Goal: Information Seeking & Learning: Find specific fact

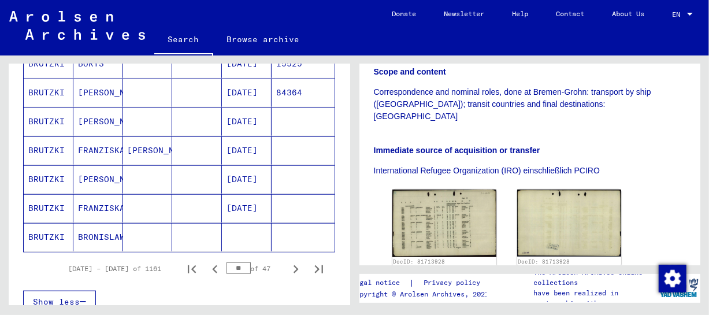
scroll to position [731, 0]
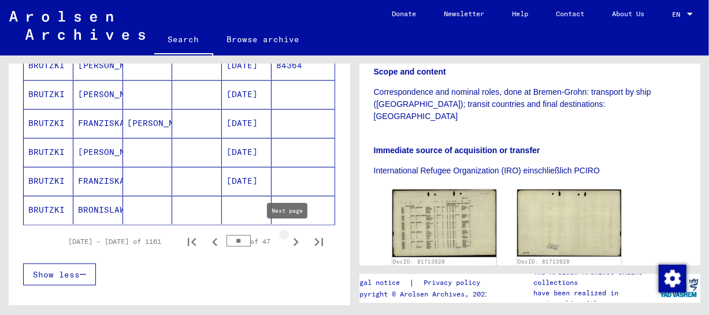
click at [291, 241] on icon "Next page" at bounding box center [296, 242] width 16 height 16
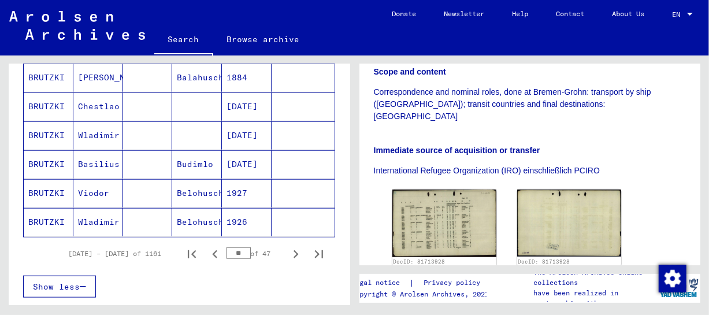
scroll to position [758, 0]
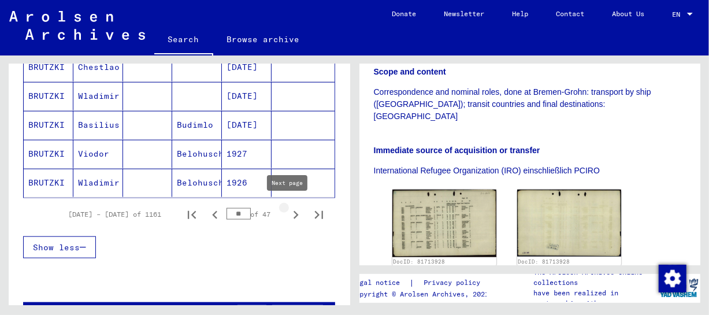
click at [288, 209] on icon "Next page" at bounding box center [296, 215] width 16 height 16
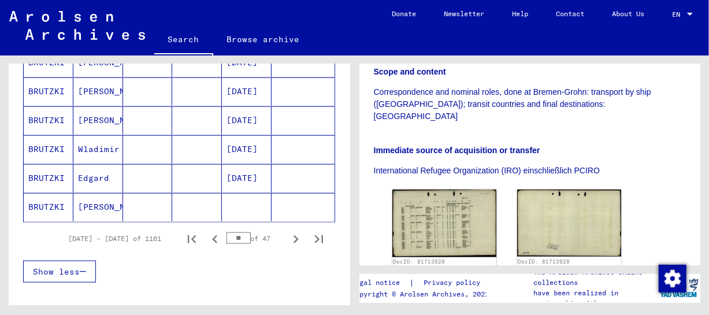
scroll to position [774, 0]
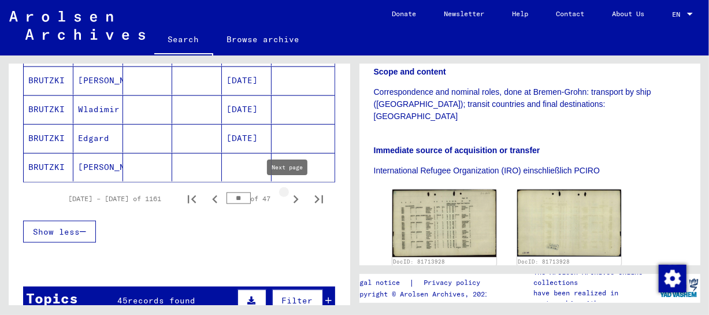
click at [288, 192] on icon "Next page" at bounding box center [296, 199] width 16 height 16
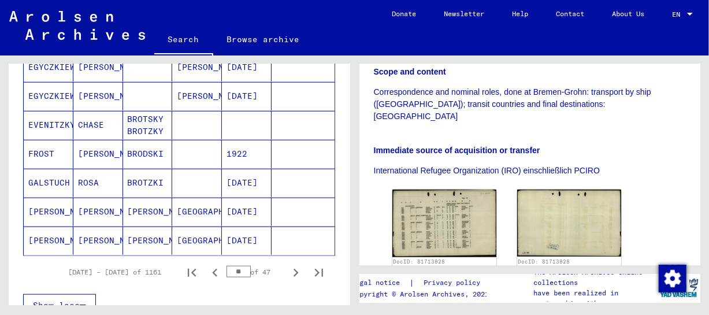
scroll to position [756, 0]
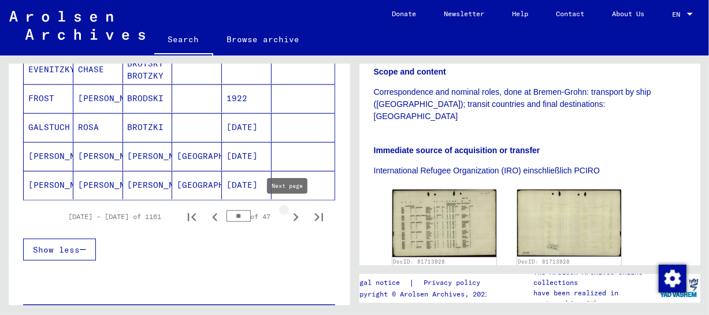
click at [288, 217] on icon "Next page" at bounding box center [296, 217] width 16 height 16
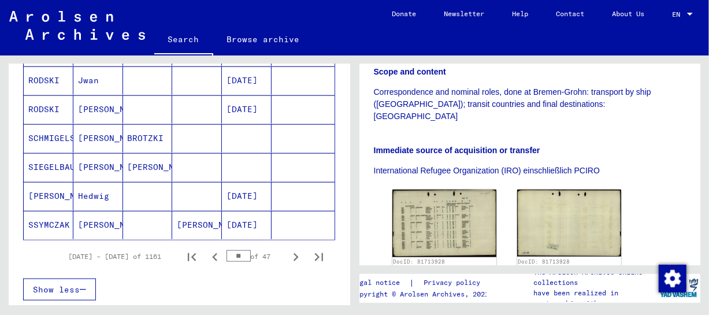
scroll to position [722, 0]
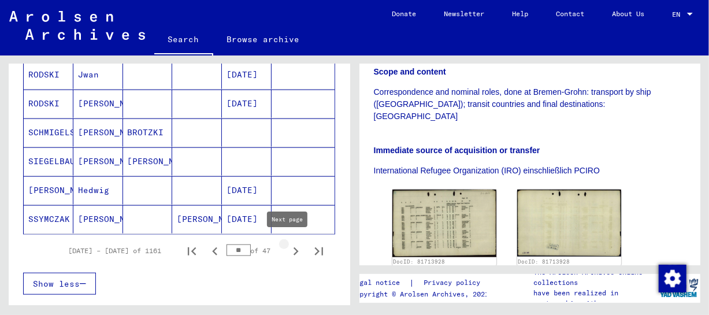
click at [288, 252] on icon "Next page" at bounding box center [296, 251] width 16 height 16
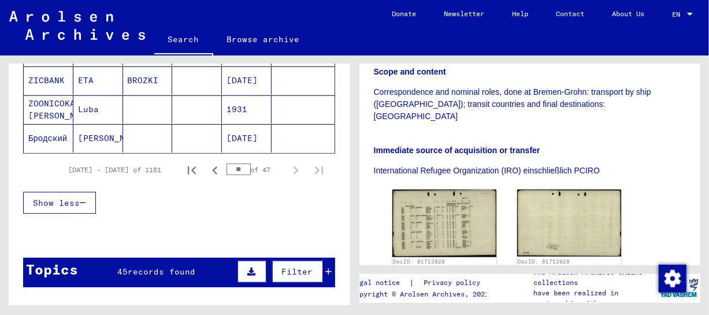
scroll to position [403, 0]
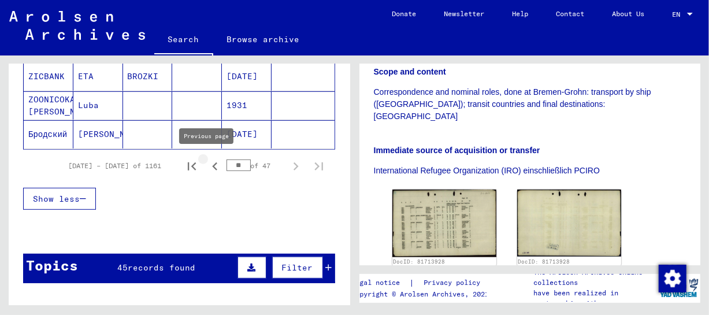
click at [207, 164] on icon "Previous page" at bounding box center [215, 166] width 16 height 16
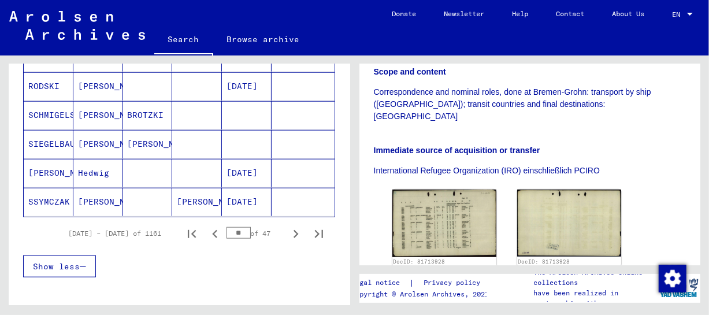
scroll to position [761, 0]
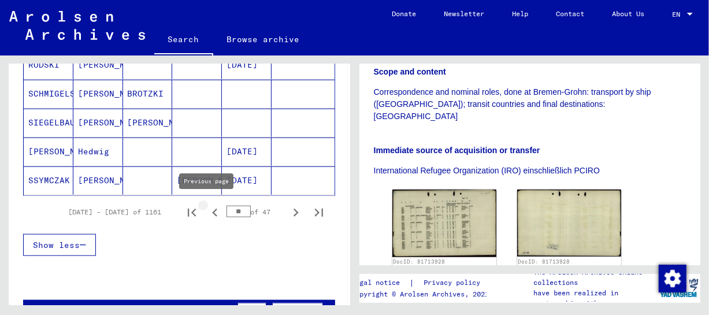
click at [210, 214] on icon "Previous page" at bounding box center [215, 212] width 16 height 16
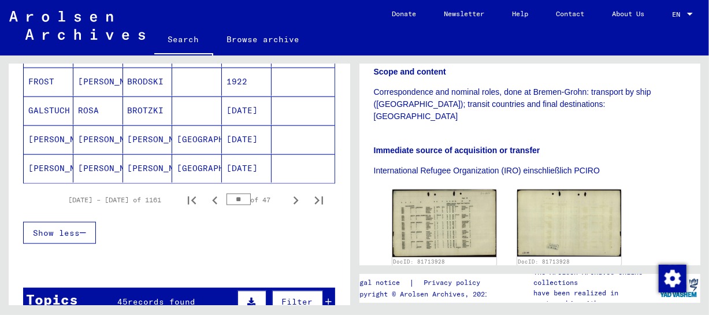
scroll to position [788, 0]
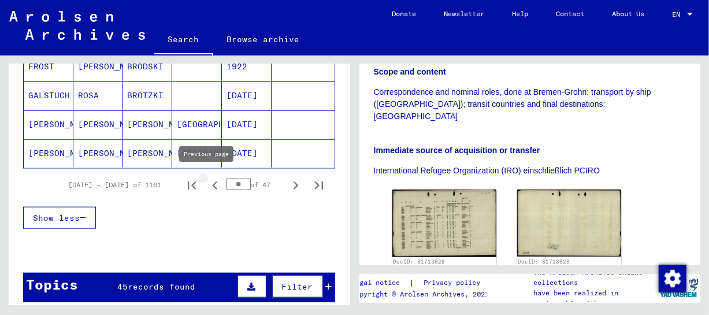
click at [212, 183] on icon "Previous page" at bounding box center [214, 185] width 5 height 8
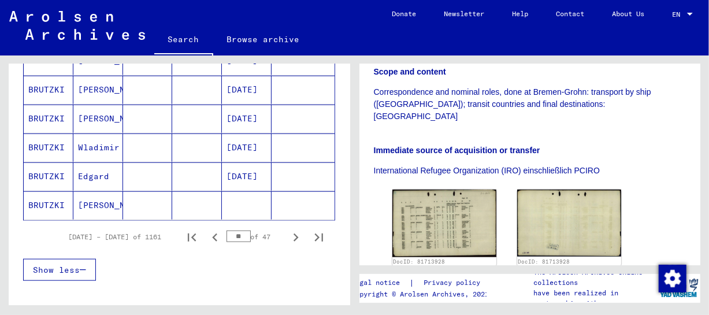
scroll to position [751, 0]
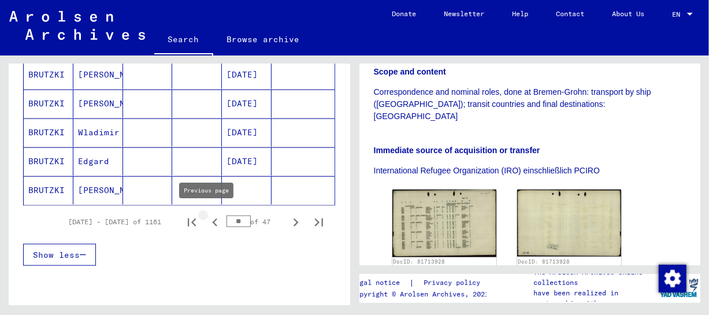
click at [209, 221] on icon "Previous page" at bounding box center [215, 222] width 16 height 16
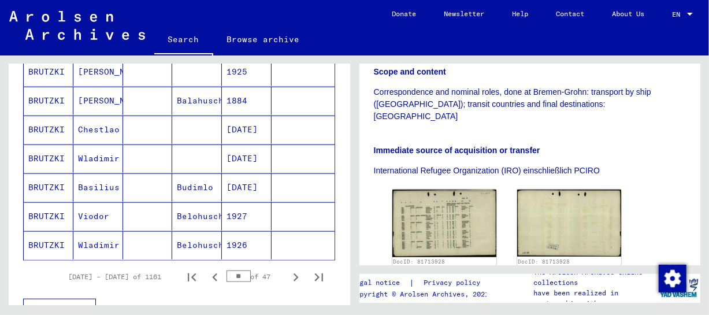
scroll to position [724, 0]
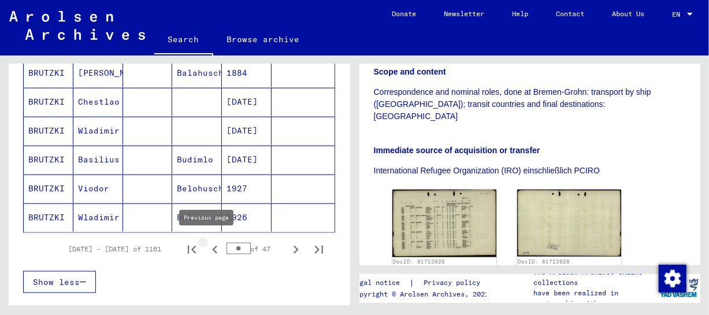
click at [209, 246] on icon "Previous page" at bounding box center [215, 249] width 16 height 16
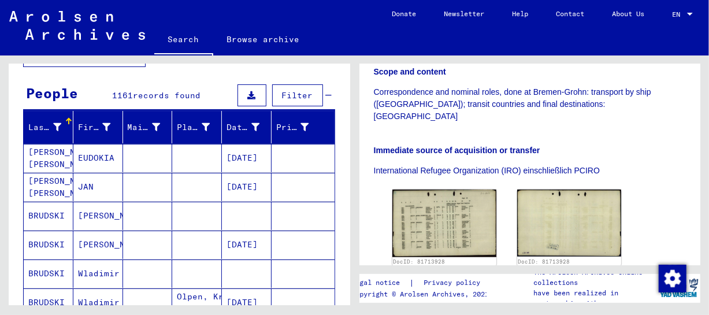
scroll to position [87, 0]
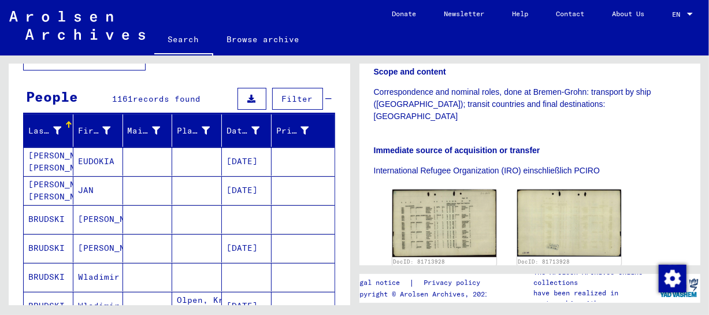
click at [83, 188] on mat-cell "JAN" at bounding box center [98, 190] width 50 height 28
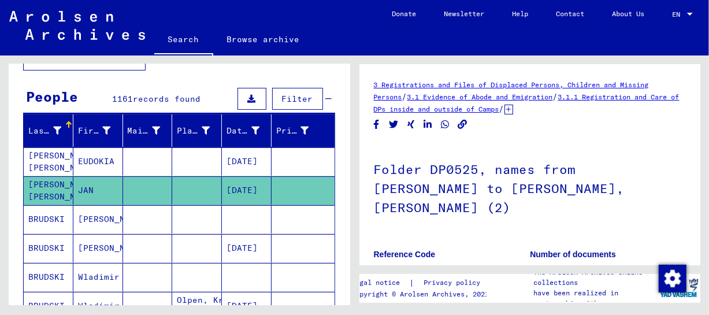
scroll to position [116, 0]
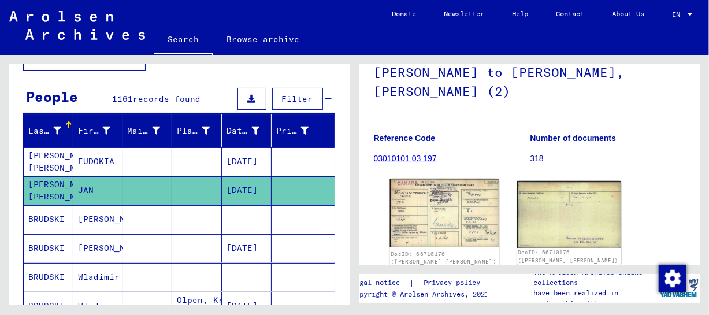
click at [491, 191] on img at bounding box center [443, 213] width 109 height 69
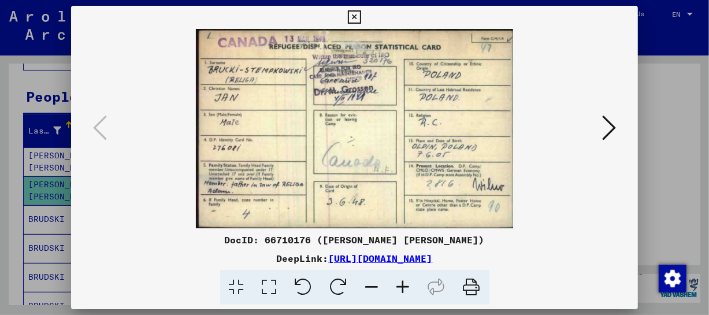
click at [409, 280] on icon at bounding box center [403, 287] width 31 height 35
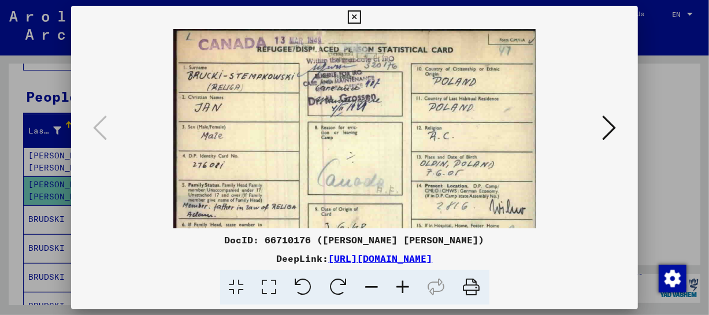
click at [409, 280] on icon at bounding box center [403, 287] width 31 height 35
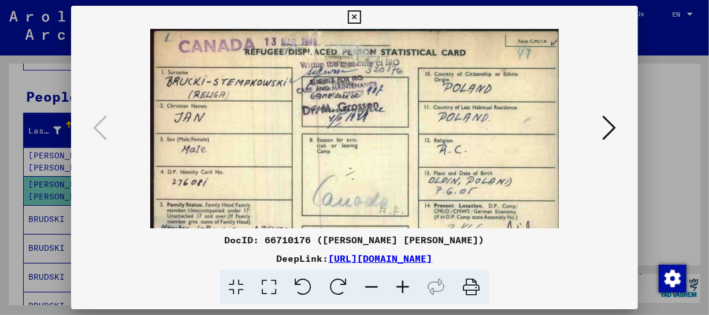
click at [409, 280] on icon at bounding box center [403, 287] width 31 height 35
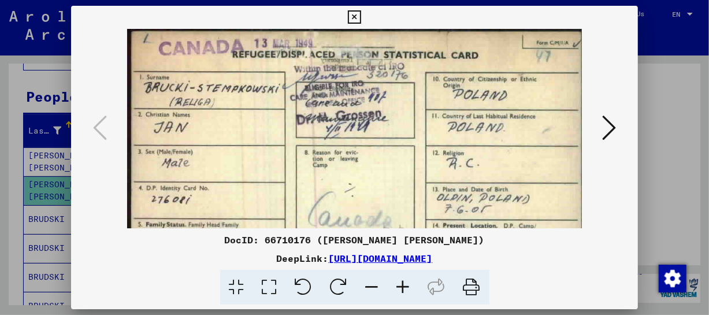
click at [409, 280] on icon at bounding box center [403, 287] width 31 height 35
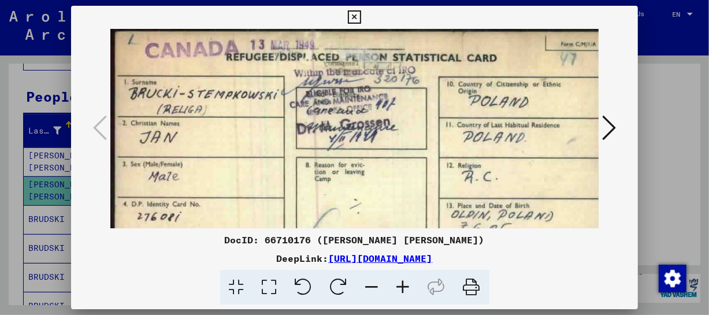
click at [409, 280] on icon at bounding box center [403, 287] width 31 height 35
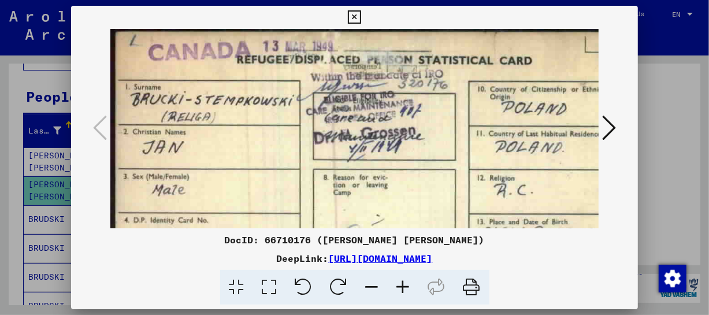
click at [352, 17] on icon at bounding box center [354, 17] width 13 height 14
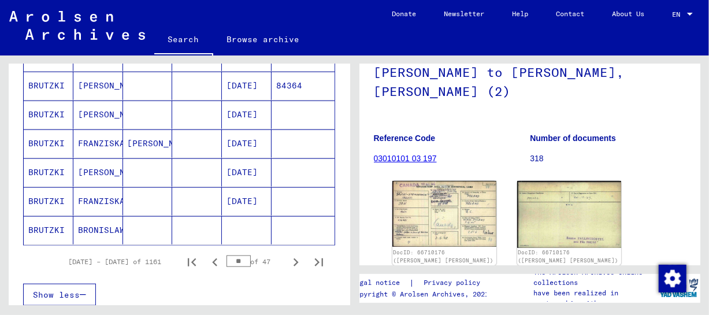
scroll to position [730, 0]
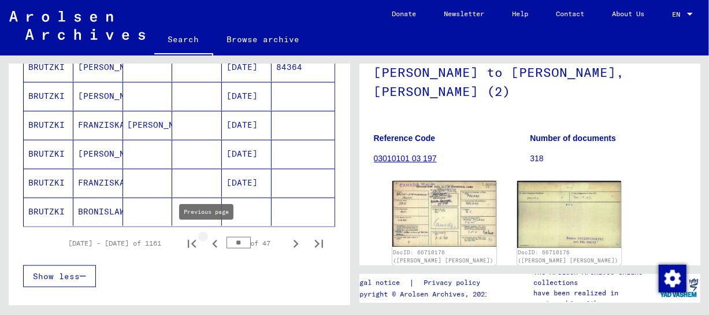
click at [212, 240] on icon "Previous page" at bounding box center [214, 244] width 5 height 8
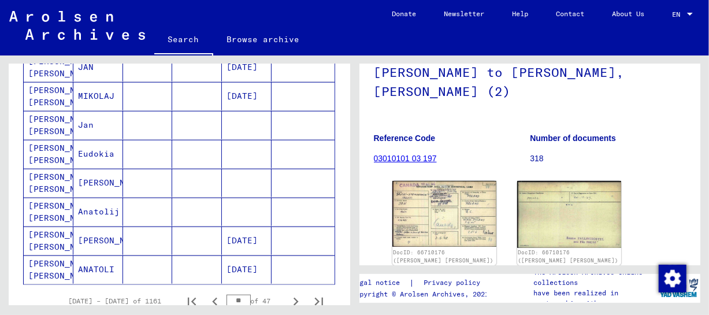
scroll to position [663, 0]
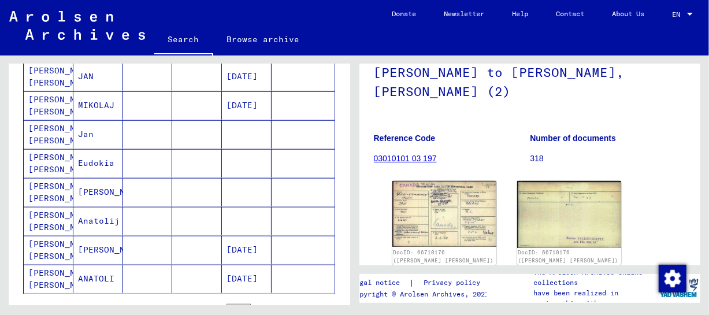
click at [96, 135] on mat-cell "Jan" at bounding box center [98, 134] width 50 height 28
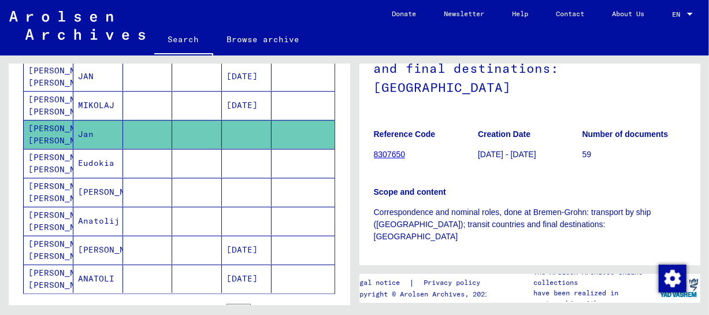
scroll to position [301, 0]
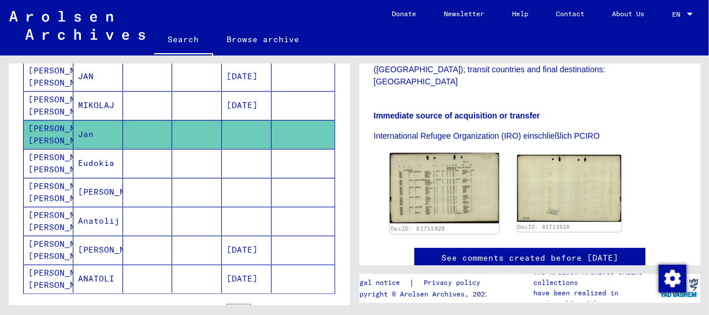
click at [470, 171] on img at bounding box center [443, 188] width 109 height 70
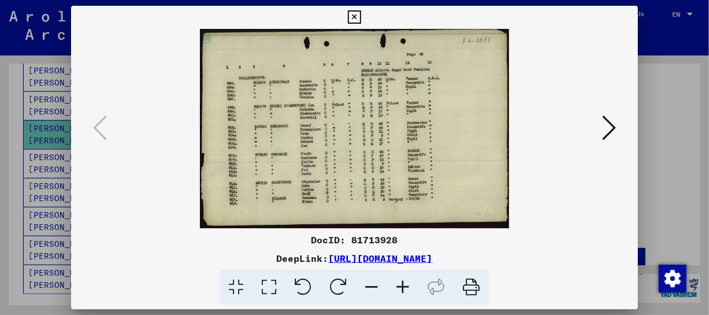
click at [413, 286] on icon at bounding box center [403, 287] width 31 height 35
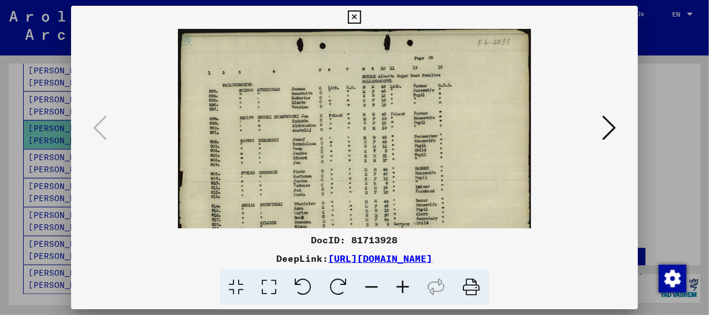
click at [413, 286] on icon at bounding box center [403, 287] width 31 height 35
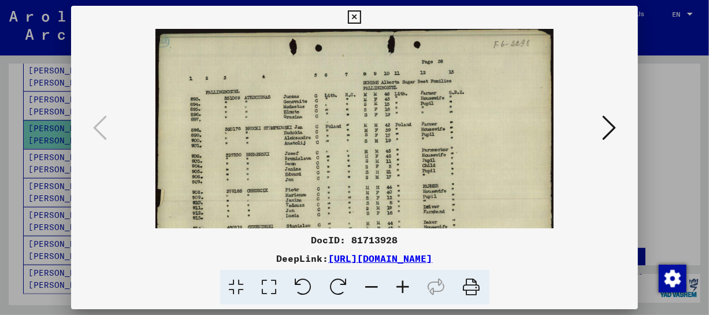
click at [413, 286] on icon at bounding box center [403, 287] width 31 height 35
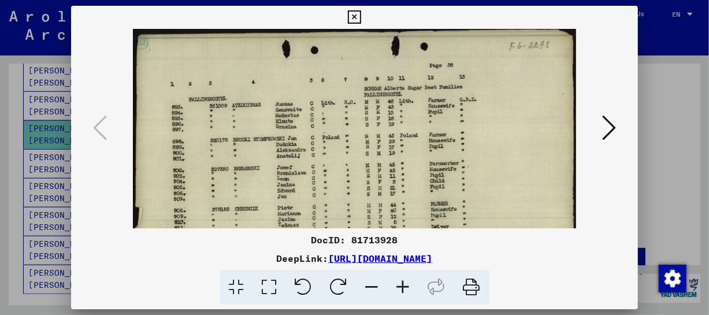
click at [413, 286] on icon at bounding box center [403, 287] width 31 height 35
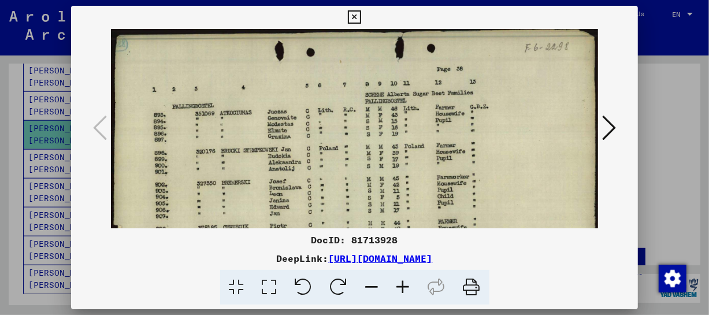
click at [413, 286] on icon at bounding box center [403, 287] width 31 height 35
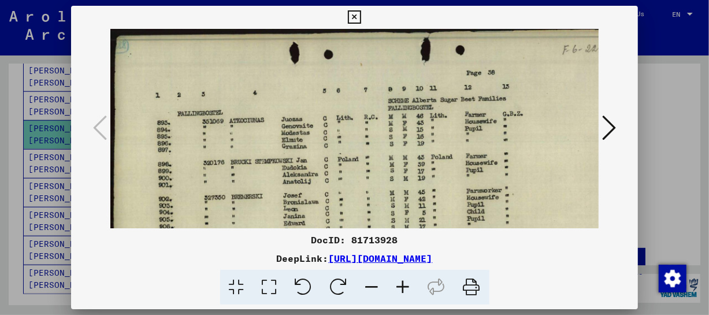
click at [413, 286] on icon at bounding box center [403, 287] width 31 height 35
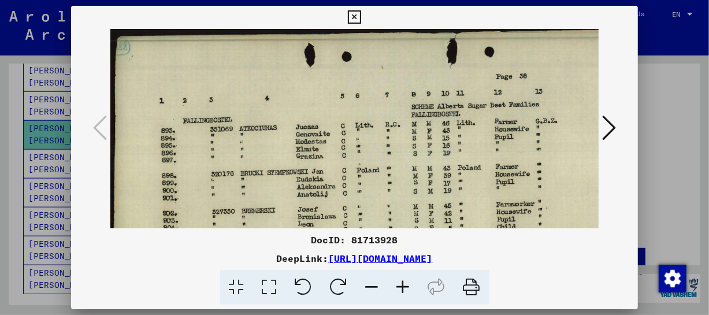
click at [413, 286] on icon at bounding box center [403, 287] width 31 height 35
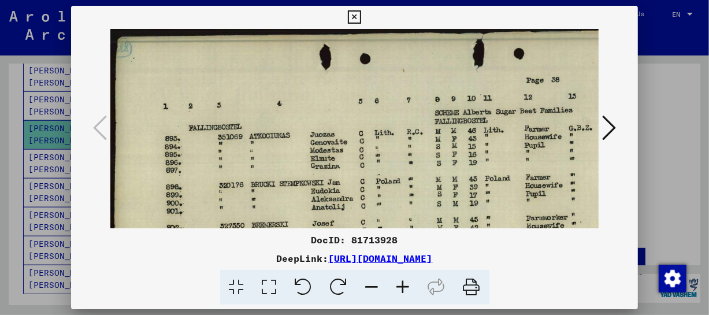
click at [413, 286] on icon at bounding box center [403, 287] width 31 height 35
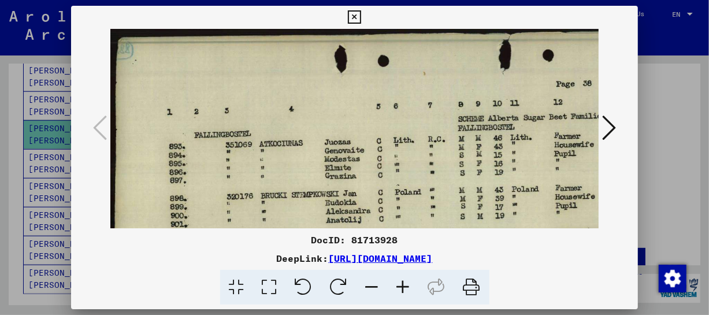
click at [413, 286] on icon at bounding box center [403, 287] width 31 height 35
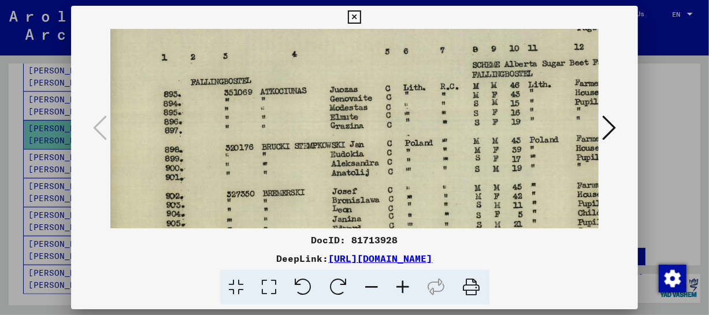
scroll to position [75, 11]
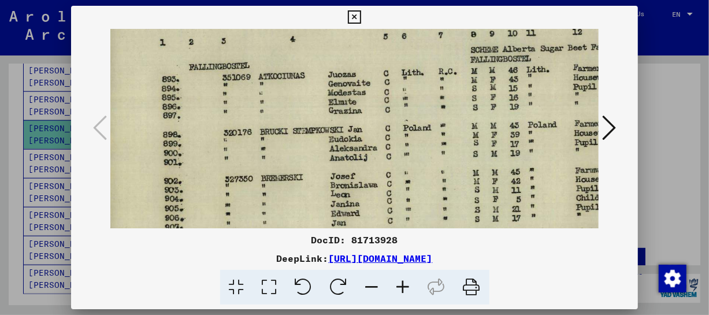
drag, startPoint x: 486, startPoint y: 177, endPoint x: 474, endPoint y: 102, distance: 76.1
click at [474, 102] on img at bounding box center [454, 183] width 711 height 459
click at [358, 16] on icon at bounding box center [354, 17] width 13 height 14
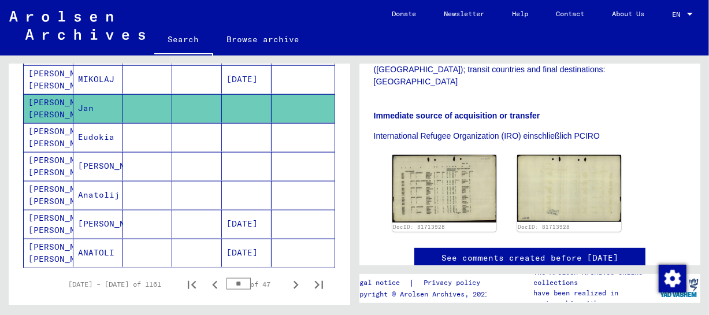
scroll to position [695, 0]
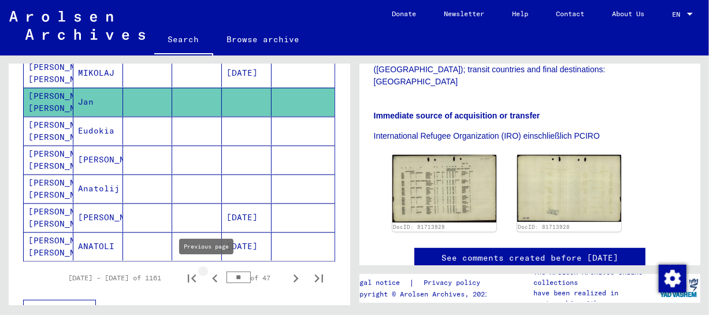
click at [212, 278] on icon "Previous page" at bounding box center [214, 278] width 5 height 8
click at [208, 277] on icon "Previous page" at bounding box center [215, 278] width 16 height 16
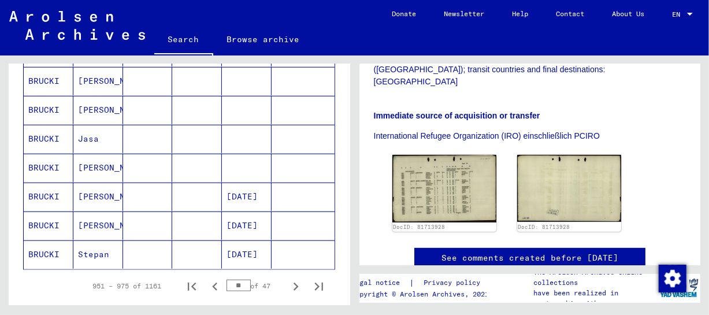
scroll to position [702, 0]
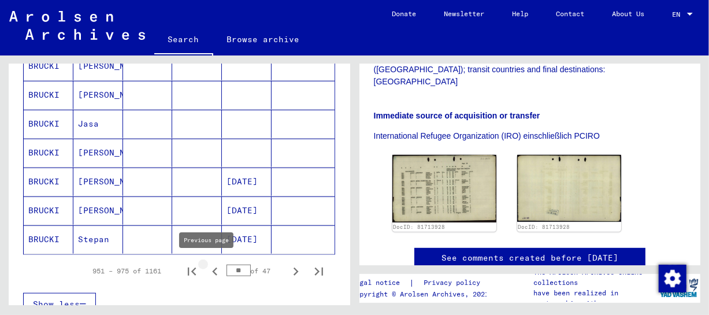
click at [210, 268] on icon "Previous page" at bounding box center [215, 271] width 16 height 16
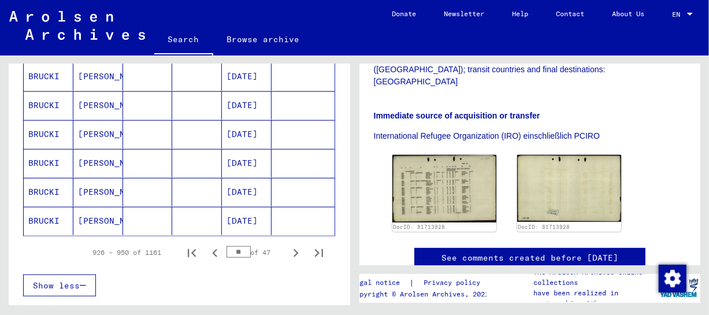
scroll to position [723, 0]
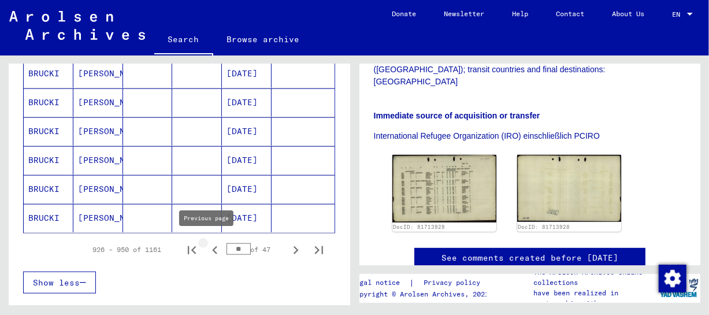
click at [212, 248] on icon "Previous page" at bounding box center [214, 250] width 5 height 8
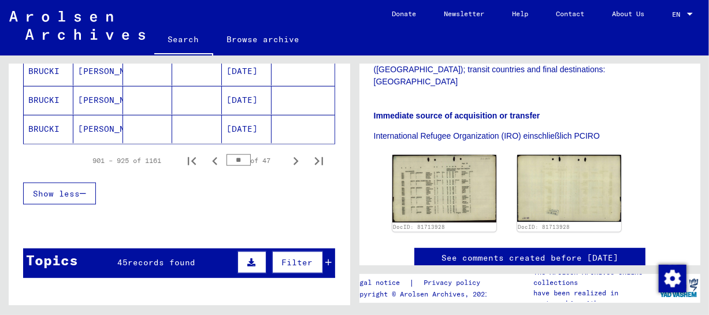
scroll to position [763, 0]
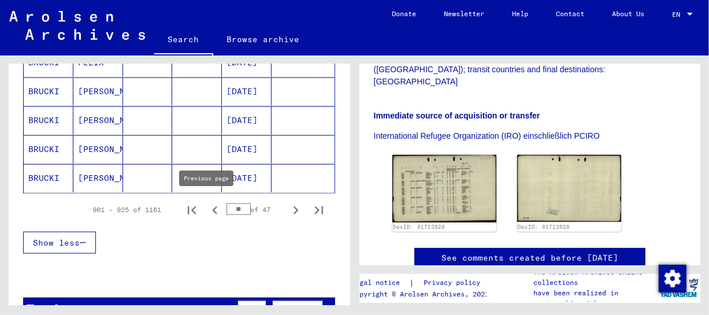
click at [207, 202] on icon "Previous page" at bounding box center [215, 210] width 16 height 16
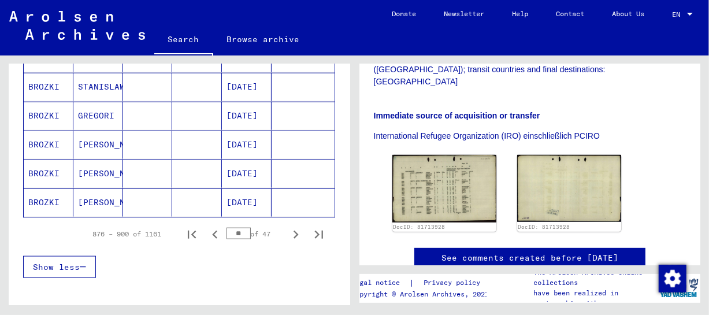
scroll to position [723, 0]
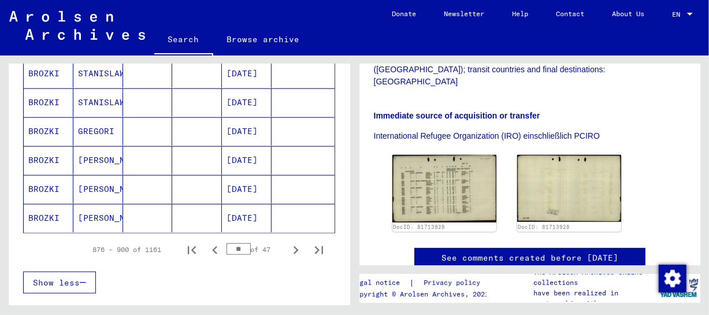
click at [83, 95] on mat-cell "STANISLAW" at bounding box center [98, 102] width 50 height 28
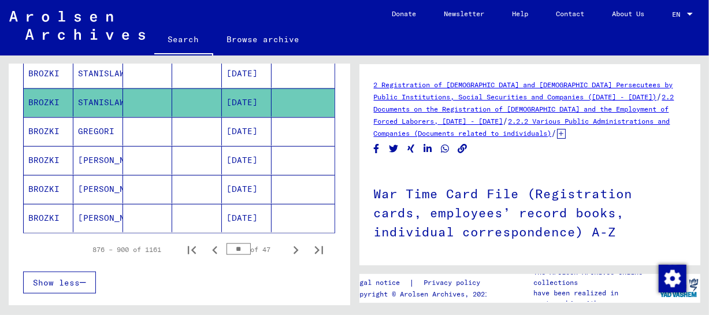
scroll to position [255, 0]
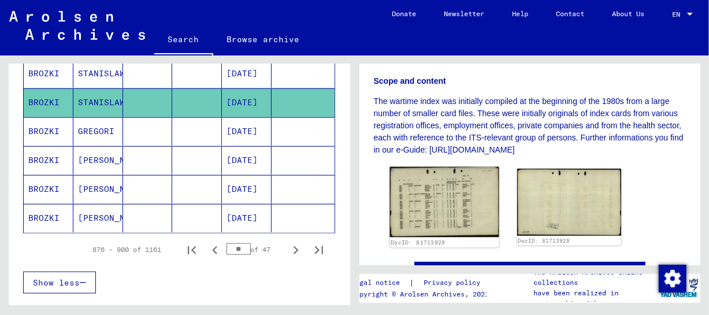
click at [437, 217] on img at bounding box center [443, 202] width 109 height 70
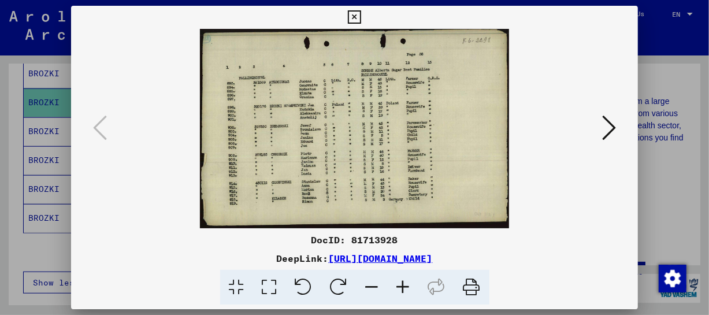
click at [410, 286] on icon at bounding box center [403, 287] width 31 height 35
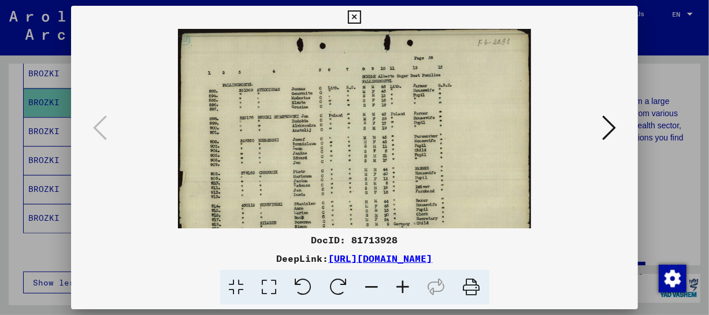
click at [410, 286] on icon at bounding box center [403, 287] width 31 height 35
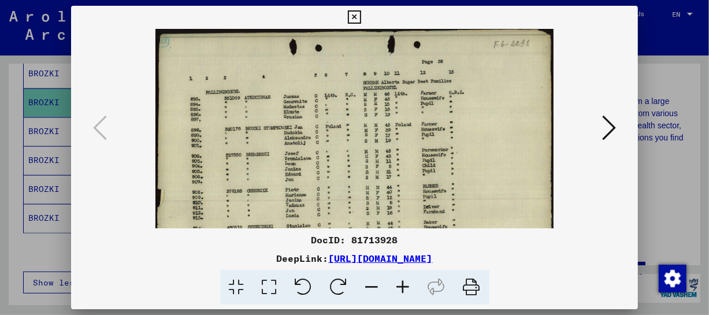
click at [410, 286] on icon at bounding box center [403, 287] width 31 height 35
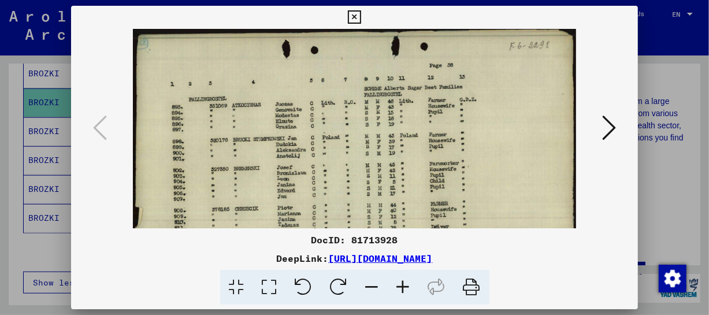
click at [410, 286] on icon at bounding box center [403, 287] width 31 height 35
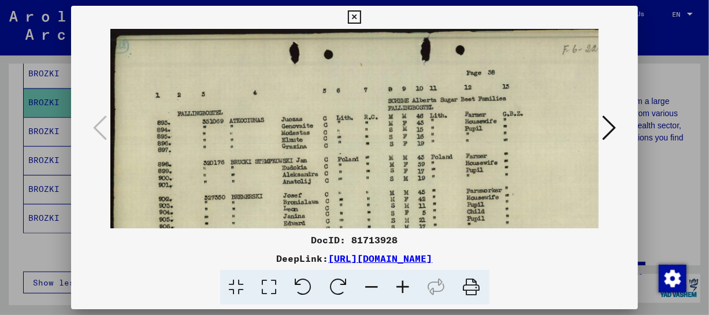
click at [410, 286] on icon at bounding box center [403, 287] width 31 height 35
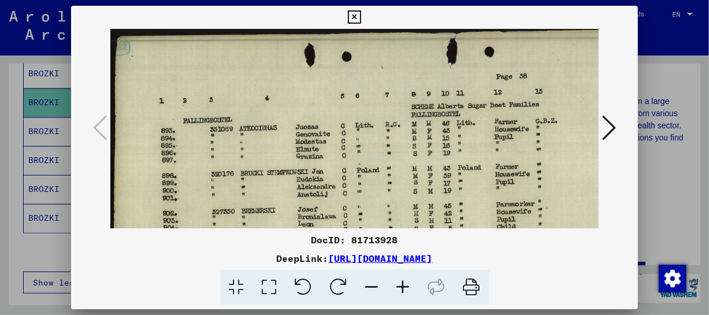
click at [410, 286] on icon at bounding box center [403, 287] width 31 height 35
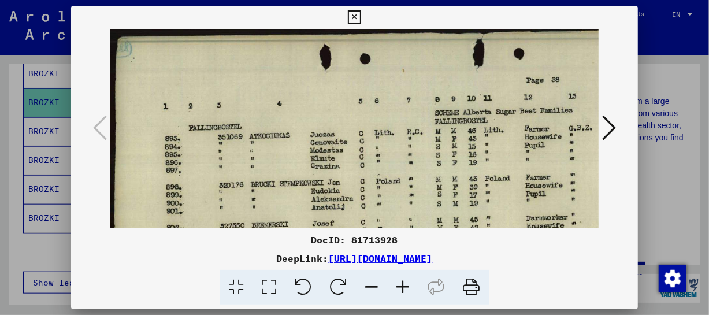
click at [410, 286] on icon at bounding box center [403, 287] width 31 height 35
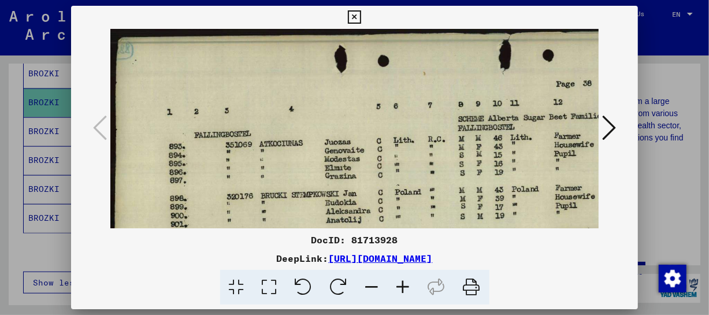
click at [410, 286] on icon at bounding box center [403, 287] width 31 height 35
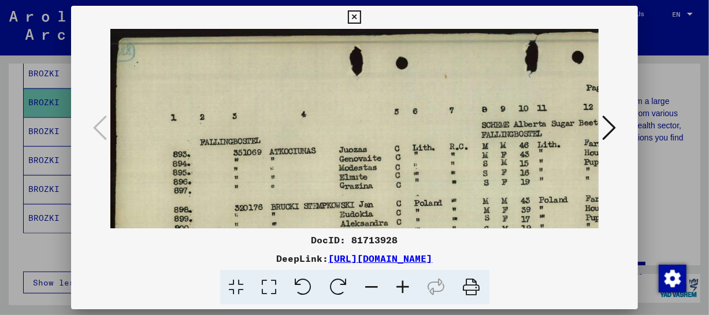
click at [410, 286] on icon at bounding box center [403, 287] width 31 height 35
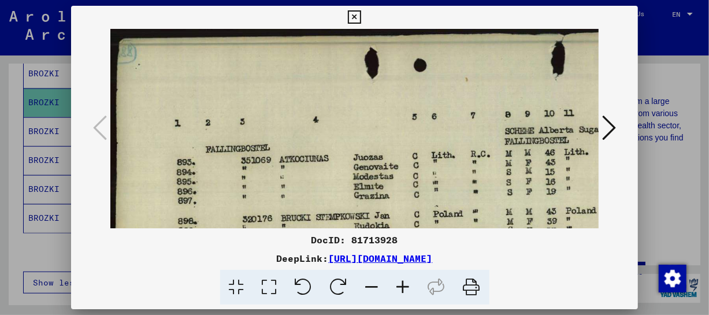
click at [410, 286] on icon at bounding box center [403, 287] width 31 height 35
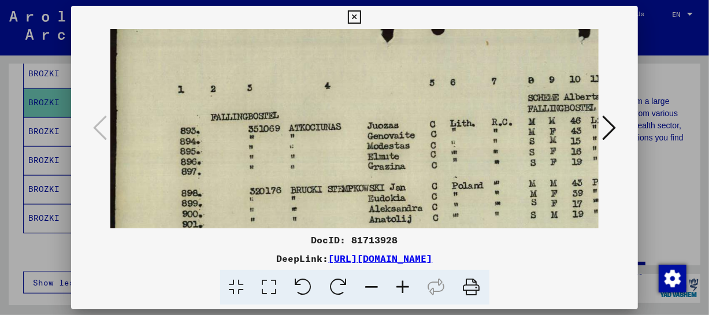
scroll to position [66, 3]
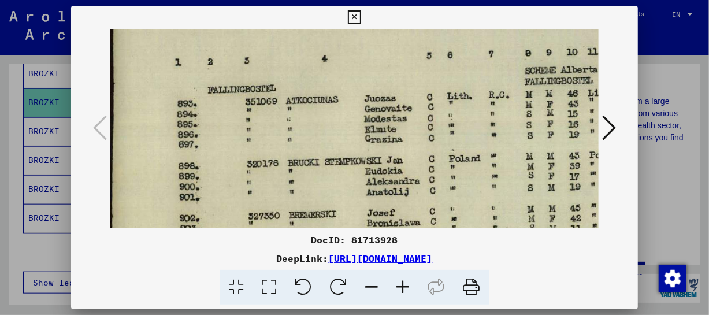
drag, startPoint x: 428, startPoint y: 176, endPoint x: 425, endPoint y: 110, distance: 66.5
click at [425, 110] on img at bounding box center [507, 220] width 801 height 517
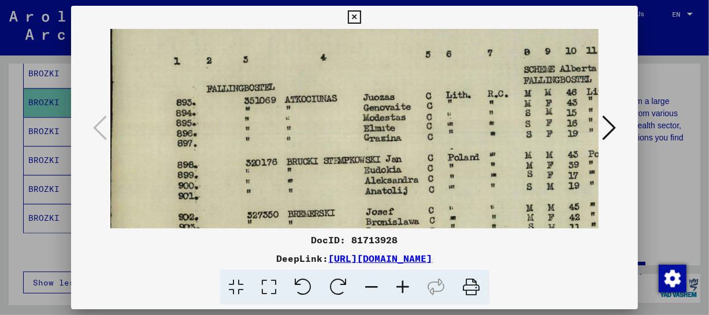
scroll to position [68, 5]
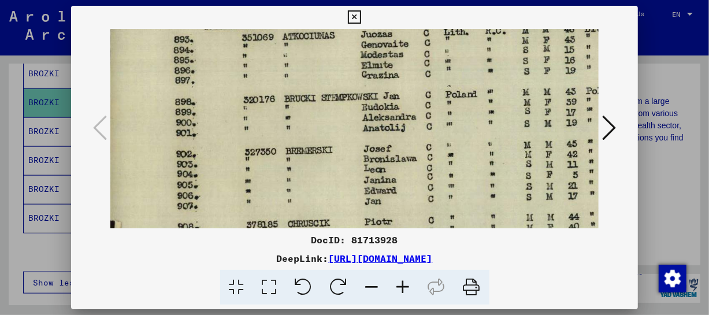
drag, startPoint x: 457, startPoint y: 187, endPoint x: 453, endPoint y: 121, distance: 65.4
click at [453, 121] on img at bounding box center [503, 156] width 801 height 517
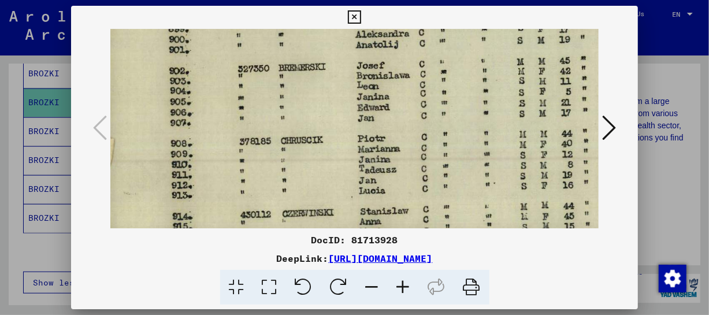
drag, startPoint x: 456, startPoint y: 150, endPoint x: 453, endPoint y: 108, distance: 41.7
click at [453, 108] on img at bounding box center [496, 73] width 801 height 517
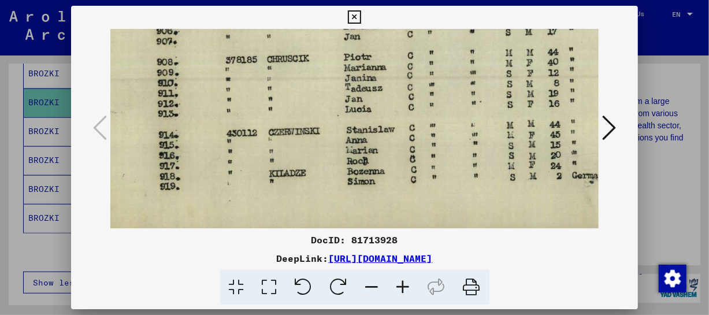
drag, startPoint x: 458, startPoint y: 185, endPoint x: 444, endPoint y: 104, distance: 82.6
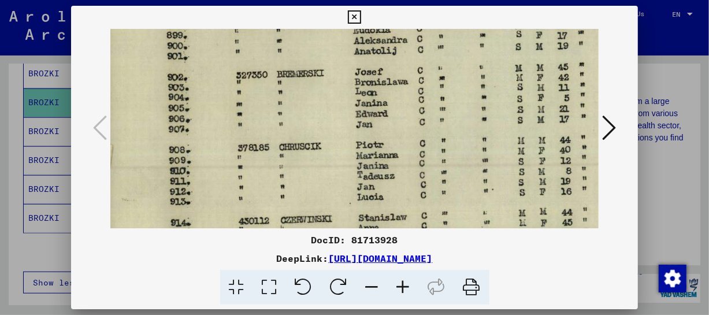
drag, startPoint x: 423, startPoint y: 65, endPoint x: 436, endPoint y: 153, distance: 89.3
click at [436, 153] on img at bounding box center [495, 80] width 801 height 517
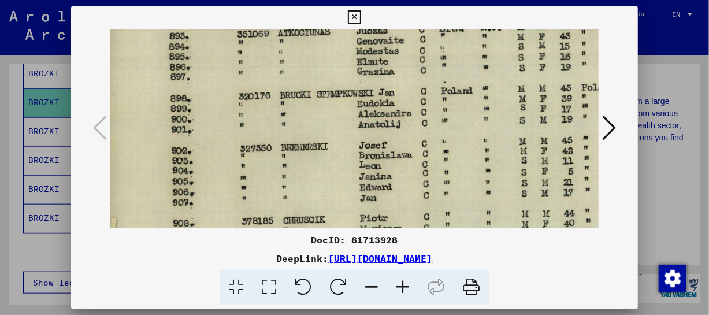
click at [419, 135] on img at bounding box center [499, 153] width 801 height 517
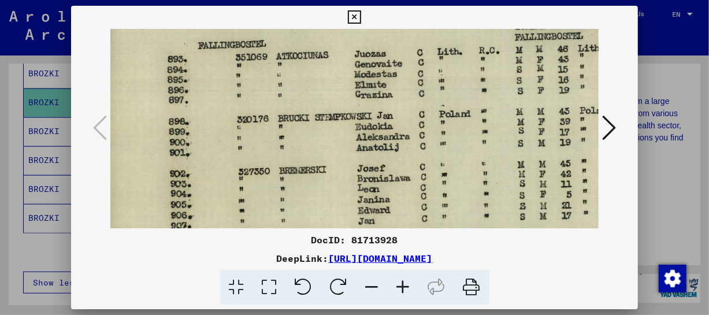
drag, startPoint x: 397, startPoint y: 63, endPoint x: 396, endPoint y: 87, distance: 23.7
click at [396, 87] on img at bounding box center [497, 176] width 801 height 517
click at [354, 14] on icon at bounding box center [354, 17] width 13 height 14
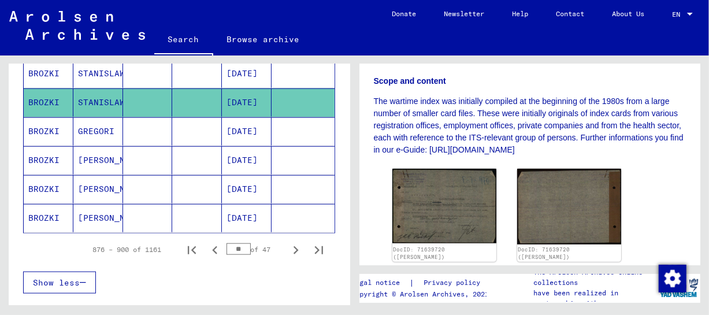
scroll to position [662, 0]
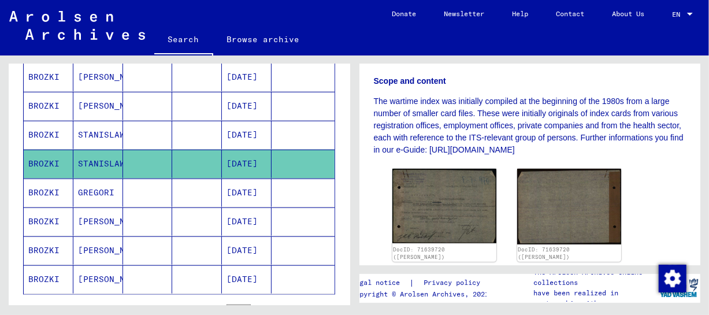
drag, startPoint x: 85, startPoint y: 125, endPoint x: 91, endPoint y: 126, distance: 5.9
click at [87, 125] on mat-cell "STANISLAW" at bounding box center [98, 135] width 50 height 28
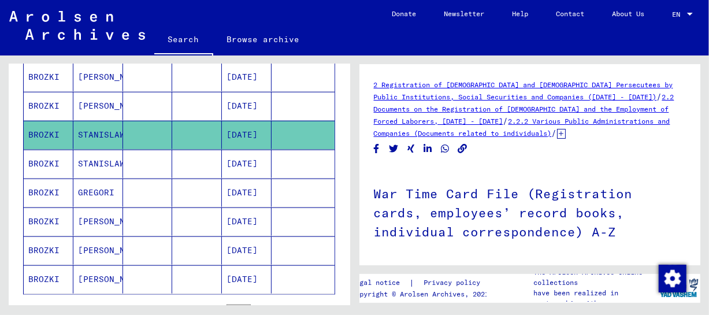
scroll to position [313, 0]
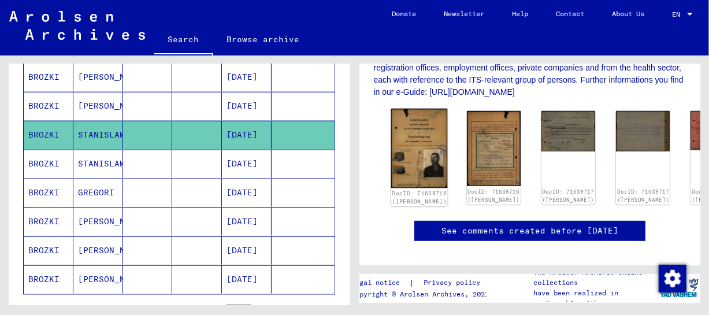
click at [415, 140] on img at bounding box center [418, 149] width 57 height 80
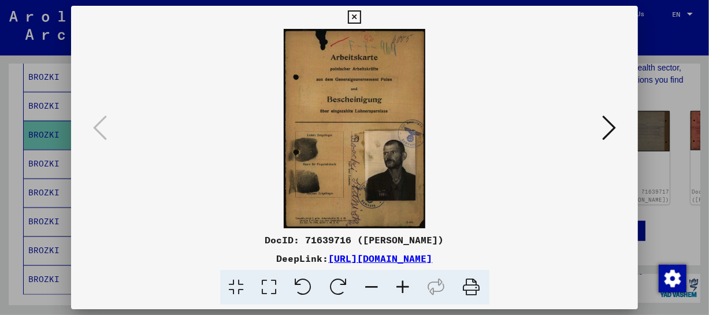
click at [358, 12] on icon at bounding box center [354, 17] width 13 height 14
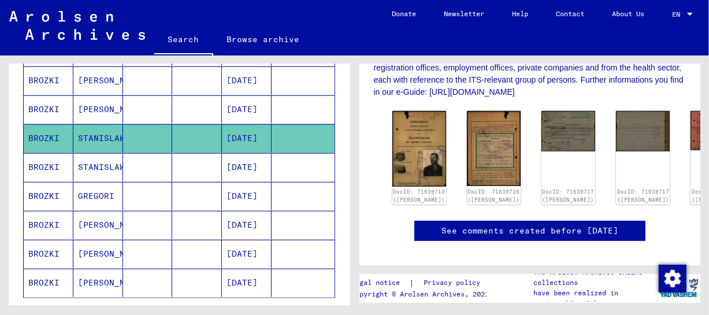
scroll to position [730, 0]
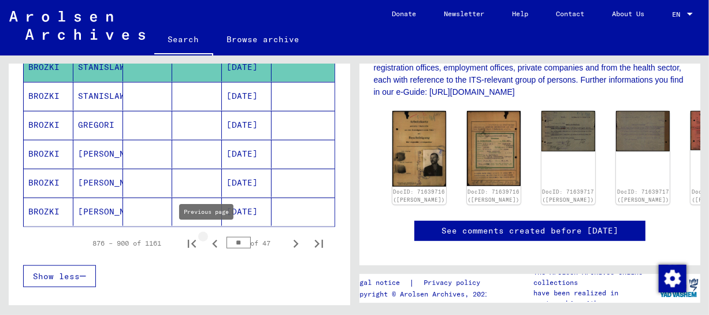
click at [210, 238] on icon "Previous page" at bounding box center [215, 244] width 16 height 16
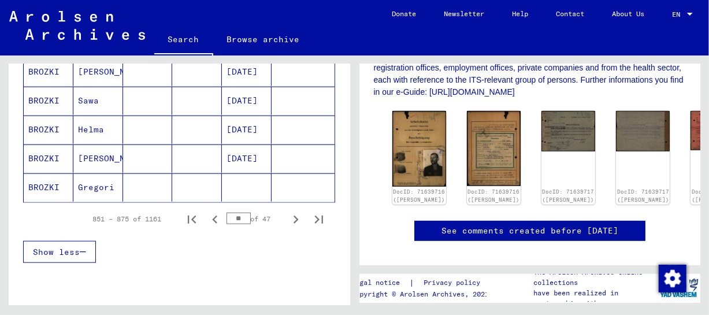
scroll to position [760, 0]
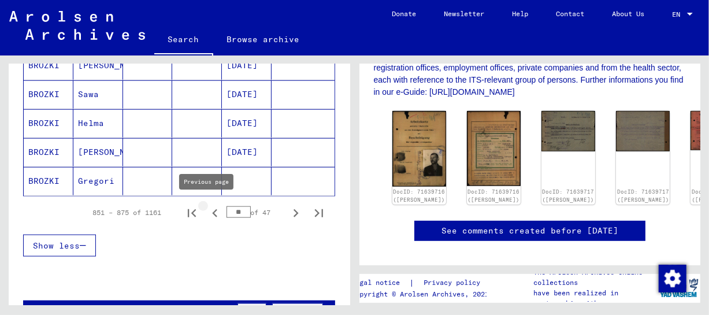
click at [212, 209] on icon "Previous page" at bounding box center [214, 213] width 5 height 8
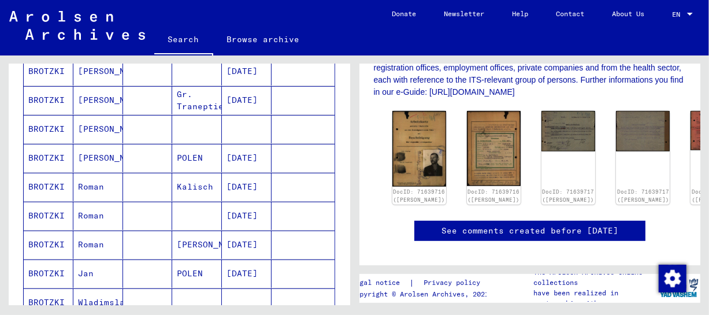
scroll to position [260, 0]
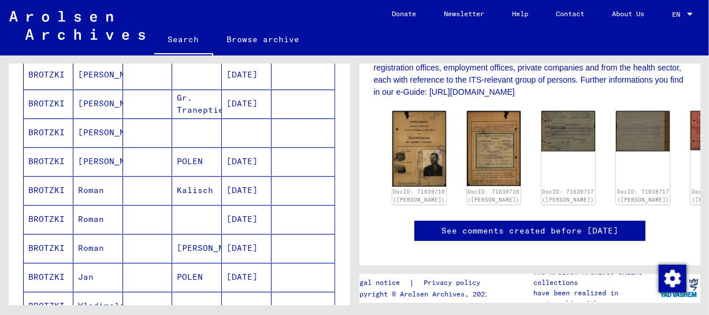
click at [106, 104] on mat-cell "[PERSON_NAME]" at bounding box center [98, 104] width 50 height 28
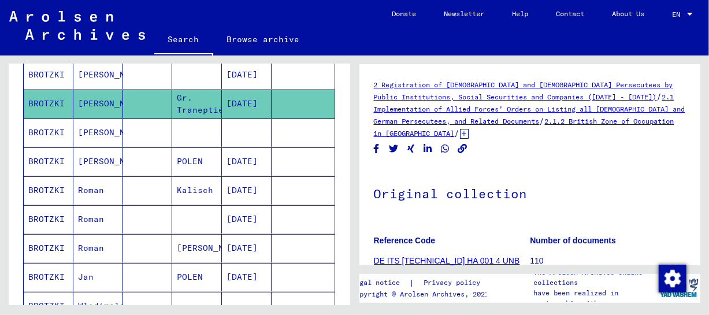
scroll to position [260, 0]
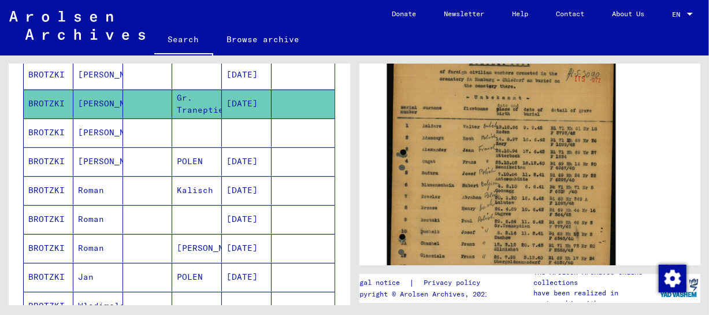
click at [554, 178] on img at bounding box center [500, 198] width 228 height 311
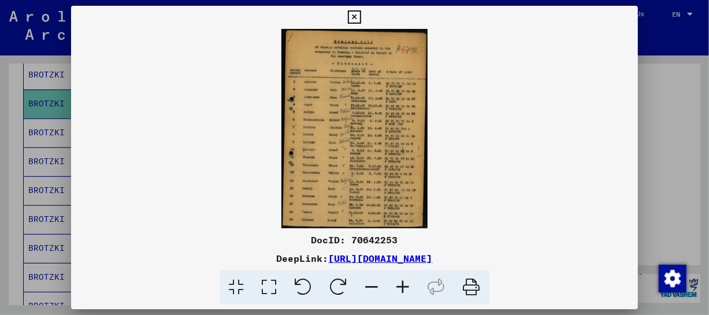
click at [408, 282] on icon at bounding box center [403, 287] width 31 height 35
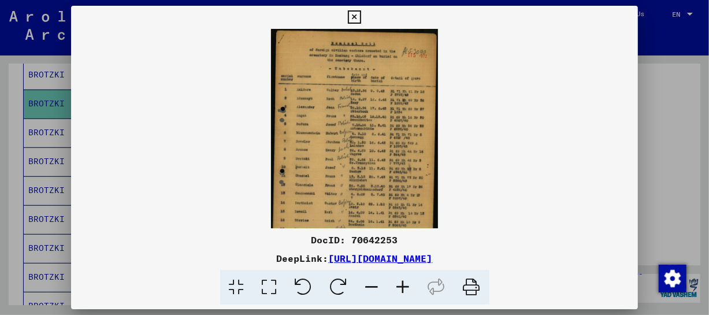
click at [408, 282] on icon at bounding box center [403, 287] width 31 height 35
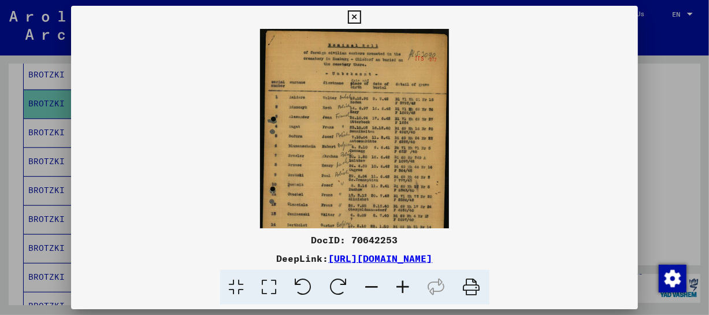
click at [408, 282] on icon at bounding box center [403, 287] width 31 height 35
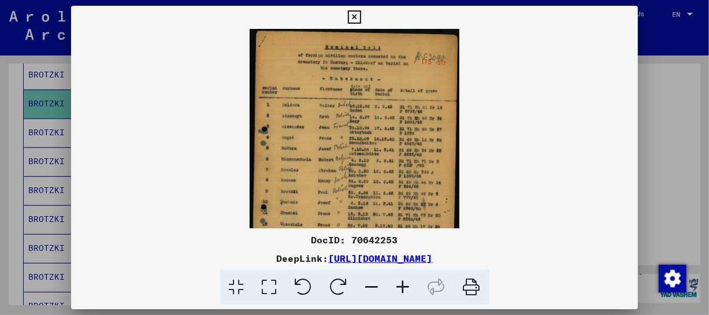
click at [408, 282] on icon at bounding box center [403, 287] width 31 height 35
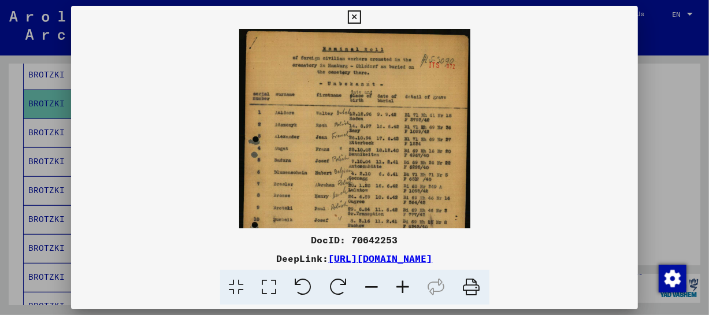
click at [408, 282] on icon at bounding box center [403, 287] width 31 height 35
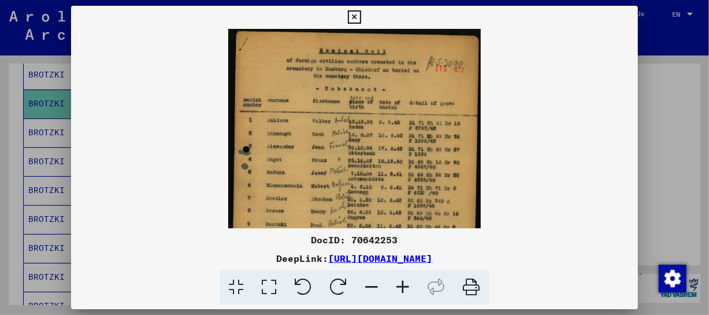
click at [408, 282] on icon at bounding box center [403, 287] width 31 height 35
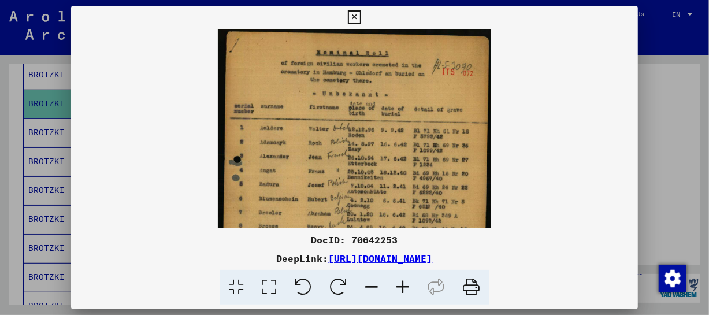
click at [408, 282] on icon at bounding box center [403, 287] width 31 height 35
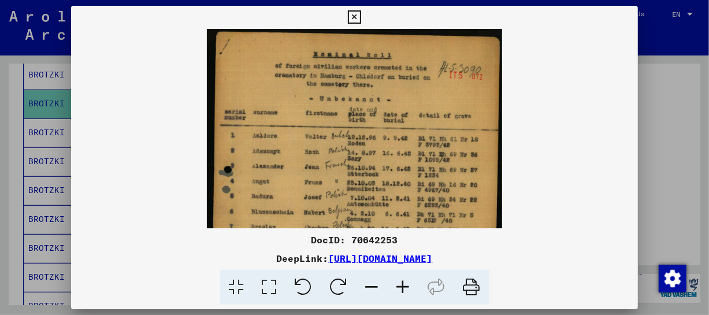
click at [408, 282] on icon at bounding box center [403, 287] width 31 height 35
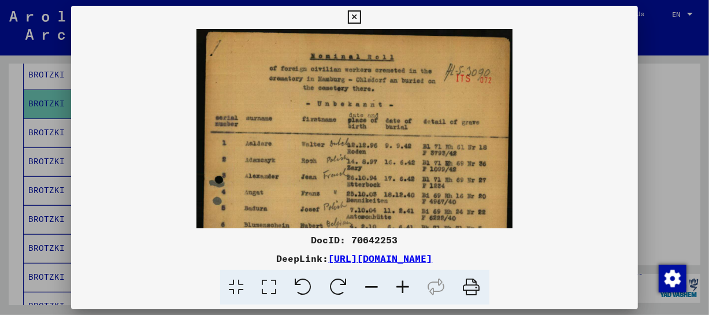
click at [408, 282] on icon at bounding box center [403, 287] width 31 height 35
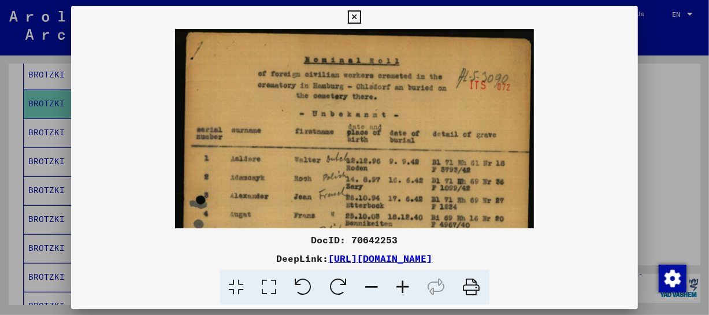
click at [408, 282] on icon at bounding box center [403, 287] width 31 height 35
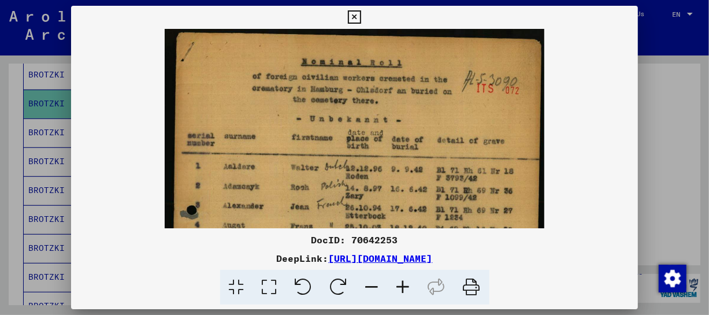
click at [408, 282] on icon at bounding box center [403, 287] width 31 height 35
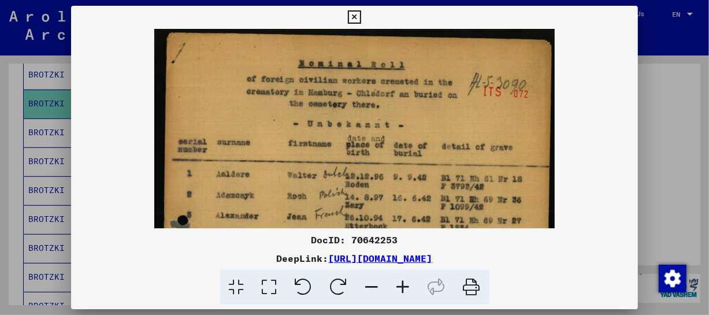
click at [408, 282] on icon at bounding box center [403, 287] width 31 height 35
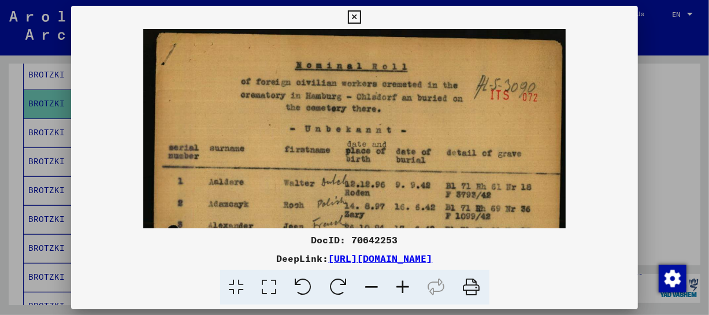
click at [408, 282] on icon at bounding box center [403, 287] width 31 height 35
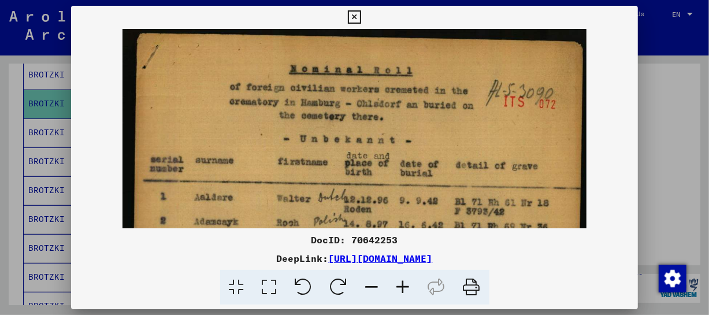
click at [408, 282] on icon at bounding box center [403, 287] width 31 height 35
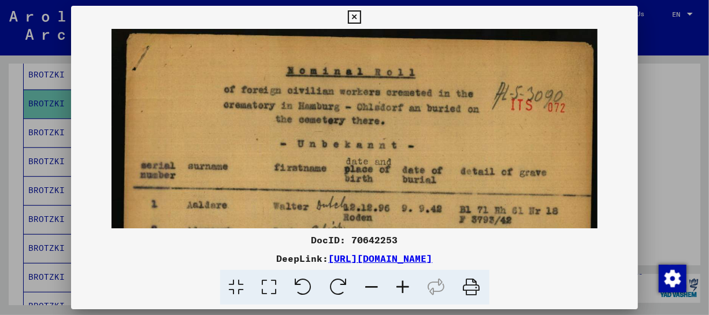
click at [408, 282] on icon at bounding box center [403, 287] width 31 height 35
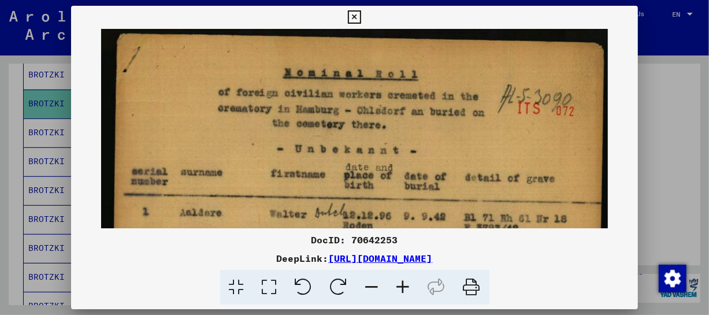
click at [408, 282] on icon at bounding box center [403, 287] width 31 height 35
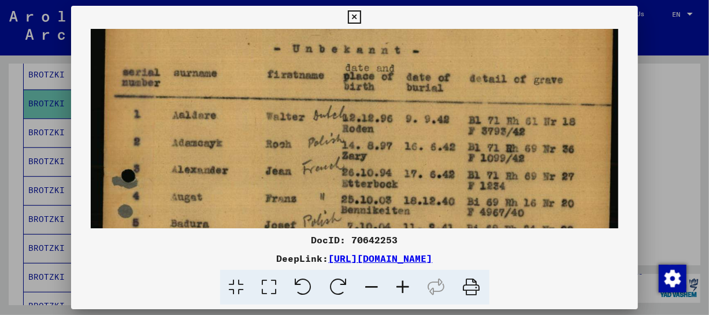
scroll to position [106, 0]
drag, startPoint x: 435, startPoint y: 194, endPoint x: 452, endPoint y: 87, distance: 108.2
click at [452, 87] on img at bounding box center [355, 282] width 528 height 719
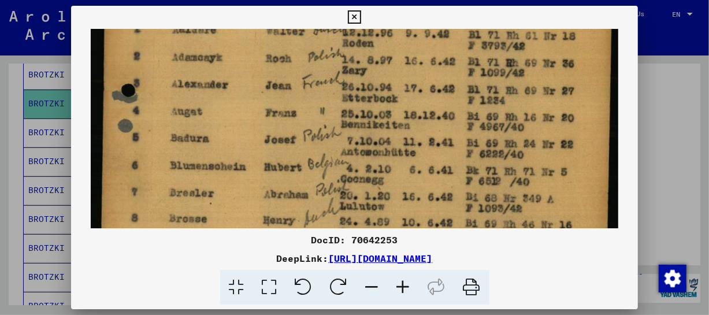
drag, startPoint x: 424, startPoint y: 193, endPoint x: 437, endPoint y: 109, distance: 85.3
click at [437, 109] on img at bounding box center [355, 197] width 528 height 719
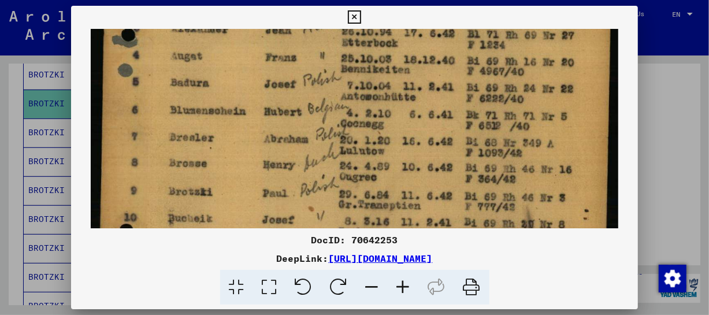
drag, startPoint x: 439, startPoint y: 182, endPoint x: 440, endPoint y: 126, distance: 55.5
click at [440, 126] on img at bounding box center [355, 142] width 528 height 719
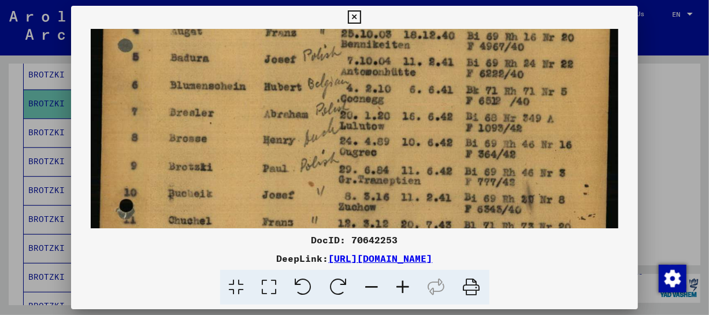
scroll to position [277, 0]
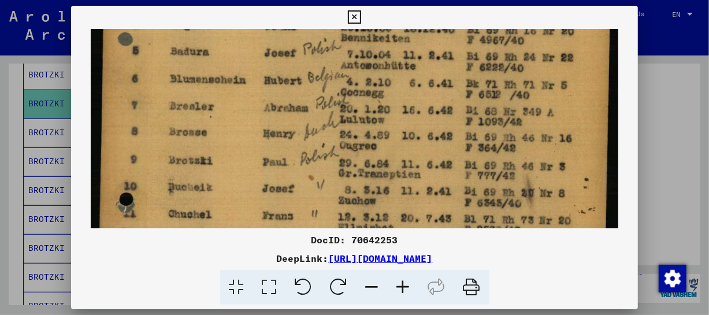
drag, startPoint x: 519, startPoint y: 162, endPoint x: 517, endPoint y: 130, distance: 32.4
click at [517, 130] on img at bounding box center [355, 111] width 528 height 719
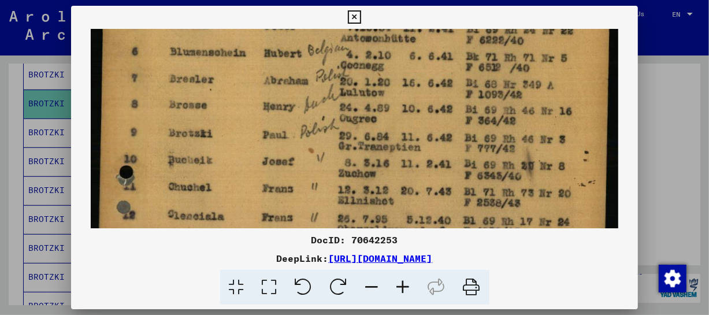
scroll to position [306, 0]
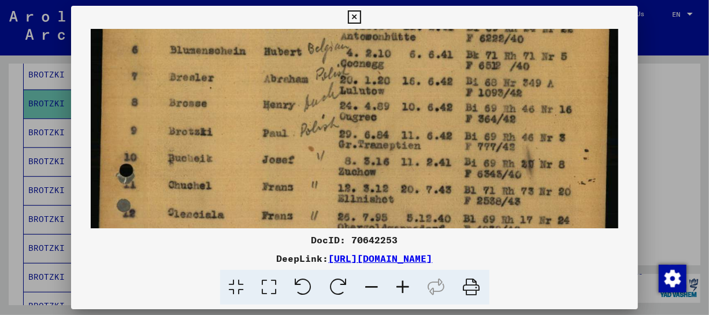
drag, startPoint x: 509, startPoint y: 194, endPoint x: 507, endPoint y: 164, distance: 30.2
click at [507, 164] on img at bounding box center [355, 82] width 528 height 719
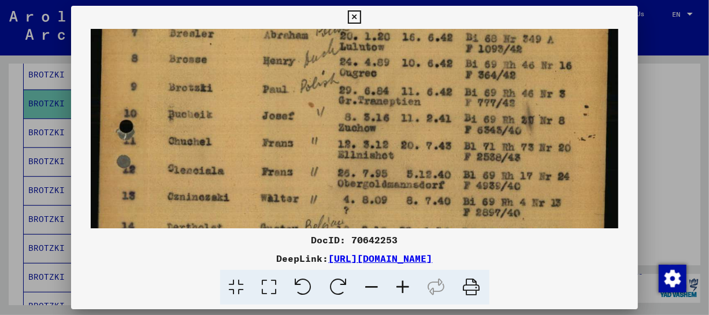
drag, startPoint x: 511, startPoint y: 188, endPoint x: 500, endPoint y: 144, distance: 46.0
click at [500, 144] on img at bounding box center [355, 38] width 528 height 719
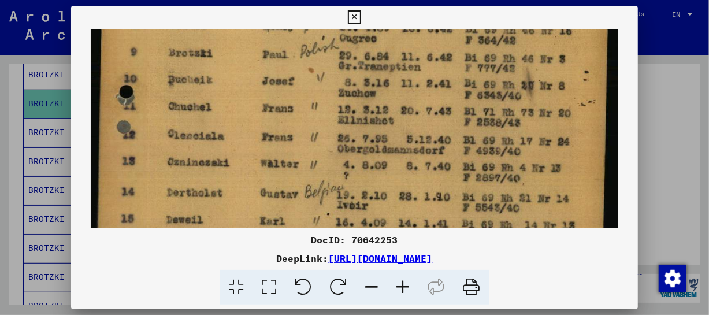
scroll to position [385, 0]
drag, startPoint x: 512, startPoint y: 179, endPoint x: 508, endPoint y: 143, distance: 36.1
click at [508, 143] on img at bounding box center [355, 3] width 528 height 719
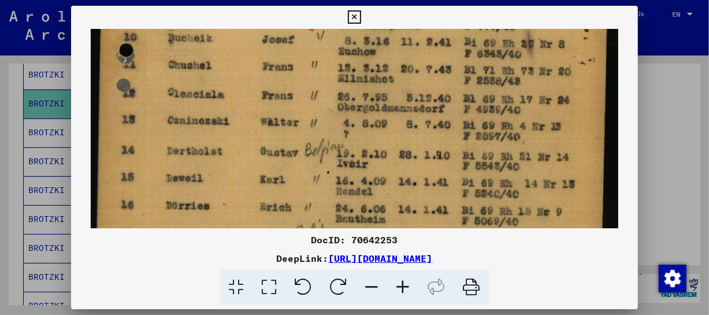
drag, startPoint x: 513, startPoint y: 187, endPoint x: 504, endPoint y: 145, distance: 43.0
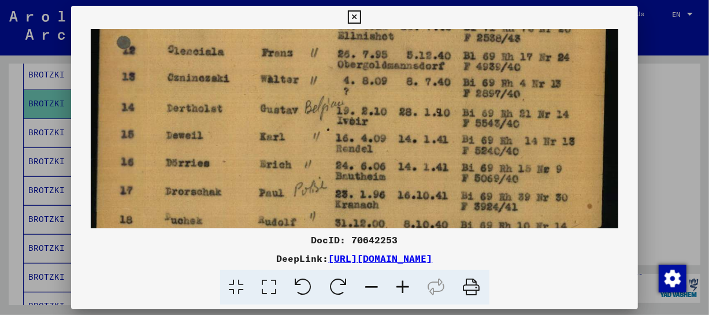
scroll to position [431, 0]
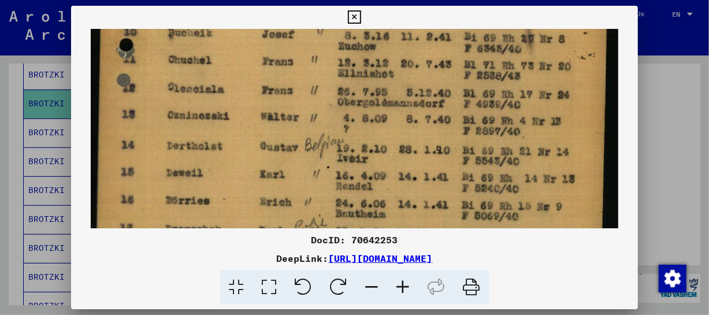
drag, startPoint x: 508, startPoint y: 185, endPoint x: 482, endPoint y: 180, distance: 26.1
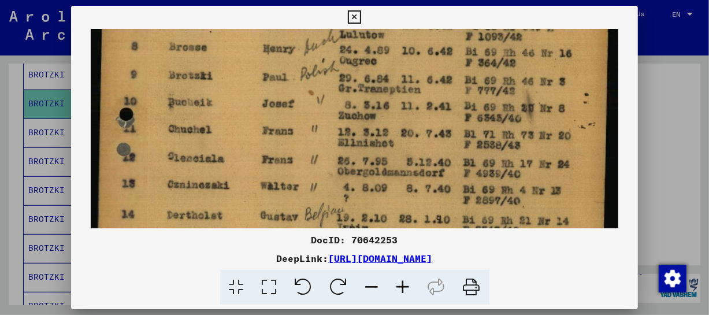
drag, startPoint x: 468, startPoint y: 81, endPoint x: 459, endPoint y: 151, distance: 71.0
click at [459, 151] on img at bounding box center [355, 26] width 528 height 719
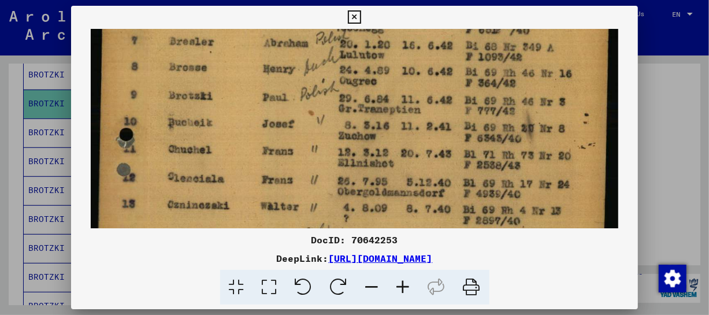
scroll to position [341, 0]
drag, startPoint x: 452, startPoint y: 94, endPoint x: 445, endPoint y: 116, distance: 22.7
click at [445, 116] on img at bounding box center [355, 47] width 528 height 719
click at [358, 18] on icon at bounding box center [354, 17] width 13 height 14
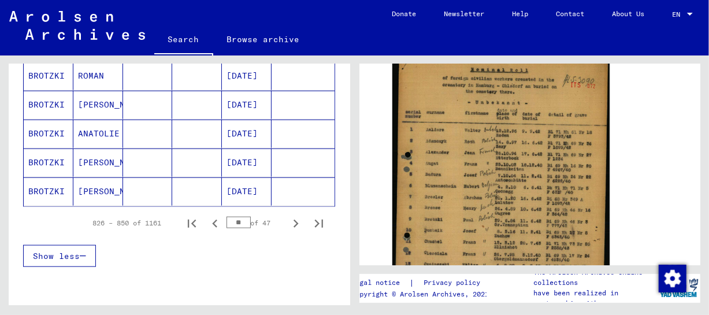
scroll to position [753, 0]
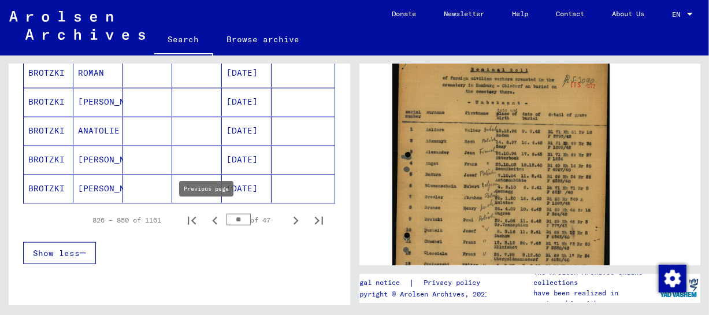
click at [207, 214] on icon "Previous page" at bounding box center [215, 221] width 16 height 16
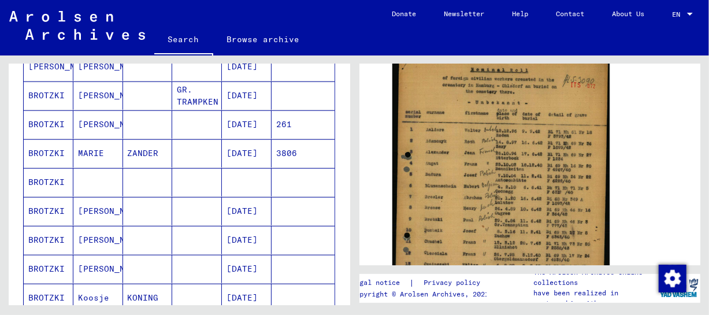
scroll to position [612, 0]
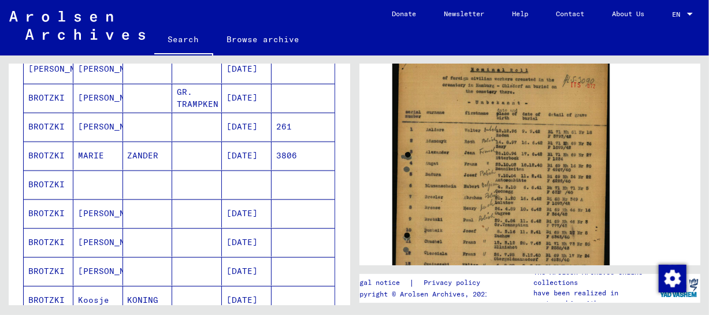
click at [103, 126] on mat-cell "[PERSON_NAME]" at bounding box center [98, 127] width 50 height 28
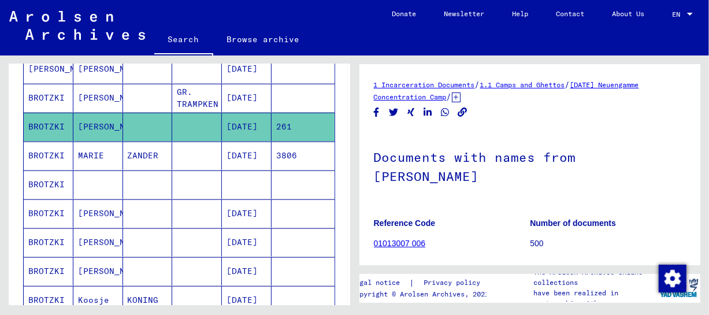
scroll to position [170, 0]
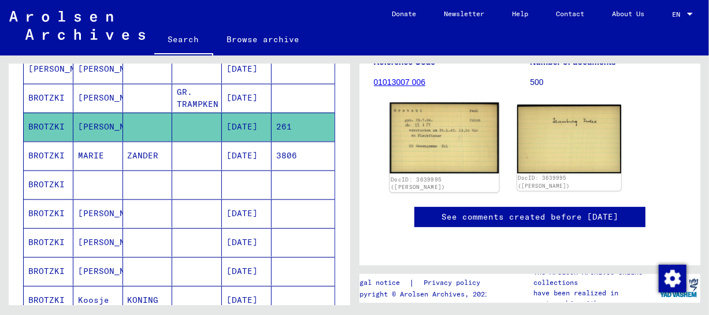
click at [446, 112] on img at bounding box center [443, 138] width 109 height 71
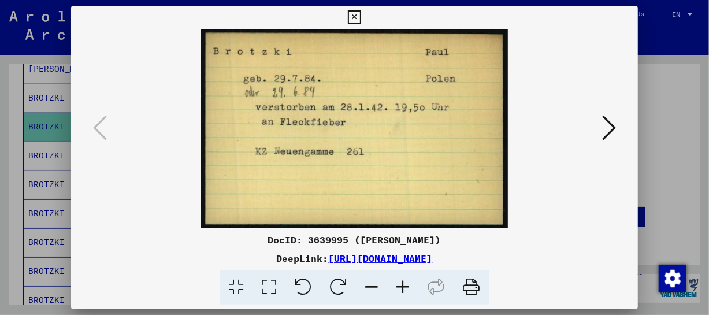
click at [403, 288] on icon at bounding box center [403, 287] width 31 height 35
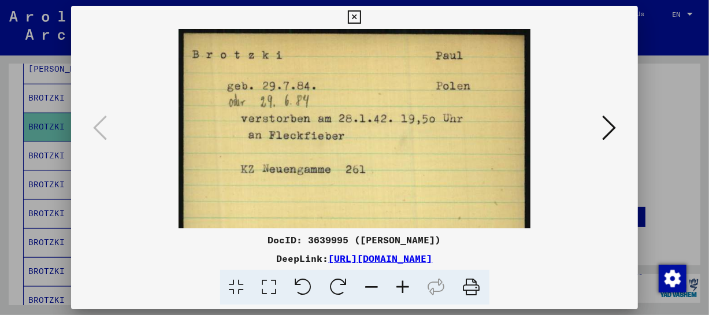
click at [403, 288] on icon at bounding box center [403, 287] width 31 height 35
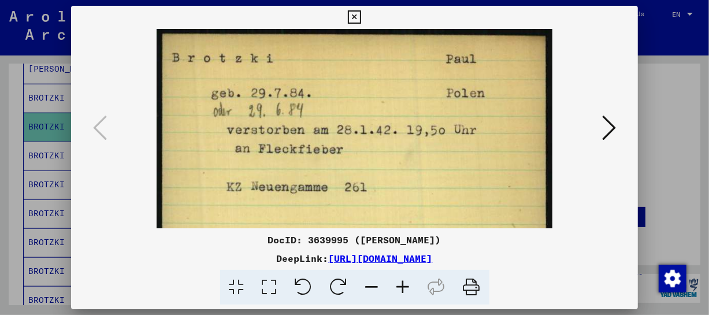
click at [403, 288] on icon at bounding box center [403, 287] width 31 height 35
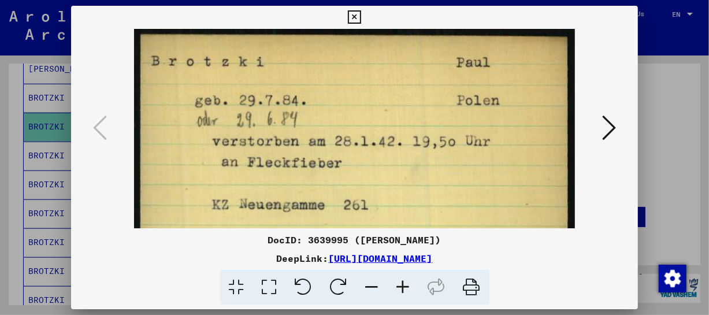
click at [353, 17] on icon at bounding box center [354, 17] width 13 height 14
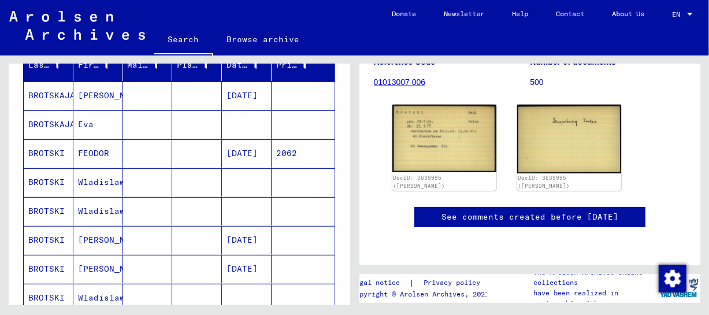
scroll to position [144, 0]
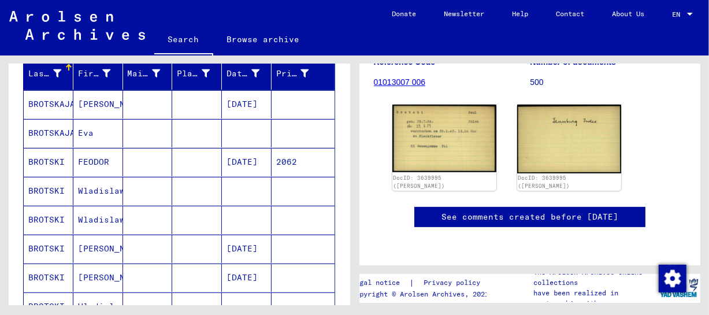
click at [118, 190] on mat-cell "Wladislawa" at bounding box center [98, 191] width 50 height 28
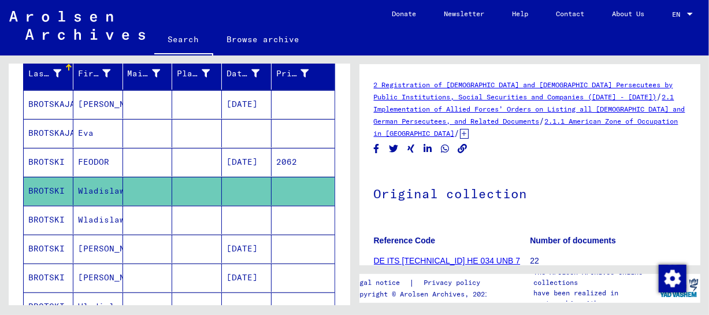
scroll to position [168, 0]
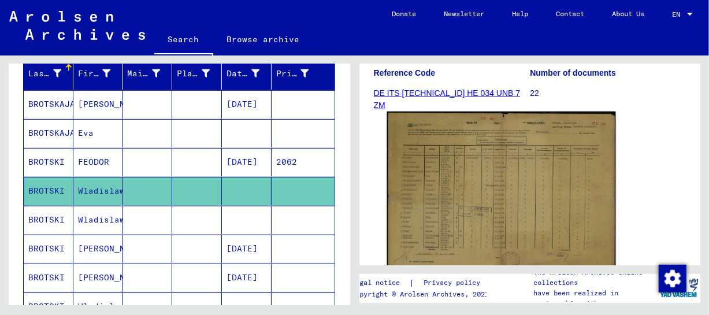
click at [498, 189] on img at bounding box center [500, 192] width 228 height 163
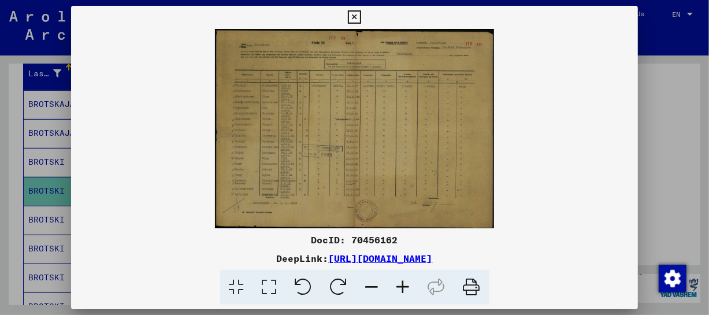
click at [404, 281] on icon at bounding box center [403, 287] width 31 height 35
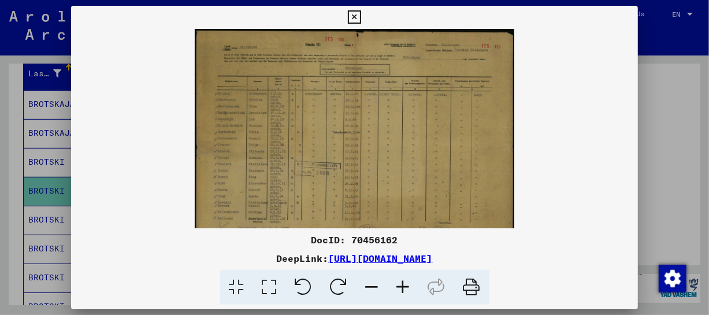
click at [404, 281] on icon at bounding box center [403, 287] width 31 height 35
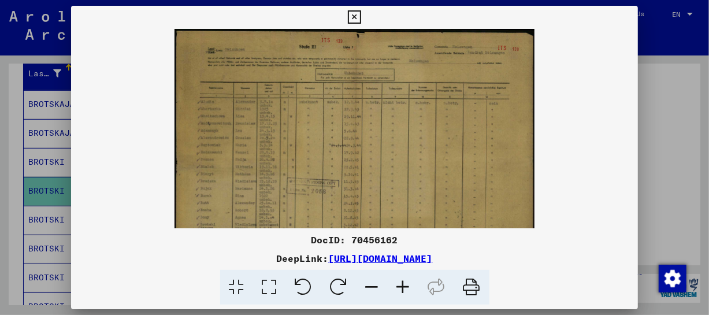
click at [404, 281] on icon at bounding box center [403, 287] width 31 height 35
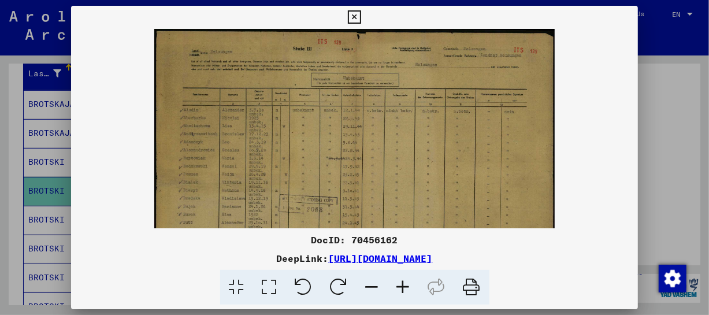
click at [404, 281] on icon at bounding box center [403, 287] width 31 height 35
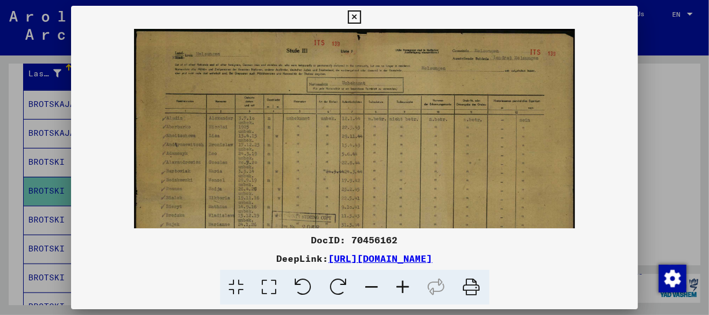
click at [404, 281] on icon at bounding box center [403, 287] width 31 height 35
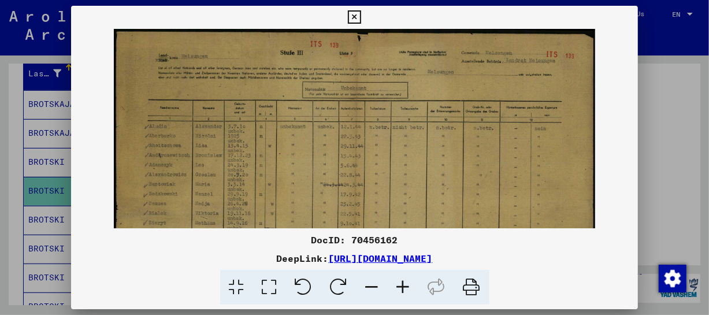
click at [404, 281] on icon at bounding box center [403, 287] width 31 height 35
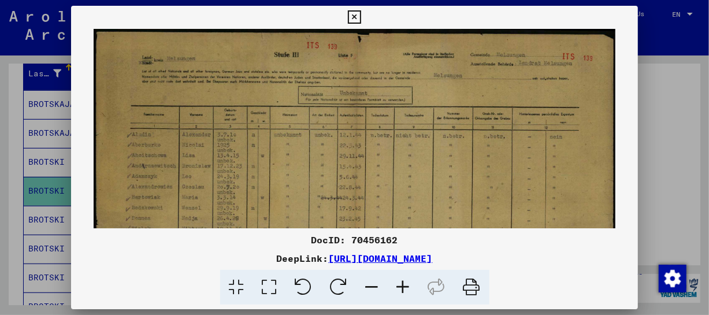
click at [404, 281] on icon at bounding box center [403, 287] width 31 height 35
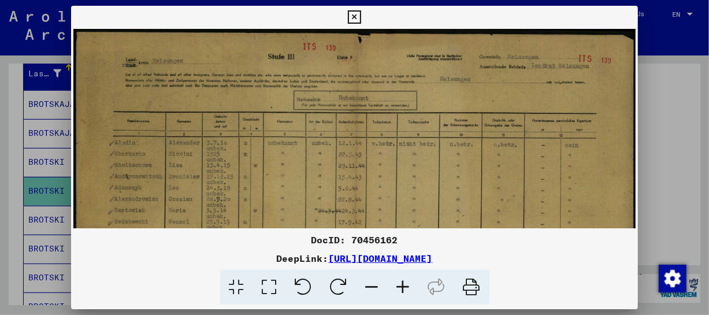
click at [404, 281] on icon at bounding box center [403, 287] width 31 height 35
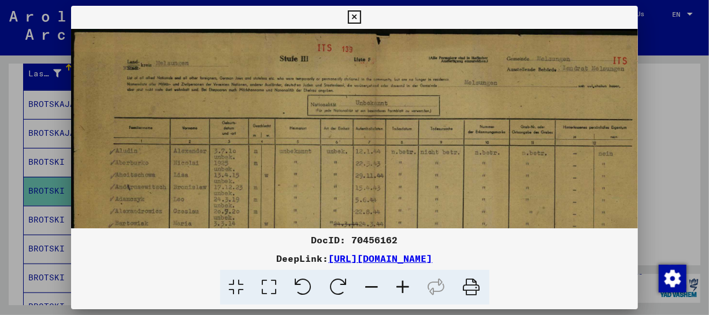
click at [404, 281] on icon at bounding box center [403, 287] width 31 height 35
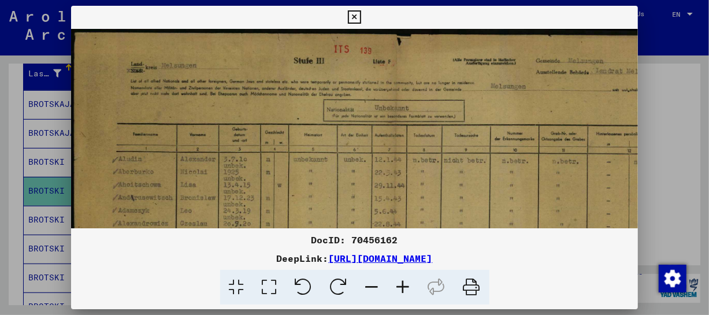
click at [404, 281] on icon at bounding box center [403, 287] width 31 height 35
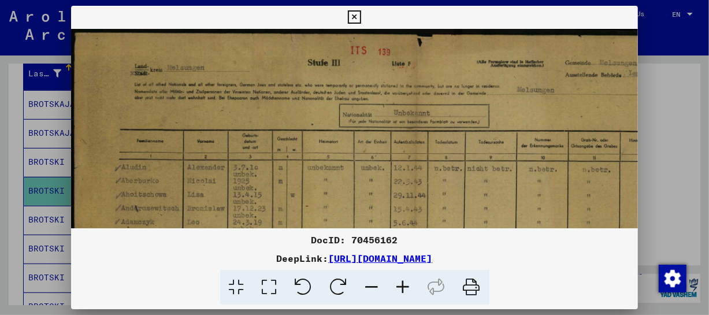
click at [404, 281] on icon at bounding box center [403, 287] width 31 height 35
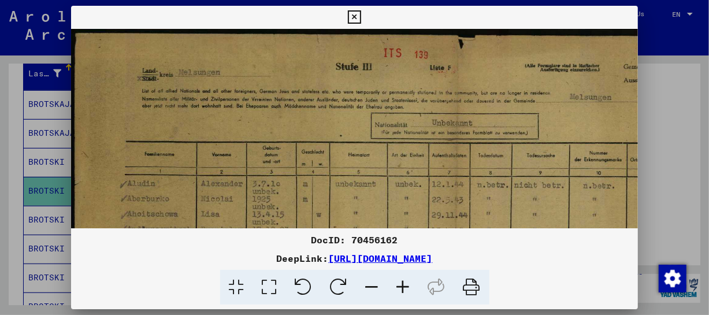
click at [404, 281] on icon at bounding box center [403, 287] width 31 height 35
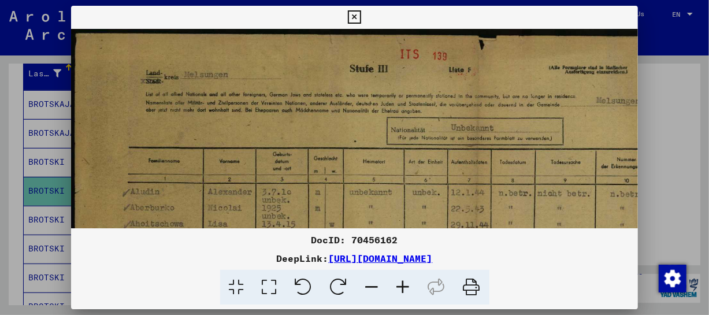
click at [404, 281] on icon at bounding box center [403, 287] width 31 height 35
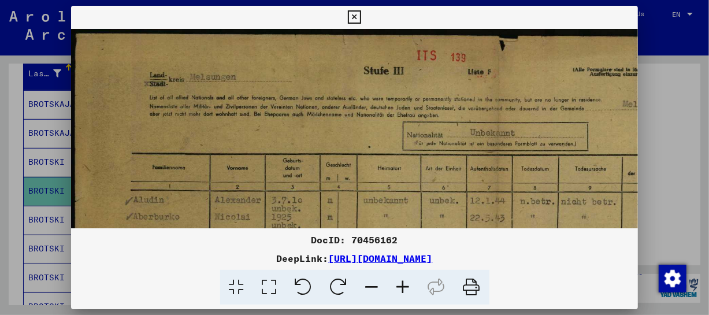
click at [404, 281] on icon at bounding box center [403, 287] width 31 height 35
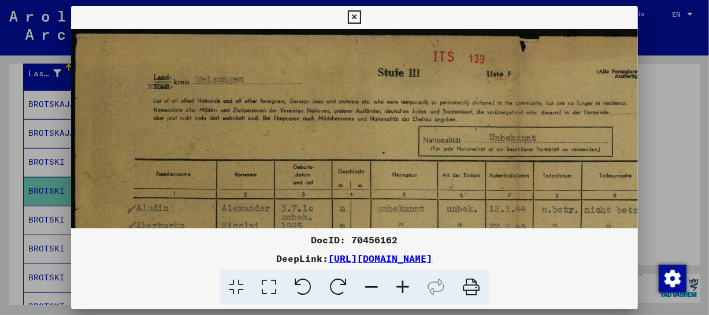
click at [404, 281] on icon at bounding box center [403, 287] width 31 height 35
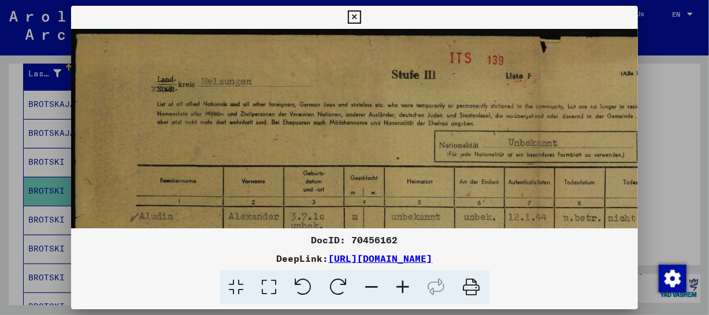
scroll to position [72, 0]
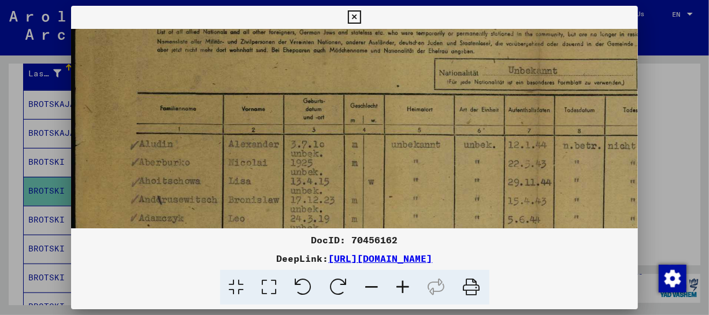
drag, startPoint x: 410, startPoint y: 173, endPoint x: 415, endPoint y: 100, distance: 73.5
click at [414, 101] on img at bounding box center [534, 287] width 927 height 661
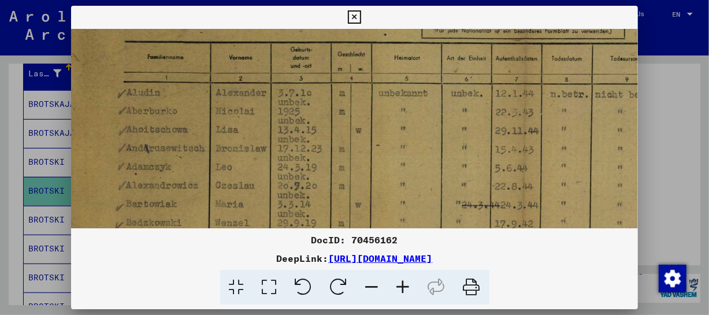
drag, startPoint x: 442, startPoint y: 162, endPoint x: 429, endPoint y: 110, distance: 53.7
click at [429, 110] on img at bounding box center [521, 235] width 927 height 661
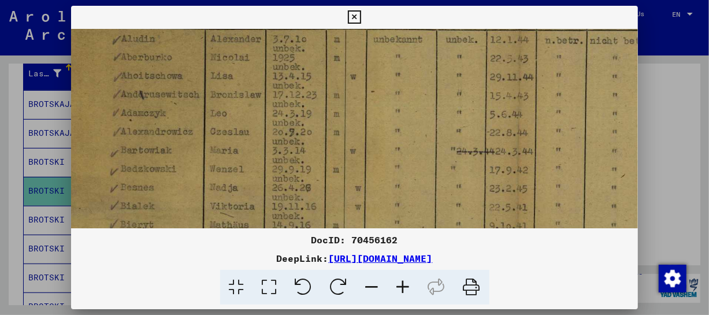
drag, startPoint x: 439, startPoint y: 151, endPoint x: 434, endPoint y: 96, distance: 54.5
click at [434, 96] on img at bounding box center [516, 182] width 927 height 661
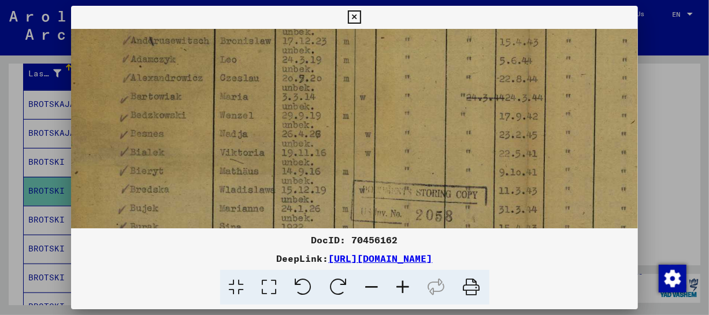
drag, startPoint x: 446, startPoint y: 152, endPoint x: 456, endPoint y: 98, distance: 55.2
click at [456, 98] on img at bounding box center [526, 128] width 927 height 661
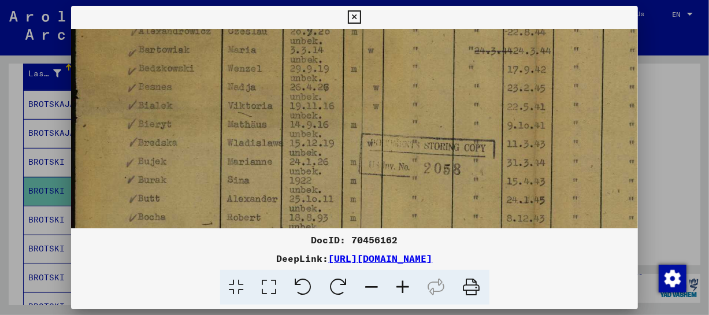
drag, startPoint x: 455, startPoint y: 119, endPoint x: 459, endPoint y: 102, distance: 17.2
click at [459, 102] on img at bounding box center [534, 81] width 927 height 661
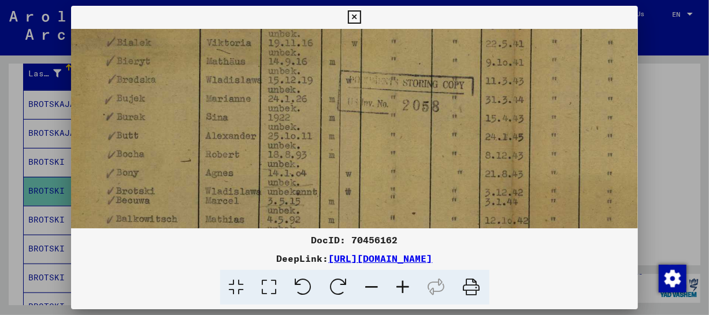
click at [435, 95] on img at bounding box center [513, 18] width 927 height 661
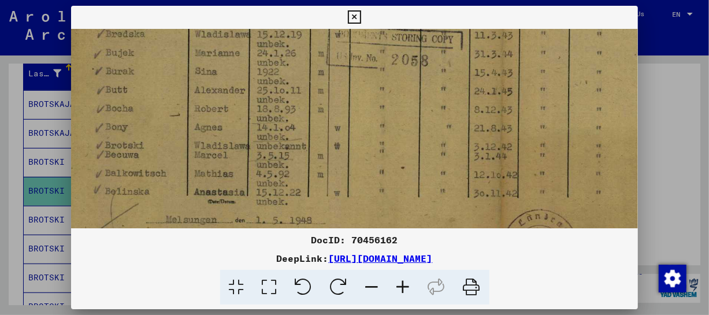
scroll to position [387, 32]
click at [352, 18] on icon at bounding box center [354, 17] width 13 height 14
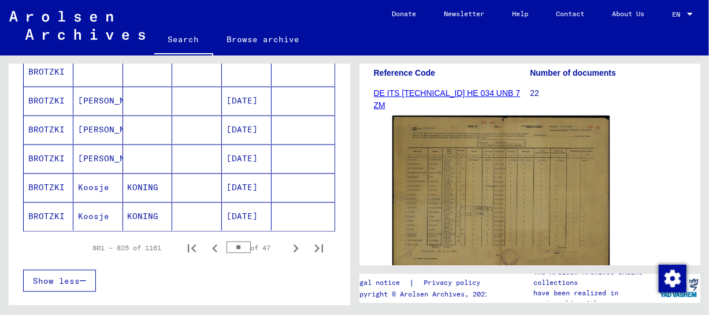
scroll to position [756, 0]
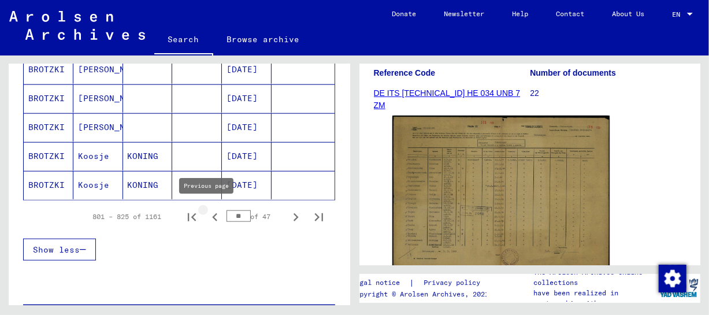
click at [207, 217] on icon "Previous page" at bounding box center [215, 217] width 16 height 16
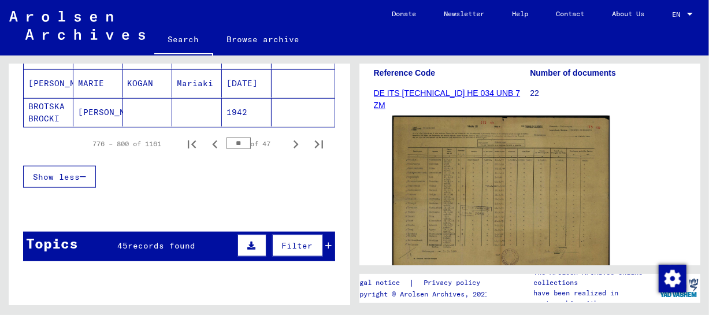
scroll to position [832, 0]
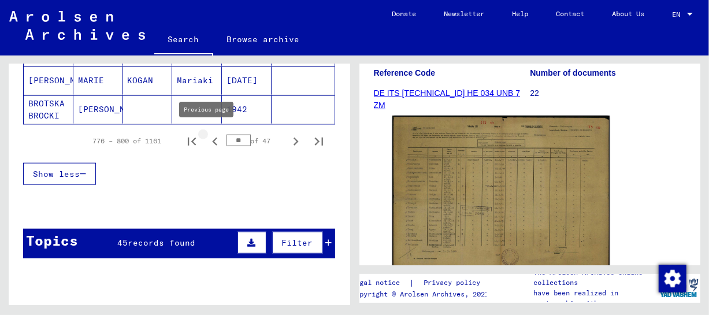
click at [212, 138] on icon "Previous page" at bounding box center [214, 141] width 5 height 8
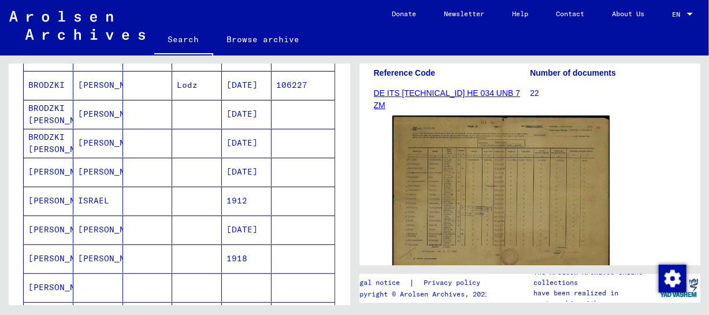
scroll to position [327, 0]
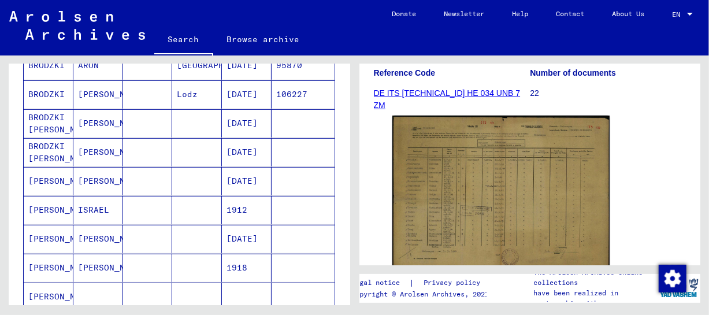
click at [86, 146] on mat-cell "[PERSON_NAME]" at bounding box center [98, 152] width 50 height 28
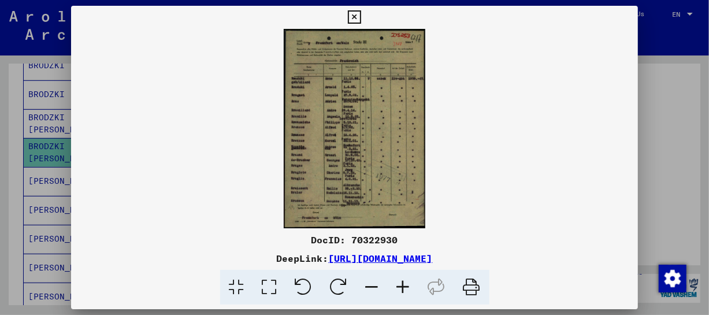
click at [407, 277] on icon at bounding box center [403, 287] width 31 height 35
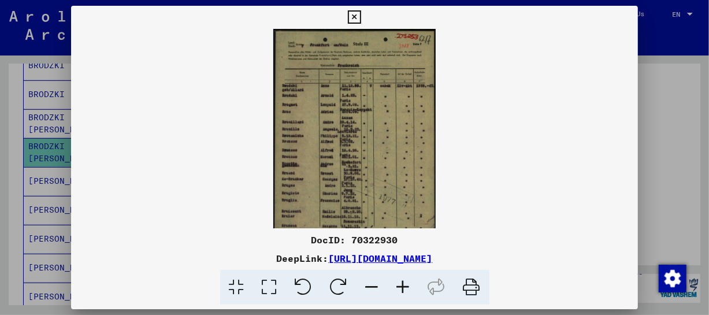
click at [407, 277] on icon at bounding box center [403, 287] width 31 height 35
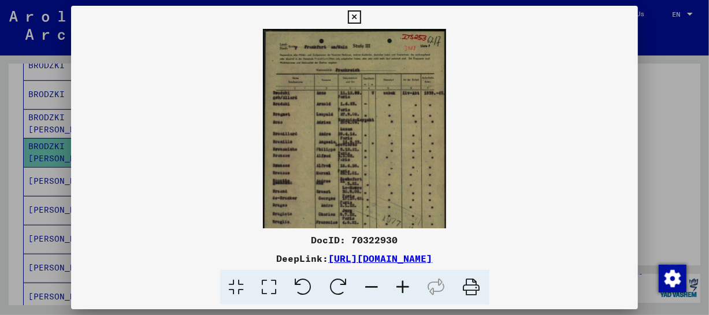
click at [407, 277] on icon at bounding box center [403, 287] width 31 height 35
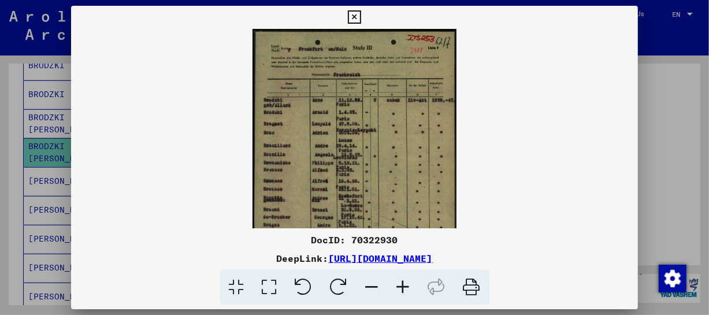
click at [407, 277] on icon at bounding box center [403, 287] width 31 height 35
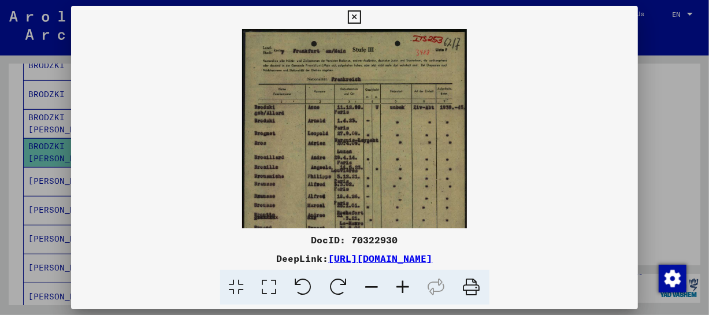
click at [407, 277] on icon at bounding box center [403, 287] width 31 height 35
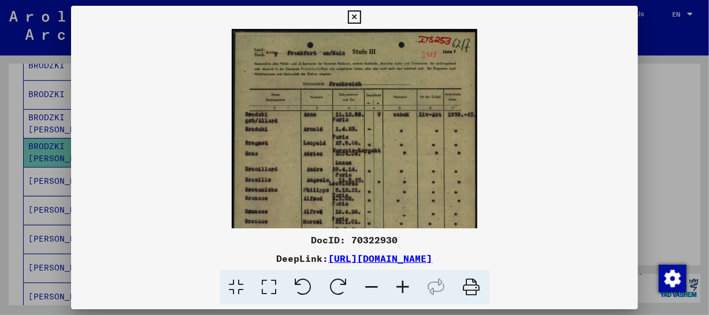
click at [407, 277] on icon at bounding box center [403, 287] width 31 height 35
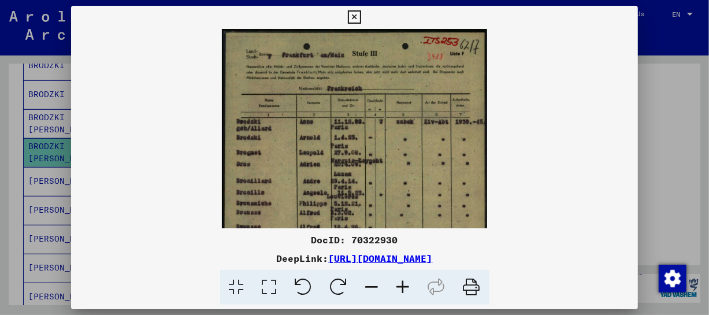
click at [407, 277] on icon at bounding box center [403, 287] width 31 height 35
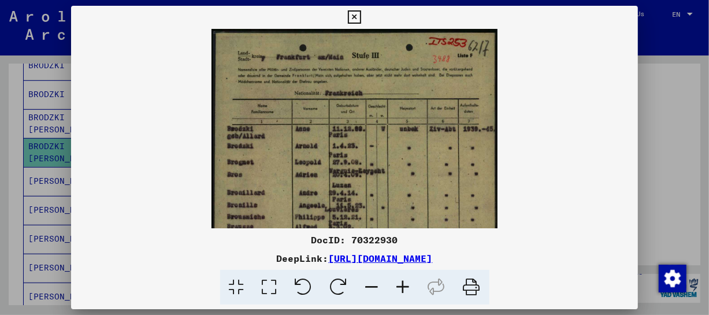
click at [407, 277] on icon at bounding box center [403, 287] width 31 height 35
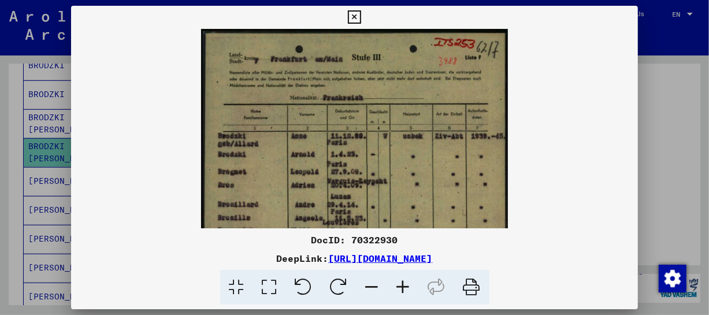
click at [407, 277] on icon at bounding box center [403, 287] width 31 height 35
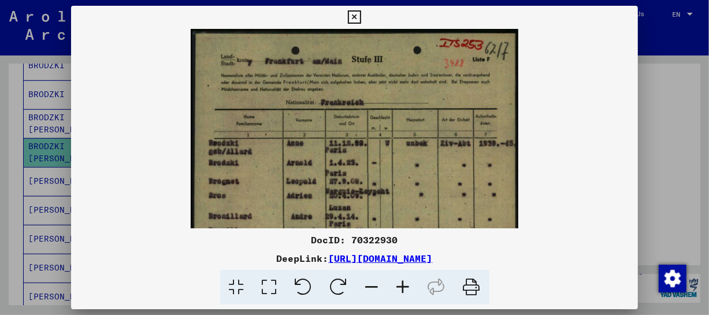
click at [407, 277] on icon at bounding box center [403, 287] width 31 height 35
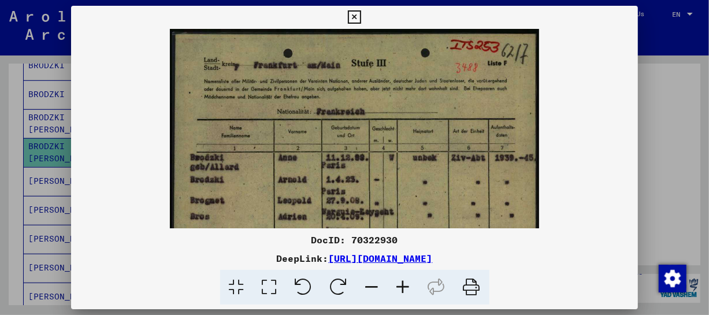
click at [407, 277] on icon at bounding box center [403, 287] width 31 height 35
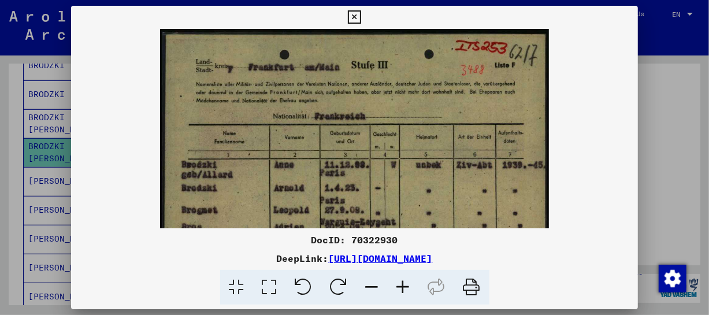
click at [407, 277] on icon at bounding box center [403, 287] width 31 height 35
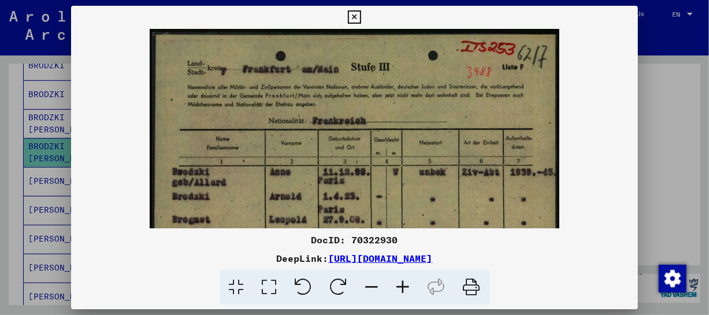
click at [407, 277] on icon at bounding box center [403, 287] width 31 height 35
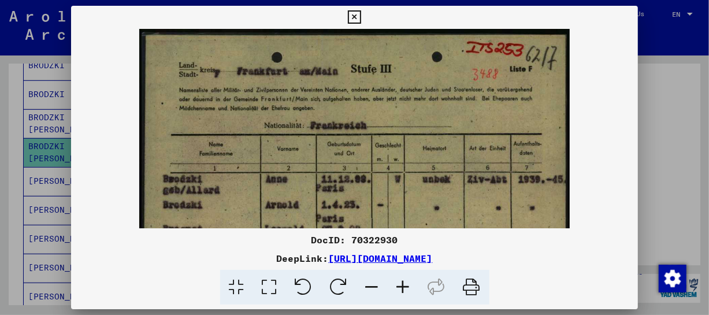
click at [407, 277] on icon at bounding box center [403, 287] width 31 height 35
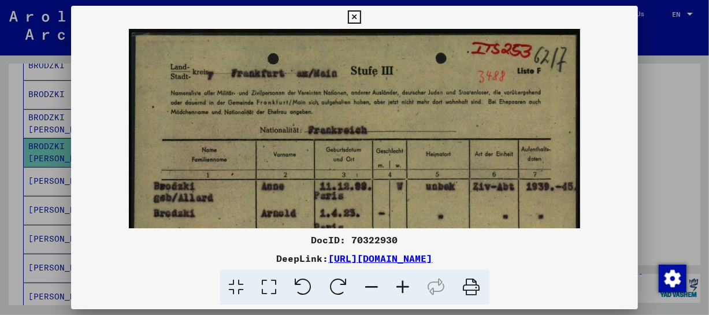
click at [407, 277] on icon at bounding box center [403, 287] width 31 height 35
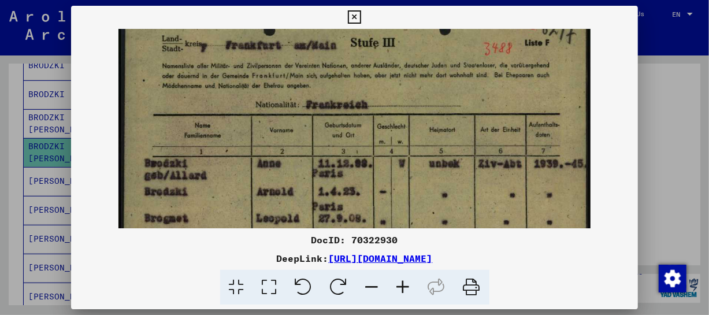
drag, startPoint x: 413, startPoint y: 188, endPoint x: 415, endPoint y: 170, distance: 18.1
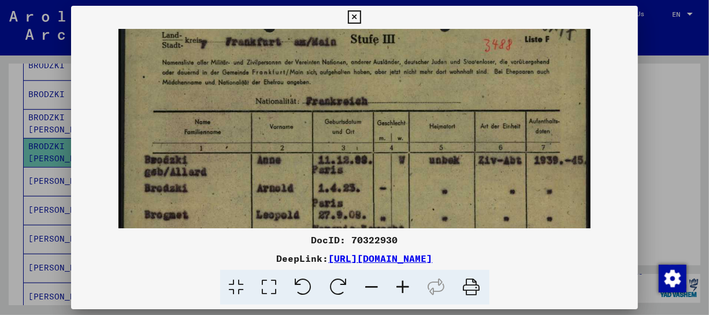
scroll to position [78, 0]
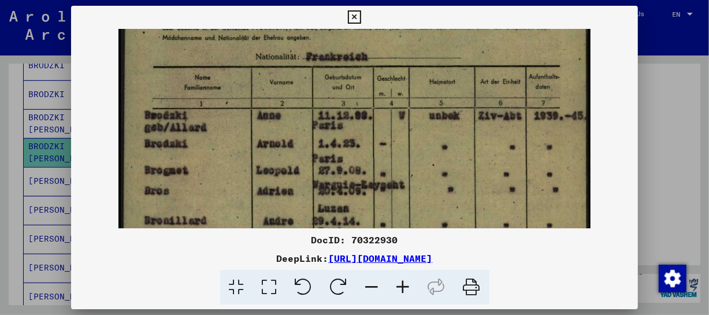
drag, startPoint x: 416, startPoint y: 196, endPoint x: 434, endPoint y: 149, distance: 50.8
click at [434, 149] on img at bounding box center [353, 281] width 471 height 661
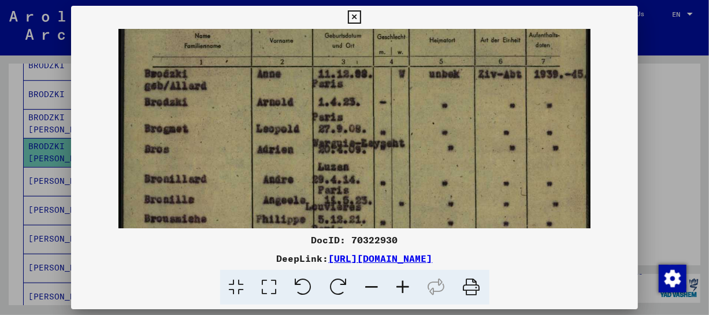
drag, startPoint x: 436, startPoint y: 198, endPoint x: 445, endPoint y: 156, distance: 43.0
click at [445, 156] on img at bounding box center [353, 239] width 471 height 661
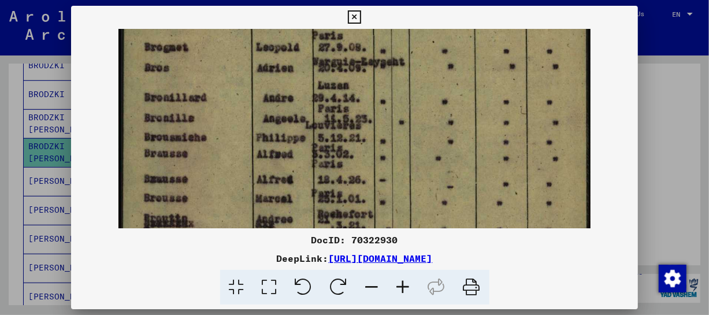
drag, startPoint x: 452, startPoint y: 145, endPoint x: 457, endPoint y: 125, distance: 20.9
click at [460, 110] on img at bounding box center [353, 158] width 471 height 661
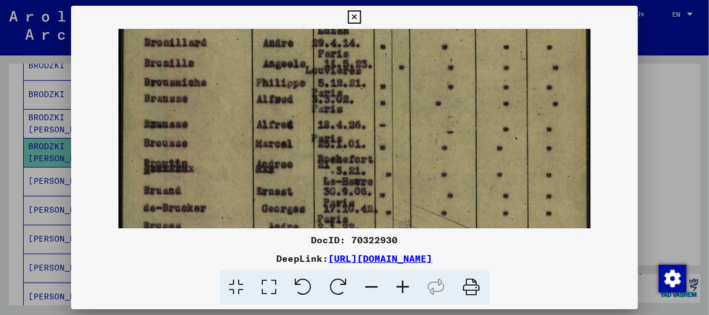
drag, startPoint x: 462, startPoint y: 121, endPoint x: 457, endPoint y: 114, distance: 8.3
click at [460, 114] on img at bounding box center [353, 103] width 471 height 661
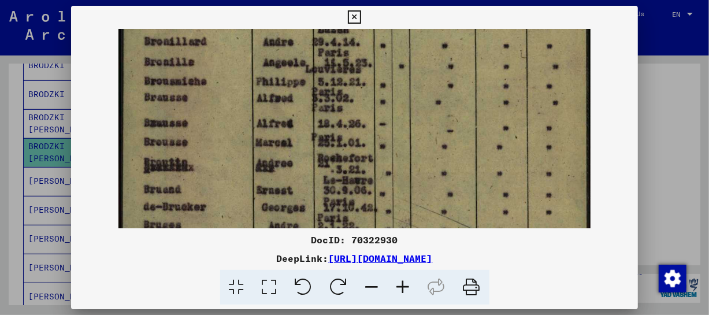
drag, startPoint x: 428, startPoint y: 103, endPoint x: 350, endPoint y: 130, distance: 82.4
click at [423, 104] on img at bounding box center [353, 102] width 471 height 661
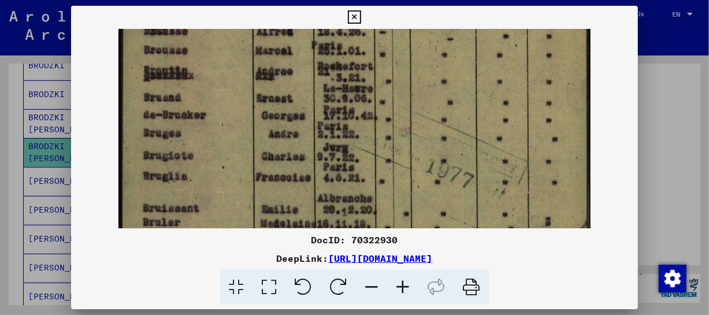
drag, startPoint x: 356, startPoint y: 20, endPoint x: 340, endPoint y: 53, distance: 35.9
click at [355, 20] on icon at bounding box center [354, 17] width 13 height 14
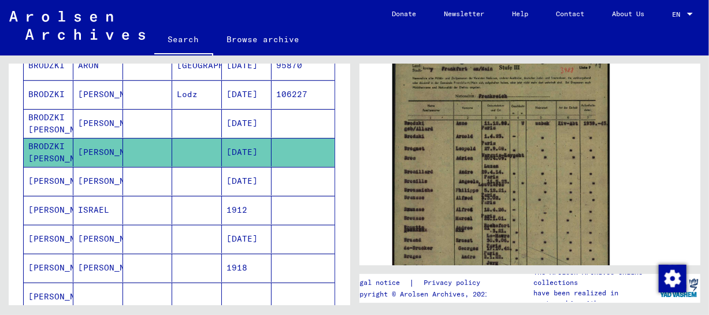
click at [250, 125] on mat-cell "[DATE]" at bounding box center [247, 123] width 50 height 28
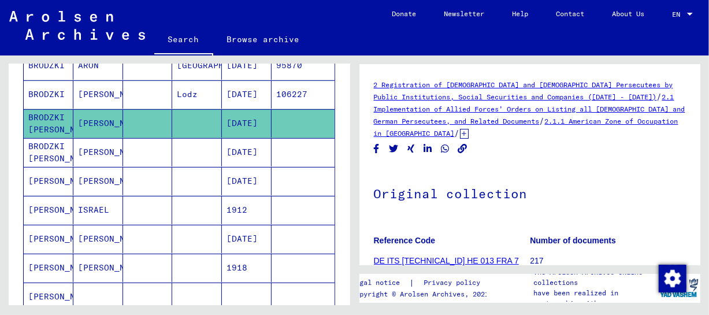
click at [468, 281] on img at bounding box center [443, 318] width 109 height 75
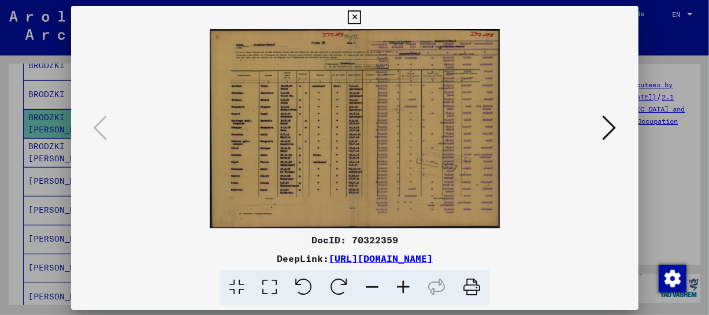
scroll to position [152, 0]
click at [405, 291] on icon at bounding box center [403, 287] width 31 height 35
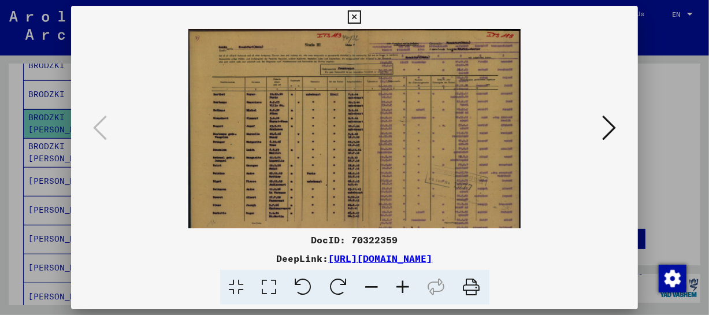
click at [405, 291] on icon at bounding box center [403, 287] width 31 height 35
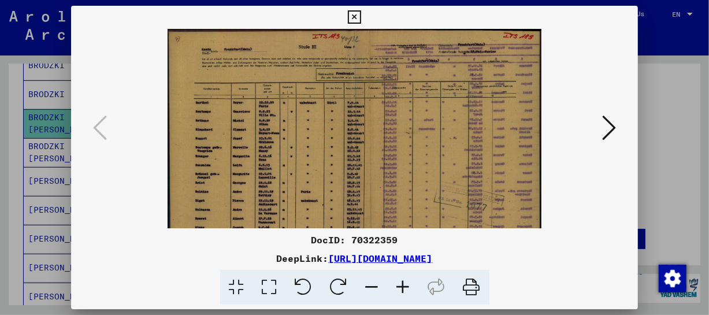
click at [405, 291] on icon at bounding box center [403, 287] width 31 height 35
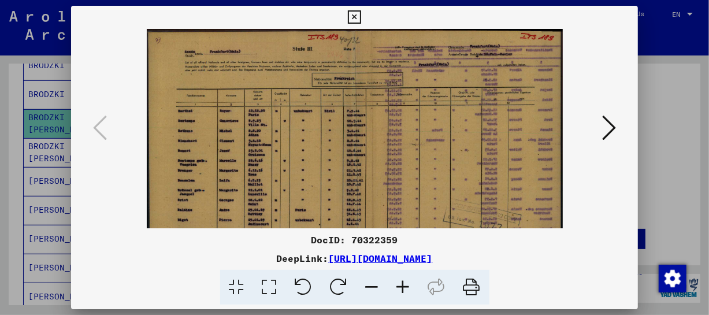
click at [405, 291] on icon at bounding box center [403, 287] width 31 height 35
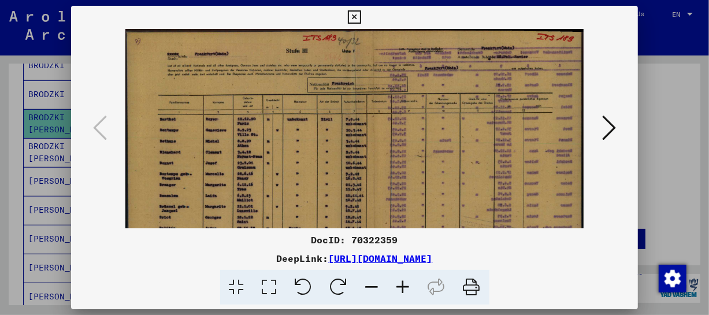
click at [405, 291] on icon at bounding box center [403, 287] width 31 height 35
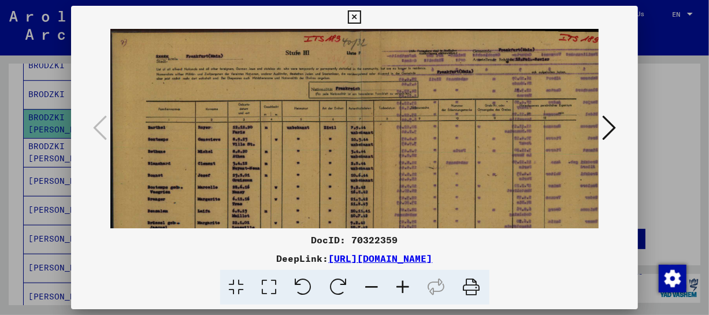
click at [405, 291] on icon at bounding box center [403, 287] width 31 height 35
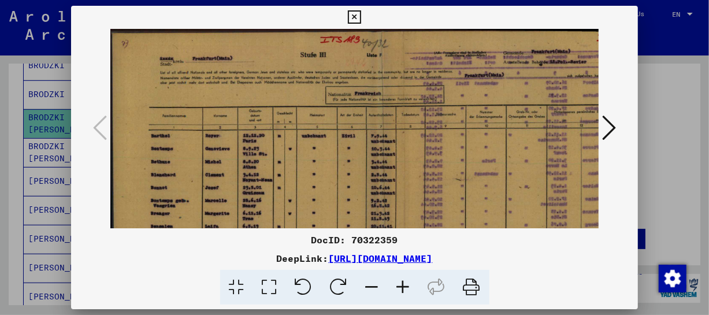
click at [405, 291] on icon at bounding box center [403, 287] width 31 height 35
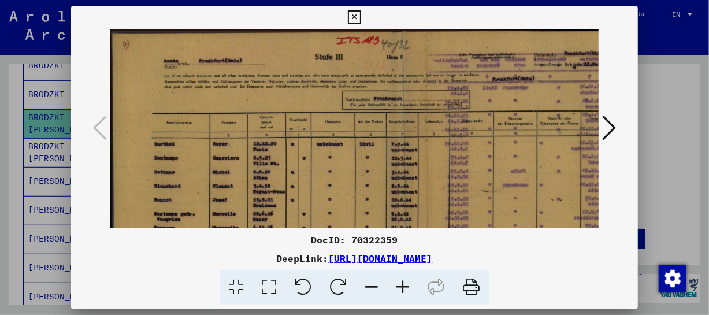
click at [405, 291] on icon at bounding box center [403, 287] width 31 height 35
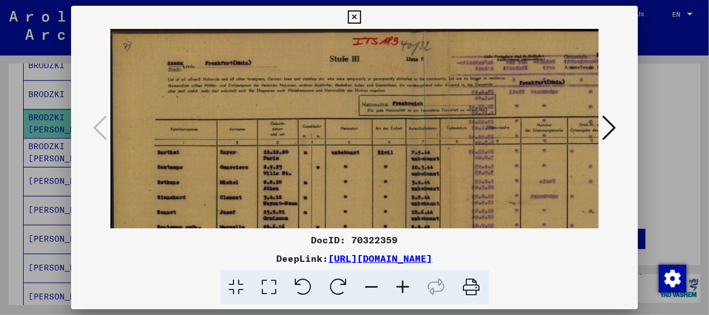
click at [405, 291] on icon at bounding box center [403, 287] width 31 height 35
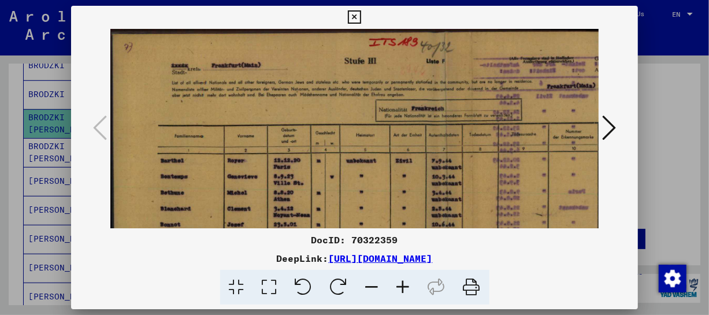
click at [405, 291] on icon at bounding box center [403, 287] width 31 height 35
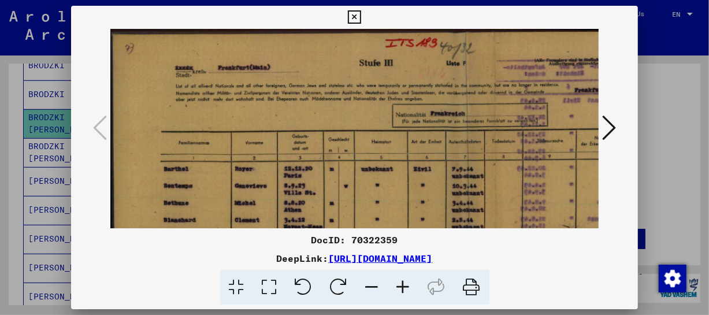
click at [405, 291] on icon at bounding box center [403, 287] width 31 height 35
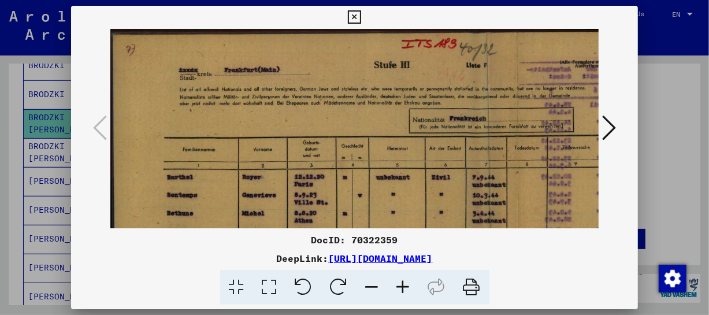
click at [405, 291] on icon at bounding box center [403, 287] width 31 height 35
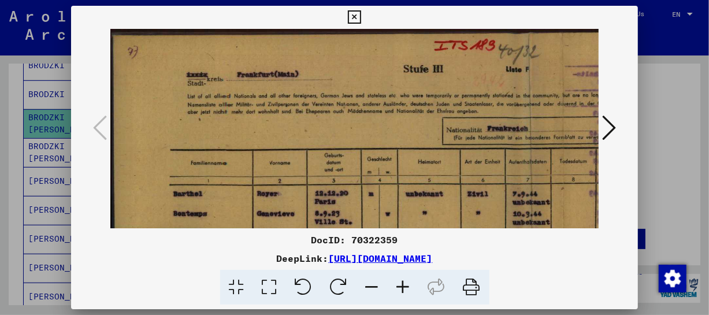
click at [405, 291] on icon at bounding box center [403, 287] width 31 height 35
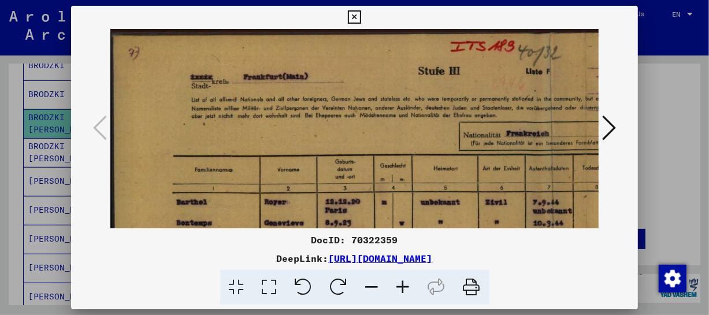
click at [405, 291] on icon at bounding box center [403, 287] width 31 height 35
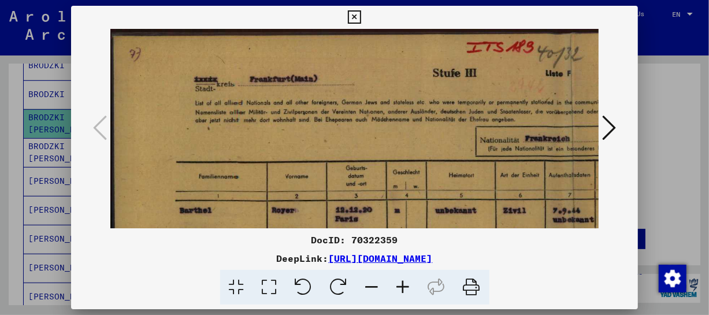
click at [405, 291] on icon at bounding box center [403, 287] width 31 height 35
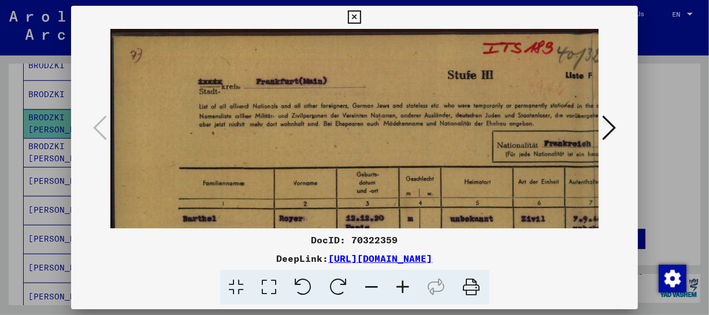
click at [405, 291] on icon at bounding box center [403, 287] width 31 height 35
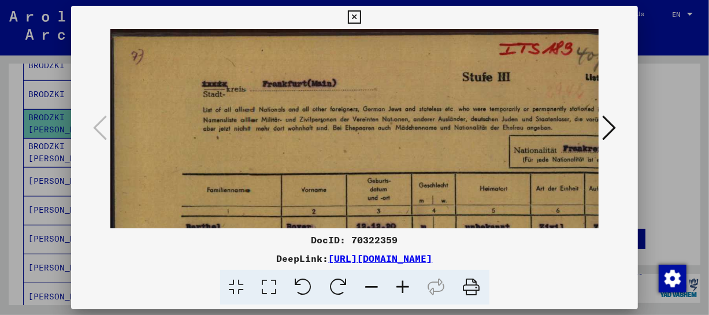
click at [405, 291] on icon at bounding box center [403, 287] width 31 height 35
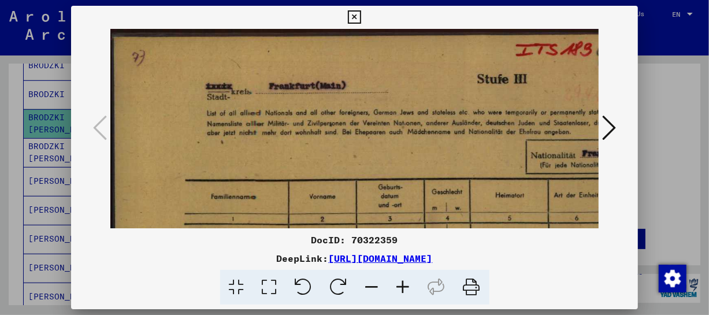
scroll to position [94, 0]
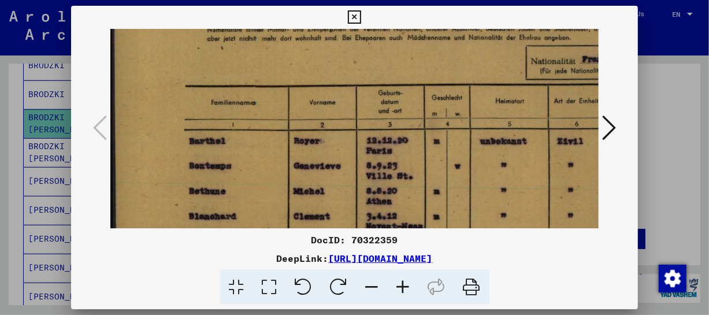
drag, startPoint x: 434, startPoint y: 189, endPoint x: 461, endPoint y: 95, distance: 98.4
click at [461, 95] on img at bounding box center [633, 294] width 1046 height 719
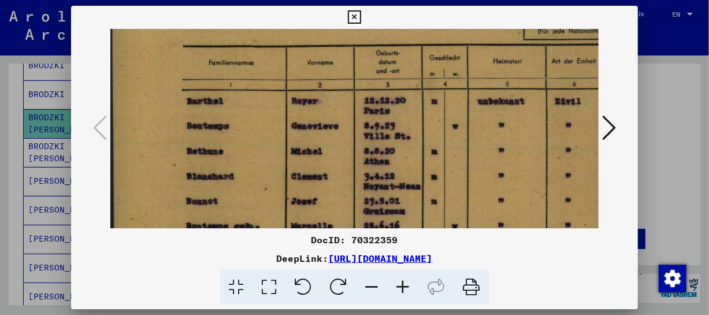
drag, startPoint x: 457, startPoint y: 132, endPoint x: 463, endPoint y: 92, distance: 40.8
click at [463, 92] on img at bounding box center [631, 254] width 1046 height 719
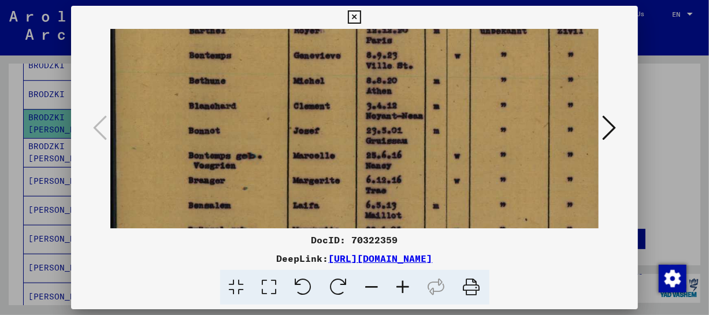
click at [468, 85] on img at bounding box center [633, 183] width 1046 height 719
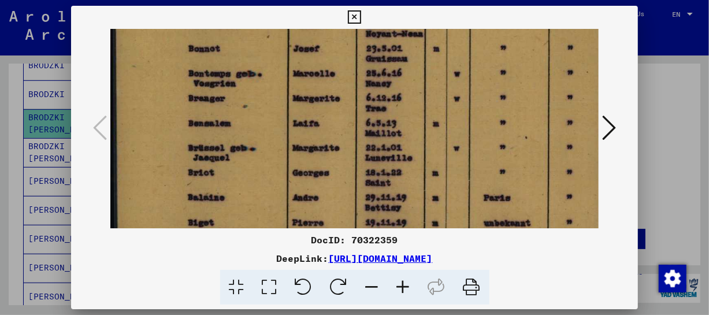
click at [470, 64] on img at bounding box center [633, 101] width 1046 height 719
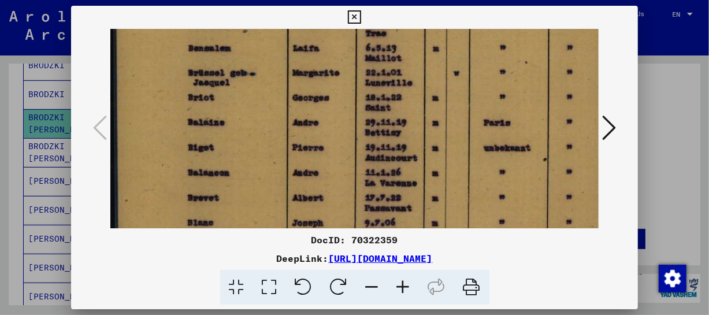
drag, startPoint x: 490, startPoint y: 51, endPoint x: 477, endPoint y: 93, distance: 44.0
click at [490, 46] on img at bounding box center [633, 26] width 1046 height 719
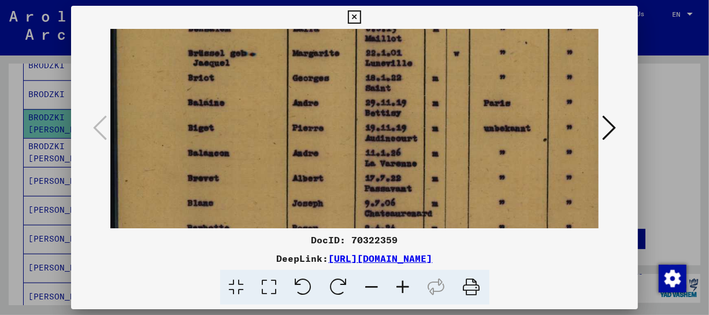
scroll to position [378, 0]
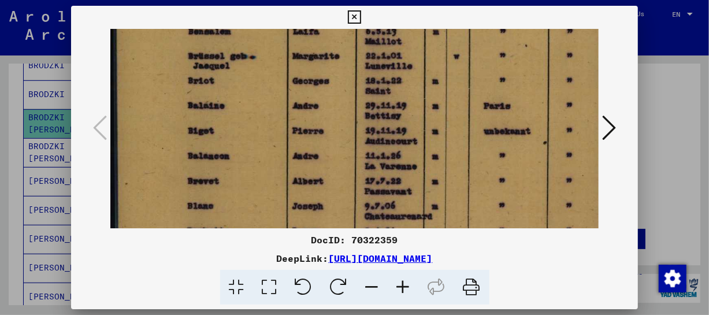
drag, startPoint x: 312, startPoint y: 80, endPoint x: 321, endPoint y: 136, distance: 56.1
click at [321, 136] on img at bounding box center [633, 10] width 1046 height 719
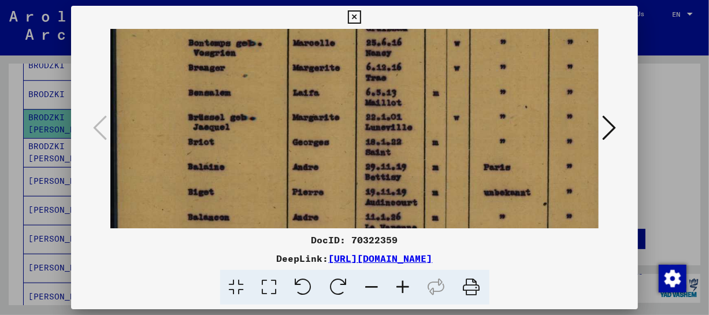
scroll to position [316, 0]
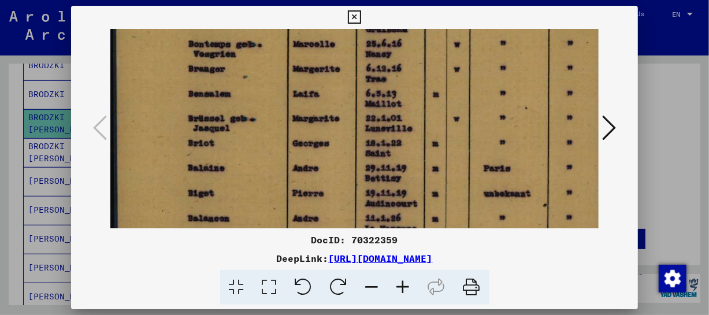
drag, startPoint x: 312, startPoint y: 95, endPoint x: 312, endPoint y: 133, distance: 38.1
click at [314, 133] on img at bounding box center [633, 72] width 1046 height 719
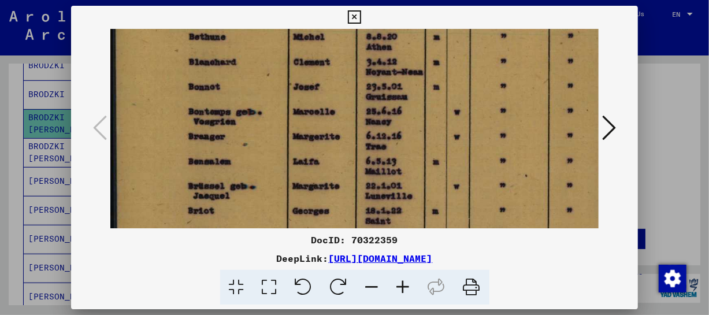
scroll to position [239, 0]
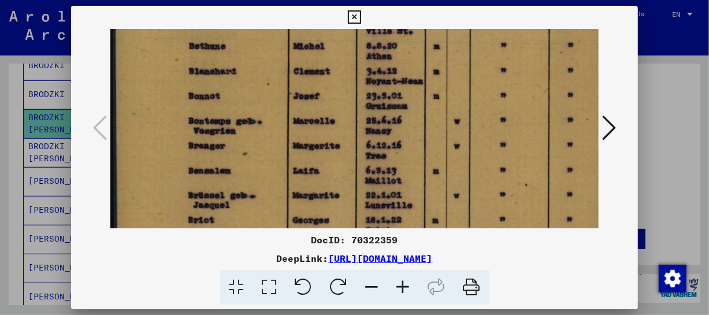
drag, startPoint x: 292, startPoint y: 76, endPoint x: 297, endPoint y: 155, distance: 79.9
click at [303, 157] on img at bounding box center [633, 149] width 1046 height 719
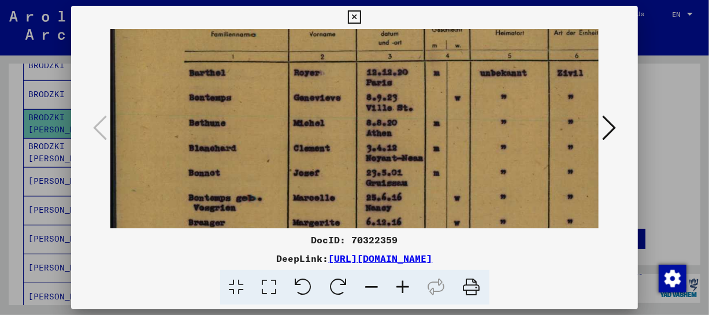
scroll to position [161, 0]
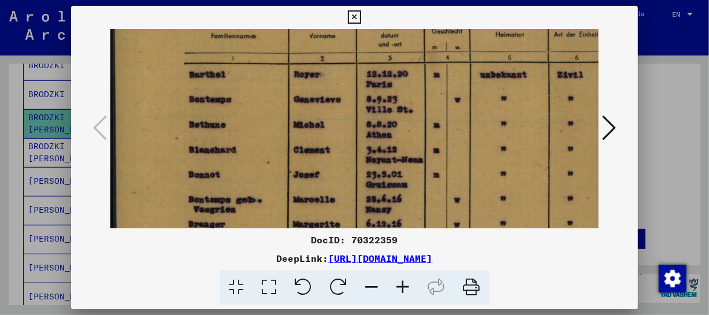
drag, startPoint x: 278, startPoint y: 86, endPoint x: 292, endPoint y: 150, distance: 65.6
click at [306, 164] on img at bounding box center [633, 227] width 1046 height 719
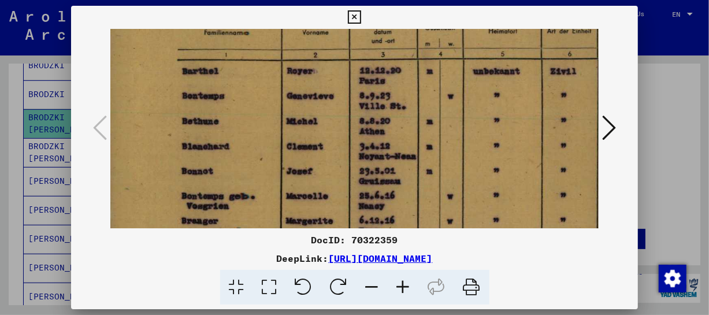
click at [355, 19] on icon at bounding box center [354, 17] width 13 height 14
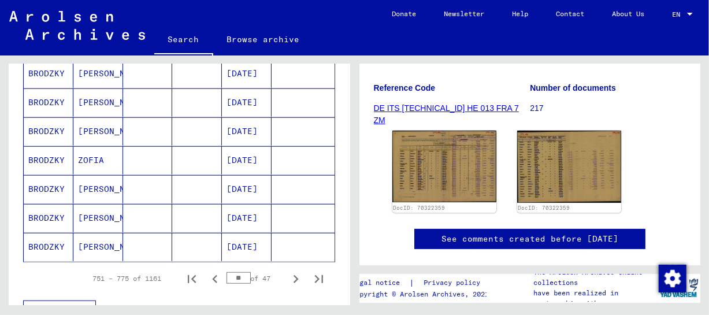
scroll to position [731, 0]
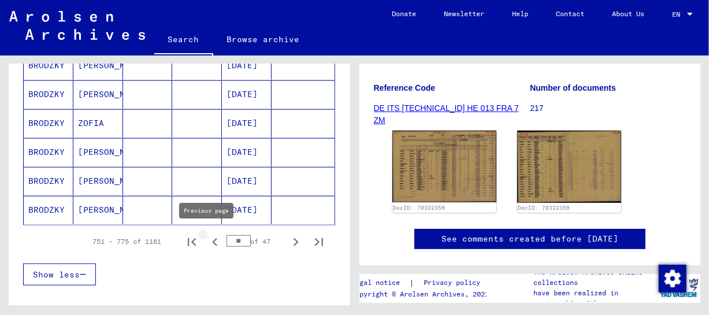
click at [207, 240] on icon "Previous page" at bounding box center [215, 242] width 16 height 16
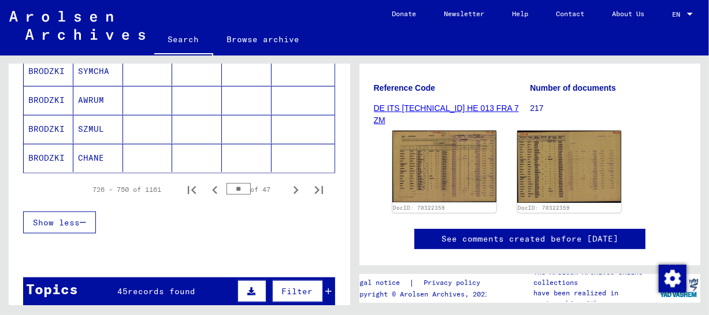
scroll to position [805, 0]
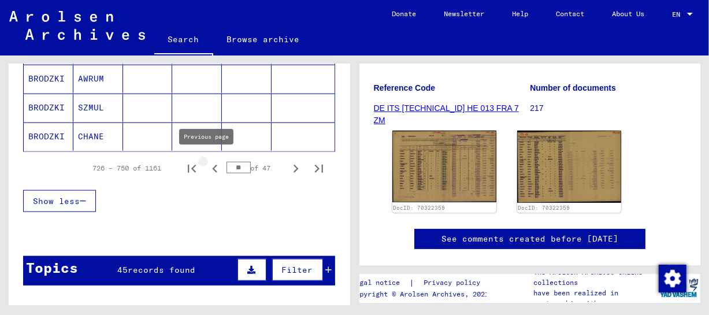
click at [212, 167] on icon "Previous page" at bounding box center [214, 169] width 5 height 8
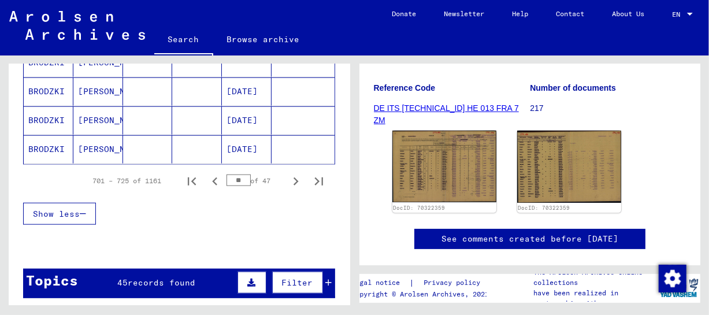
scroll to position [795, 0]
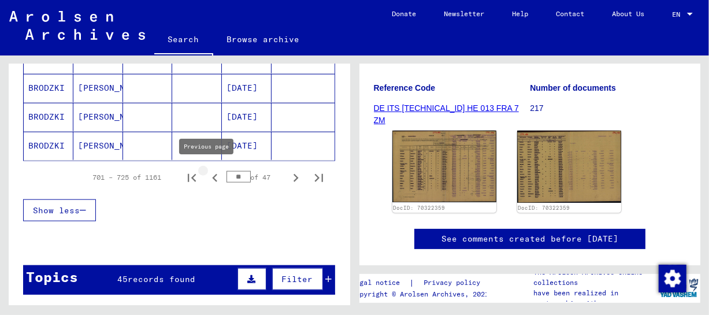
click at [212, 174] on icon "Previous page" at bounding box center [214, 178] width 5 height 8
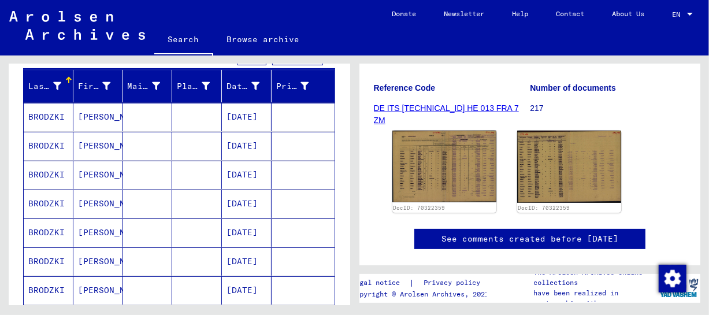
scroll to position [128, 0]
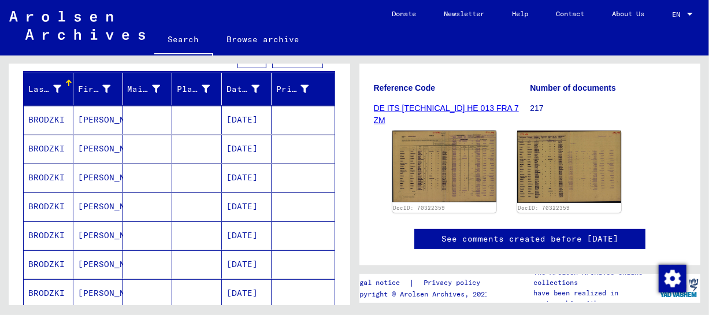
click at [89, 143] on mat-cell "[PERSON_NAME]" at bounding box center [98, 149] width 50 height 28
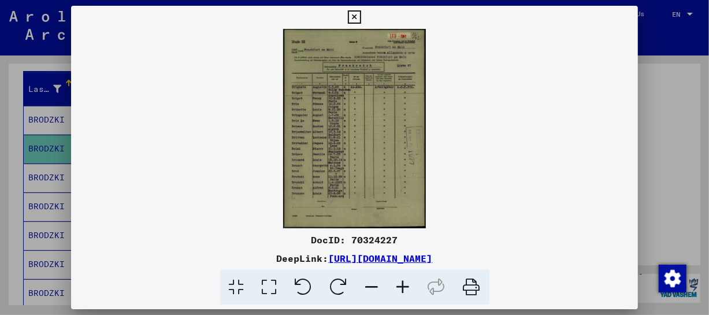
click at [404, 280] on icon at bounding box center [403, 287] width 31 height 35
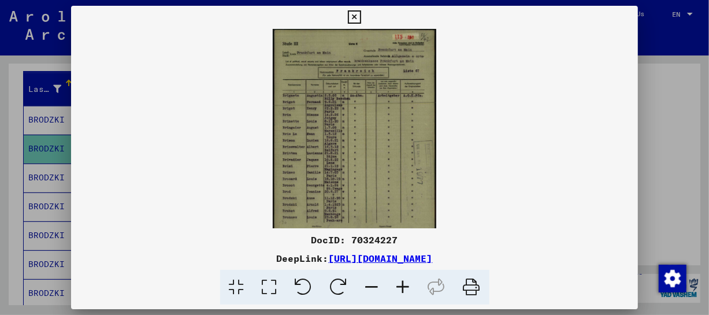
click at [404, 280] on icon at bounding box center [403, 287] width 31 height 35
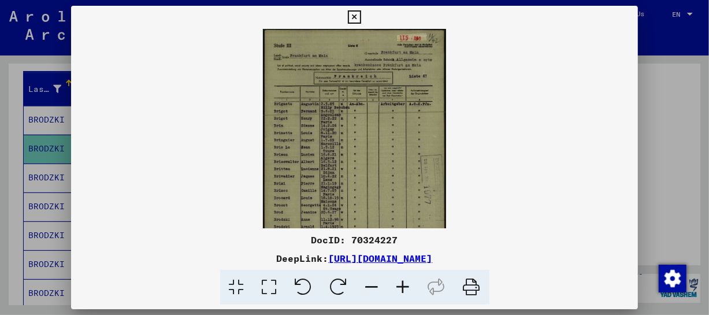
click at [404, 280] on icon at bounding box center [403, 287] width 31 height 35
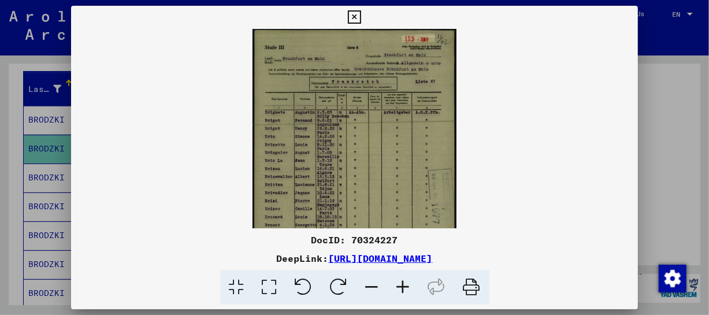
click at [404, 280] on icon at bounding box center [403, 287] width 31 height 35
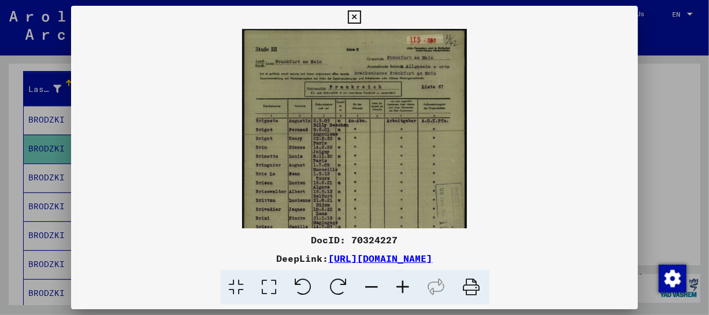
click at [404, 280] on icon at bounding box center [403, 287] width 31 height 35
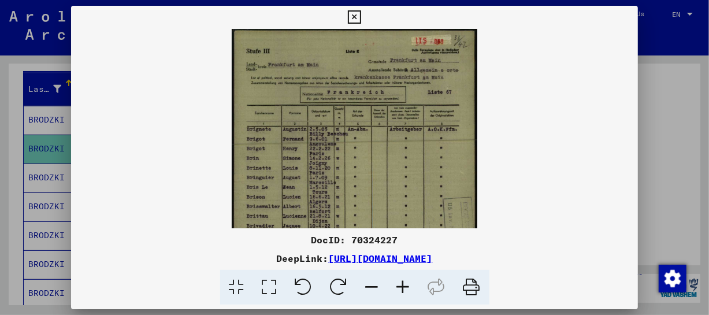
click at [404, 280] on icon at bounding box center [403, 287] width 31 height 35
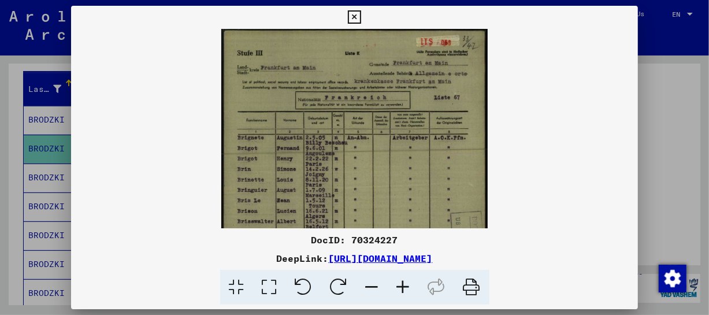
click at [404, 280] on icon at bounding box center [403, 287] width 31 height 35
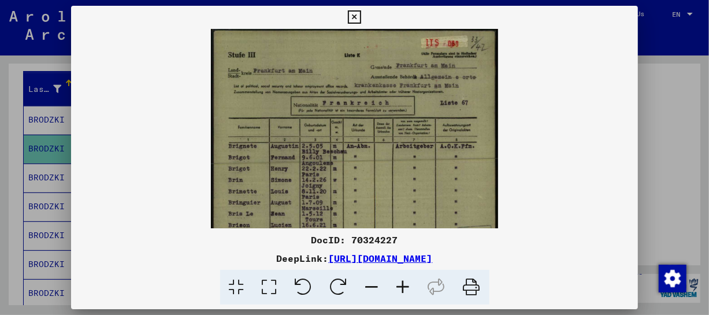
click at [404, 280] on icon at bounding box center [403, 287] width 31 height 35
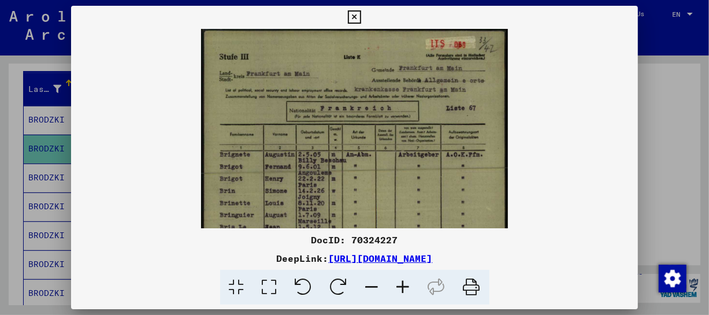
click at [404, 280] on icon at bounding box center [403, 287] width 31 height 35
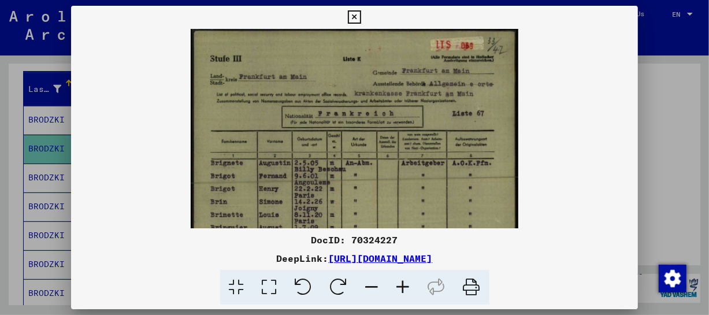
click at [404, 280] on icon at bounding box center [403, 287] width 31 height 35
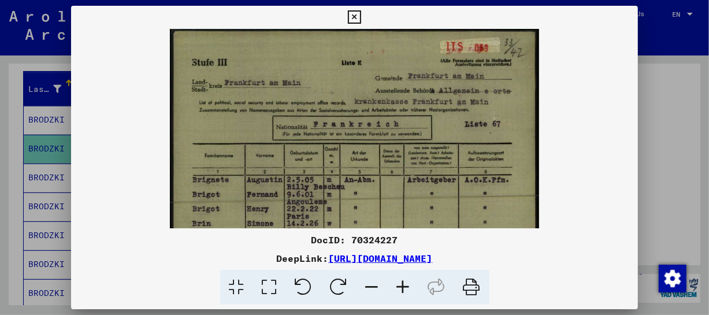
click at [404, 280] on icon at bounding box center [403, 287] width 31 height 35
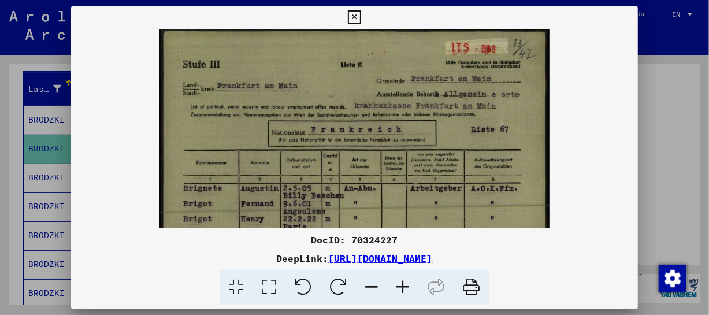
click at [404, 280] on icon at bounding box center [403, 287] width 31 height 35
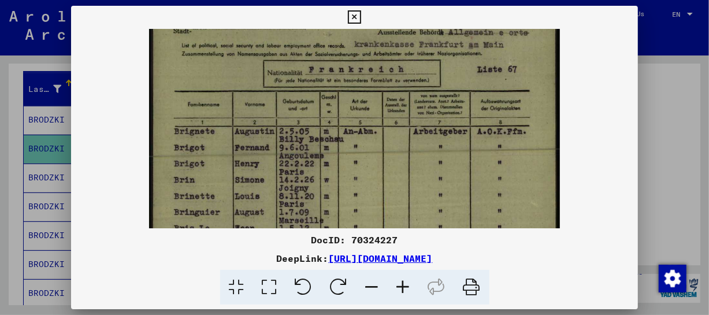
drag, startPoint x: 437, startPoint y: 185, endPoint x: 485, endPoint y: 120, distance: 81.3
click at [485, 120] on img at bounding box center [354, 251] width 410 height 575
drag, startPoint x: 489, startPoint y: 158, endPoint x: 491, endPoint y: 121, distance: 37.0
click at [491, 121] on img at bounding box center [354, 251] width 410 height 575
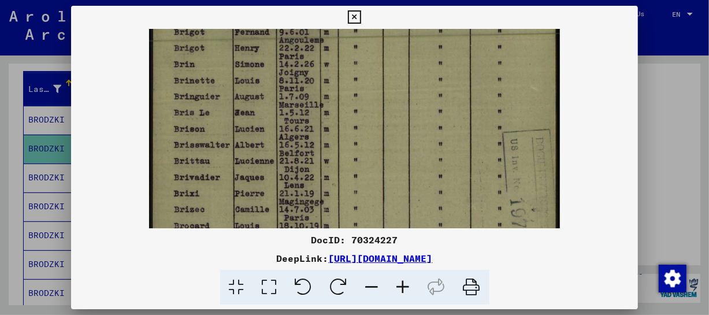
click at [509, 118] on img at bounding box center [354, 135] width 410 height 575
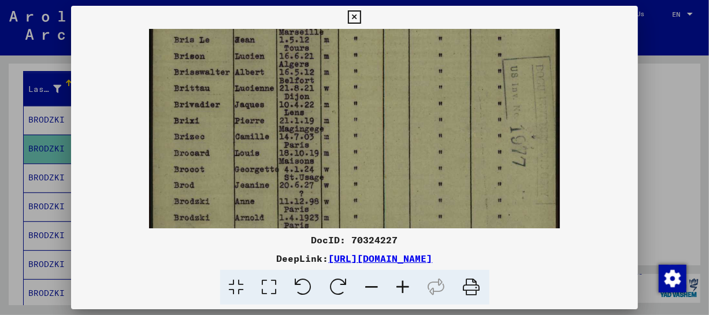
click at [509, 112] on img at bounding box center [354, 62] width 410 height 575
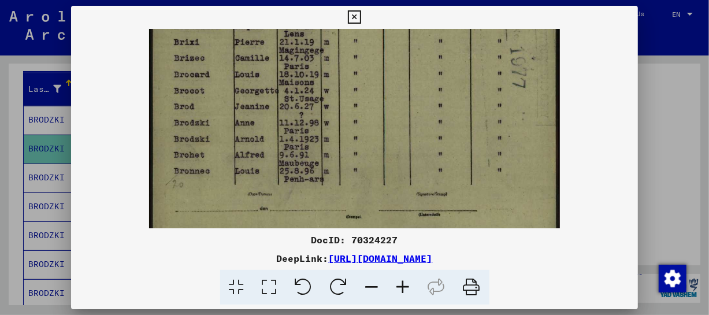
drag, startPoint x: 479, startPoint y: 116, endPoint x: 482, endPoint y: 103, distance: 12.9
click at [354, 18] on icon at bounding box center [354, 17] width 13 height 14
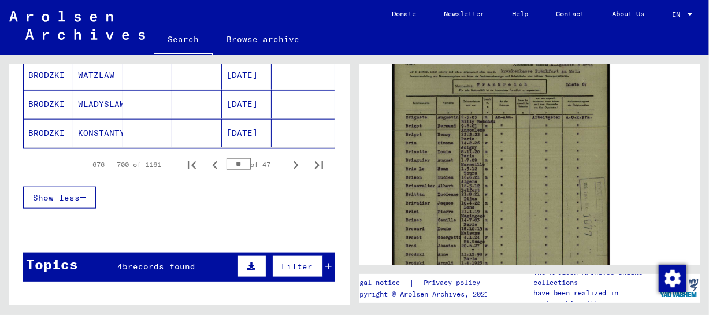
scroll to position [810, 0]
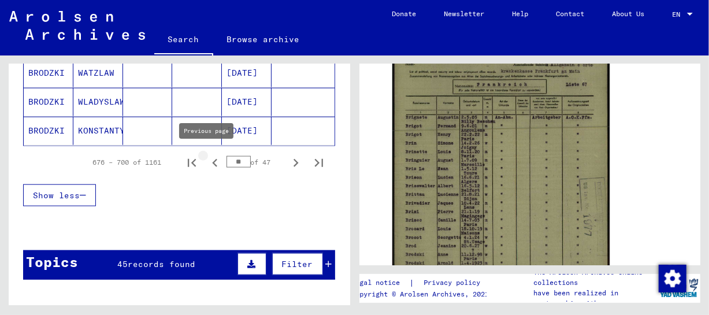
click at [210, 162] on icon "Previous page" at bounding box center [215, 163] width 16 height 16
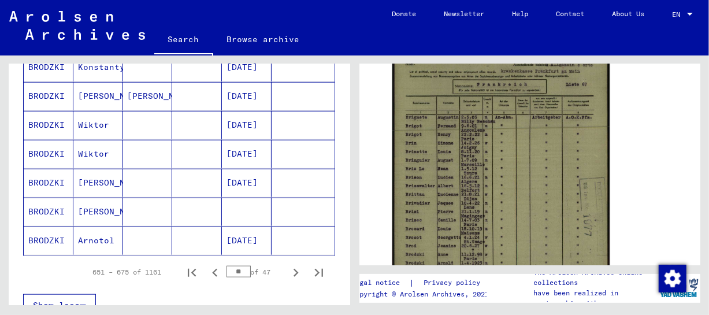
scroll to position [719, 0]
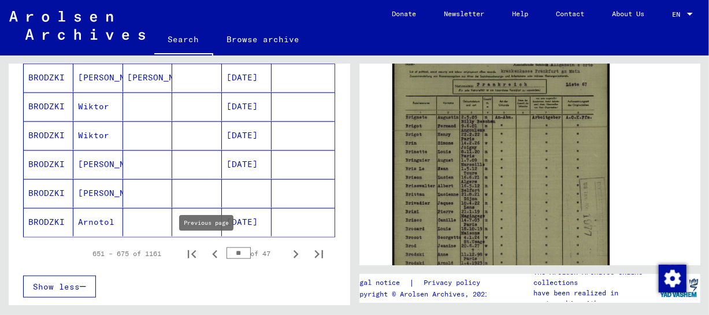
click at [207, 252] on icon "Previous page" at bounding box center [215, 254] width 16 height 16
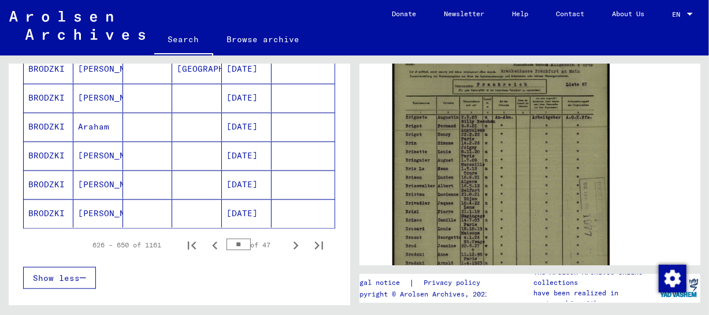
scroll to position [768, 0]
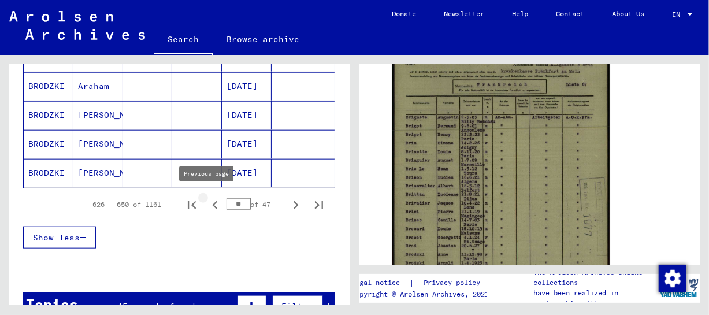
click at [207, 202] on icon "Previous page" at bounding box center [215, 205] width 16 height 16
type input "**"
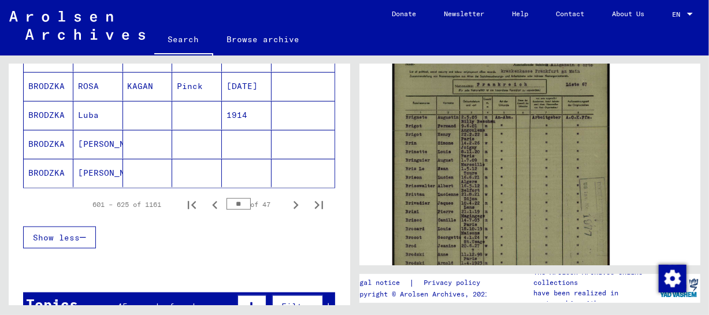
click at [98, 170] on mat-cell "[PERSON_NAME]" at bounding box center [98, 173] width 50 height 28
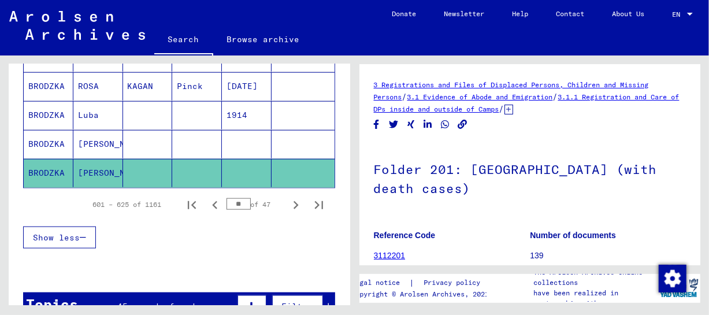
scroll to position [173, 0]
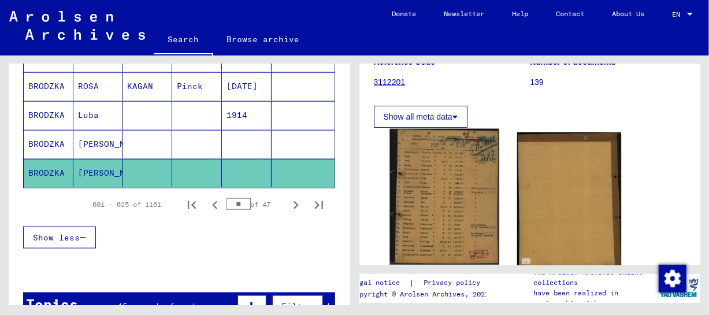
click at [462, 221] on img at bounding box center [443, 197] width 109 height 136
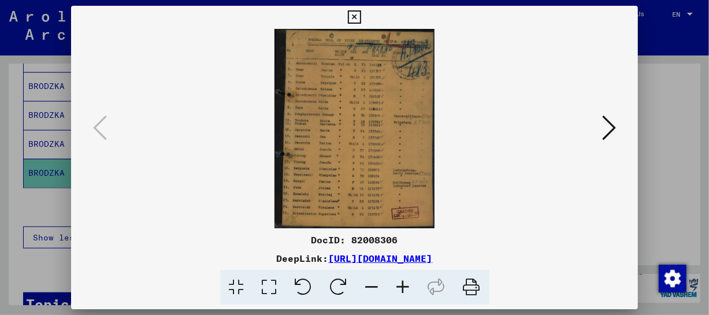
click at [398, 294] on icon at bounding box center [403, 287] width 31 height 35
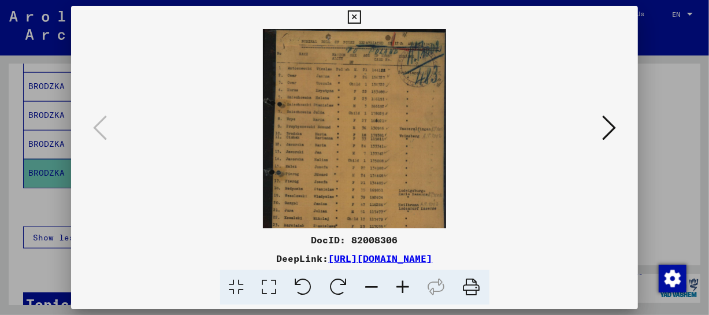
click at [398, 294] on icon at bounding box center [403, 287] width 31 height 35
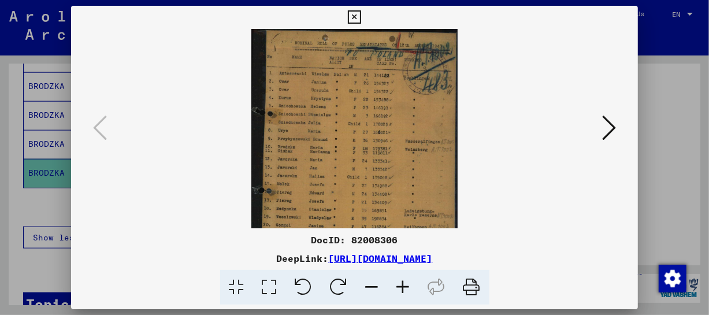
click at [398, 294] on icon at bounding box center [403, 287] width 31 height 35
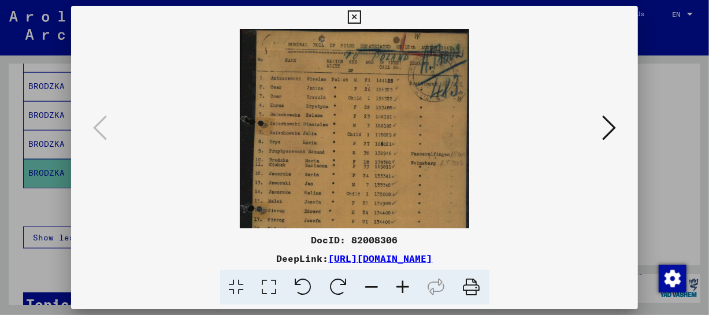
click at [398, 294] on icon at bounding box center [403, 287] width 31 height 35
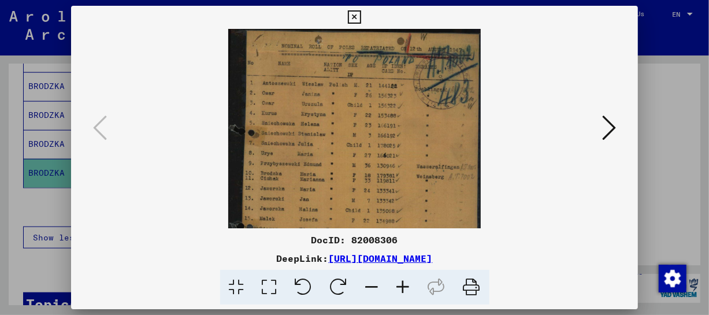
click at [398, 294] on icon at bounding box center [403, 287] width 31 height 35
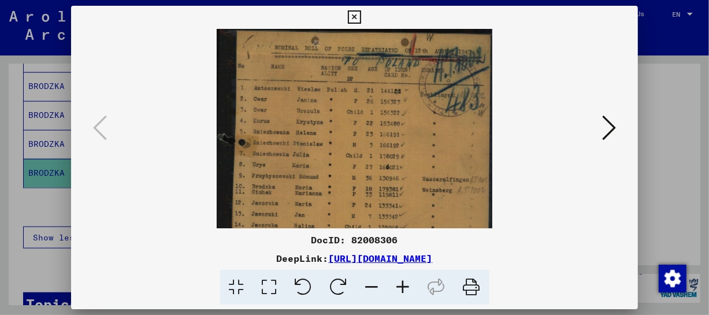
click at [398, 294] on icon at bounding box center [403, 287] width 31 height 35
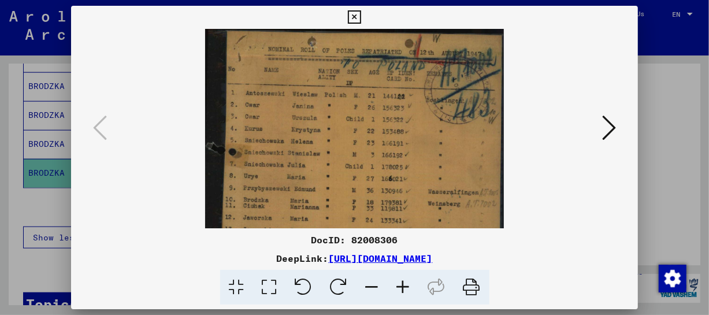
click at [398, 294] on icon at bounding box center [403, 287] width 31 height 35
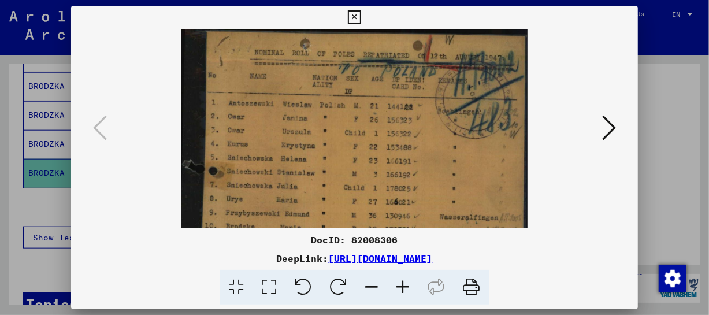
click at [398, 294] on icon at bounding box center [403, 287] width 31 height 35
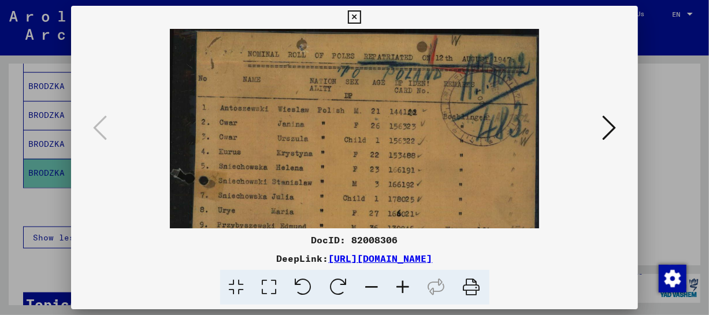
click at [398, 294] on icon at bounding box center [403, 287] width 31 height 35
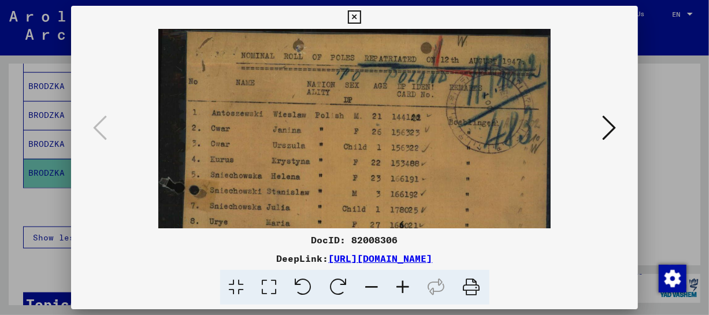
click at [398, 294] on icon at bounding box center [403, 287] width 31 height 35
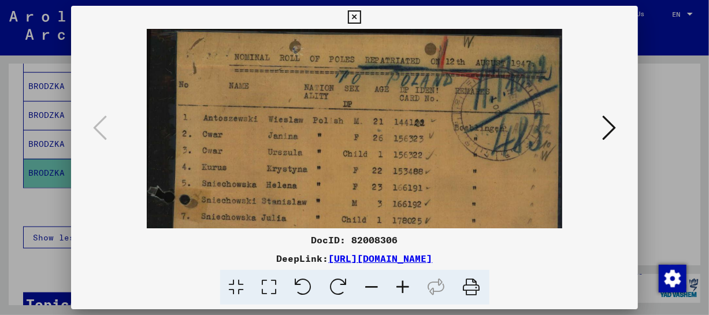
click at [398, 294] on icon at bounding box center [403, 287] width 31 height 35
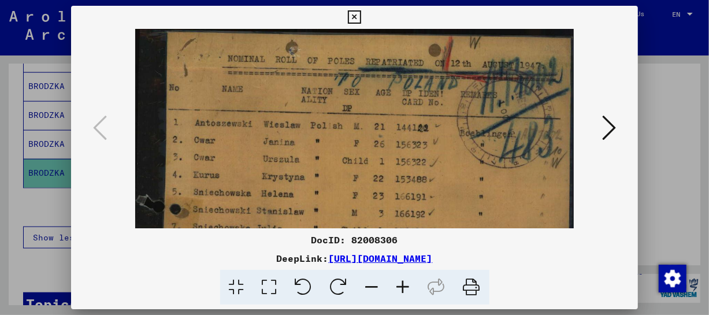
click at [398, 294] on icon at bounding box center [403, 287] width 31 height 35
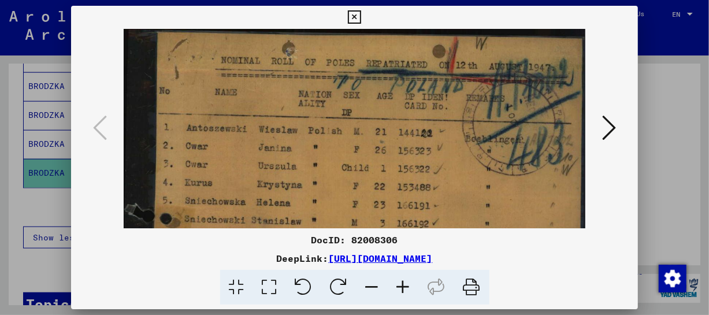
click at [398, 294] on icon at bounding box center [403, 287] width 31 height 35
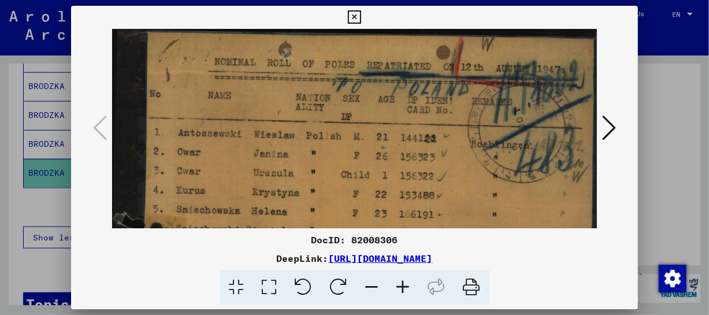
click at [398, 294] on icon at bounding box center [403, 287] width 31 height 35
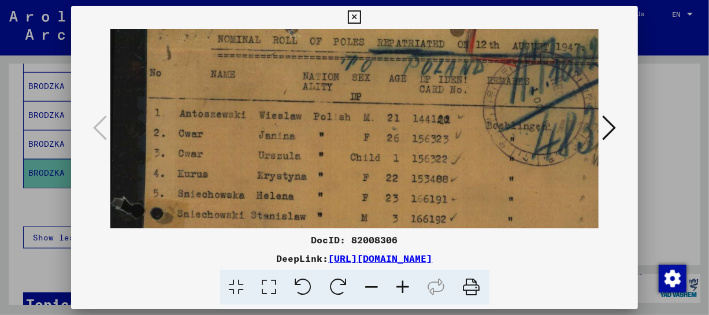
scroll to position [86, 0]
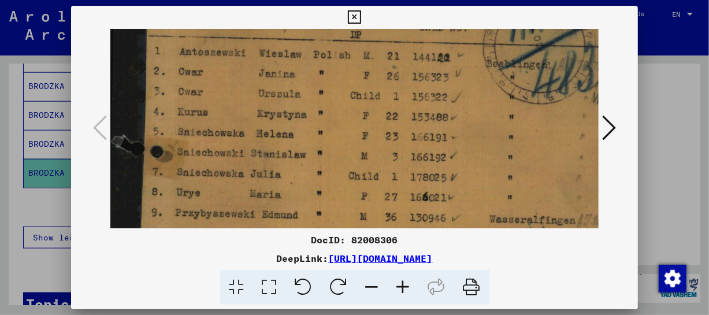
drag, startPoint x: 395, startPoint y: 214, endPoint x: 412, endPoint y: 128, distance: 87.7
click at [412, 128] on img at bounding box center [364, 259] width 508 height 632
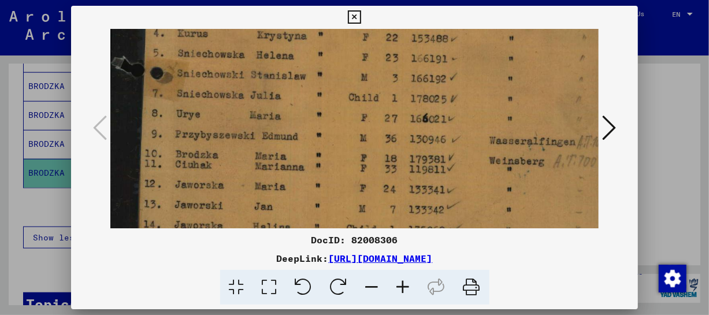
drag, startPoint x: 399, startPoint y: 184, endPoint x: 412, endPoint y: 106, distance: 79.1
click at [412, 106] on img at bounding box center [364, 180] width 508 height 632
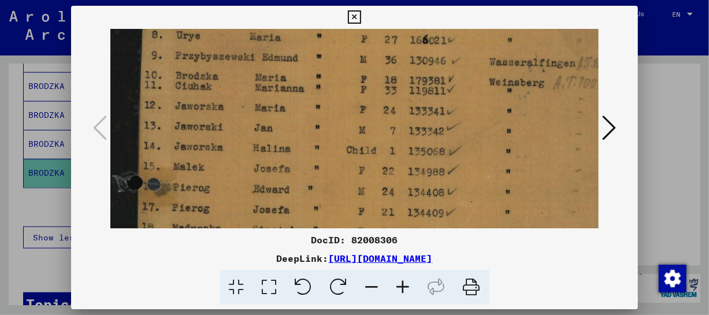
drag, startPoint x: 409, startPoint y: 164, endPoint x: 415, endPoint y: 85, distance: 78.8
click at [415, 85] on img at bounding box center [364, 102] width 508 height 632
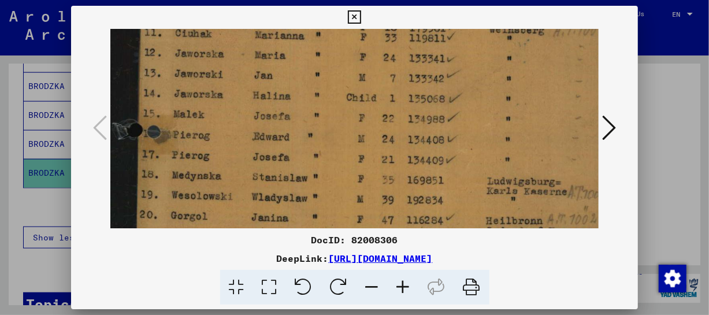
click at [415, 120] on img at bounding box center [364, 49] width 508 height 632
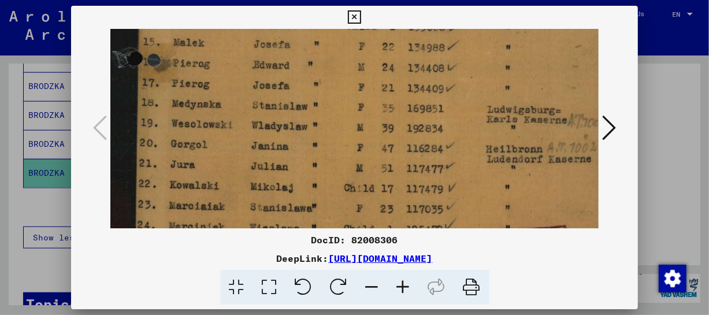
drag, startPoint x: 410, startPoint y: 169, endPoint x: 419, endPoint y: 98, distance: 72.1
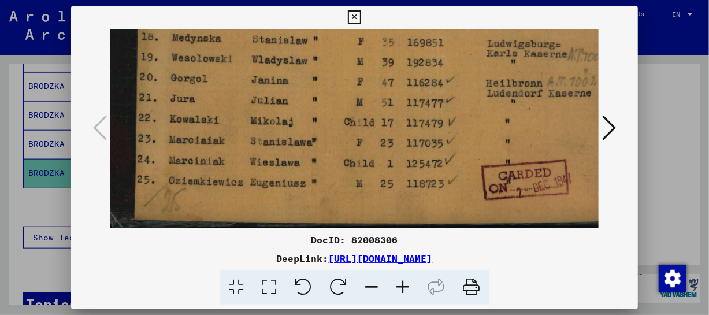
drag, startPoint x: 413, startPoint y: 166, endPoint x: 416, endPoint y: 78, distance: 87.8
click at [612, 126] on icon at bounding box center [609, 128] width 14 height 28
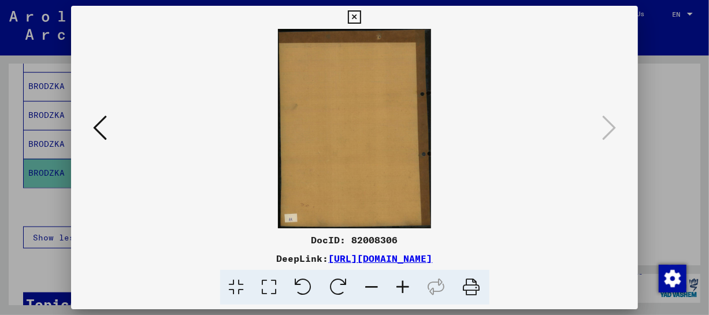
click at [95, 122] on icon at bounding box center [100, 128] width 14 height 28
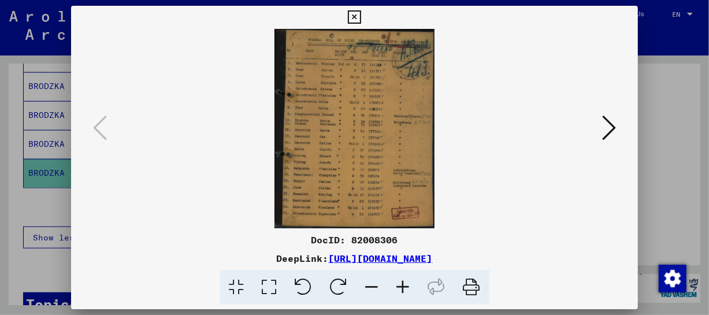
click at [401, 285] on icon at bounding box center [403, 287] width 31 height 35
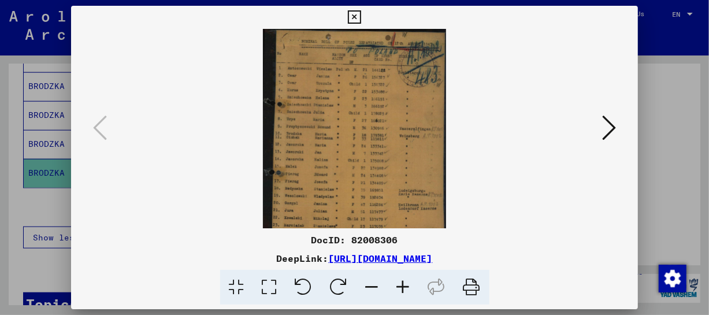
click at [400, 285] on icon at bounding box center [403, 287] width 31 height 35
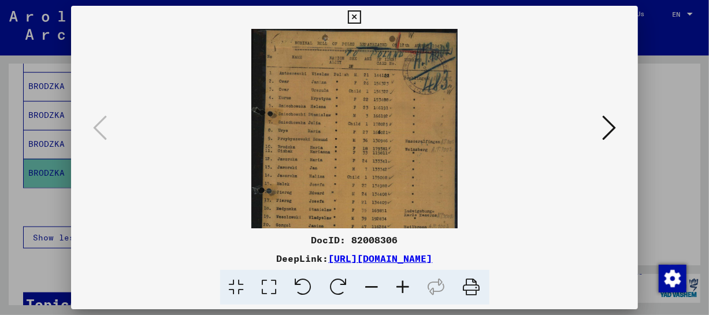
click at [399, 285] on icon at bounding box center [403, 287] width 31 height 35
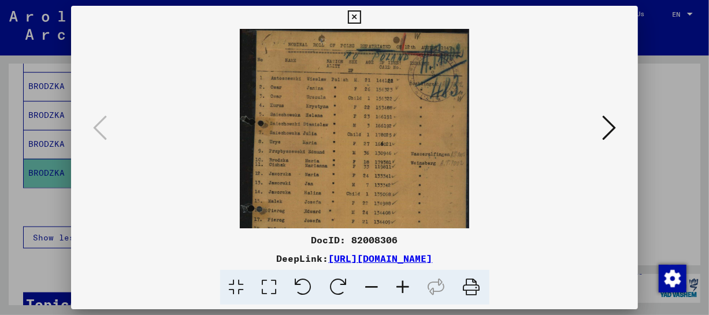
click at [399, 285] on icon at bounding box center [403, 287] width 31 height 35
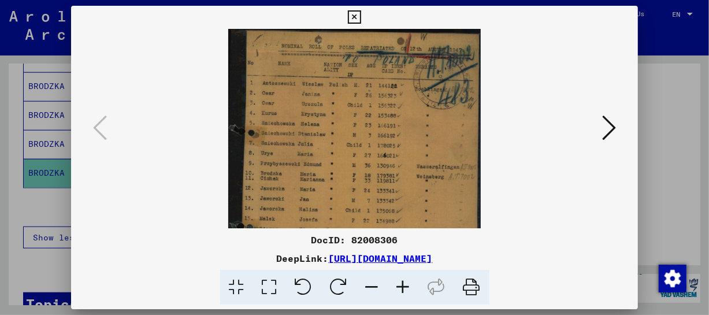
click at [399, 285] on icon at bounding box center [403, 287] width 31 height 35
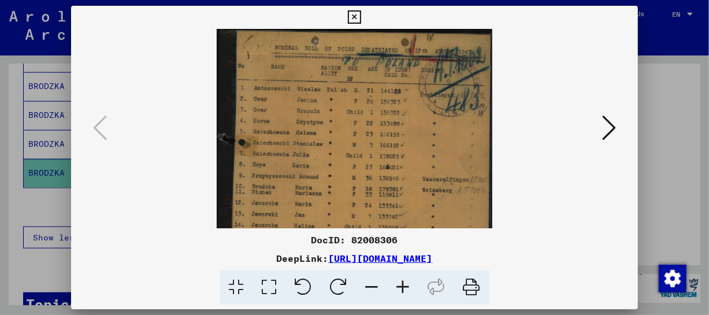
click at [399, 284] on icon at bounding box center [403, 287] width 31 height 35
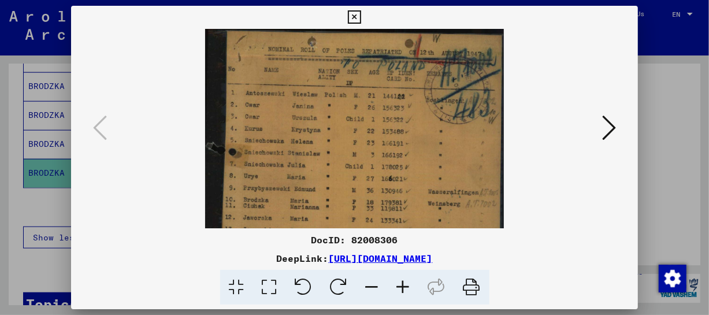
click at [397, 284] on icon at bounding box center [403, 287] width 31 height 35
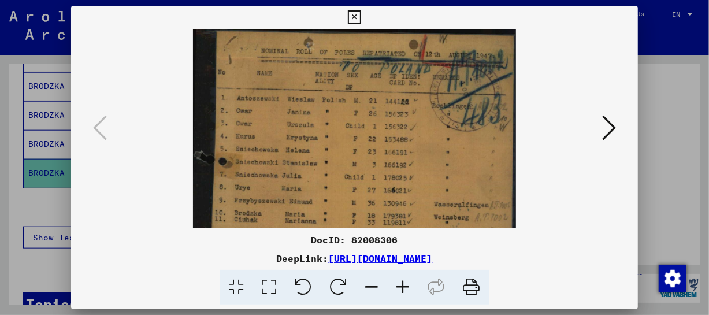
click at [396, 283] on icon at bounding box center [403, 287] width 31 height 35
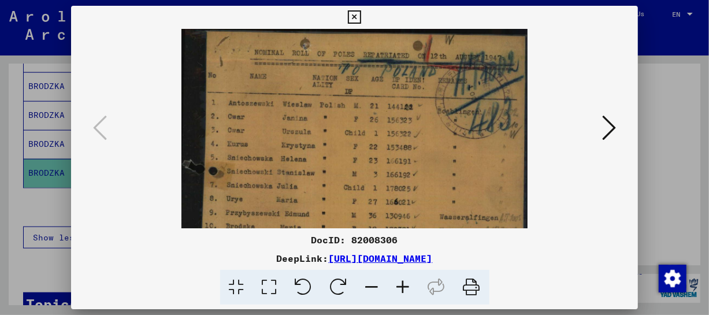
click at [395, 282] on icon at bounding box center [403, 287] width 31 height 35
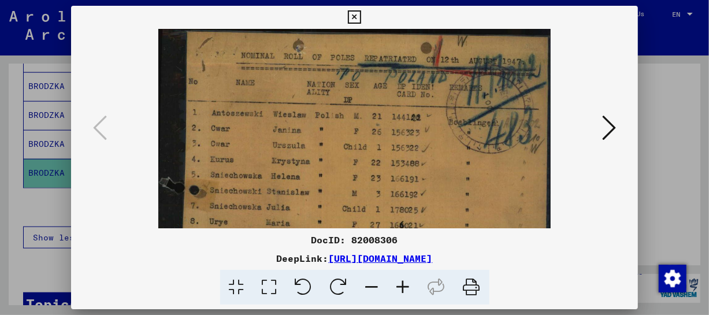
click at [394, 282] on icon at bounding box center [403, 287] width 31 height 35
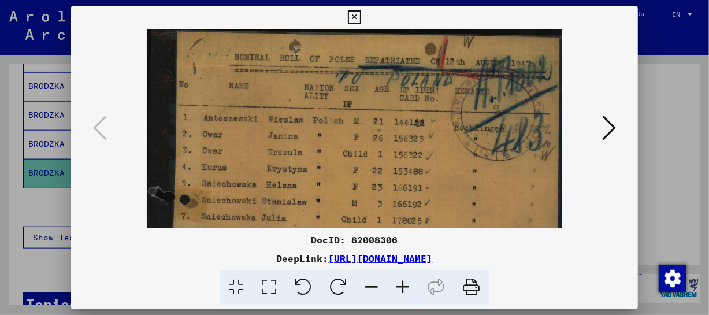
click at [393, 282] on icon at bounding box center [403, 287] width 31 height 35
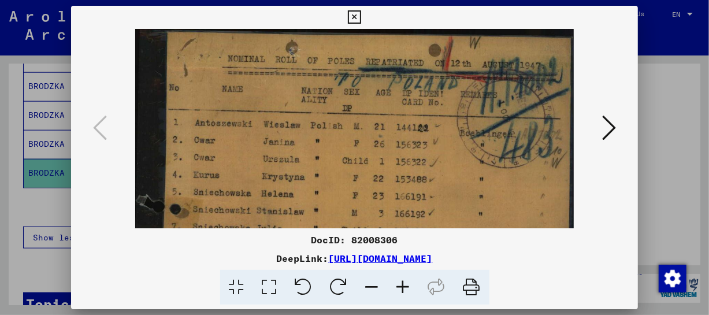
click at [393, 282] on icon at bounding box center [403, 287] width 31 height 35
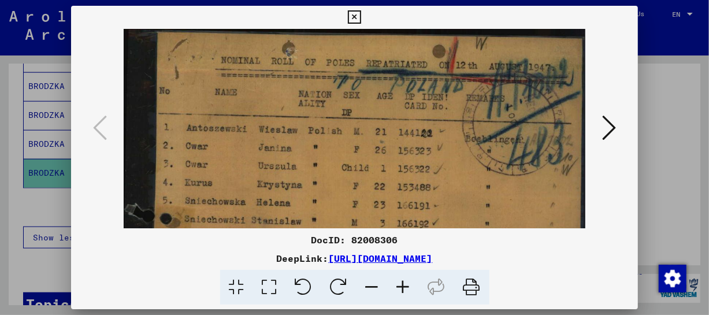
click at [392, 281] on icon at bounding box center [403, 287] width 31 height 35
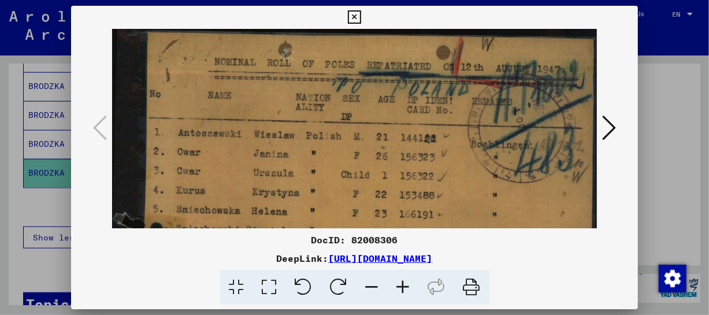
click at [392, 281] on icon at bounding box center [403, 287] width 31 height 35
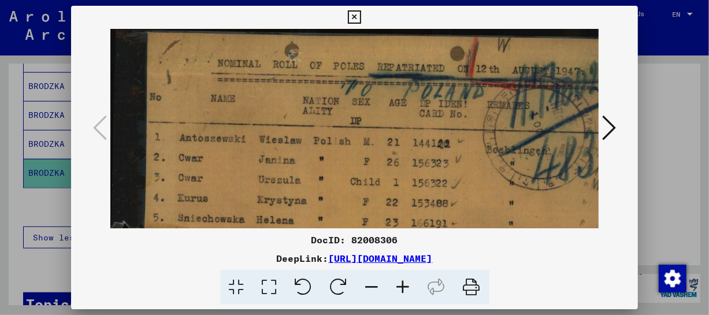
drag, startPoint x: 392, startPoint y: 281, endPoint x: 357, endPoint y: 240, distance: 53.7
click at [392, 281] on icon at bounding box center [403, 287] width 31 height 35
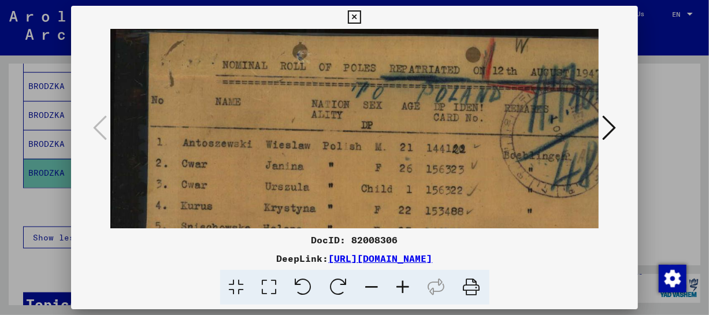
scroll to position [62, 0]
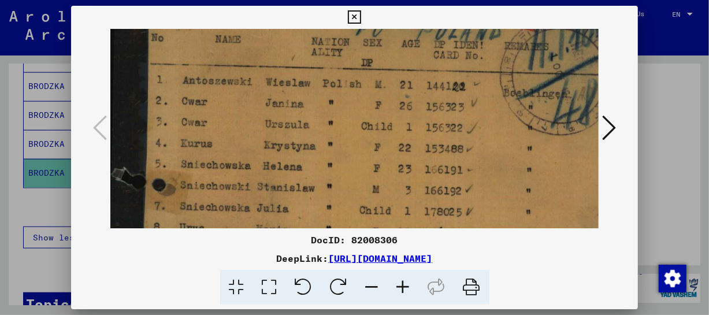
drag, startPoint x: 335, startPoint y: 196, endPoint x: 343, endPoint y: 133, distance: 63.5
click at [343, 133] on img at bounding box center [375, 296] width 531 height 661
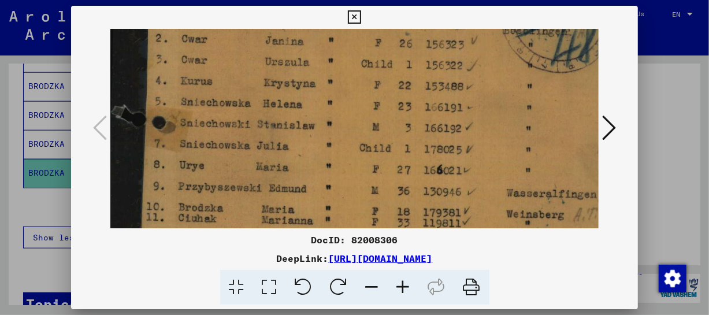
drag, startPoint x: 356, startPoint y: 184, endPoint x: 356, endPoint y: 121, distance: 63.0
click at [356, 121] on img at bounding box center [375, 234] width 531 height 661
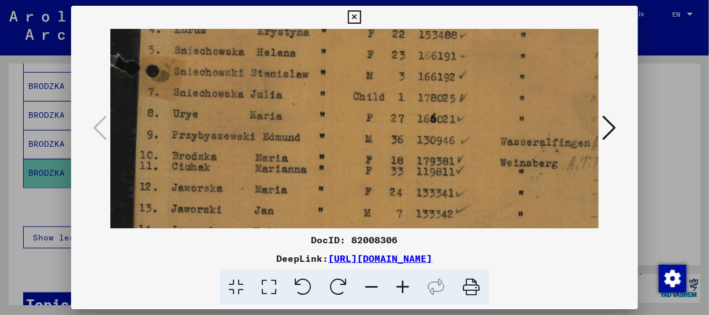
drag, startPoint x: 358, startPoint y: 166, endPoint x: 351, endPoint y: 114, distance: 52.4
click at [351, 114] on img at bounding box center [369, 183] width 531 height 661
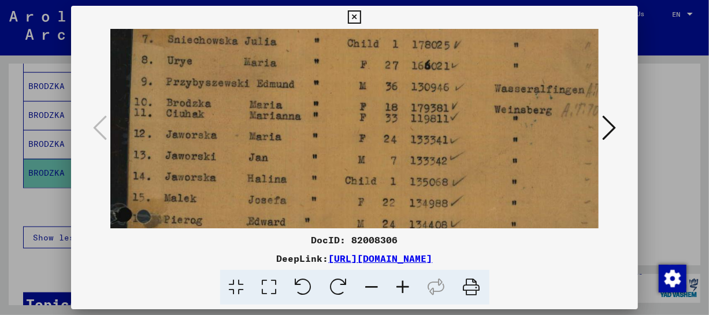
click at [354, 114] on img at bounding box center [363, 130] width 531 height 661
click at [352, 17] on icon at bounding box center [354, 17] width 13 height 14
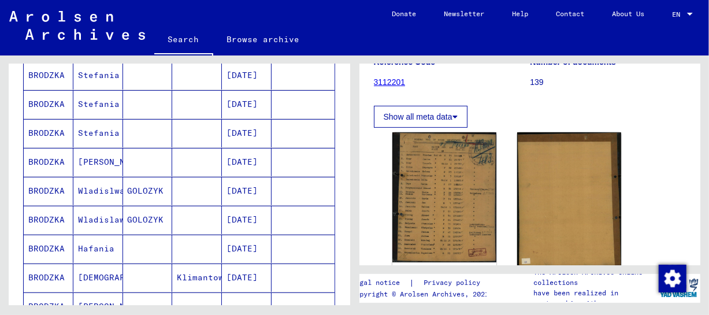
scroll to position [0, 0]
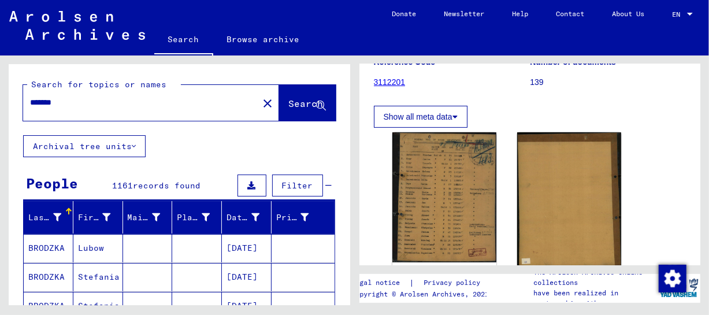
drag, startPoint x: 88, startPoint y: 104, endPoint x: 13, endPoint y: 110, distance: 75.9
click at [13, 110] on div "Search for topics or names ****** close Search" at bounding box center [179, 99] width 341 height 71
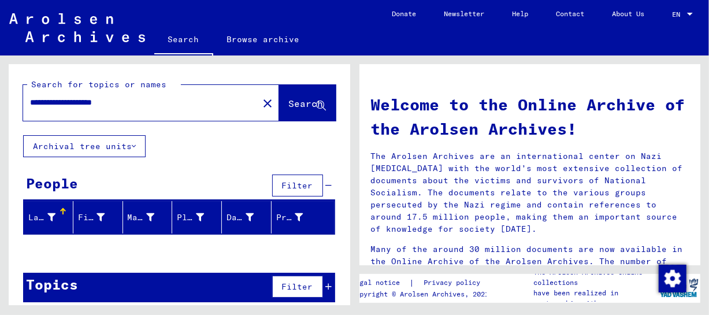
scroll to position [9, 0]
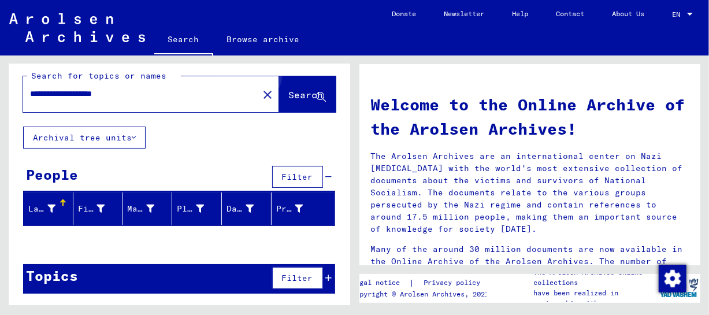
click at [288, 87] on button "Search" at bounding box center [307, 94] width 57 height 36
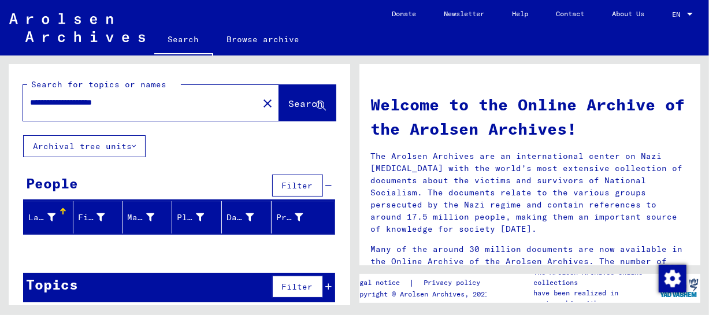
click at [137, 102] on input "**********" at bounding box center [137, 102] width 214 height 12
click at [51, 101] on input "**********" at bounding box center [137, 102] width 214 height 12
drag, startPoint x: 81, startPoint y: 102, endPoint x: 18, endPoint y: 105, distance: 63.6
click at [18, 105] on div "**********" at bounding box center [179, 99] width 341 height 71
drag, startPoint x: 64, startPoint y: 94, endPoint x: 65, endPoint y: 101, distance: 7.0
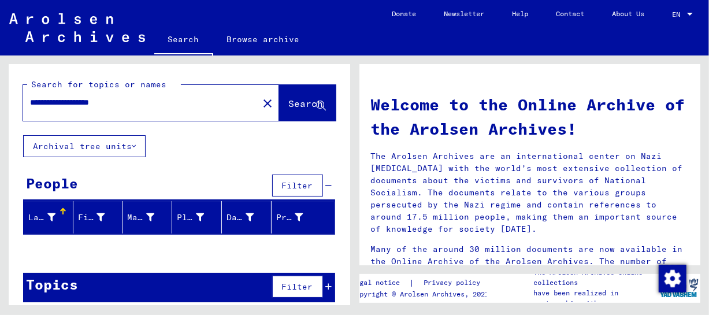
click at [65, 95] on div "**********" at bounding box center [133, 103] width 221 height 26
drag, startPoint x: 65, startPoint y: 104, endPoint x: 69, endPoint y: 121, distance: 17.1
click at [66, 105] on input "**********" at bounding box center [137, 102] width 214 height 12
click at [133, 106] on input "**********" at bounding box center [137, 102] width 214 height 12
click at [289, 99] on span "Search" at bounding box center [306, 104] width 35 height 12
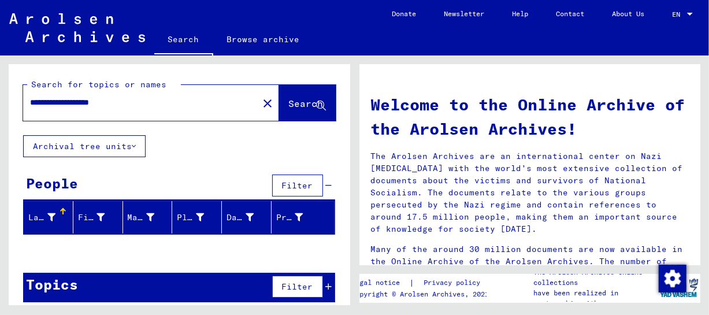
drag, startPoint x: 61, startPoint y: 103, endPoint x: 74, endPoint y: 114, distance: 17.2
click at [62, 103] on input "**********" at bounding box center [137, 102] width 214 height 12
click at [279, 105] on button "Search" at bounding box center [307, 103] width 57 height 36
drag, startPoint x: 80, startPoint y: 101, endPoint x: 17, endPoint y: 111, distance: 64.4
click at [17, 111] on div "**********" at bounding box center [179, 99] width 341 height 71
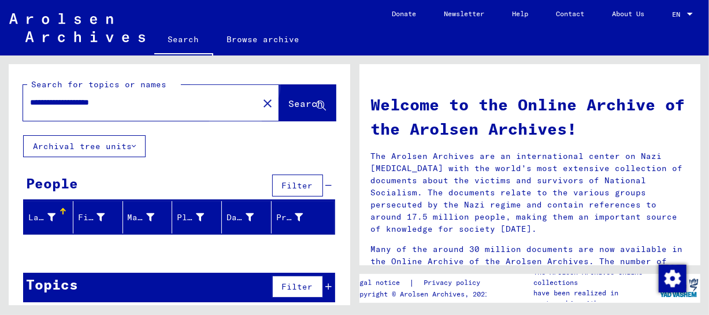
click at [289, 98] on span "Search" at bounding box center [306, 104] width 35 height 12
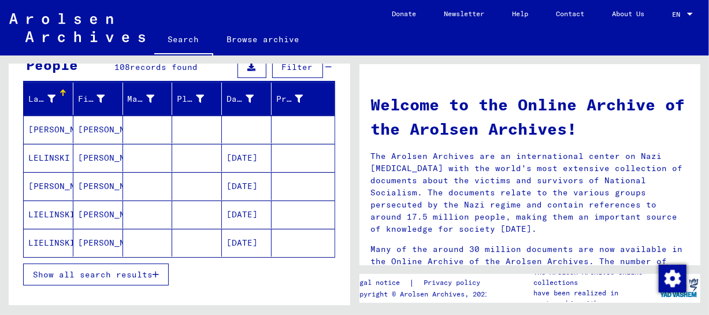
scroll to position [142, 0]
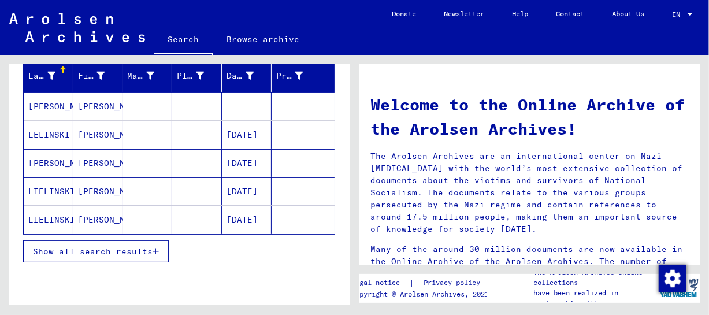
click at [115, 246] on span "Show all search results" at bounding box center [93, 251] width 120 height 10
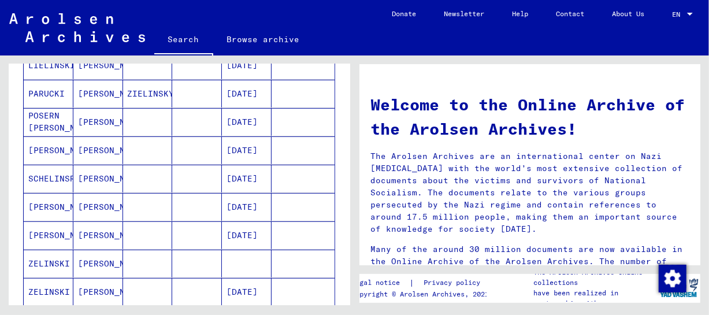
scroll to position [347, 0]
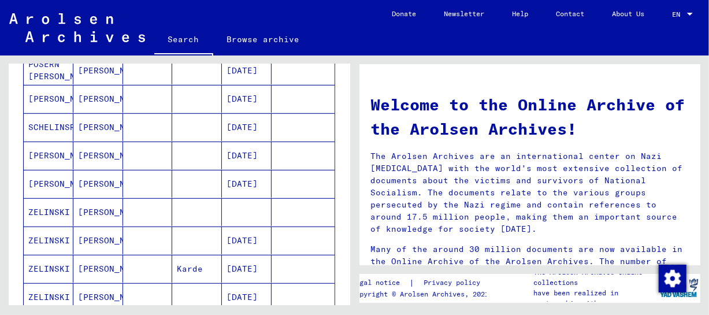
click at [97, 214] on mat-cell "[PERSON_NAME]" at bounding box center [98, 212] width 50 height 28
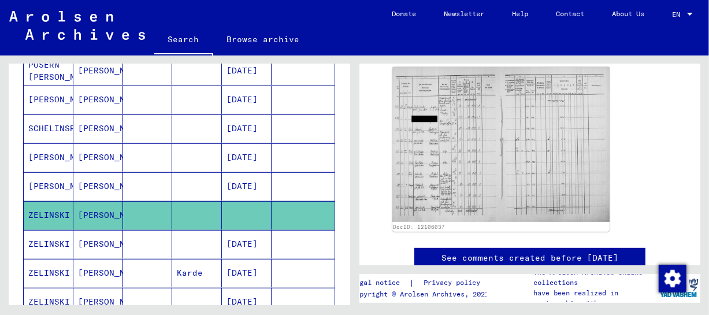
scroll to position [244, 0]
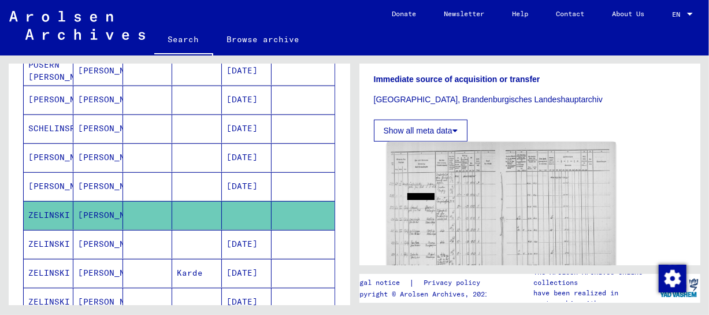
click at [546, 217] on img at bounding box center [500, 223] width 228 height 163
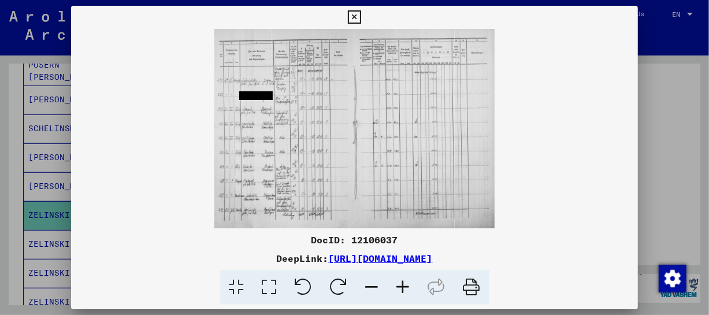
click at [408, 285] on icon at bounding box center [403, 287] width 31 height 35
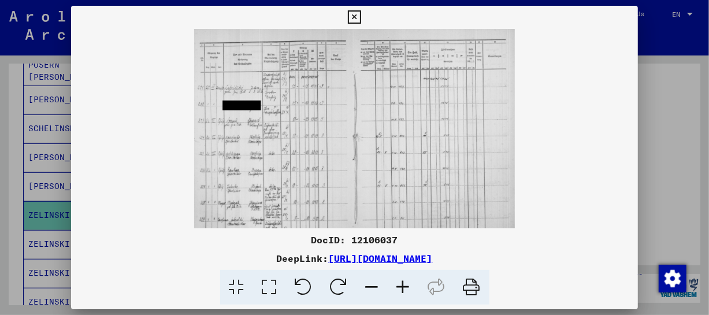
click at [408, 285] on icon at bounding box center [403, 287] width 31 height 35
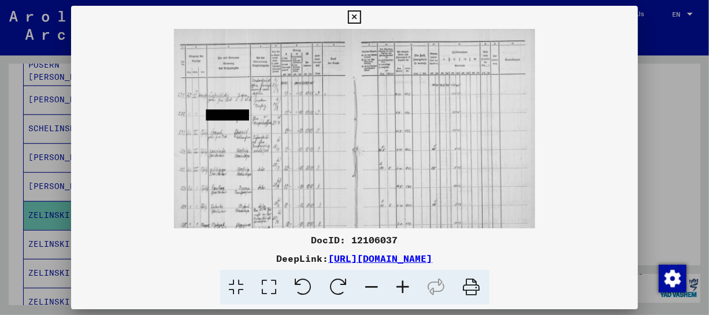
click at [408, 285] on icon at bounding box center [403, 287] width 31 height 35
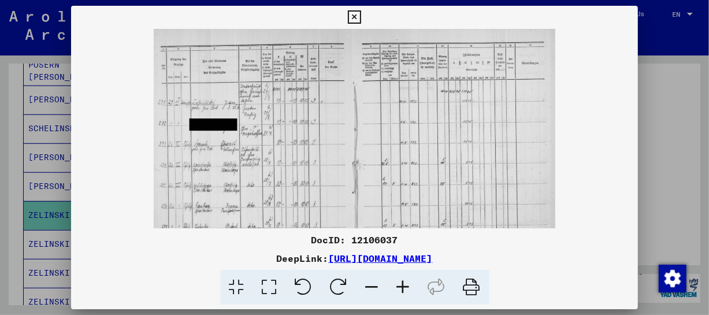
click at [408, 285] on icon at bounding box center [403, 287] width 31 height 35
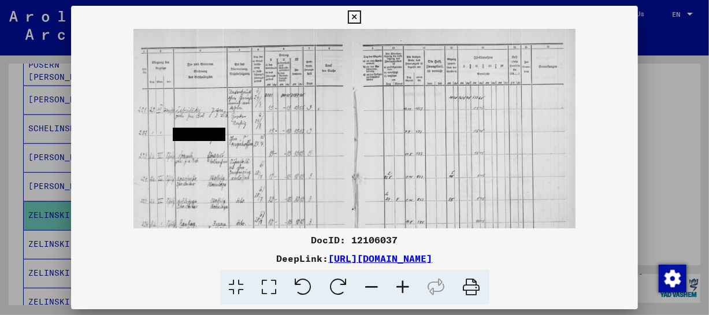
click at [408, 285] on icon at bounding box center [403, 287] width 31 height 35
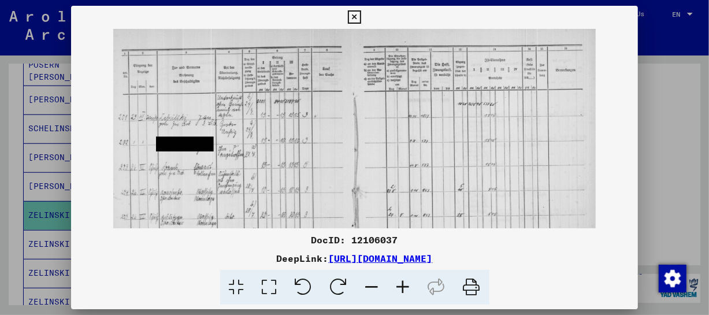
click at [408, 285] on icon at bounding box center [403, 287] width 31 height 35
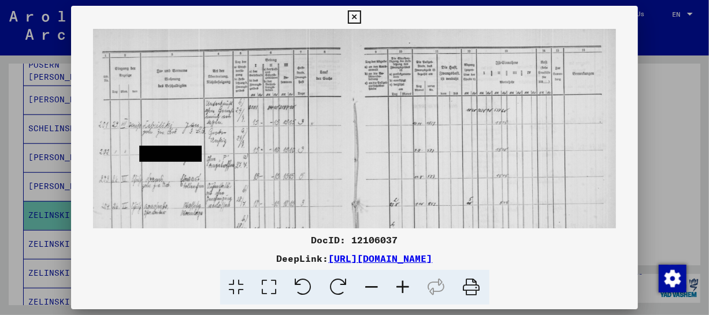
click at [408, 285] on icon at bounding box center [403, 287] width 31 height 35
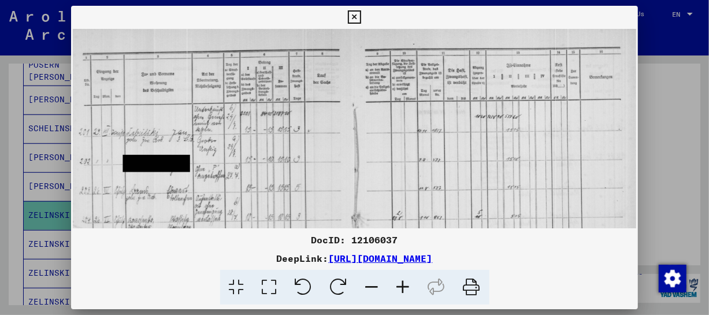
click at [408, 285] on icon at bounding box center [403, 287] width 31 height 35
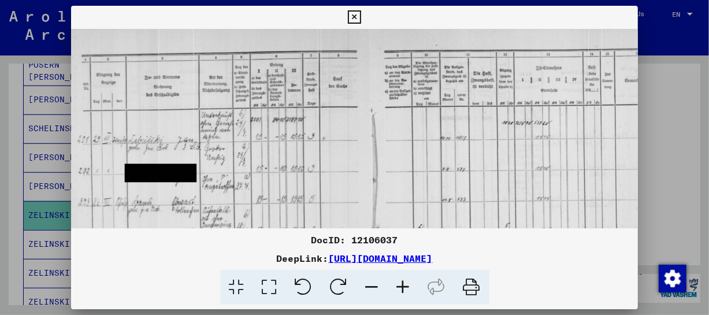
click at [408, 285] on icon at bounding box center [403, 287] width 31 height 35
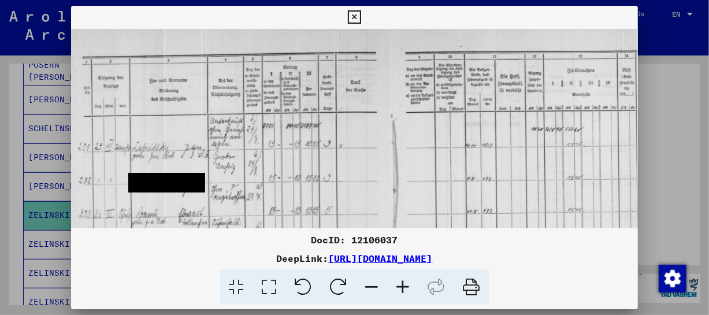
click at [408, 285] on icon at bounding box center [403, 287] width 31 height 35
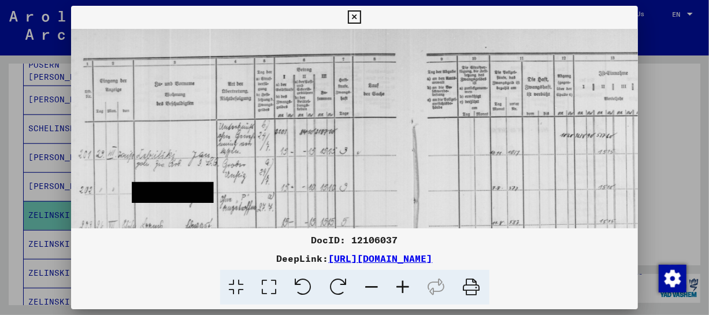
click at [408, 285] on icon at bounding box center [403, 287] width 31 height 35
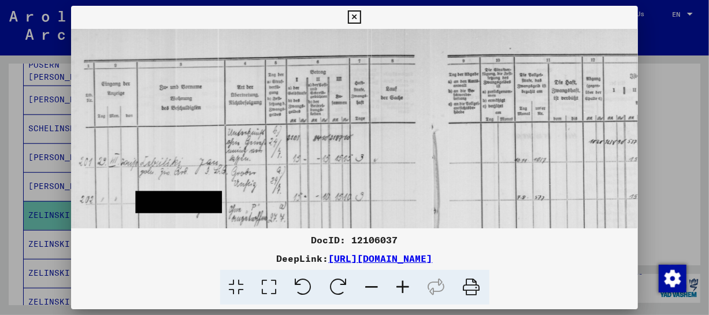
click at [408, 285] on icon at bounding box center [403, 287] width 31 height 35
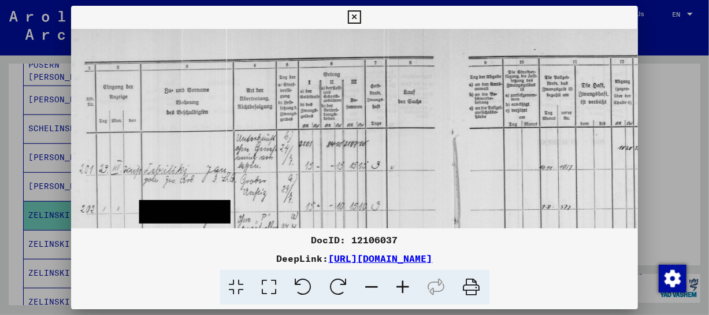
click at [408, 285] on icon at bounding box center [403, 287] width 31 height 35
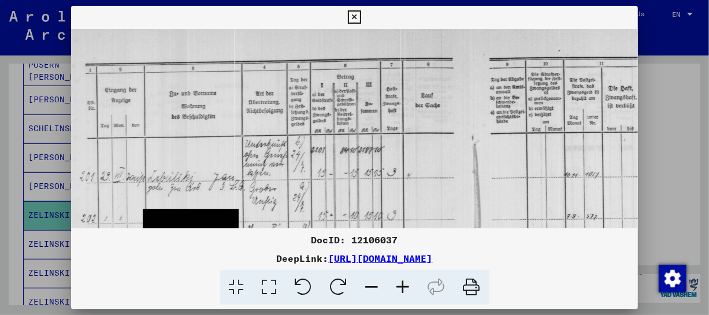
click at [408, 285] on icon at bounding box center [403, 287] width 31 height 35
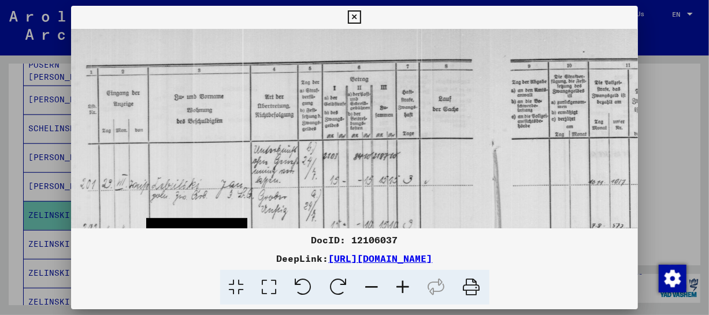
click at [408, 285] on icon at bounding box center [403, 287] width 31 height 35
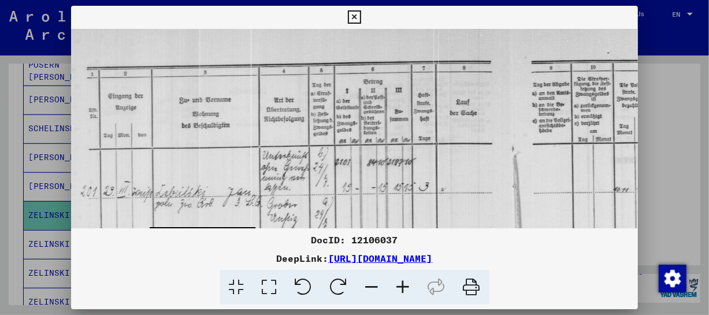
click at [408, 285] on icon at bounding box center [403, 287] width 31 height 35
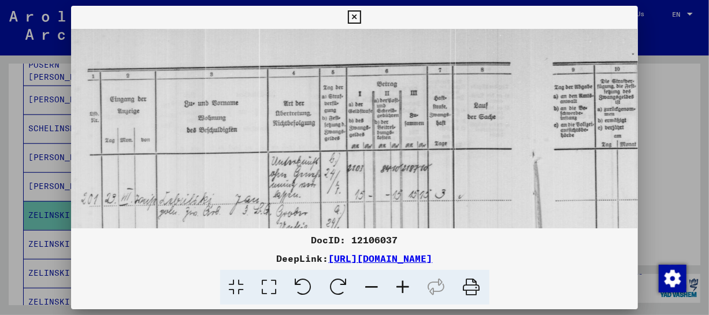
click at [408, 285] on icon at bounding box center [403, 287] width 31 height 35
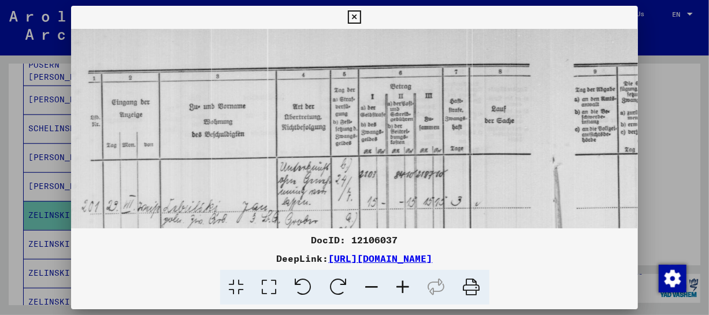
click at [408, 285] on icon at bounding box center [403, 287] width 31 height 35
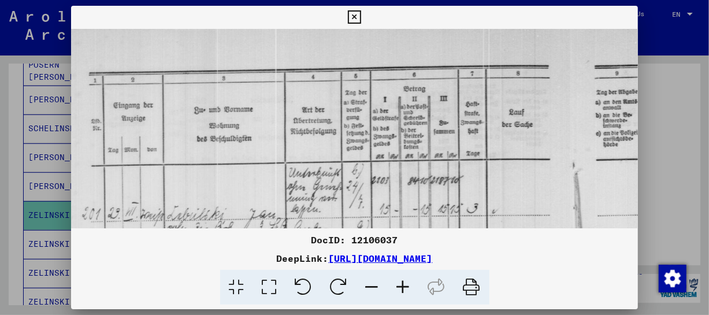
click at [408, 285] on icon at bounding box center [403, 287] width 31 height 35
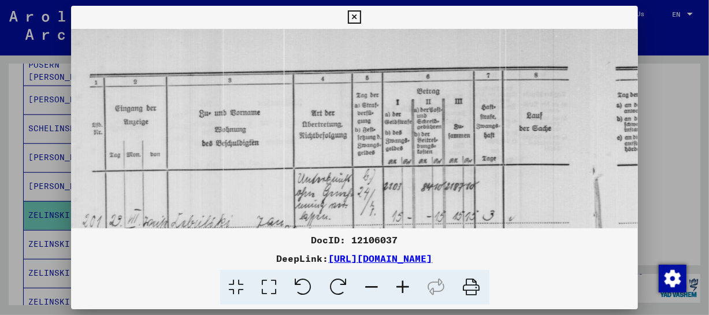
click at [408, 285] on icon at bounding box center [403, 287] width 31 height 35
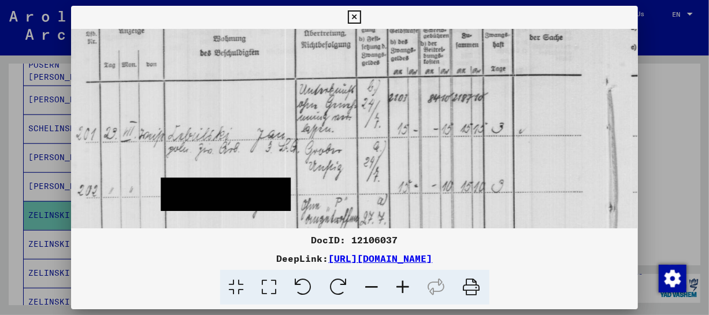
scroll to position [98, 6]
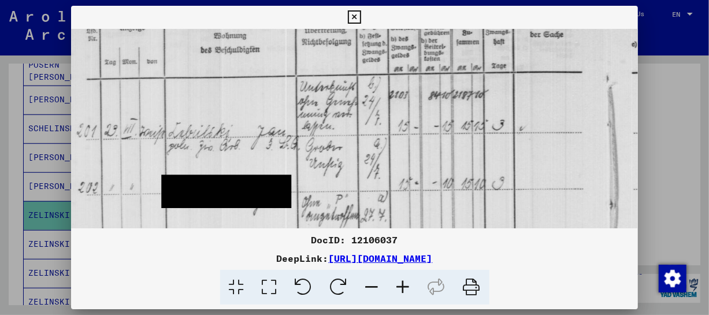
drag, startPoint x: 391, startPoint y: 202, endPoint x: 384, endPoint y: 104, distance: 98.5
click at [384, 104] on img at bounding box center [610, 319] width 1091 height 777
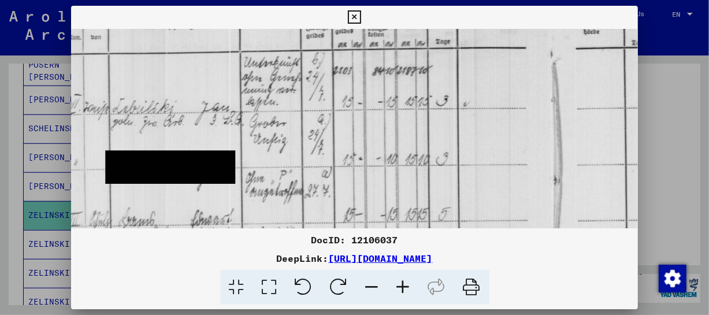
scroll to position [120, 63]
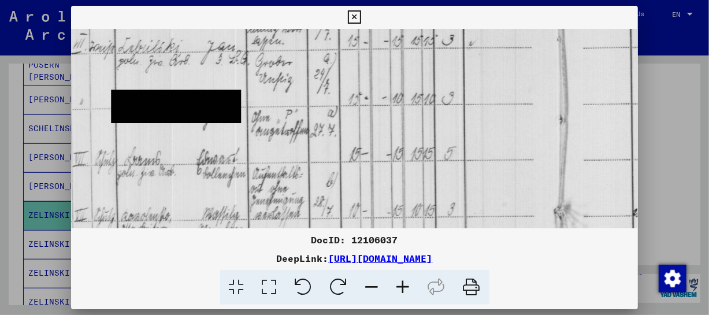
drag, startPoint x: 405, startPoint y: 162, endPoint x: 355, endPoint y: 77, distance: 99.0
click at [355, 77] on img at bounding box center [559, 234] width 1091 height 777
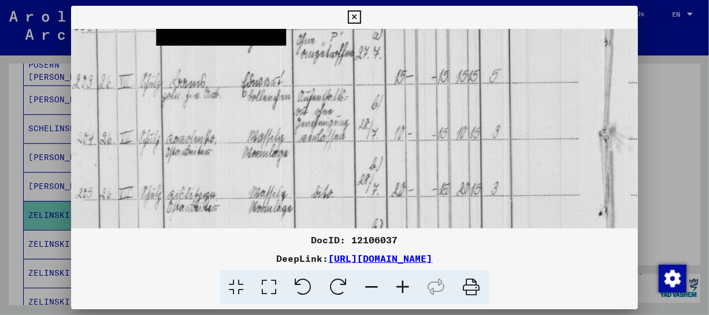
scroll to position [263, 10]
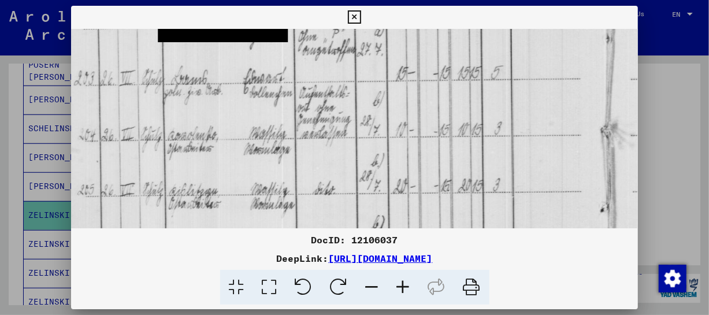
drag, startPoint x: 345, startPoint y: 147, endPoint x: 393, endPoint y: 67, distance: 93.5
click at [393, 67] on img at bounding box center [606, 153] width 1091 height 777
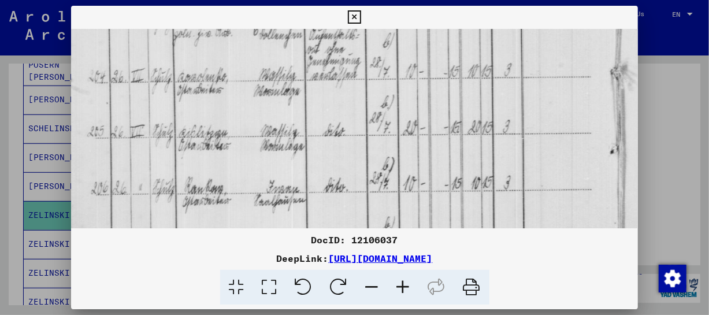
scroll to position [322, 0]
drag, startPoint x: 338, startPoint y: 159, endPoint x: 362, endPoint y: 99, distance: 64.6
click at [362, 99] on img at bounding box center [616, 95] width 1091 height 777
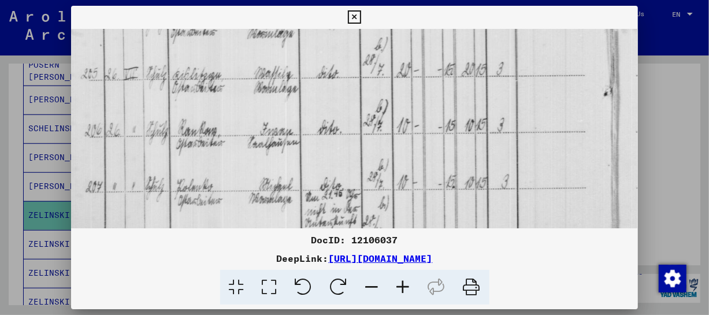
drag, startPoint x: 369, startPoint y: 150, endPoint x: 362, endPoint y: 91, distance: 59.4
click at [362, 91] on img at bounding box center [610, 37] width 1091 height 777
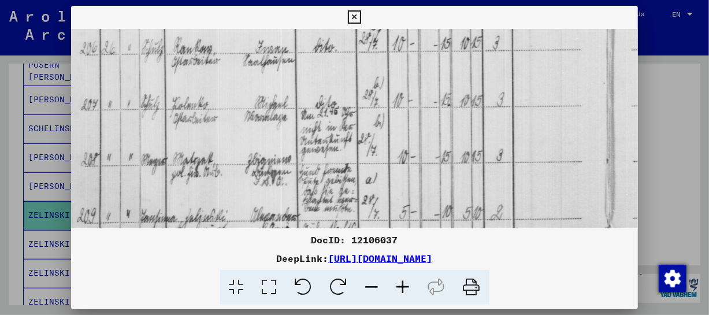
drag, startPoint x: 361, startPoint y: 156, endPoint x: 356, endPoint y: 75, distance: 81.6
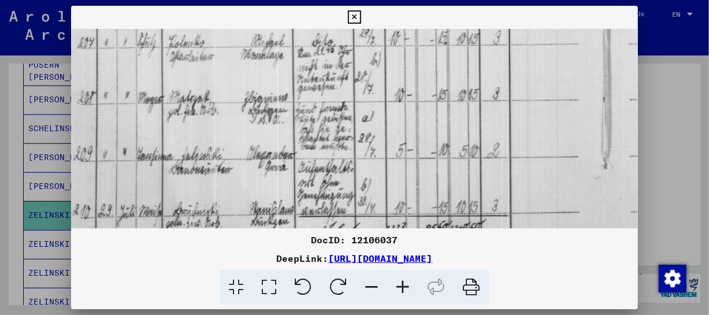
drag, startPoint x: 356, startPoint y: 154, endPoint x: 352, endPoint y: 92, distance: 61.4
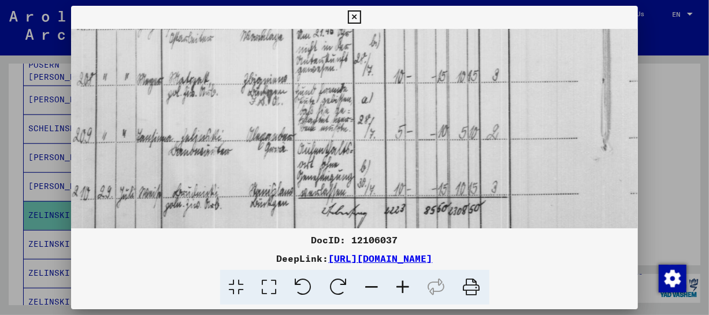
scroll to position [542, 15]
drag, startPoint x: 358, startPoint y: 151, endPoint x: 358, endPoint y: 132, distance: 19.1
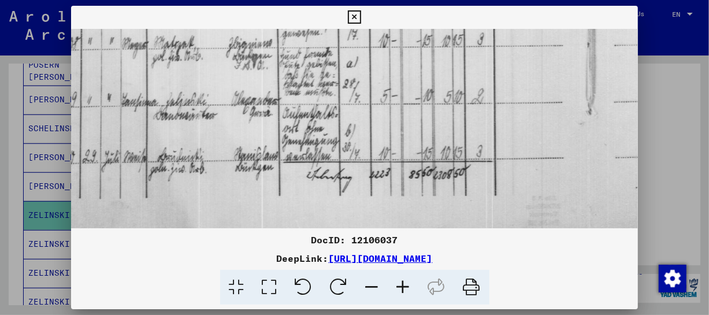
scroll to position [578, 34]
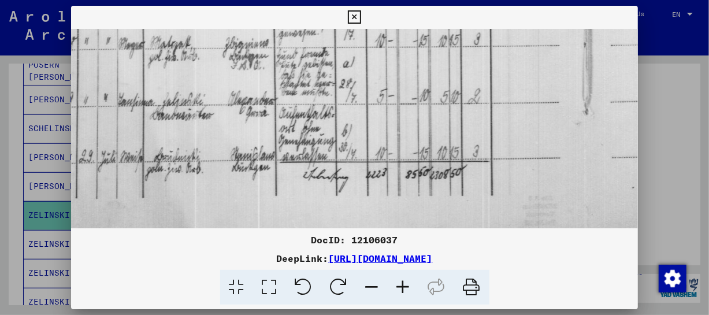
drag, startPoint x: 356, startPoint y: 204, endPoint x: 336, endPoint y: 138, distance: 68.7
click at [404, 287] on icon at bounding box center [403, 287] width 31 height 35
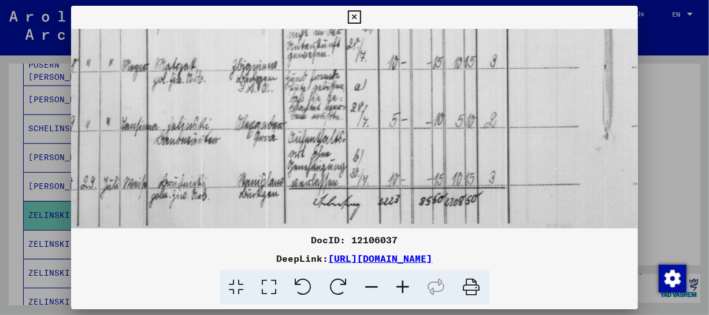
click at [404, 287] on icon at bounding box center [403, 287] width 31 height 35
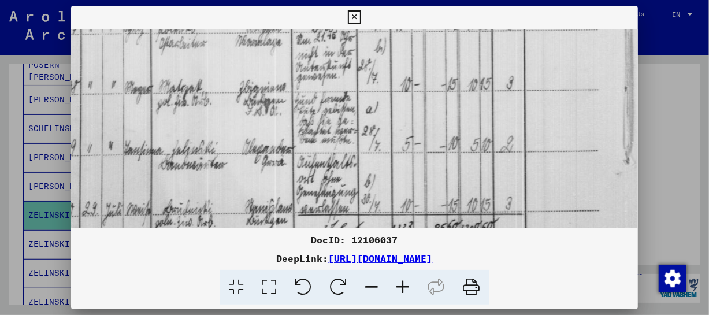
click at [404, 287] on icon at bounding box center [403, 287] width 31 height 35
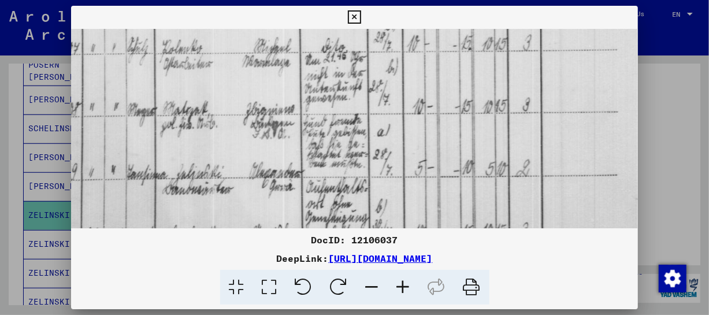
click at [404, 286] on icon at bounding box center [403, 287] width 31 height 35
click at [403, 286] on icon at bounding box center [403, 287] width 31 height 35
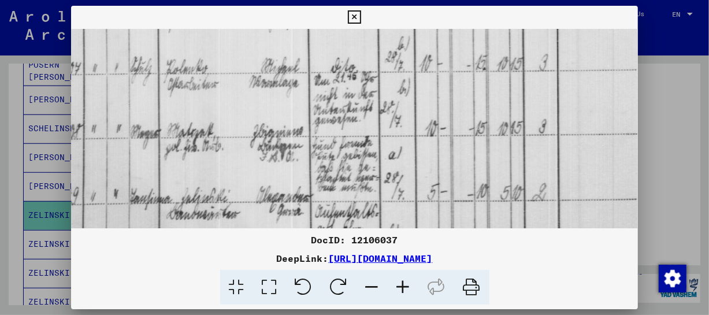
click at [402, 285] on icon at bounding box center [403, 287] width 31 height 35
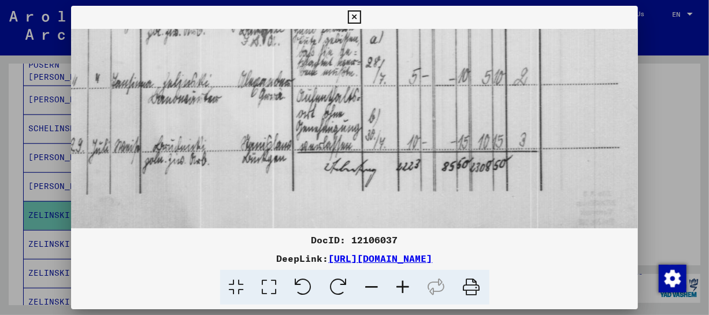
scroll to position [693, 53]
drag, startPoint x: 348, startPoint y: 194, endPoint x: 328, endPoint y: 75, distance: 120.8
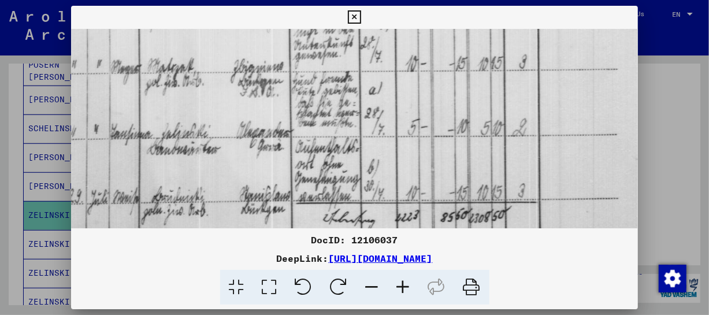
scroll to position [637, 53]
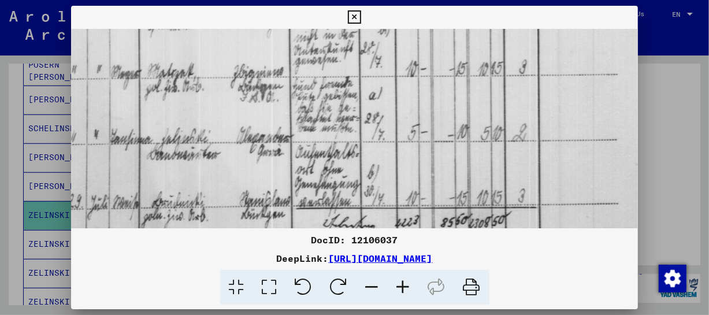
drag, startPoint x: 387, startPoint y: 77, endPoint x: 387, endPoint y: 135, distance: 57.8
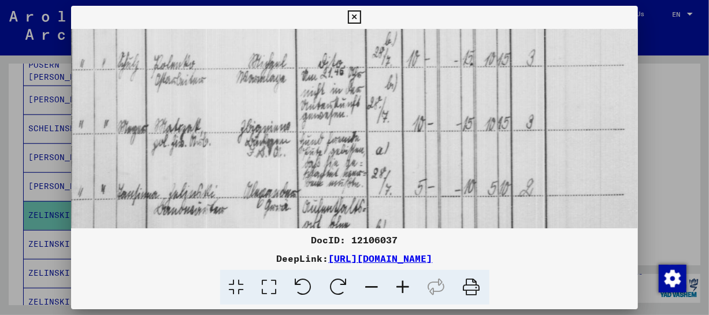
scroll to position [579, 46]
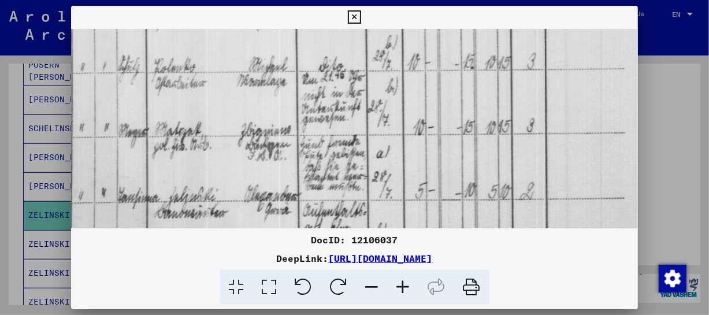
drag, startPoint x: 412, startPoint y: 109, endPoint x: 421, endPoint y: 169, distance: 60.7
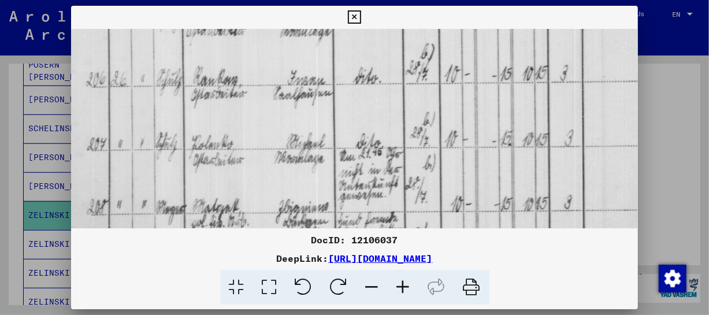
scroll to position [501, 8]
drag, startPoint x: 460, startPoint y: 66, endPoint x: 497, endPoint y: 143, distance: 85.8
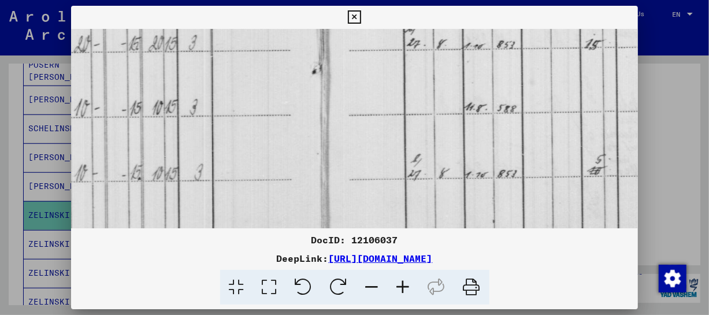
drag, startPoint x: 214, startPoint y: 150, endPoint x: 336, endPoint y: 141, distance: 121.7
click at [183, 151] on img at bounding box center [319, 7] width 1252 height 892
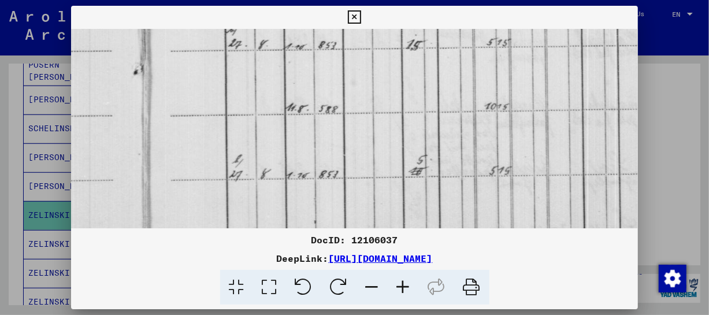
scroll to position [470, 653]
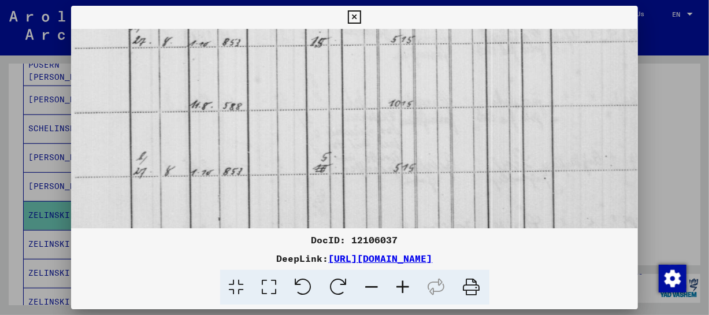
drag, startPoint x: 405, startPoint y: 138, endPoint x: 131, endPoint y: 135, distance: 273.8
click at [131, 135] on img at bounding box center [44, 5] width 1252 height 892
click at [358, 17] on icon at bounding box center [354, 17] width 13 height 14
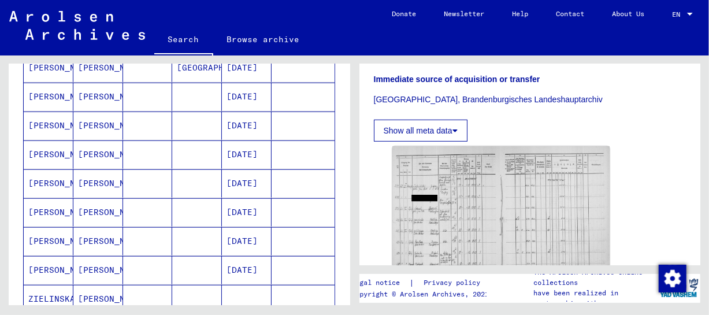
scroll to position [669, 0]
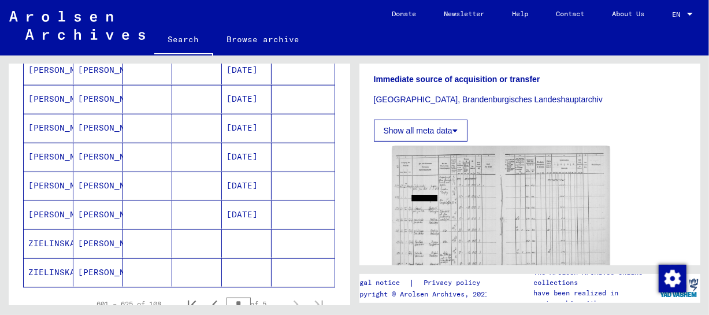
click at [43, 241] on mat-cell "ZIELINSKA" at bounding box center [49, 243] width 50 height 28
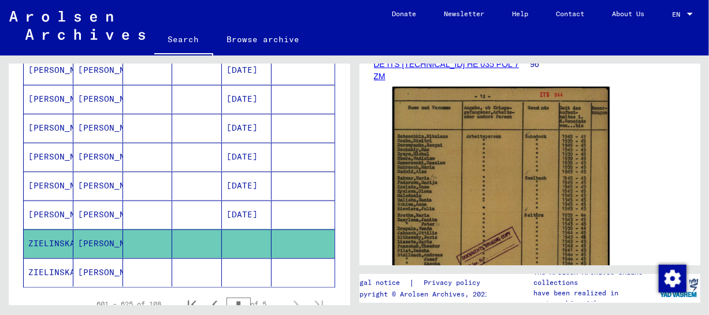
scroll to position [218, 0]
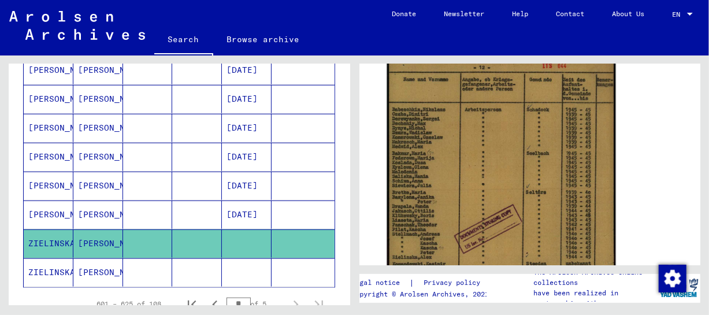
click at [430, 147] on img at bounding box center [500, 219] width 228 height 322
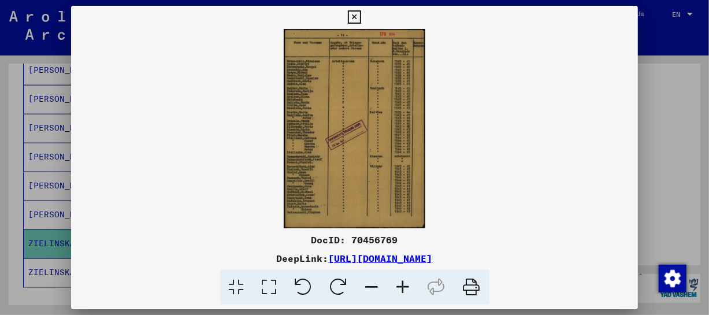
click at [401, 284] on icon at bounding box center [403, 287] width 31 height 35
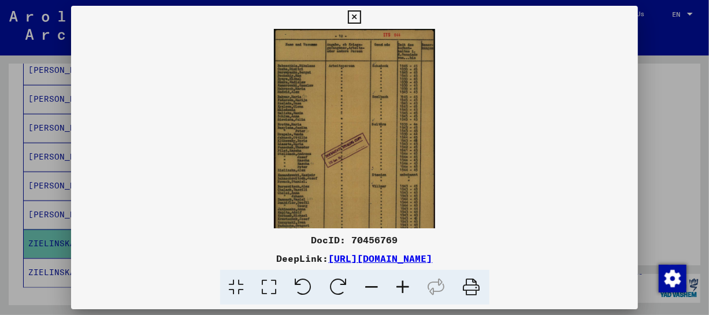
click at [402, 284] on icon at bounding box center [403, 287] width 31 height 35
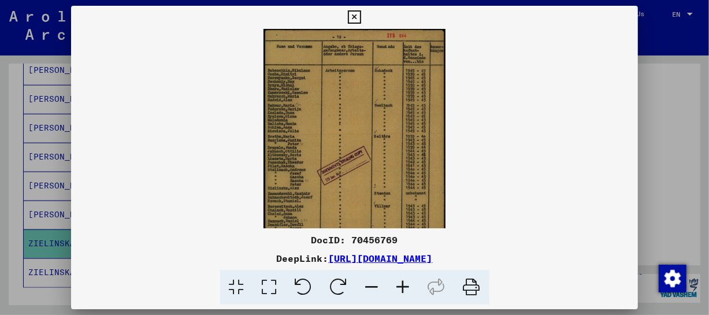
click at [402, 284] on icon at bounding box center [403, 287] width 31 height 35
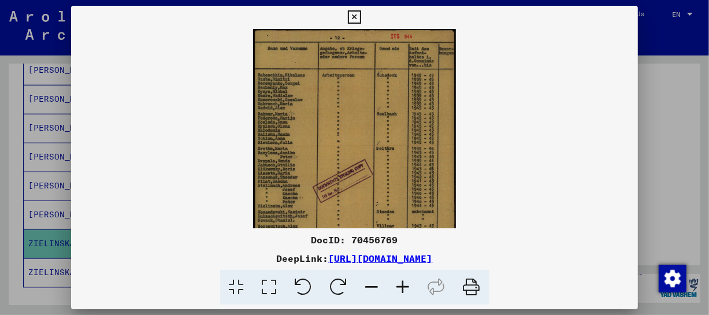
click at [403, 284] on icon at bounding box center [403, 287] width 31 height 35
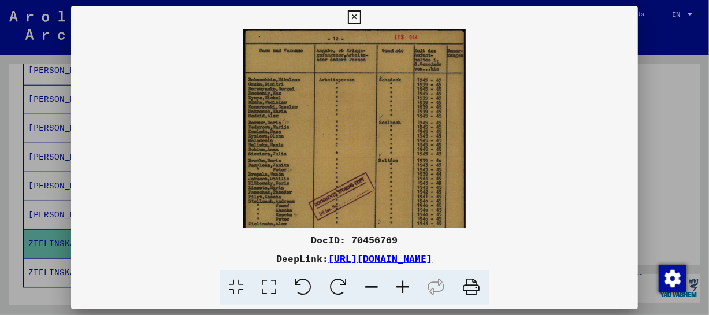
click at [403, 284] on icon at bounding box center [403, 287] width 31 height 35
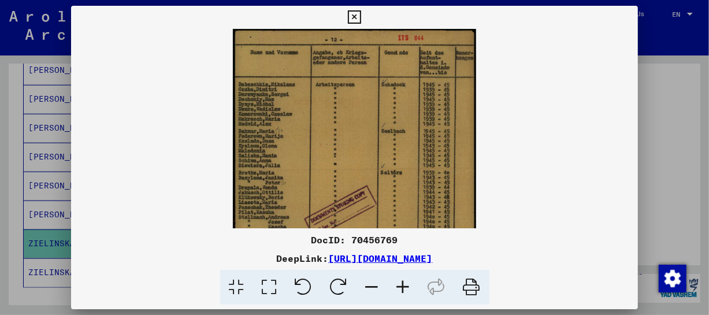
click at [403, 284] on icon at bounding box center [403, 287] width 31 height 35
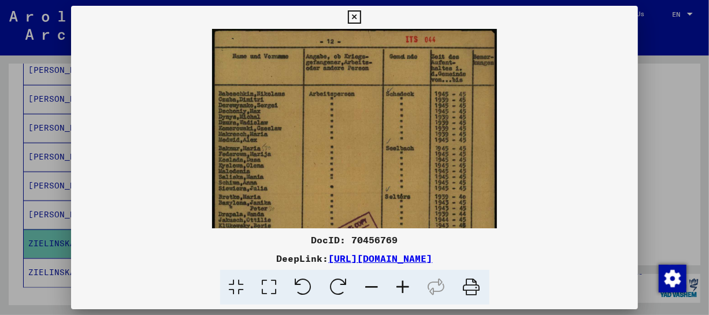
click at [403, 284] on icon at bounding box center [403, 287] width 31 height 35
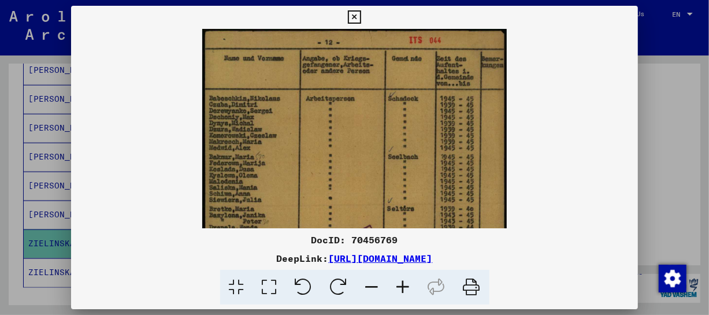
click at [403, 284] on icon at bounding box center [403, 287] width 31 height 35
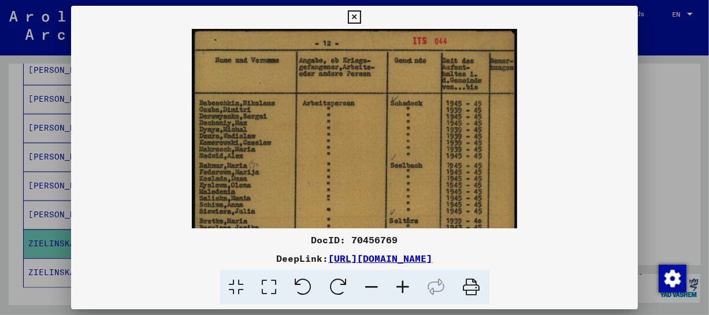
click at [403, 284] on icon at bounding box center [403, 287] width 31 height 35
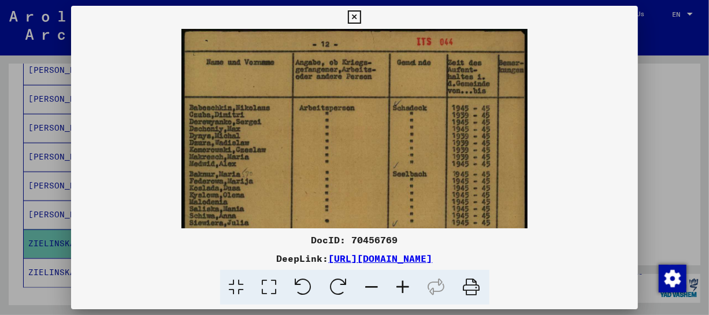
click at [403, 284] on icon at bounding box center [403, 287] width 31 height 35
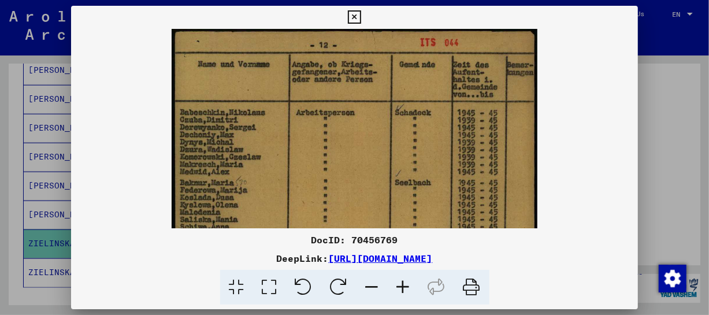
click at [403, 284] on icon at bounding box center [403, 287] width 31 height 35
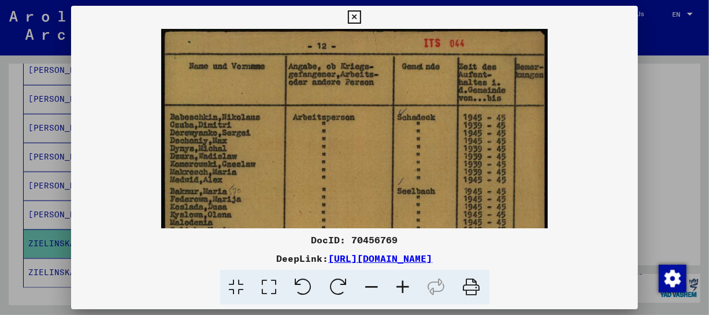
click at [403, 284] on icon at bounding box center [403, 287] width 31 height 35
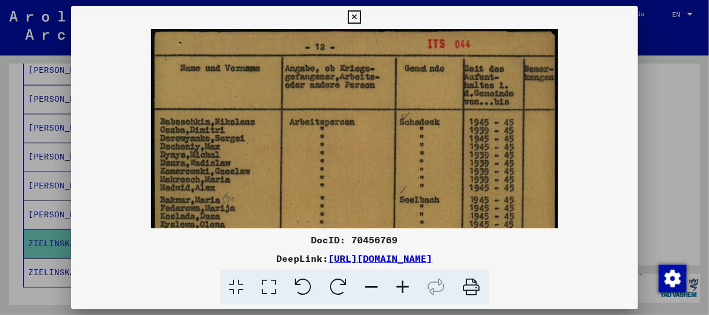
click at [403, 284] on icon at bounding box center [403, 287] width 31 height 35
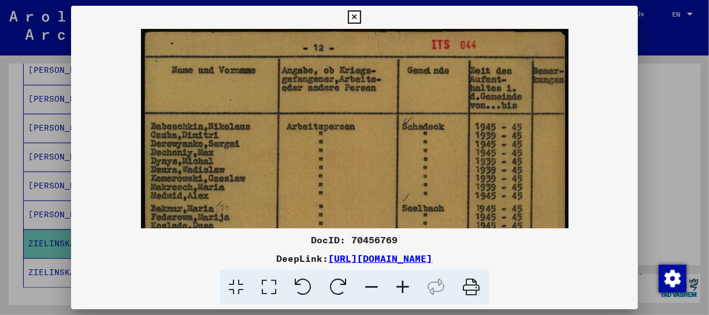
click at [403, 284] on icon at bounding box center [403, 287] width 31 height 35
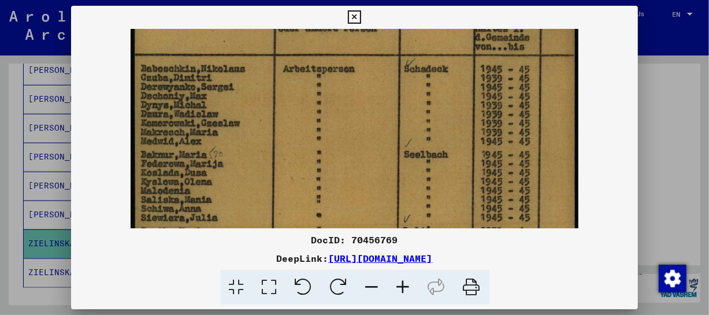
drag, startPoint x: 360, startPoint y: 164, endPoint x: 341, endPoint y: 102, distance: 65.1
click at [341, 102] on img at bounding box center [355, 282] width 448 height 632
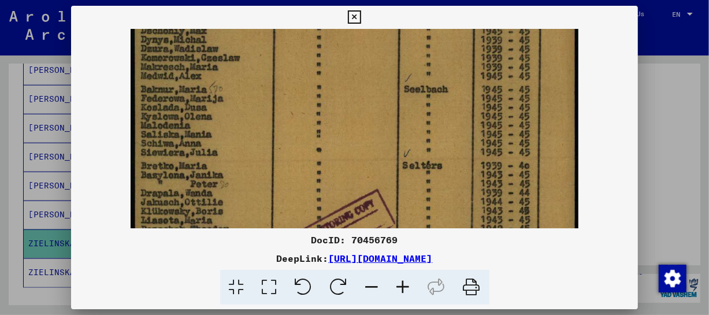
drag, startPoint x: 364, startPoint y: 113, endPoint x: 356, endPoint y: 87, distance: 27.6
click at [356, 87] on img at bounding box center [355, 217] width 448 height 632
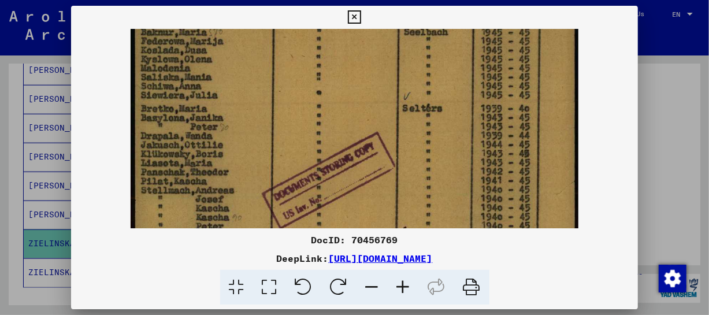
drag, startPoint x: 368, startPoint y: 144, endPoint x: 364, endPoint y: 89, distance: 55.0
click at [364, 89] on img at bounding box center [355, 160] width 448 height 632
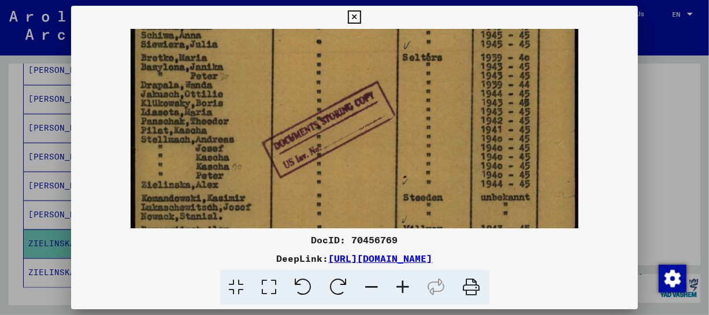
drag, startPoint x: 373, startPoint y: 144, endPoint x: 369, endPoint y: 95, distance: 48.6
click at [369, 95] on img at bounding box center [355, 109] width 448 height 632
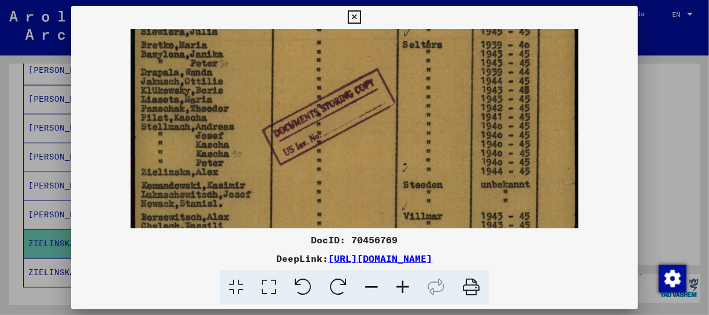
drag, startPoint x: 399, startPoint y: 175, endPoint x: 393, endPoint y: 162, distance: 14.7
click at [393, 162] on img at bounding box center [355, 97] width 448 height 632
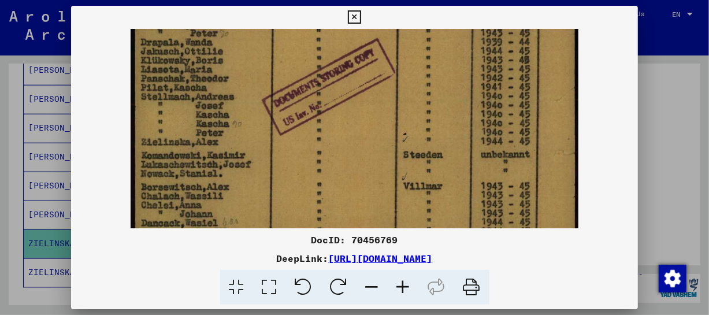
drag, startPoint x: 393, startPoint y: 196, endPoint x: 386, endPoint y: 166, distance: 31.0
click at [386, 166] on img at bounding box center [355, 66] width 448 height 632
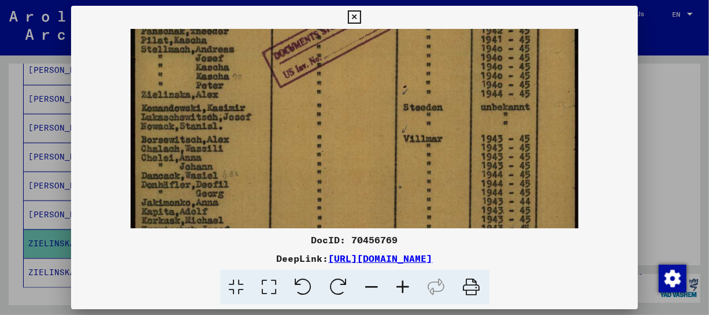
drag, startPoint x: 384, startPoint y: 174, endPoint x: 379, endPoint y: 152, distance: 22.4
click at [379, 152] on img at bounding box center [355, 19] width 448 height 632
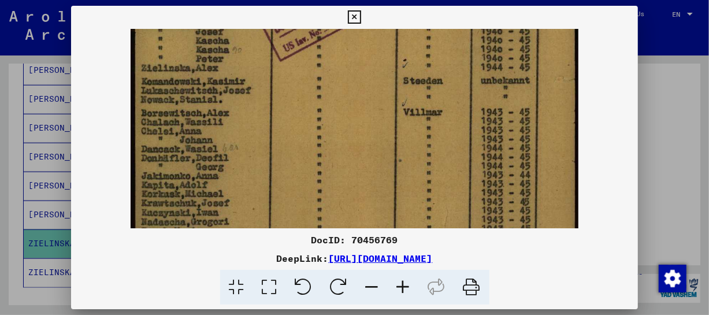
drag, startPoint x: 358, startPoint y: 183, endPoint x: 329, endPoint y: 167, distance: 32.3
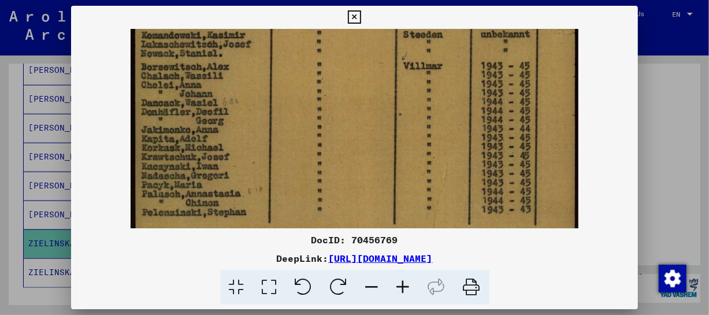
drag, startPoint x: 304, startPoint y: 184, endPoint x: 310, endPoint y: 135, distance: 49.4
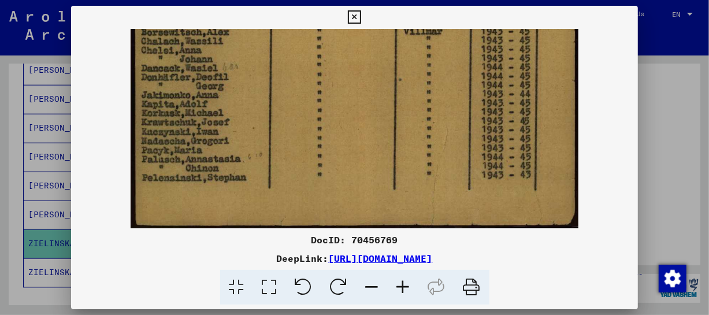
drag, startPoint x: 324, startPoint y: 172, endPoint x: 317, endPoint y: 151, distance: 22.5
drag, startPoint x: 358, startPoint y: 16, endPoint x: 305, endPoint y: 158, distance: 151.5
click at [363, 25] on button at bounding box center [354, 17] width 20 height 23
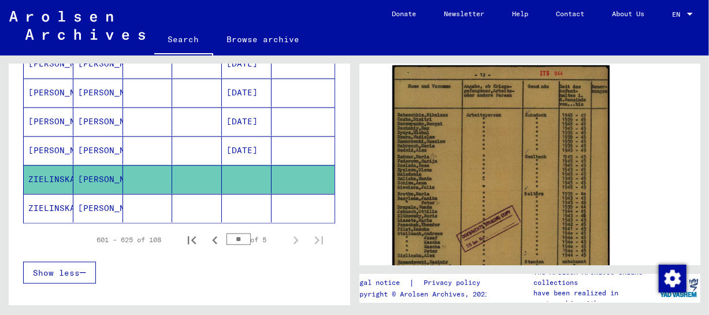
scroll to position [794, 0]
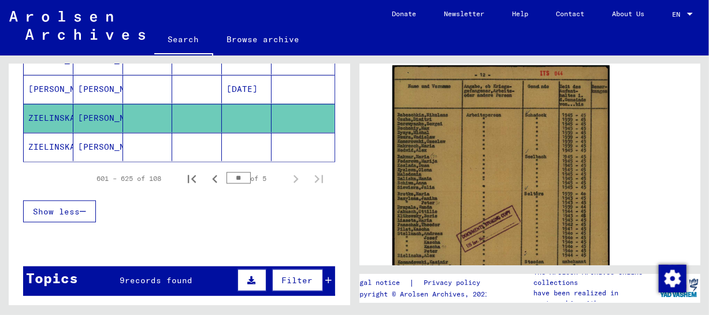
click at [126, 275] on span "records found" at bounding box center [159, 280] width 68 height 10
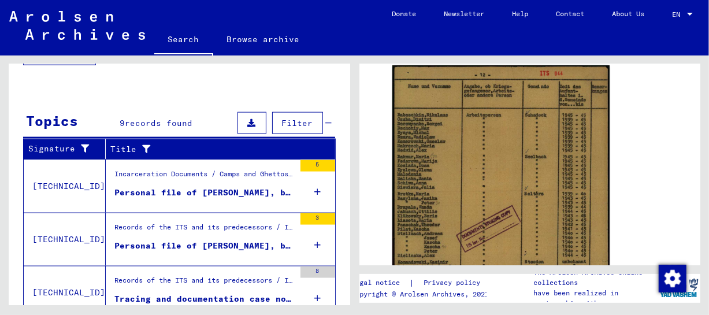
scroll to position [963, 0]
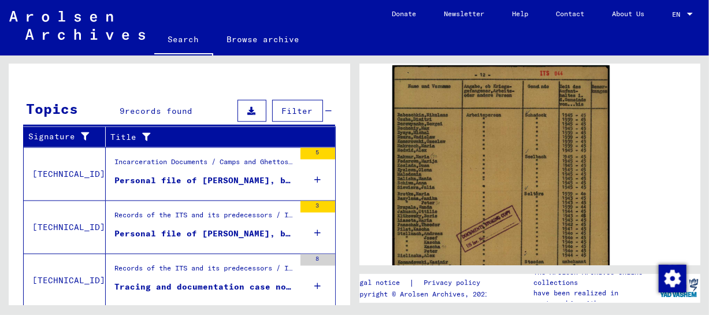
click at [192, 163] on div "Incarceration Documents / Camps and Ghettos / Mauthausen Concentration Camp / I…" at bounding box center [204, 165] width 180 height 16
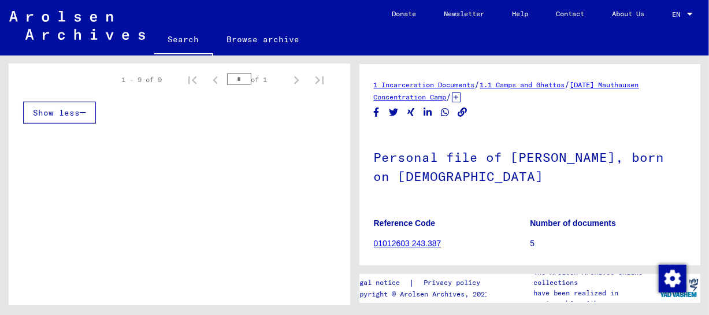
scroll to position [0, 27]
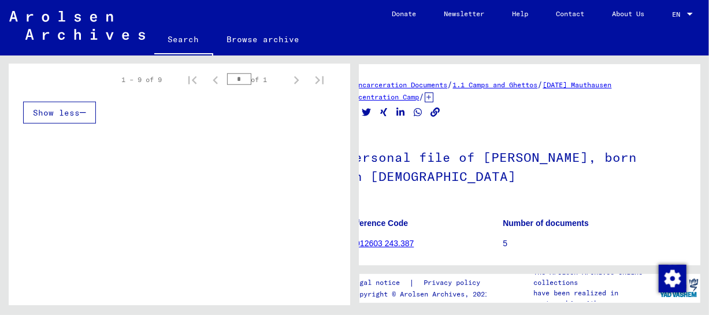
drag, startPoint x: 690, startPoint y: 92, endPoint x: 701, endPoint y: 118, distance: 28.7
click at [701, 118] on div "1 Incarceration Documents / 1.1 Camps and Ghettos / [DATE] Mauthausen Concentra…" at bounding box center [532, 180] width 354 height 250
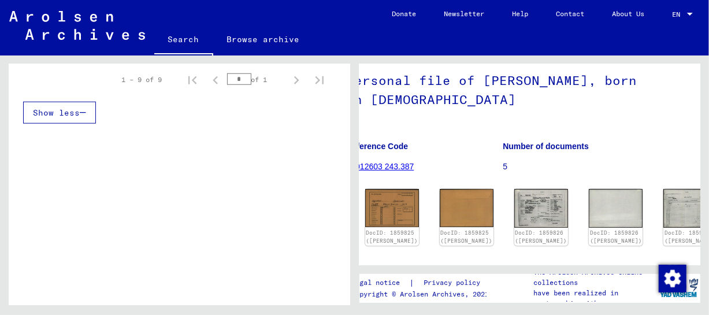
scroll to position [158, 27]
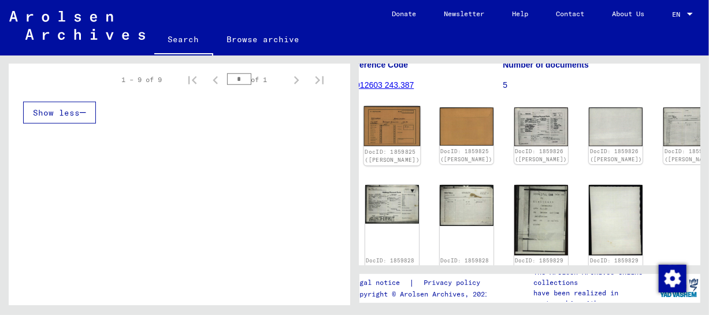
click at [385, 126] on img at bounding box center [391, 126] width 57 height 40
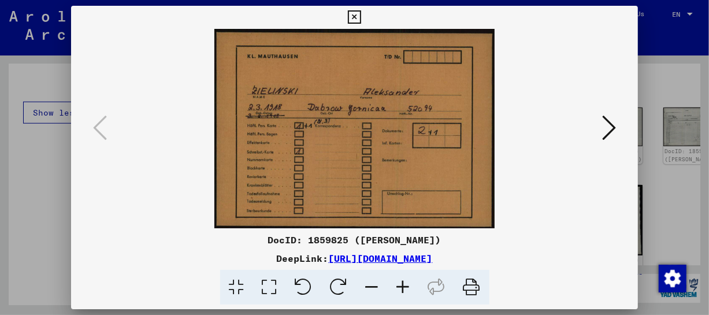
click at [403, 277] on icon at bounding box center [403, 287] width 31 height 35
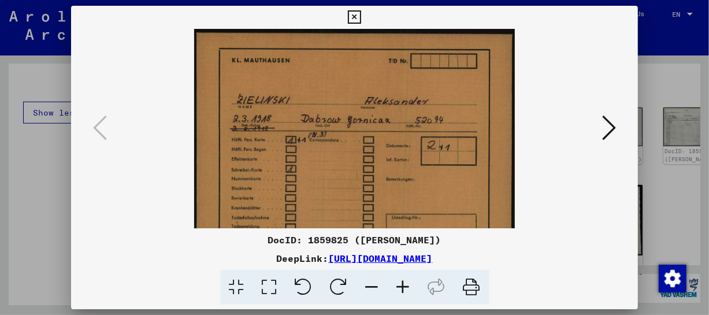
click at [403, 277] on icon at bounding box center [403, 287] width 31 height 35
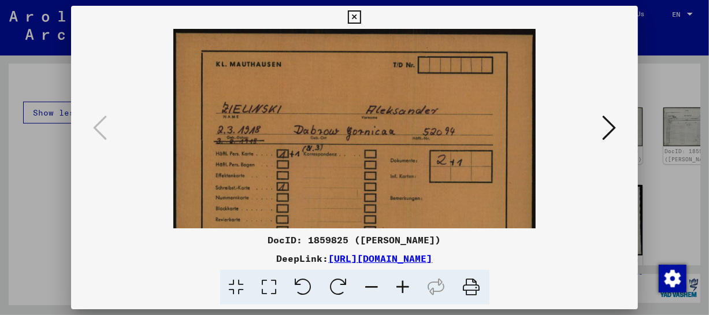
click at [403, 277] on icon at bounding box center [403, 287] width 31 height 35
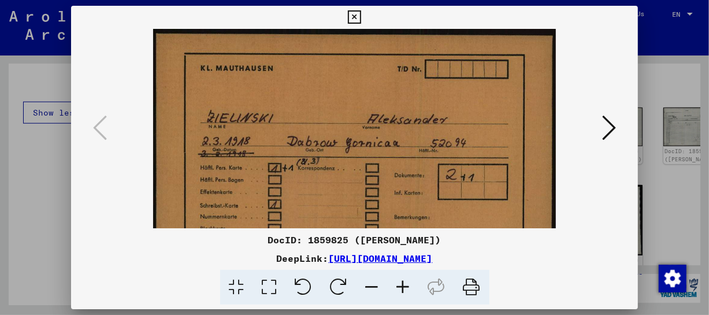
click at [403, 277] on icon at bounding box center [403, 287] width 31 height 35
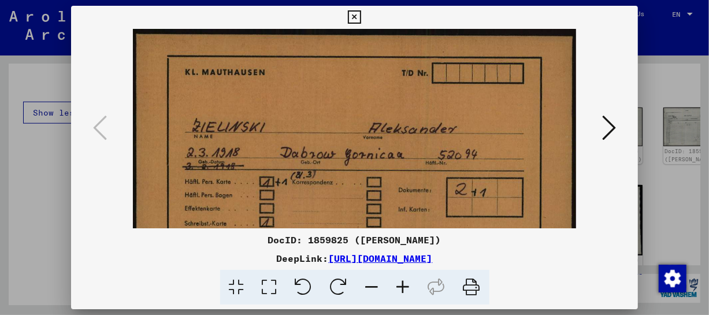
click at [618, 126] on button at bounding box center [608, 128] width 21 height 33
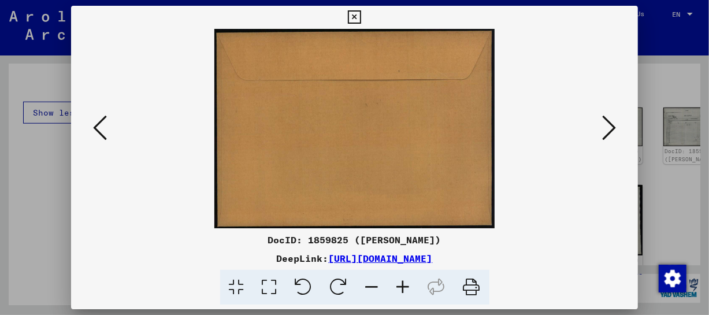
click at [618, 126] on button at bounding box center [608, 128] width 21 height 33
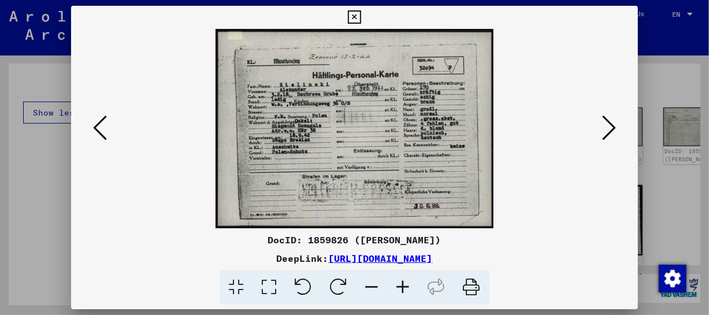
click at [618, 126] on button at bounding box center [608, 128] width 21 height 33
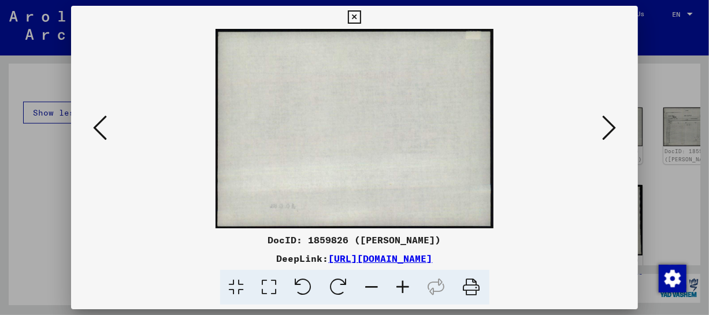
click at [618, 126] on button at bounding box center [608, 128] width 21 height 33
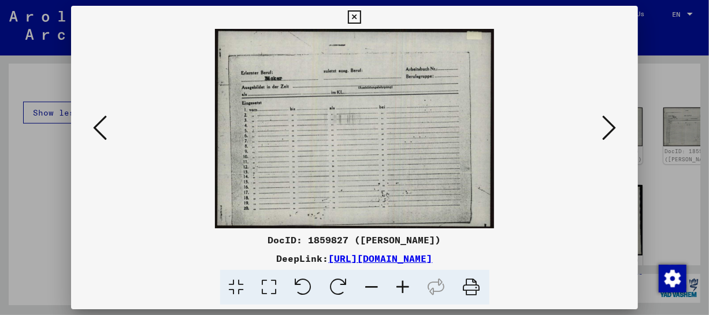
click at [606, 125] on icon at bounding box center [609, 128] width 14 height 28
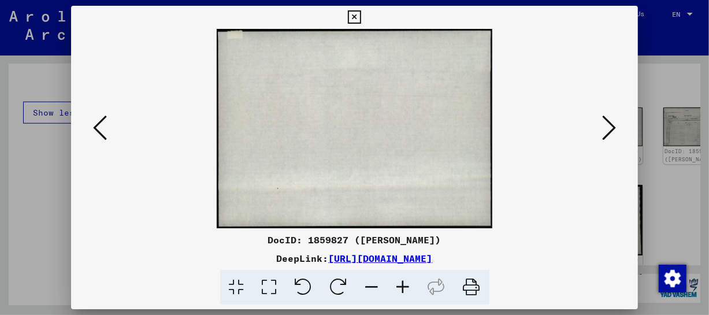
click at [606, 125] on icon at bounding box center [609, 128] width 14 height 28
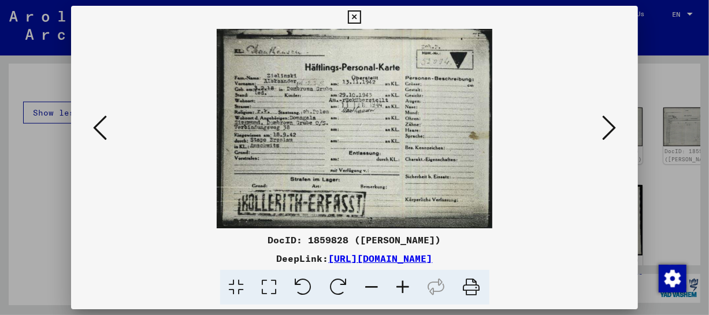
click at [404, 292] on icon at bounding box center [403, 287] width 31 height 35
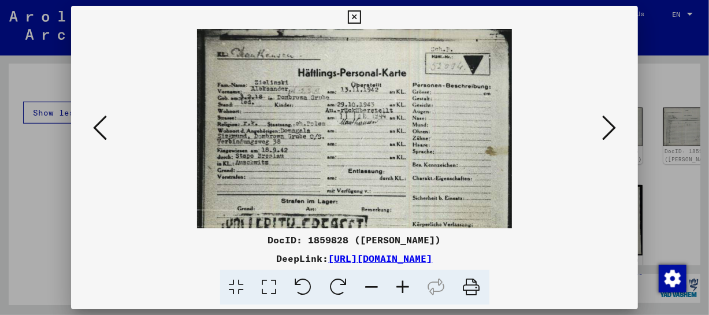
click at [404, 292] on icon at bounding box center [403, 287] width 31 height 35
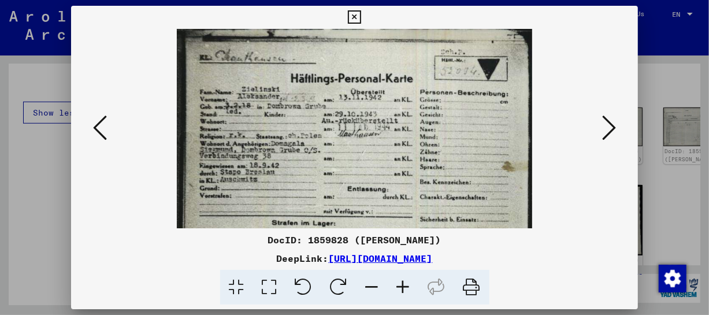
click at [404, 292] on icon at bounding box center [403, 287] width 31 height 35
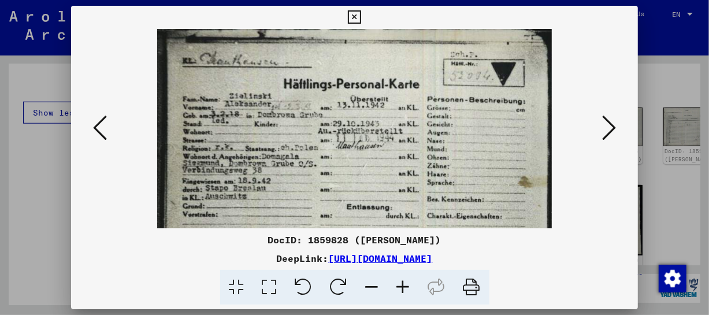
click at [404, 292] on icon at bounding box center [403, 287] width 31 height 35
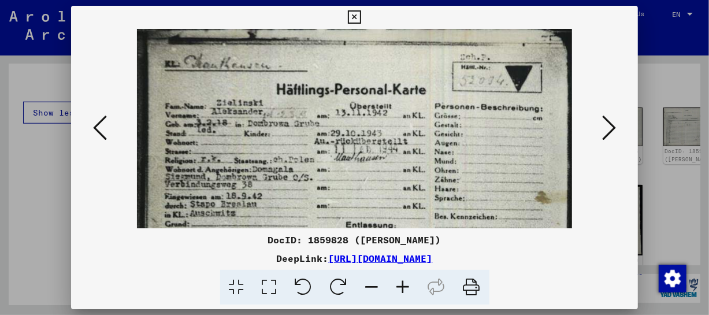
click at [404, 292] on icon at bounding box center [403, 287] width 31 height 35
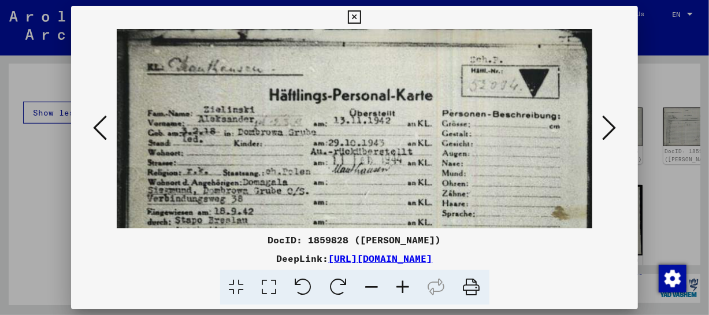
click at [404, 292] on icon at bounding box center [403, 287] width 31 height 35
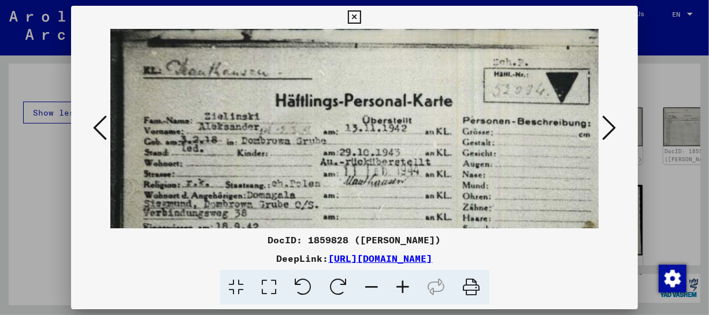
click at [404, 292] on icon at bounding box center [403, 287] width 31 height 35
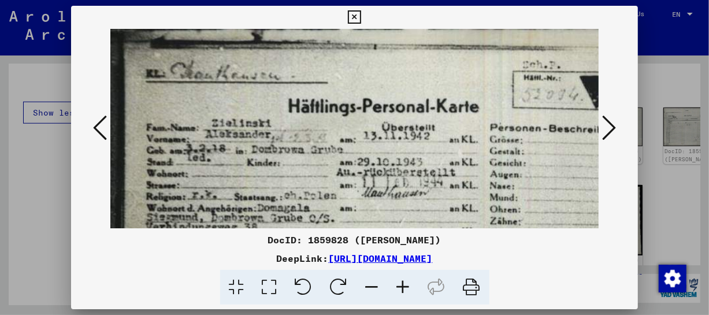
click at [404, 292] on icon at bounding box center [403, 287] width 31 height 35
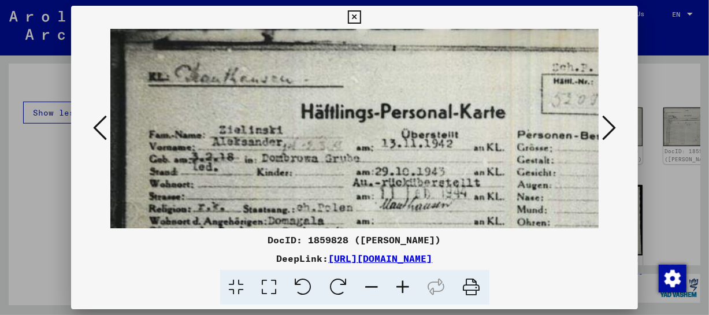
click at [404, 292] on icon at bounding box center [403, 287] width 31 height 35
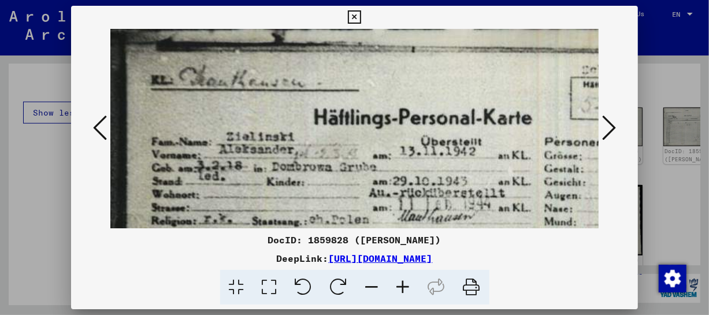
click at [404, 292] on icon at bounding box center [403, 287] width 31 height 35
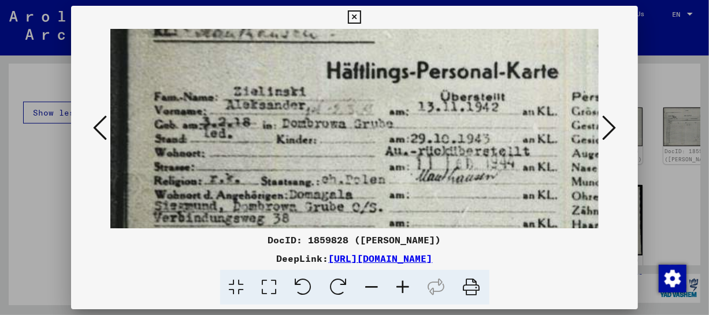
scroll to position [57, 0]
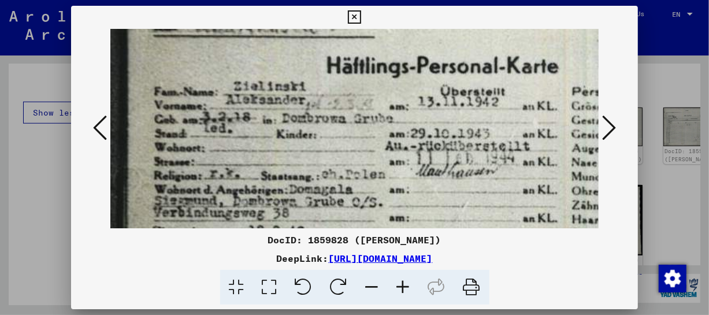
drag, startPoint x: 404, startPoint y: 197, endPoint x: 408, endPoint y: 139, distance: 57.9
click at [408, 139] on img at bounding box center [447, 216] width 674 height 488
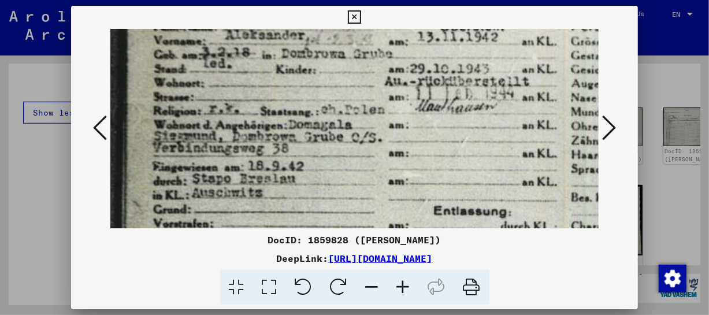
scroll to position [135, 1]
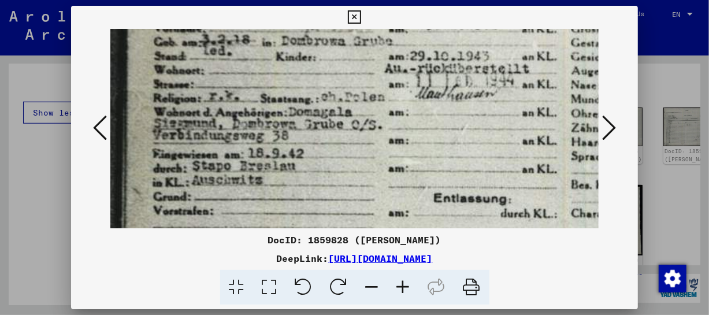
drag, startPoint x: 397, startPoint y: 150, endPoint x: 397, endPoint y: 99, distance: 50.3
click at [397, 99] on img at bounding box center [447, 138] width 674 height 488
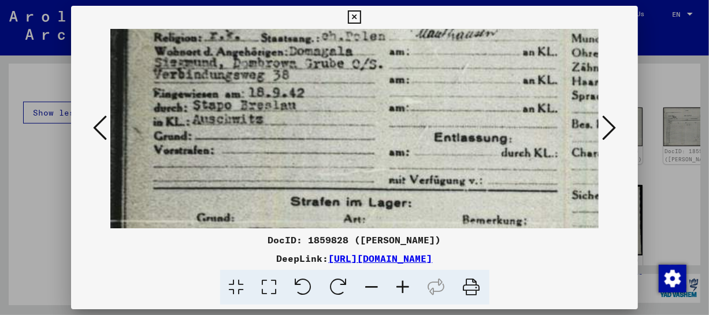
drag, startPoint x: 399, startPoint y: 165, endPoint x: 400, endPoint y: 111, distance: 53.7
click at [400, 111] on img at bounding box center [447, 78] width 674 height 488
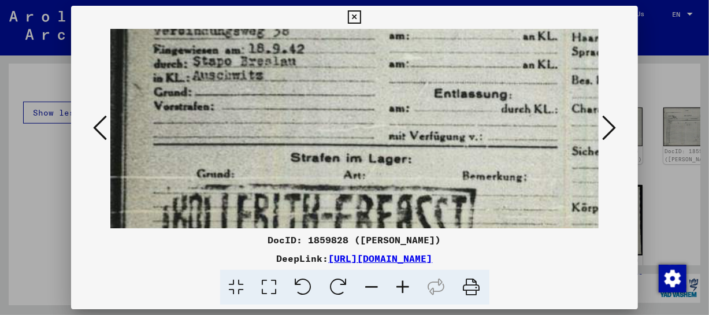
drag, startPoint x: 423, startPoint y: 191, endPoint x: 437, endPoint y: 144, distance: 48.8
click at [435, 148] on img at bounding box center [447, 34] width 674 height 488
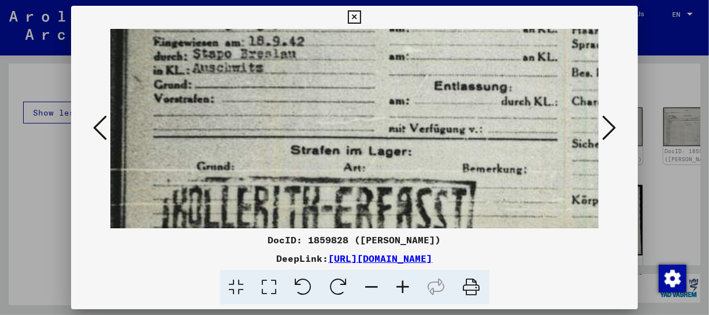
click at [595, 121] on img at bounding box center [447, 26] width 674 height 488
click at [605, 125] on icon at bounding box center [609, 128] width 14 height 28
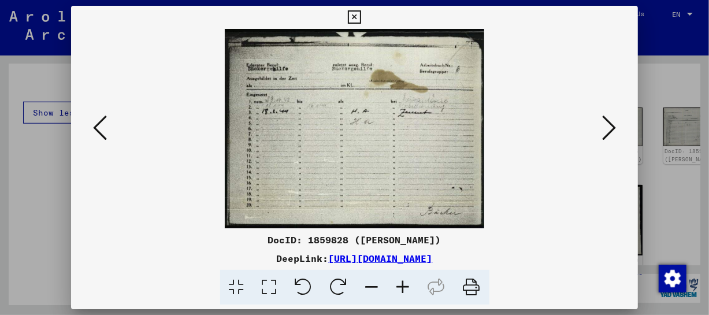
scroll to position [0, 0]
click at [605, 125] on icon at bounding box center [609, 128] width 14 height 28
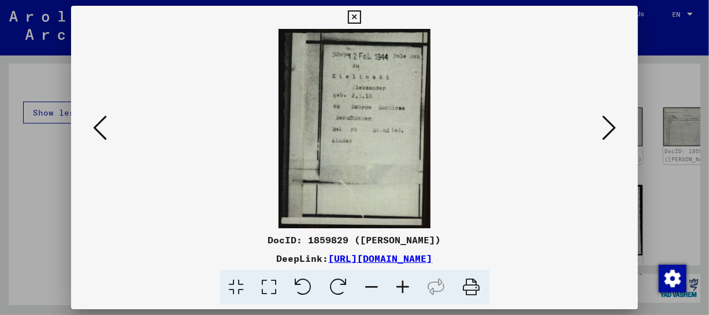
click at [605, 125] on icon at bounding box center [609, 128] width 14 height 28
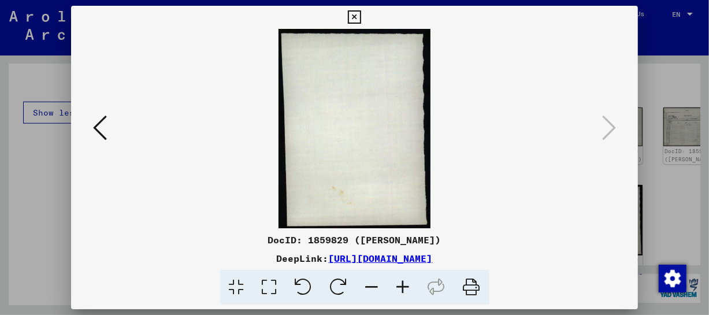
drag, startPoint x: 105, startPoint y: 126, endPoint x: 142, endPoint y: 174, distance: 60.5
click at [108, 126] on button at bounding box center [100, 128] width 21 height 33
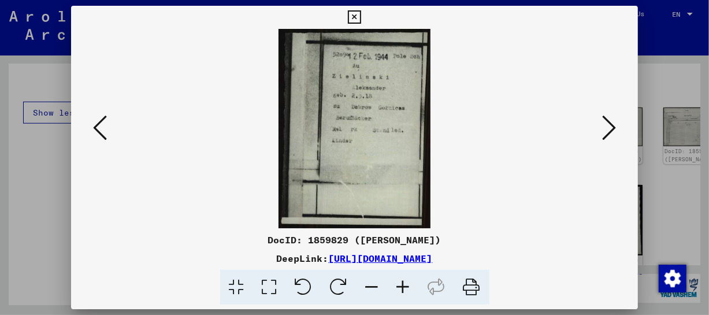
click at [404, 277] on icon at bounding box center [403, 287] width 31 height 35
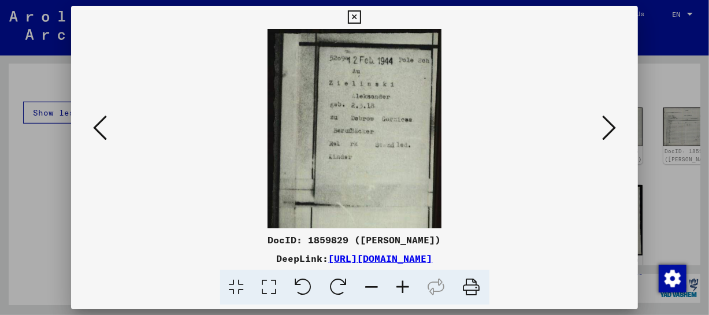
click at [404, 277] on icon at bounding box center [403, 287] width 31 height 35
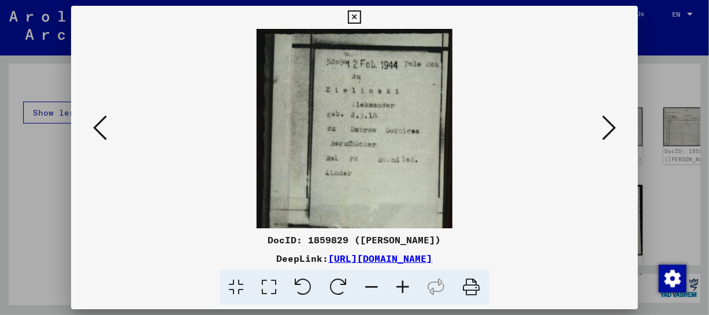
click at [404, 277] on icon at bounding box center [403, 287] width 31 height 35
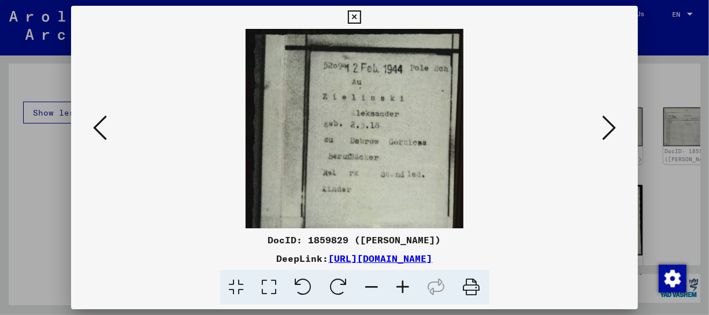
click at [404, 277] on icon at bounding box center [403, 287] width 31 height 35
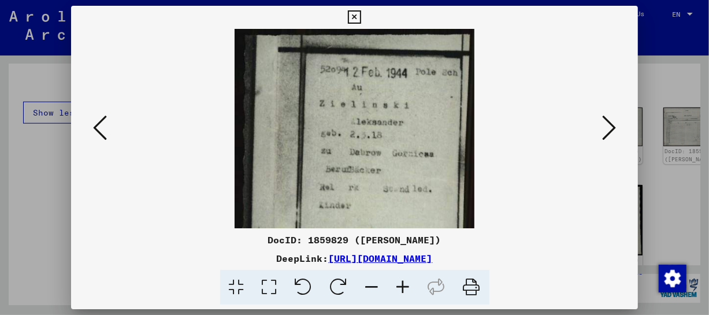
click at [404, 277] on icon at bounding box center [403, 287] width 31 height 35
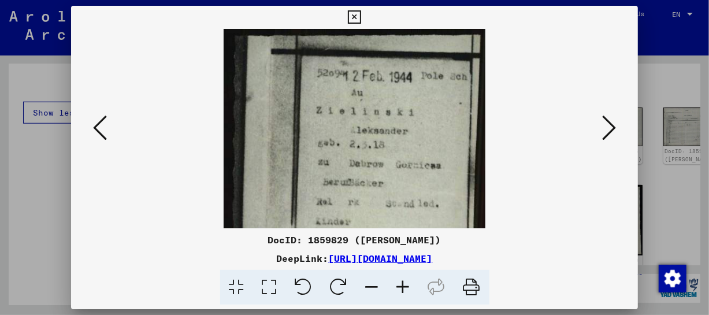
click at [404, 277] on icon at bounding box center [403, 287] width 31 height 35
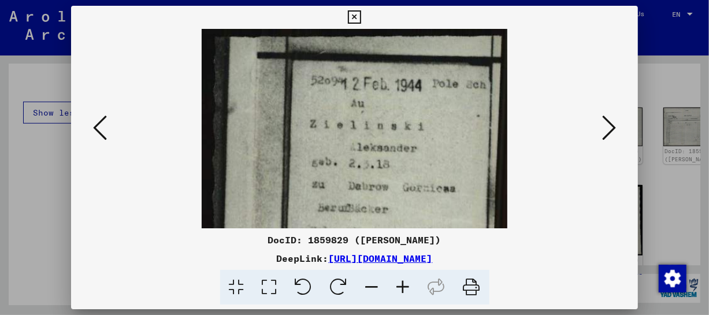
click at [404, 277] on icon at bounding box center [403, 287] width 31 height 35
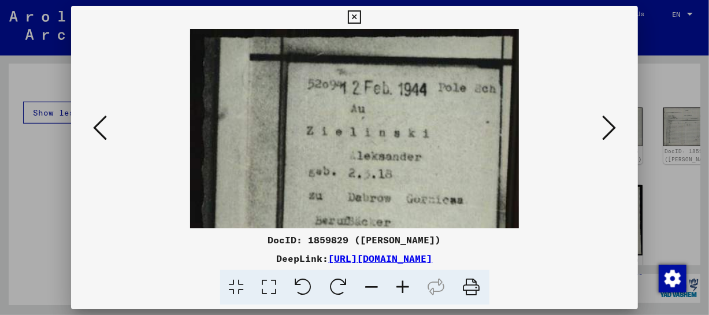
click at [404, 277] on icon at bounding box center [403, 287] width 31 height 35
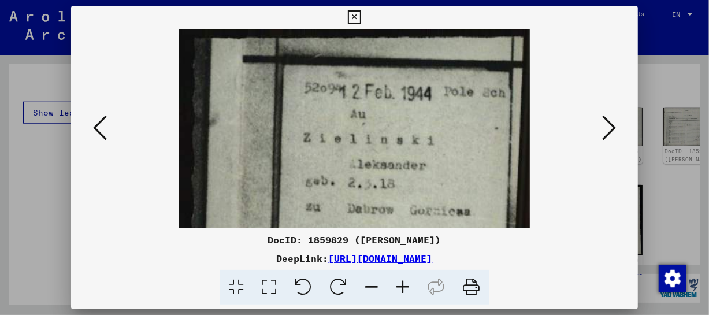
click at [404, 277] on icon at bounding box center [403, 287] width 31 height 35
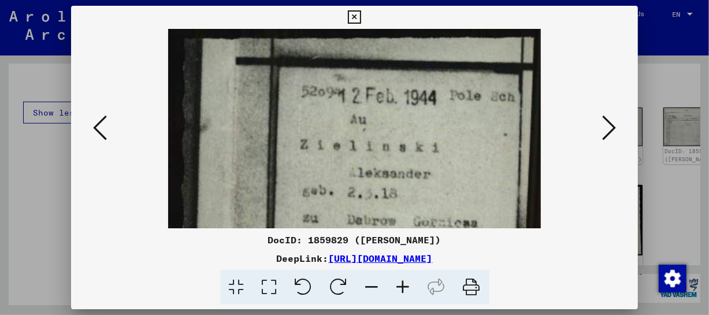
click at [404, 277] on icon at bounding box center [403, 287] width 31 height 35
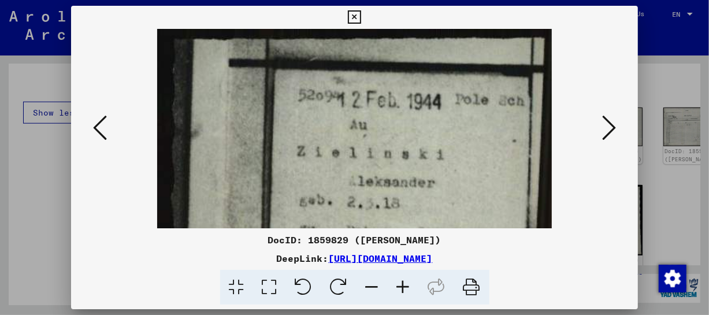
click at [404, 277] on icon at bounding box center [403, 287] width 31 height 35
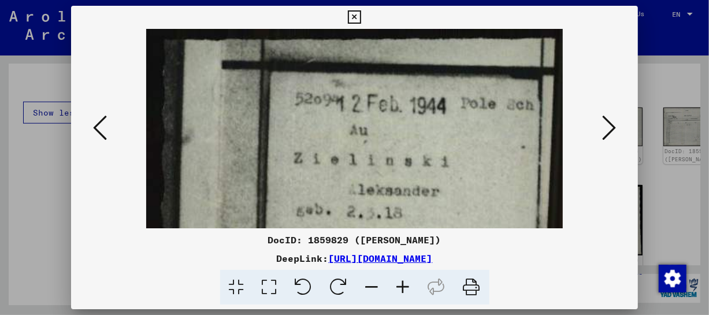
click at [404, 277] on icon at bounding box center [403, 287] width 31 height 35
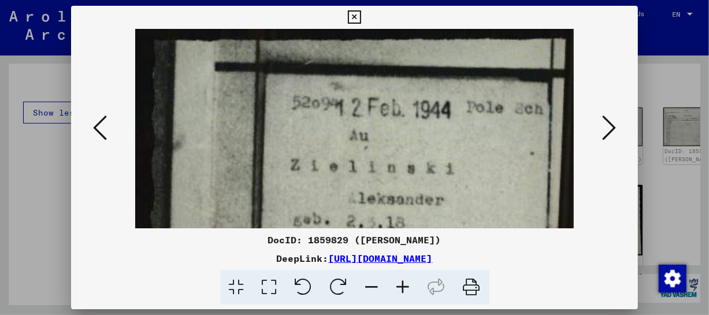
click at [404, 277] on icon at bounding box center [403, 287] width 31 height 35
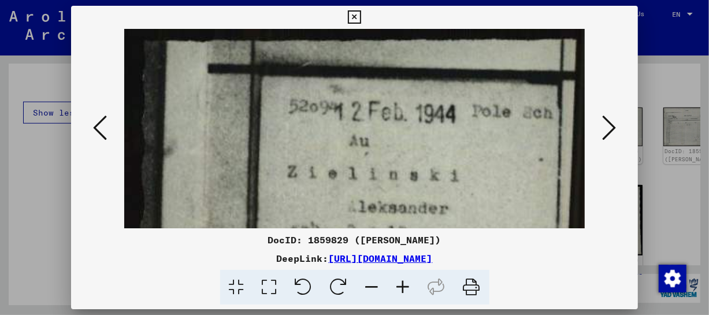
click at [404, 277] on icon at bounding box center [403, 287] width 31 height 35
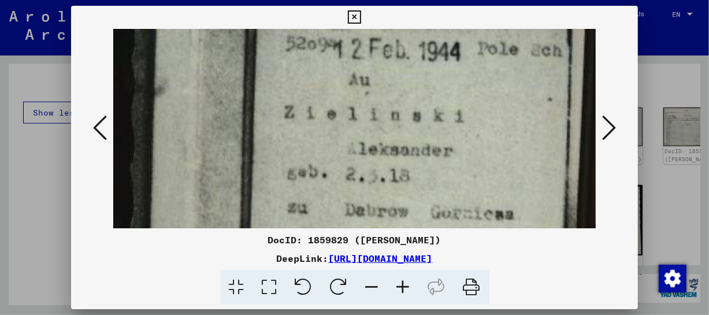
drag, startPoint x: 409, startPoint y: 168, endPoint x: 403, endPoint y: 126, distance: 42.1
click at [403, 126] on img at bounding box center [354, 278] width 482 height 632
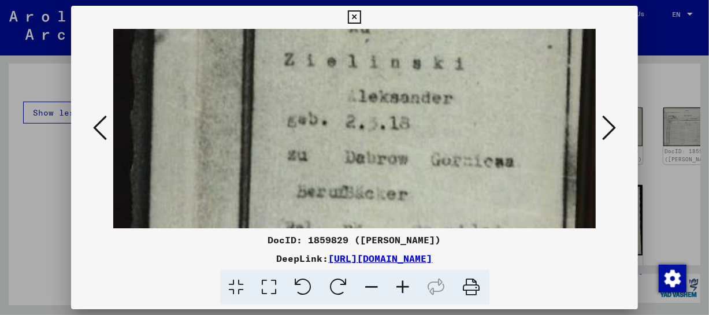
scroll to position [120, 0]
drag, startPoint x: 390, startPoint y: 134, endPoint x: 382, endPoint y: 114, distance: 21.2
click at [382, 114] on img at bounding box center [354, 225] width 482 height 632
click at [605, 132] on icon at bounding box center [609, 128] width 14 height 28
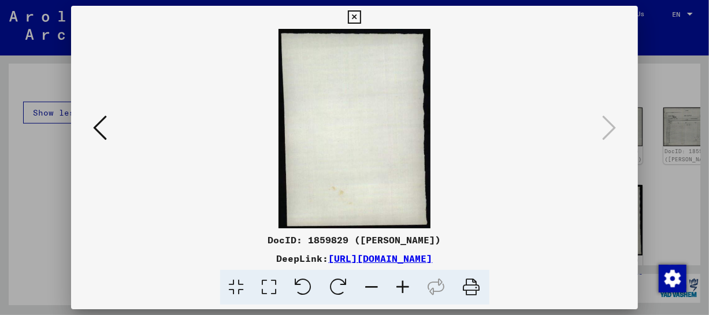
click at [349, 15] on icon at bounding box center [354, 17] width 13 height 14
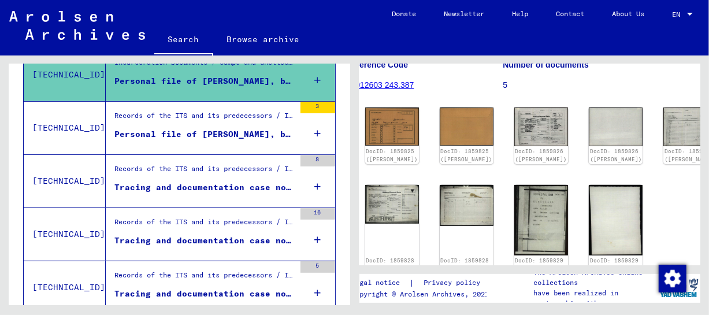
scroll to position [224, 0]
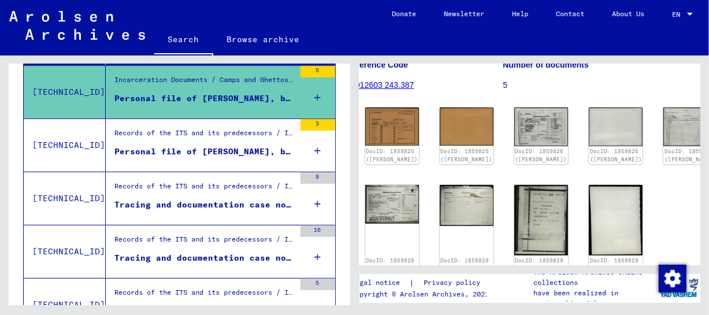
click at [196, 154] on div "Personal file of [PERSON_NAME], born in the year [DATE]" at bounding box center [204, 152] width 180 height 12
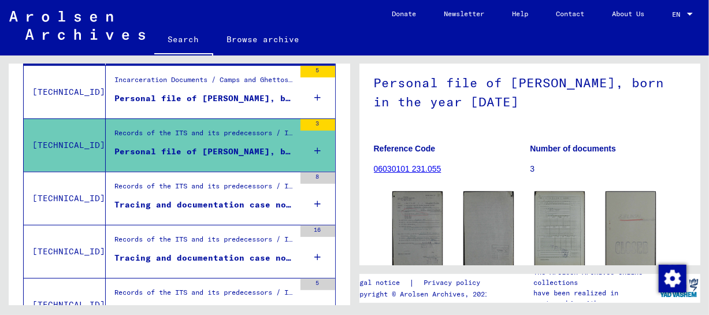
scroll to position [92, 0]
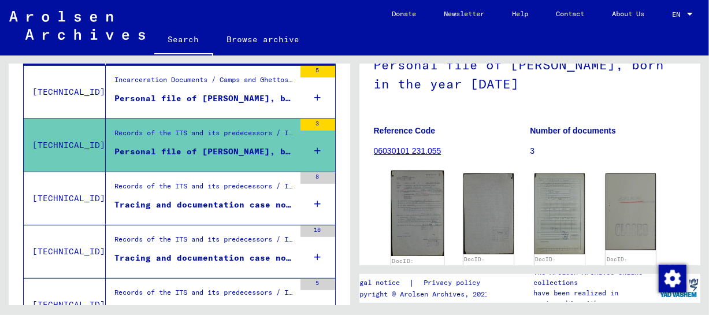
click at [416, 211] on img at bounding box center [416, 212] width 53 height 85
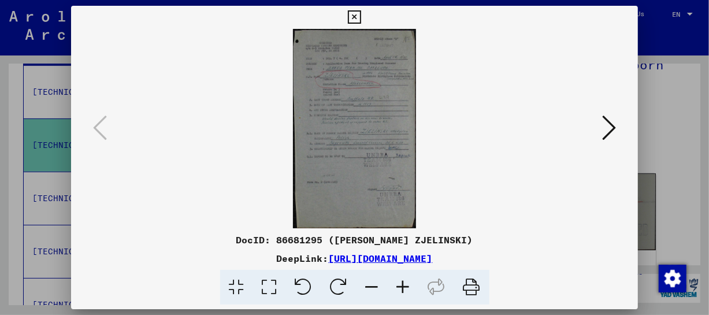
click at [397, 282] on icon at bounding box center [403, 287] width 31 height 35
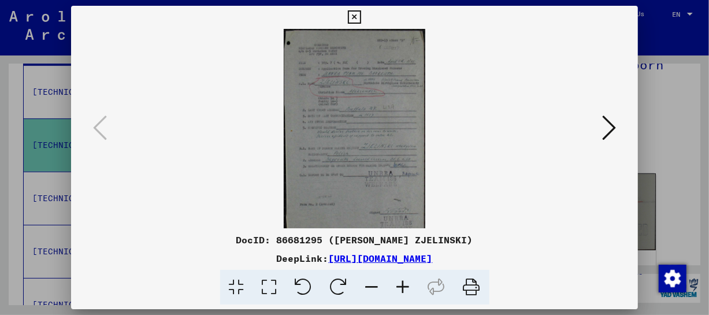
click at [398, 282] on icon at bounding box center [403, 287] width 31 height 35
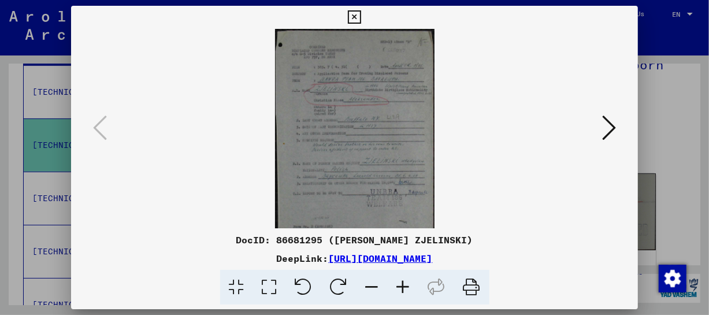
click at [398, 282] on icon at bounding box center [403, 287] width 31 height 35
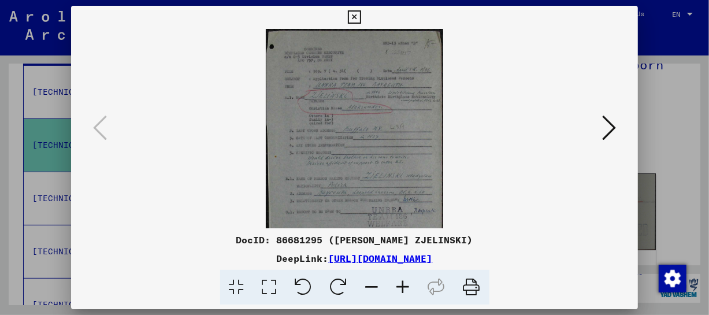
click at [398, 282] on icon at bounding box center [403, 287] width 31 height 35
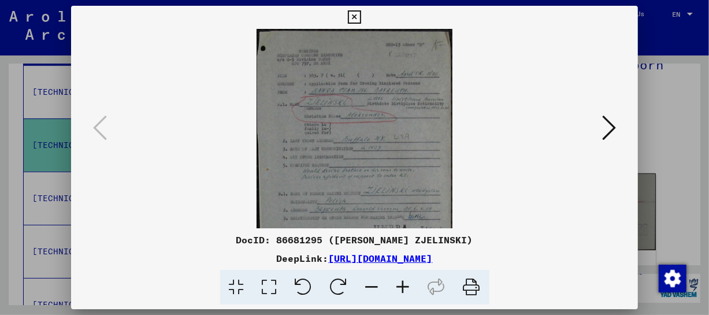
click at [398, 282] on icon at bounding box center [403, 287] width 31 height 35
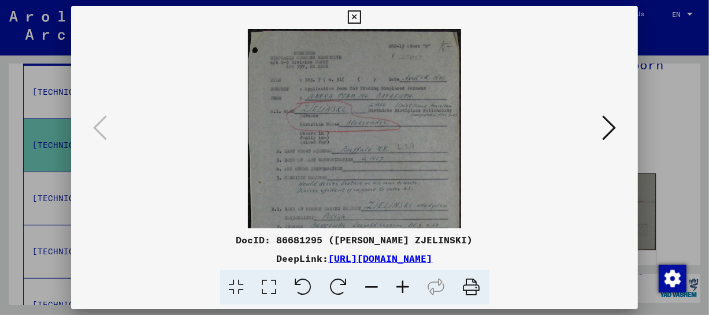
click at [398, 282] on icon at bounding box center [403, 287] width 31 height 35
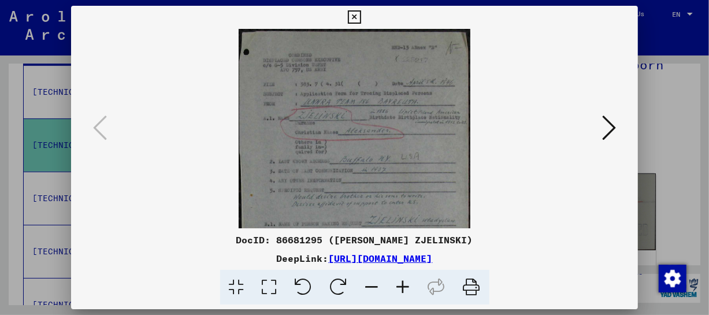
click at [398, 282] on icon at bounding box center [403, 287] width 31 height 35
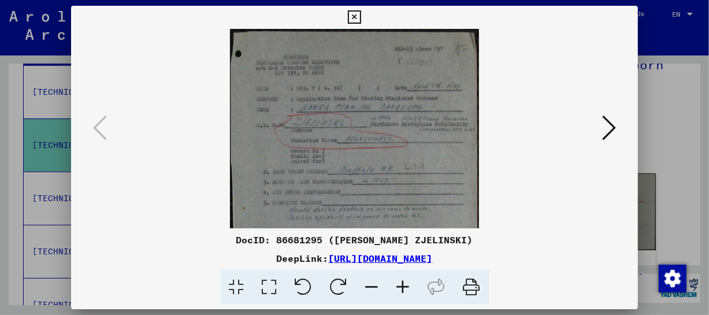
click at [398, 282] on icon at bounding box center [403, 287] width 31 height 35
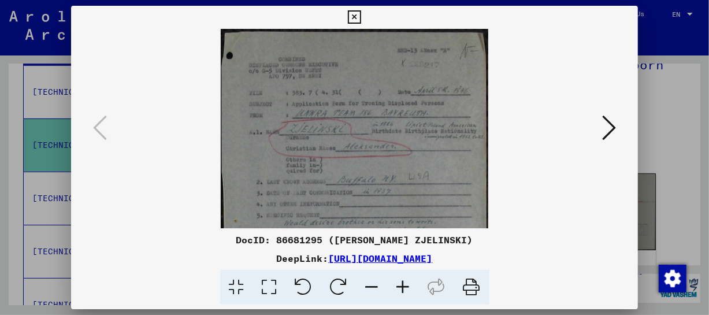
click at [398, 282] on icon at bounding box center [403, 287] width 31 height 35
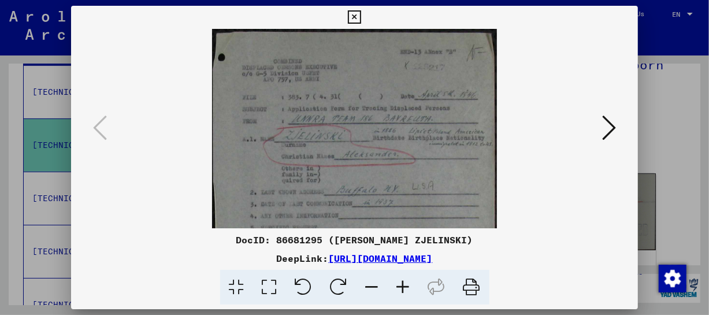
click at [398, 282] on icon at bounding box center [403, 287] width 31 height 35
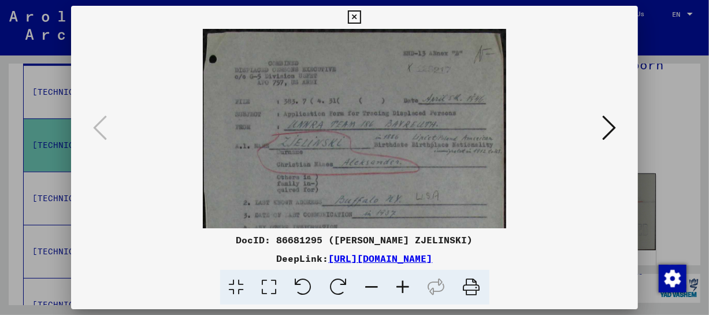
click at [398, 282] on icon at bounding box center [403, 287] width 31 height 35
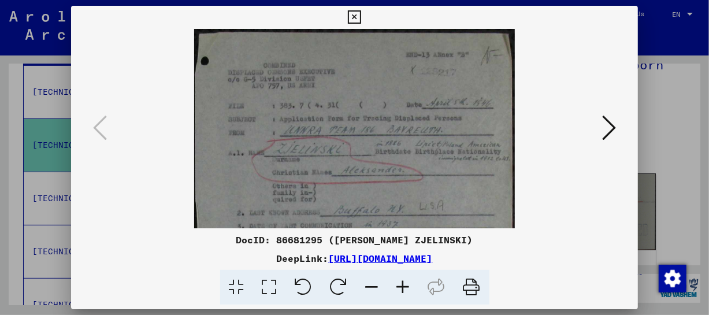
click at [398, 282] on icon at bounding box center [403, 287] width 31 height 35
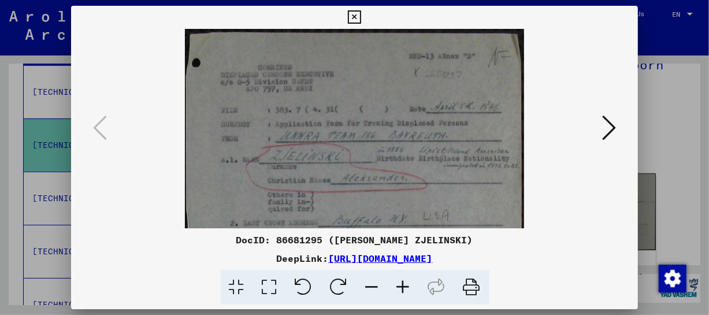
click at [398, 282] on icon at bounding box center [403, 287] width 31 height 35
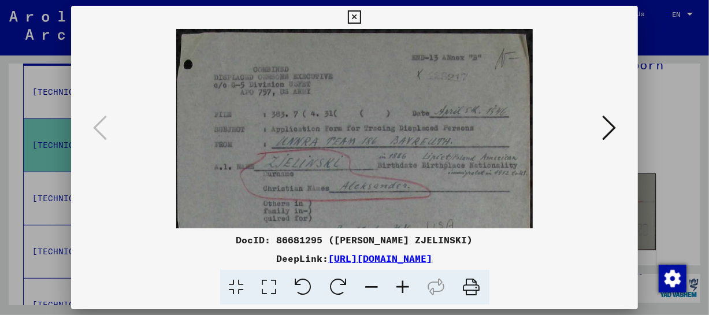
click at [398, 282] on icon at bounding box center [403, 287] width 31 height 35
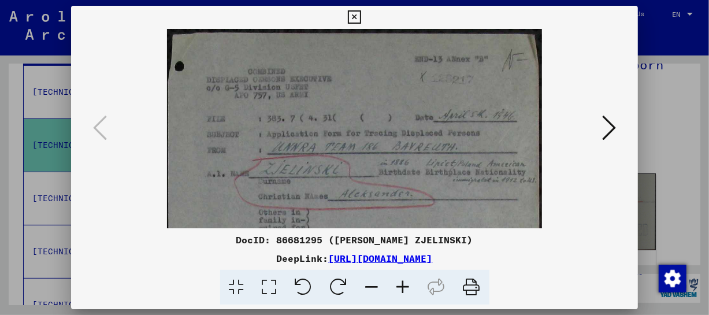
click at [398, 282] on icon at bounding box center [403, 287] width 31 height 35
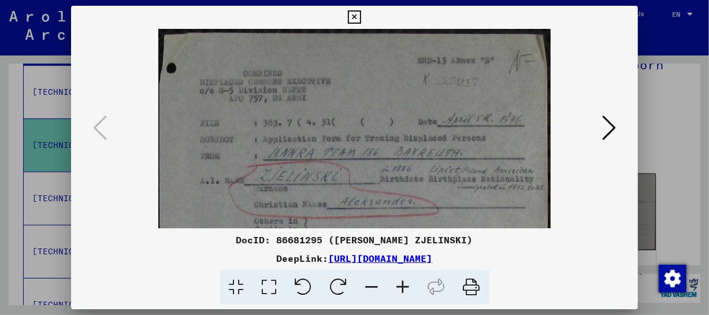
click at [398, 282] on icon at bounding box center [403, 287] width 31 height 35
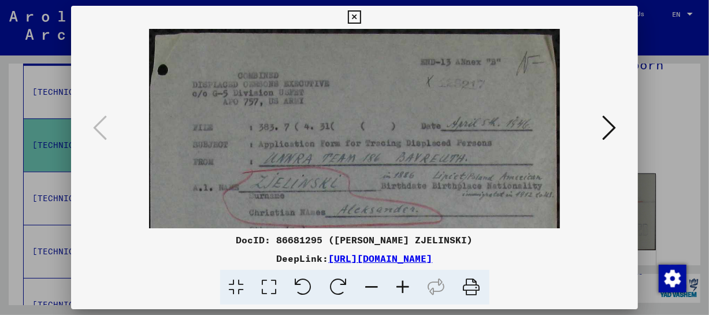
click at [398, 282] on icon at bounding box center [403, 287] width 31 height 35
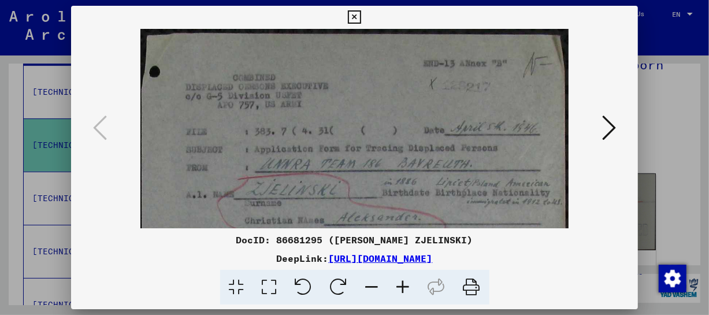
click at [398, 282] on icon at bounding box center [403, 287] width 31 height 35
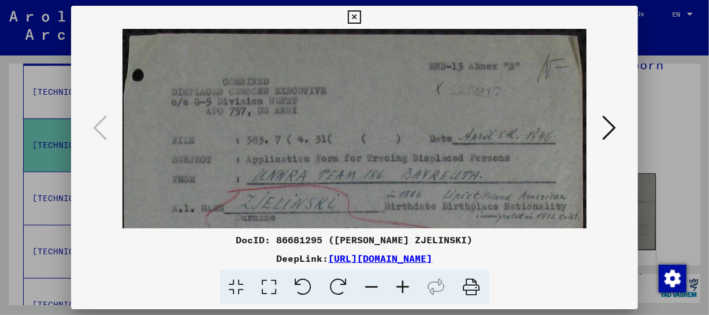
click at [398, 282] on icon at bounding box center [403, 287] width 31 height 35
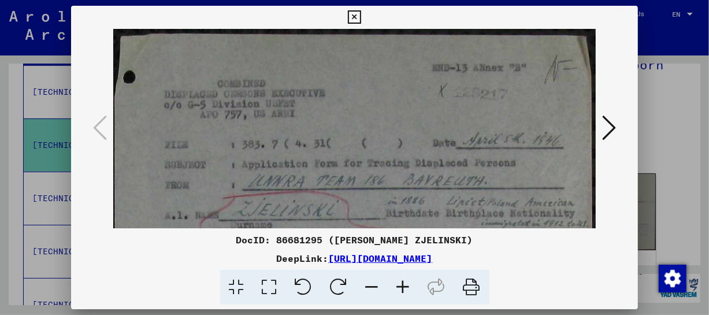
click at [398, 282] on icon at bounding box center [403, 287] width 31 height 35
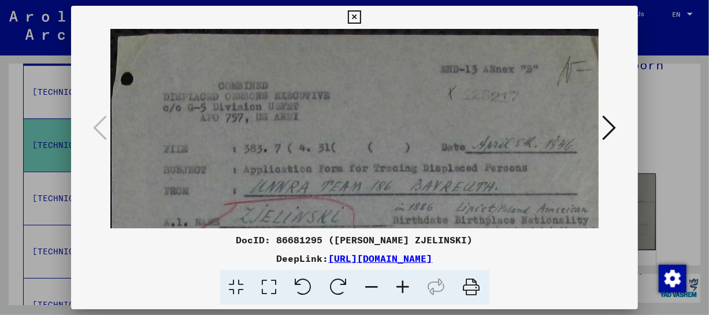
click at [398, 282] on icon at bounding box center [403, 287] width 31 height 35
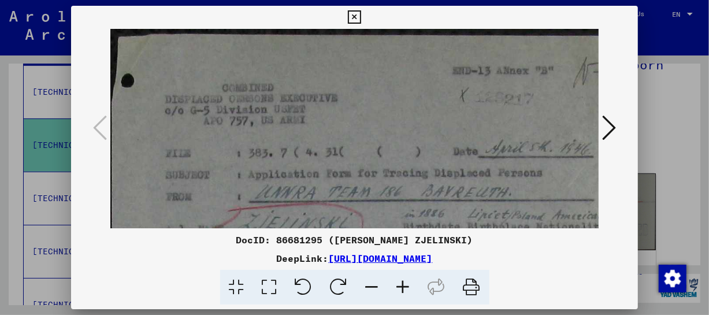
click at [398, 282] on icon at bounding box center [403, 287] width 31 height 35
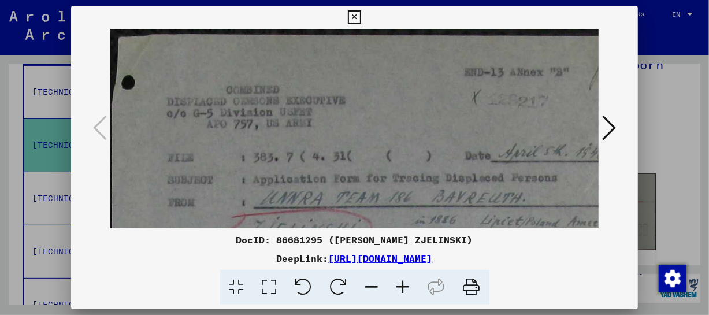
click at [398, 282] on icon at bounding box center [403, 287] width 31 height 35
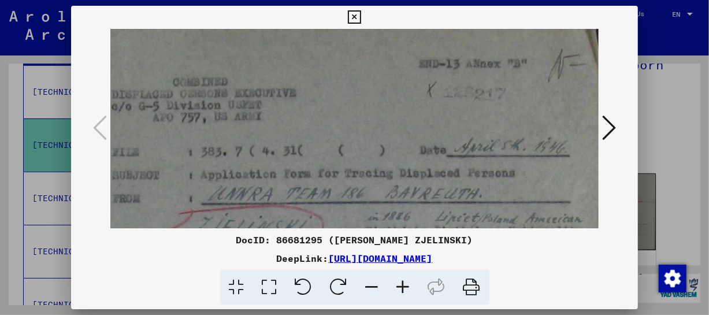
scroll to position [11, 58]
drag, startPoint x: 509, startPoint y: 183, endPoint x: 451, endPoint y: 171, distance: 59.6
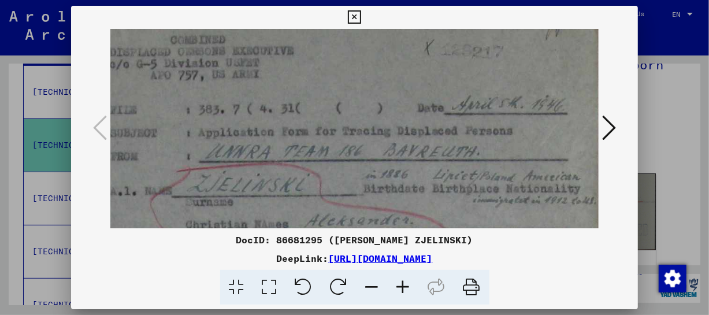
scroll to position [59, 59]
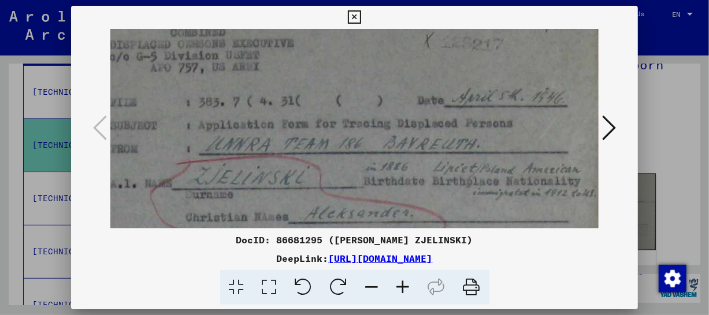
drag, startPoint x: 478, startPoint y: 184, endPoint x: 475, endPoint y: 134, distance: 49.7
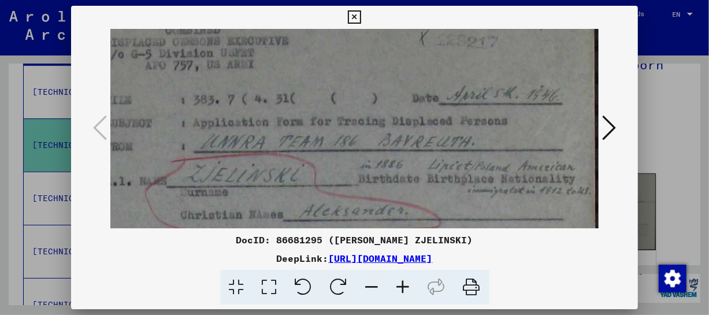
scroll to position [64, 65]
drag, startPoint x: 477, startPoint y: 189, endPoint x: 424, endPoint y: 185, distance: 52.7
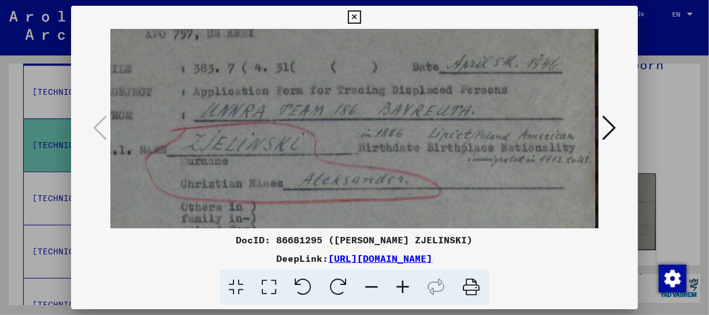
scroll to position [94, 65]
drag, startPoint x: 420, startPoint y: 88, endPoint x: 393, endPoint y: 62, distance: 37.2
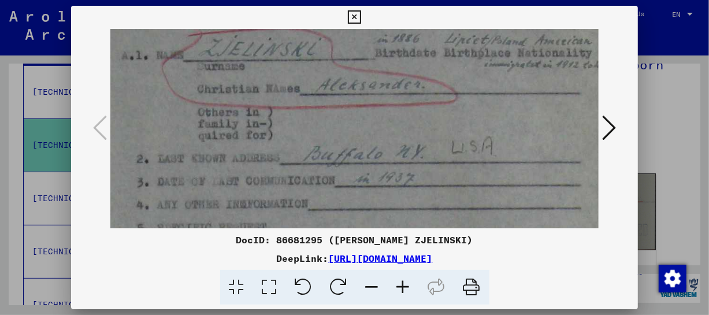
scroll to position [188, 48]
drag, startPoint x: 431, startPoint y: 185, endPoint x: 449, endPoint y: 88, distance: 98.7
click at [449, 88] on img at bounding box center [338, 287] width 553 height 892
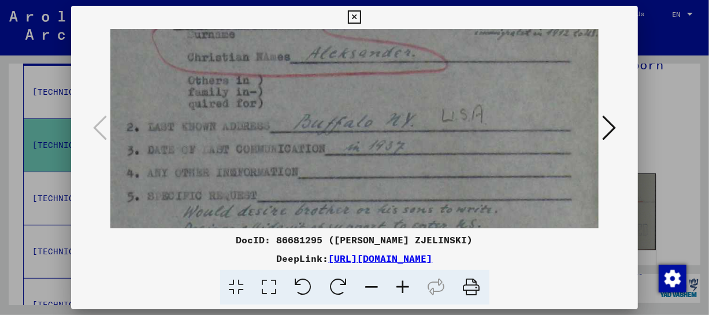
scroll to position [228, 58]
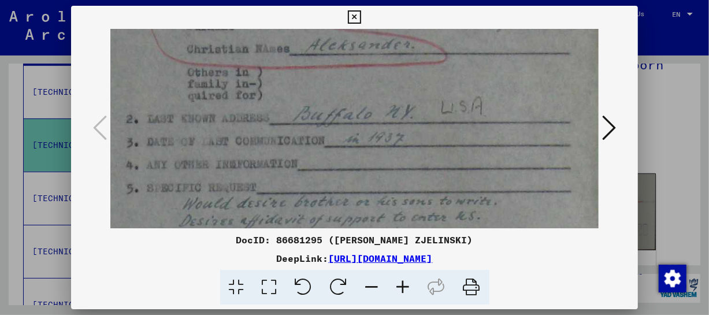
drag, startPoint x: 474, startPoint y: 191, endPoint x: 462, endPoint y: 150, distance: 42.1
click at [462, 150] on img at bounding box center [328, 247] width 553 height 892
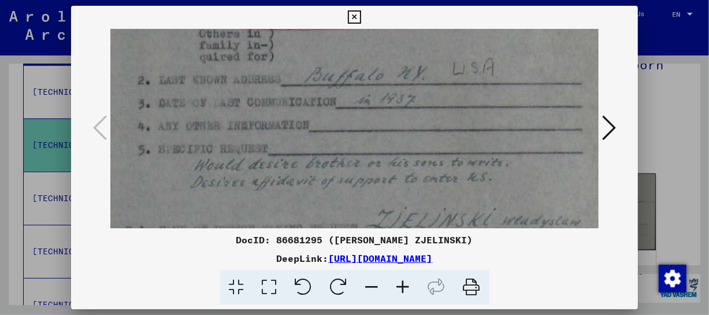
scroll to position [284, 47]
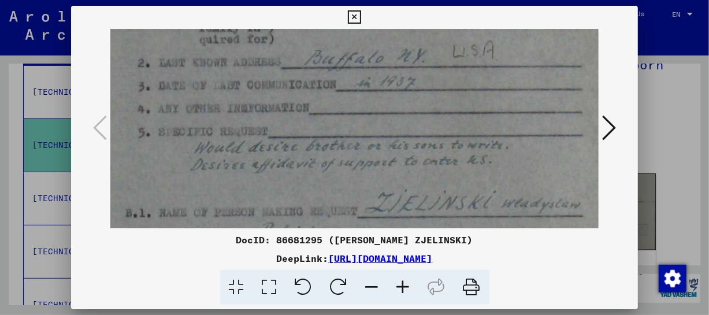
drag, startPoint x: 400, startPoint y: 192, endPoint x: 412, endPoint y: 135, distance: 58.3
click at [412, 135] on img at bounding box center [340, 191] width 553 height 892
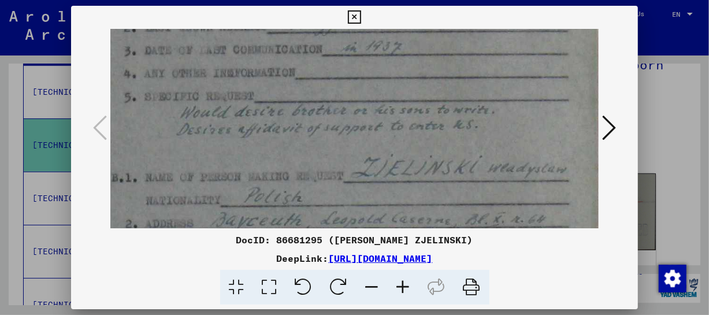
scroll to position [319, 61]
drag, startPoint x: 318, startPoint y: 185, endPoint x: 302, endPoint y: 147, distance: 40.7
click at [302, 147] on img at bounding box center [325, 156] width 553 height 892
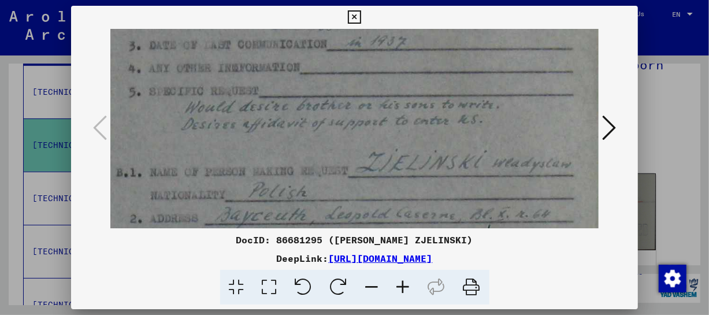
scroll to position [325, 56]
drag, startPoint x: 474, startPoint y: 194, endPoint x: 479, endPoint y: 188, distance: 8.6
click at [479, 188] on img at bounding box center [330, 150] width 553 height 892
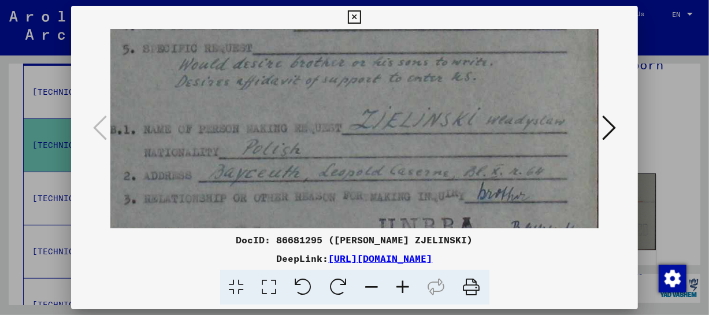
drag, startPoint x: 461, startPoint y: 201, endPoint x: 454, endPoint y: 159, distance: 42.7
click at [454, 159] on img at bounding box center [324, 108] width 553 height 892
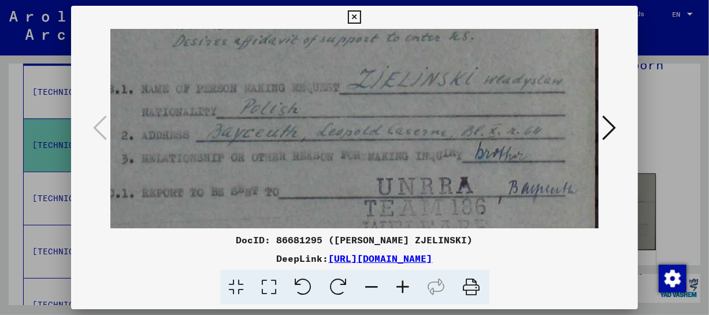
scroll to position [410, 65]
drag, startPoint x: 348, startPoint y: 204, endPoint x: 343, endPoint y: 159, distance: 45.4
click at [343, 159] on img at bounding box center [322, 65] width 553 height 892
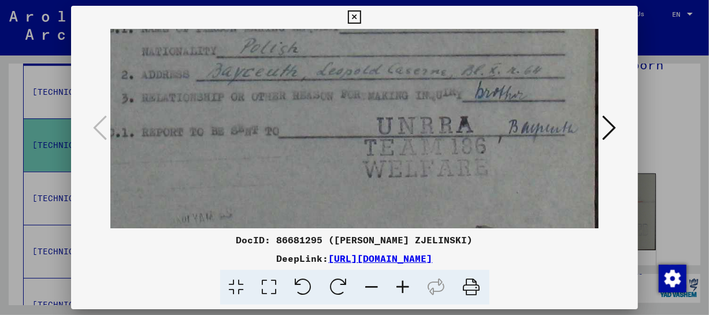
drag, startPoint x: 427, startPoint y: 185, endPoint x: 404, endPoint y: 126, distance: 62.7
click at [404, 126] on img at bounding box center [322, 7] width 553 height 892
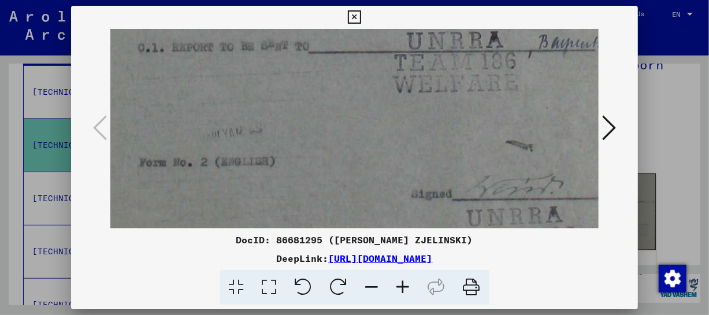
scroll to position [560, 42]
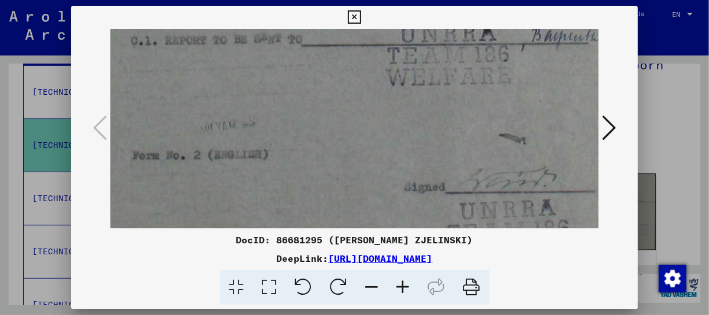
drag, startPoint x: 345, startPoint y: 186, endPoint x: 367, endPoint y: 92, distance: 96.2
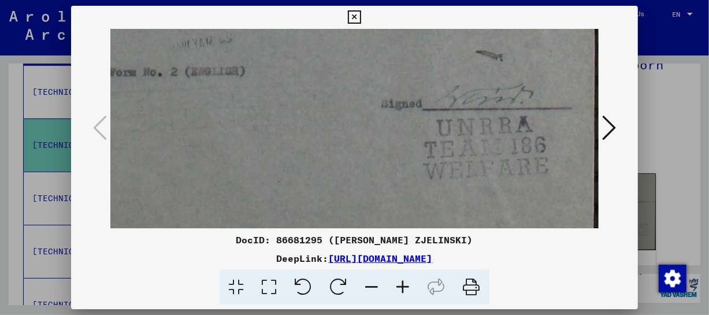
drag, startPoint x: 395, startPoint y: 182, endPoint x: 352, endPoint y: 102, distance: 91.0
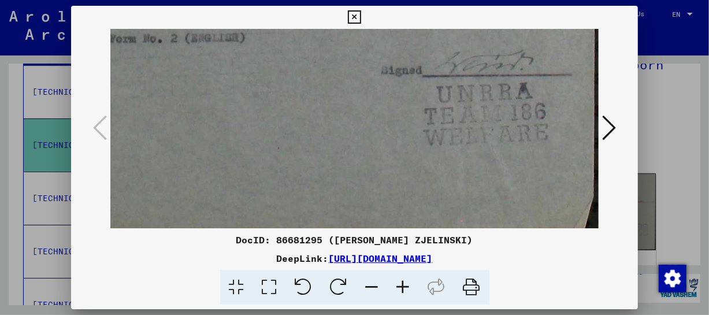
scroll to position [693, 65]
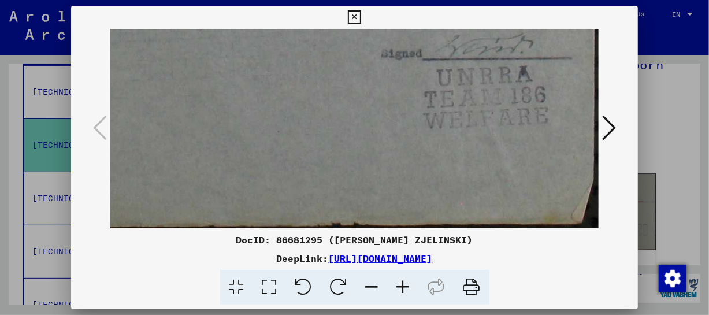
drag, startPoint x: 408, startPoint y: 183, endPoint x: 383, endPoint y: 106, distance: 81.3
click at [615, 121] on icon at bounding box center [609, 128] width 14 height 28
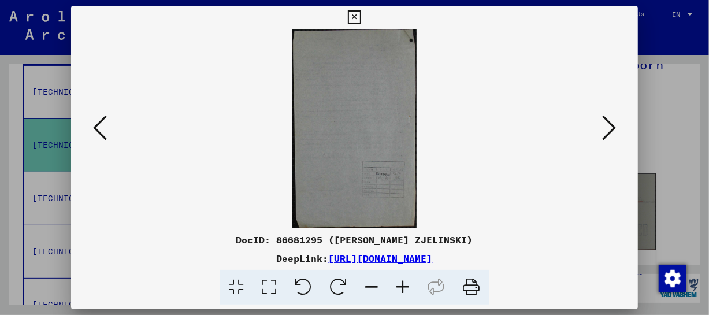
click at [615, 121] on icon at bounding box center [609, 128] width 14 height 28
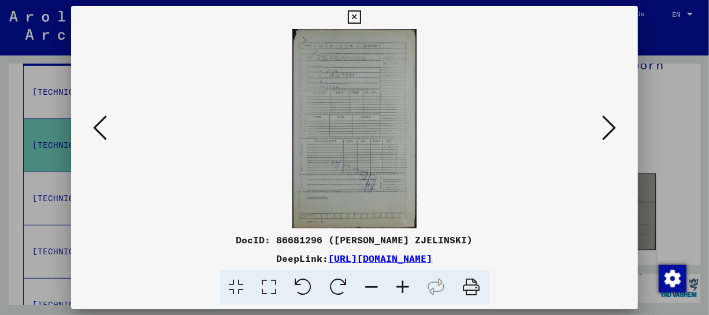
click at [407, 283] on icon at bounding box center [403, 287] width 31 height 35
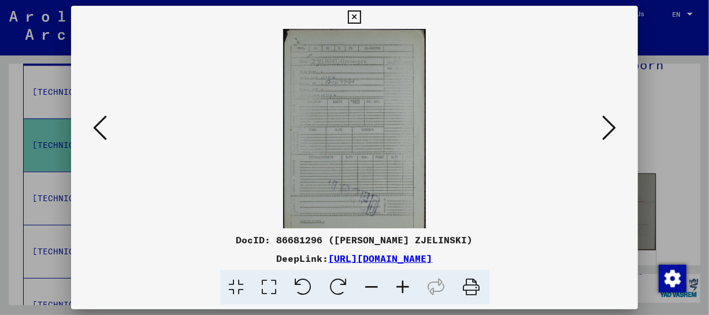
click at [407, 283] on icon at bounding box center [403, 287] width 31 height 35
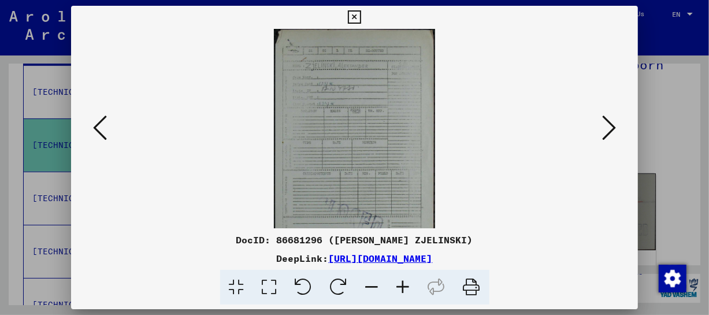
click at [407, 283] on icon at bounding box center [403, 287] width 31 height 35
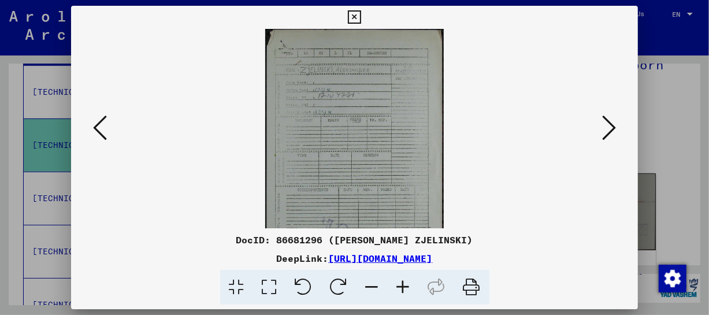
click at [407, 283] on icon at bounding box center [403, 287] width 31 height 35
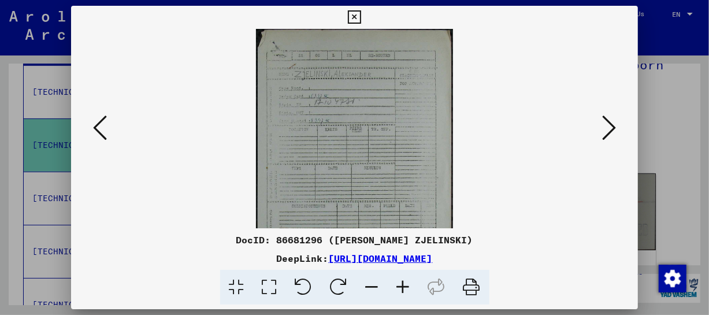
click at [407, 283] on icon at bounding box center [403, 287] width 31 height 35
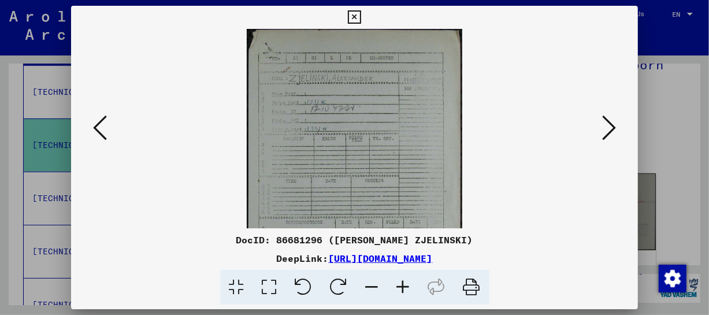
click at [407, 283] on icon at bounding box center [403, 287] width 31 height 35
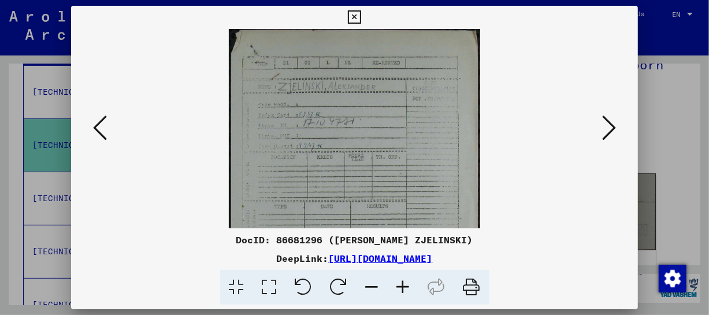
click at [407, 283] on icon at bounding box center [403, 287] width 31 height 35
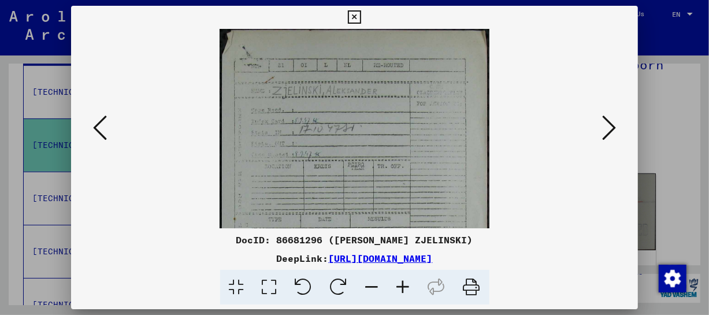
click at [407, 283] on icon at bounding box center [403, 287] width 31 height 35
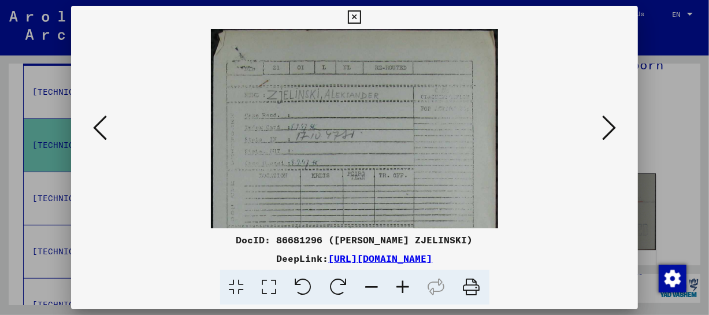
click at [407, 283] on icon at bounding box center [403, 287] width 31 height 35
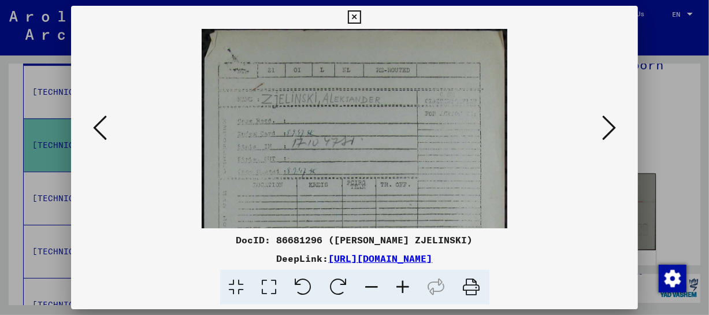
click at [407, 283] on icon at bounding box center [403, 287] width 31 height 35
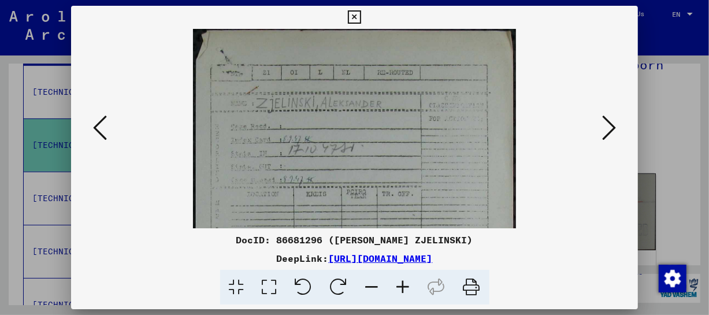
click at [407, 283] on icon at bounding box center [403, 287] width 31 height 35
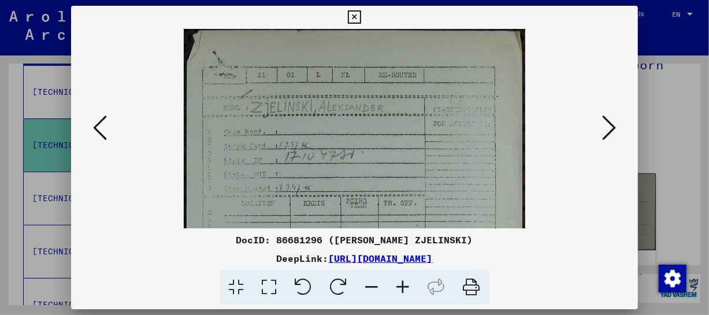
click at [407, 283] on icon at bounding box center [403, 287] width 31 height 35
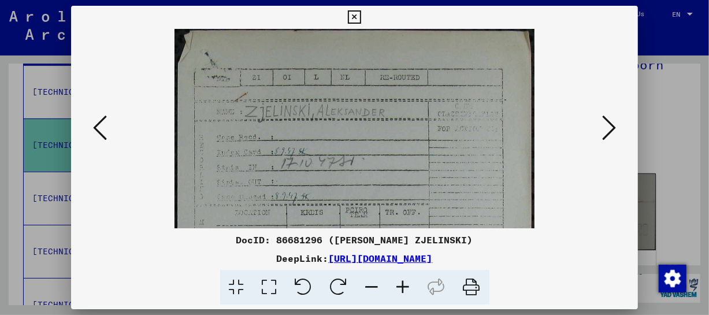
click at [407, 283] on icon at bounding box center [403, 287] width 31 height 35
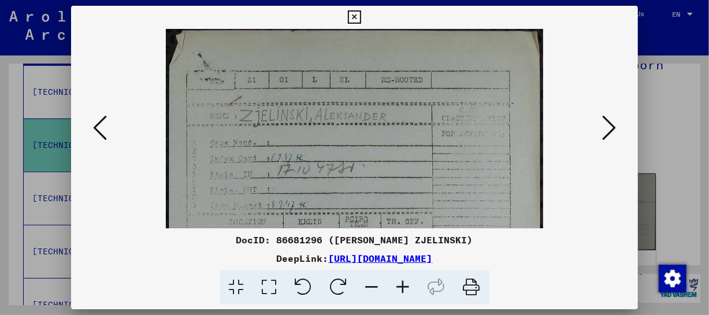
click at [407, 283] on icon at bounding box center [403, 287] width 31 height 35
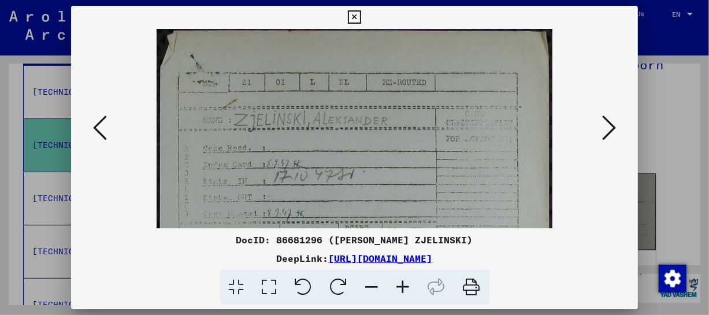
click at [407, 283] on icon at bounding box center [403, 287] width 31 height 35
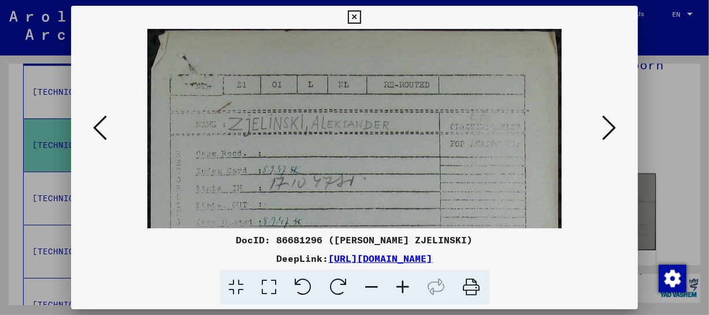
click at [407, 283] on icon at bounding box center [403, 287] width 31 height 35
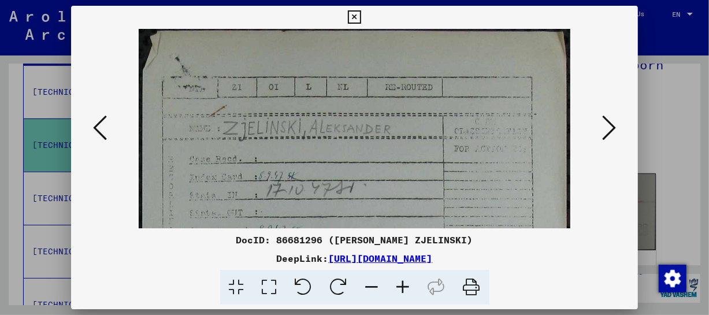
click at [407, 283] on icon at bounding box center [403, 287] width 31 height 35
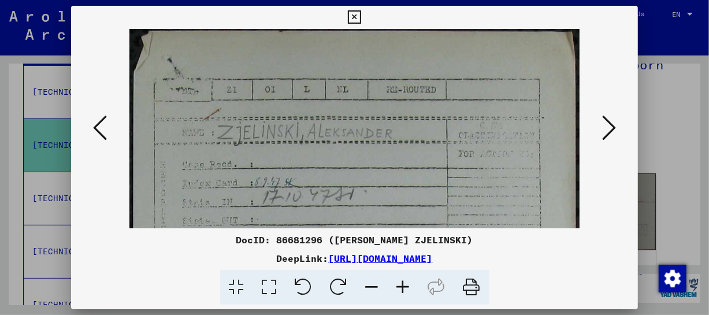
click at [407, 283] on icon at bounding box center [403, 287] width 31 height 35
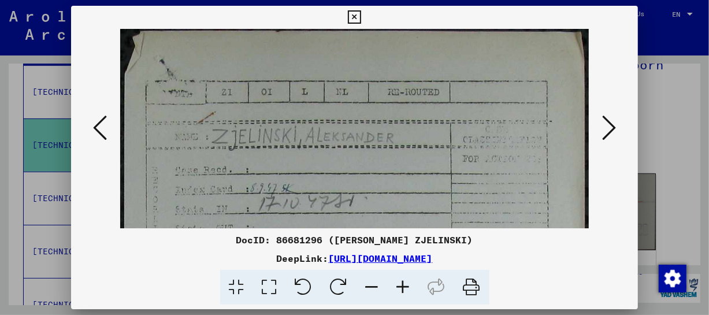
click at [407, 283] on icon at bounding box center [403, 287] width 31 height 35
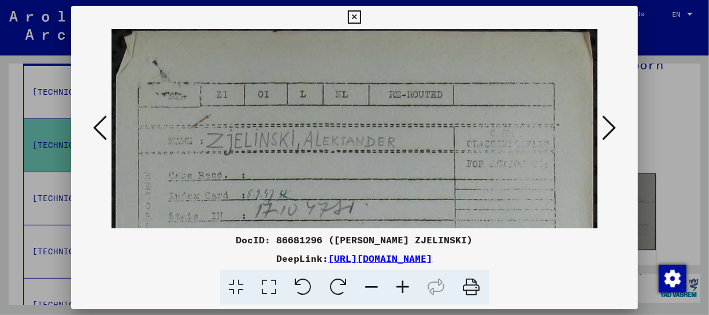
click at [407, 283] on icon at bounding box center [403, 287] width 31 height 35
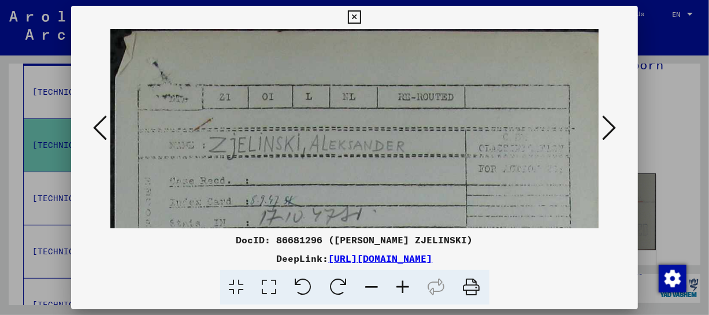
click at [407, 283] on icon at bounding box center [403, 287] width 31 height 35
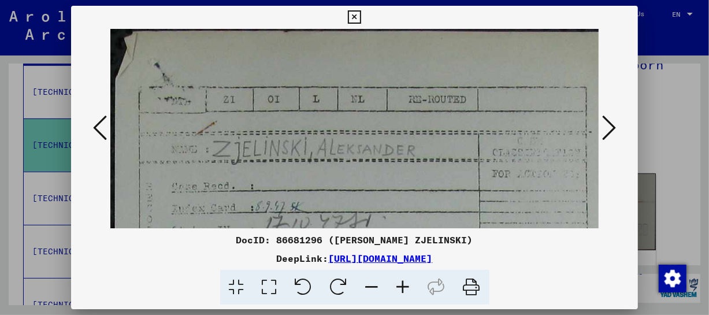
click at [407, 283] on icon at bounding box center [403, 287] width 31 height 35
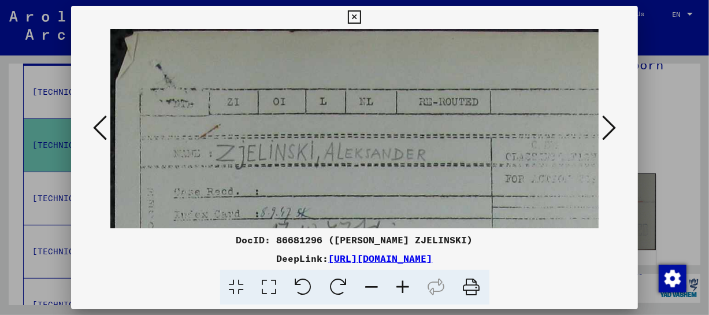
click at [407, 283] on icon at bounding box center [403, 287] width 31 height 35
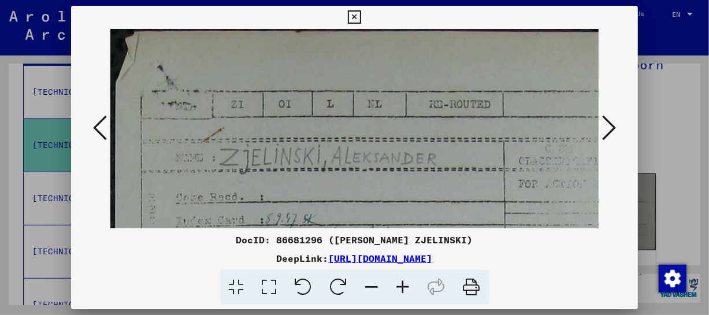
click at [407, 283] on icon at bounding box center [403, 287] width 31 height 35
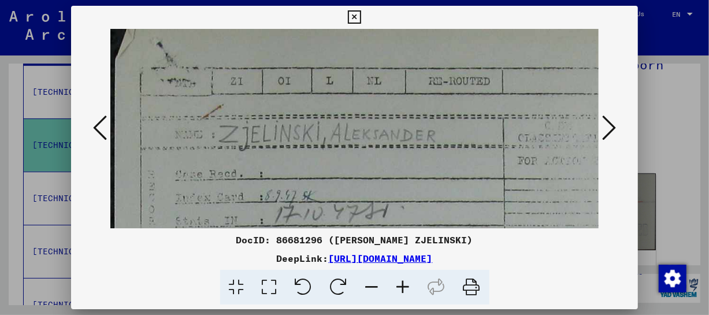
scroll to position [25, 1]
drag, startPoint x: 466, startPoint y: 198, endPoint x: 464, endPoint y: 170, distance: 27.7
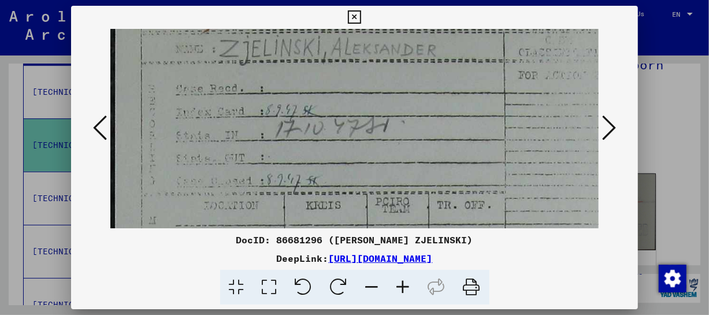
scroll to position [114, 0]
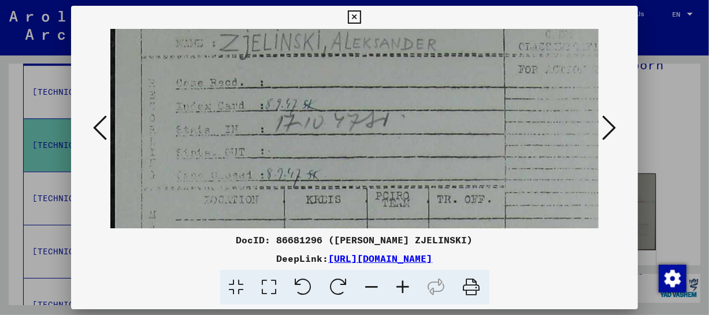
drag, startPoint x: 390, startPoint y: 192, endPoint x: 403, endPoint y: 102, distance: 90.5
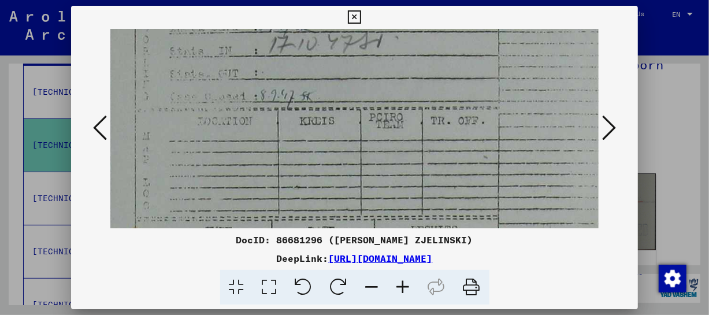
drag, startPoint x: 451, startPoint y: 166, endPoint x: 444, endPoint y: 87, distance: 79.5
click at [444, 87] on img at bounding box center [383, 282] width 558 height 892
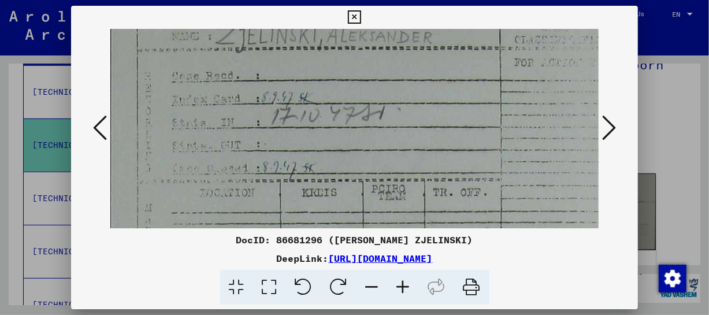
scroll to position [121, 5]
drag, startPoint x: 445, startPoint y: 91, endPoint x: 446, endPoint y: 164, distance: 73.4
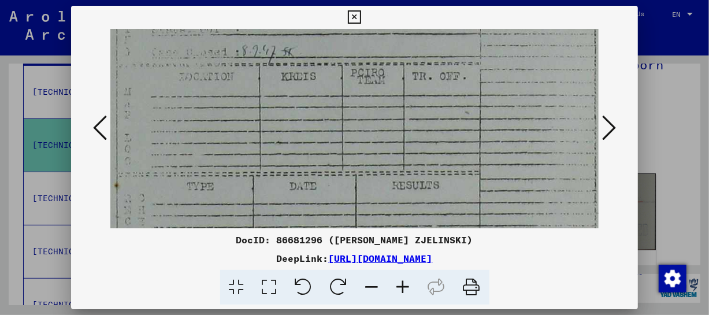
drag, startPoint x: 404, startPoint y: 187, endPoint x: 382, endPoint y: 72, distance: 117.6
click at [382, 72] on img at bounding box center [364, 237] width 558 height 892
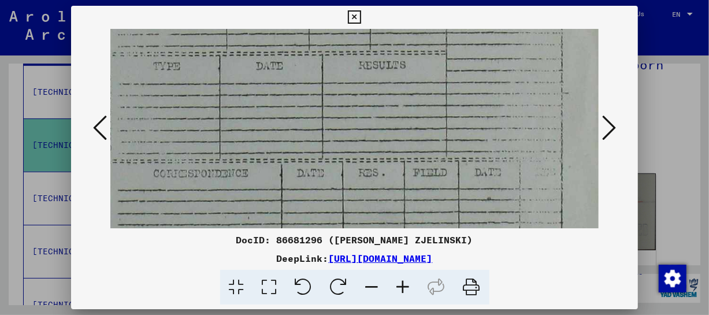
drag, startPoint x: 418, startPoint y: 158, endPoint x: 385, endPoint y: 38, distance: 124.6
click at [385, 38] on img at bounding box center [331, 117] width 558 height 892
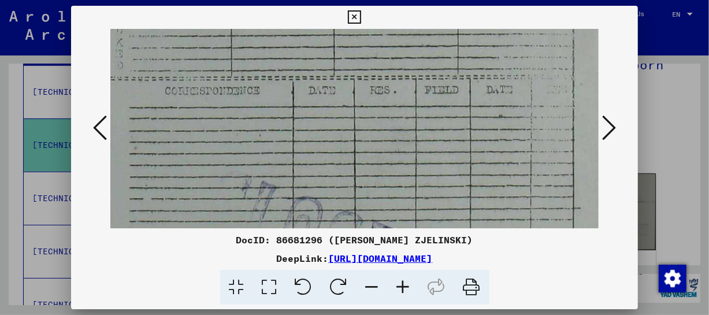
drag, startPoint x: 433, startPoint y: 141, endPoint x: 448, endPoint y: 50, distance: 91.9
click at [448, 50] on img at bounding box center [343, 35] width 558 height 892
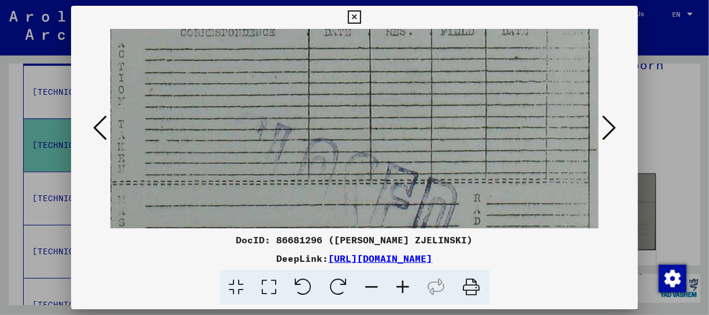
scroll to position [516, 29]
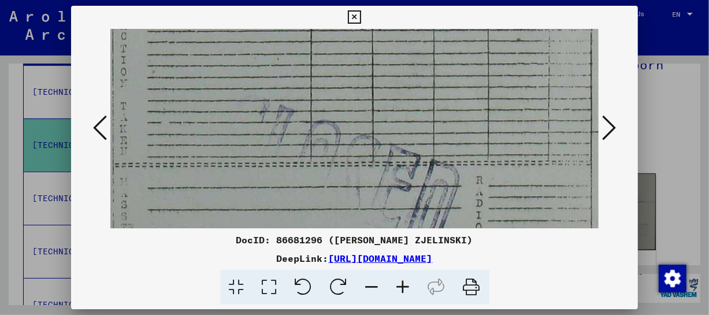
drag, startPoint x: 472, startPoint y: 81, endPoint x: 474, endPoint y: 64, distance: 17.5
click at [608, 118] on icon at bounding box center [609, 128] width 14 height 28
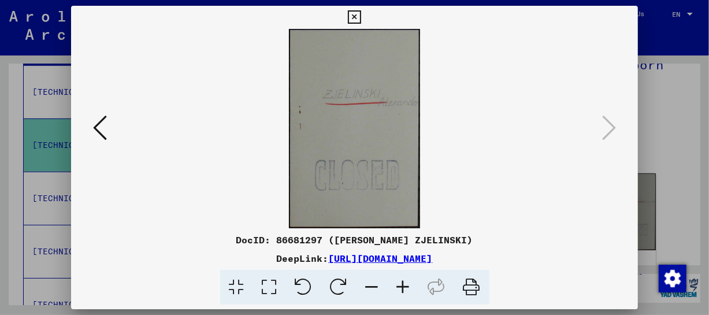
click at [354, 11] on icon at bounding box center [354, 17] width 13 height 14
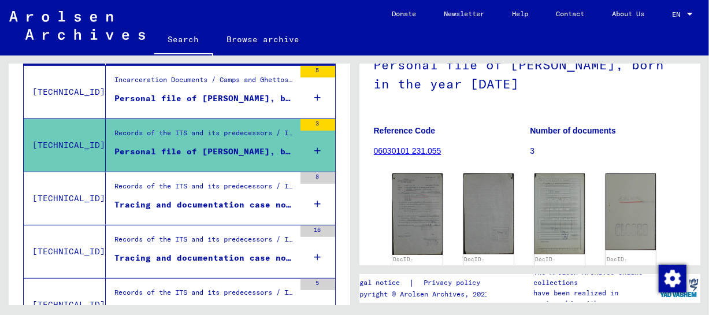
scroll to position [118, 0]
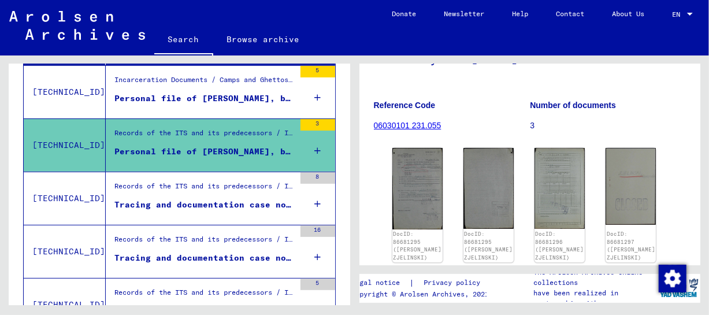
click at [163, 191] on div "Records of the ITS and its predecessors / Inquiry processing / ITS case files a…" at bounding box center [204, 189] width 180 height 16
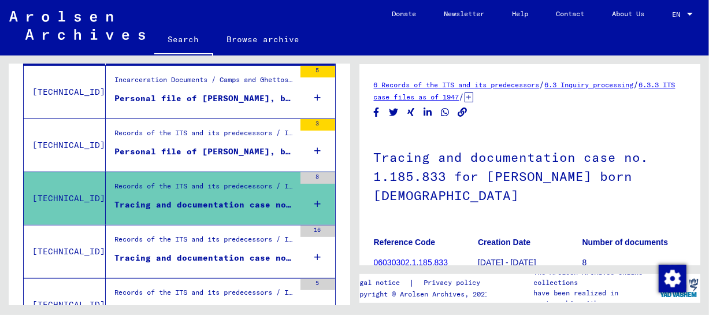
scroll to position [116, 0]
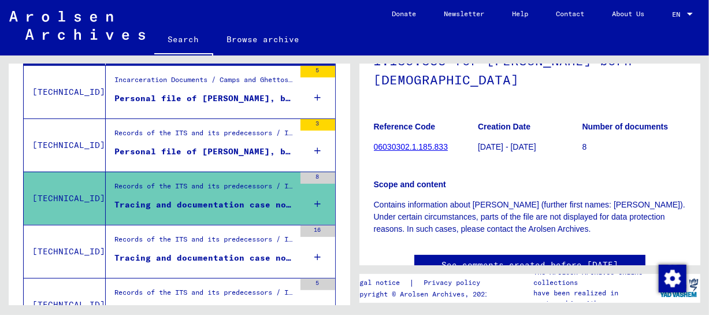
click at [154, 245] on div "Records of the ITS and its predecessors / Inquiry processing / ITS case files a…" at bounding box center [204, 242] width 180 height 16
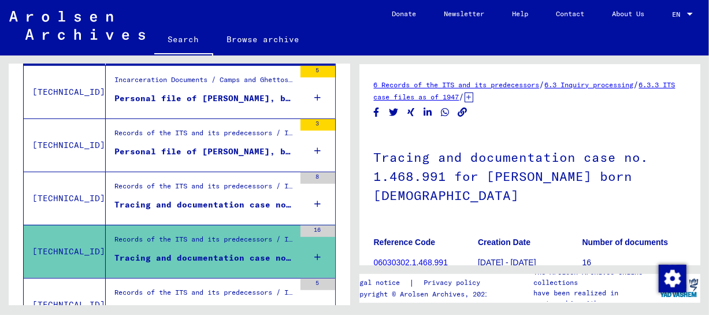
scroll to position [157, 0]
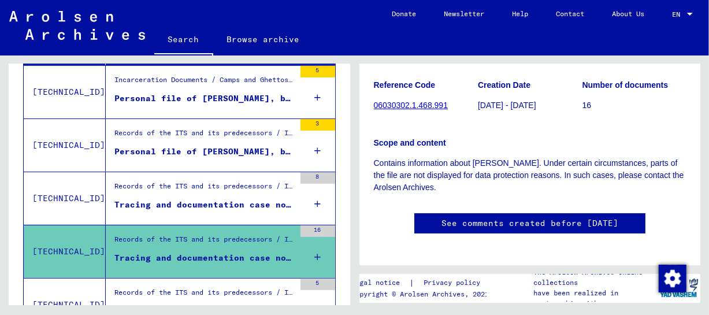
drag, startPoint x: 183, startPoint y: 291, endPoint x: 196, endPoint y: 293, distance: 14.1
click at [184, 291] on div "Records of the ITS and its predecessors / Inquiry processing / ITS case files a…" at bounding box center [204, 295] width 180 height 16
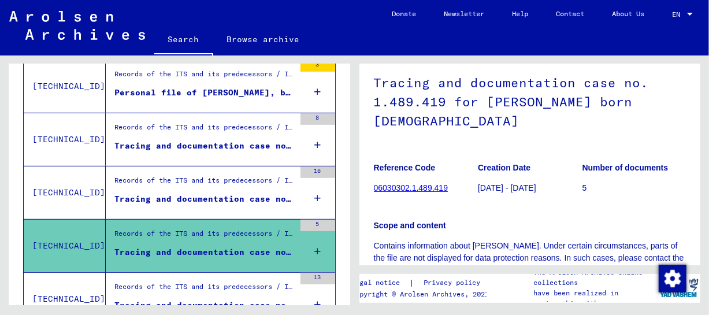
scroll to position [433, 0]
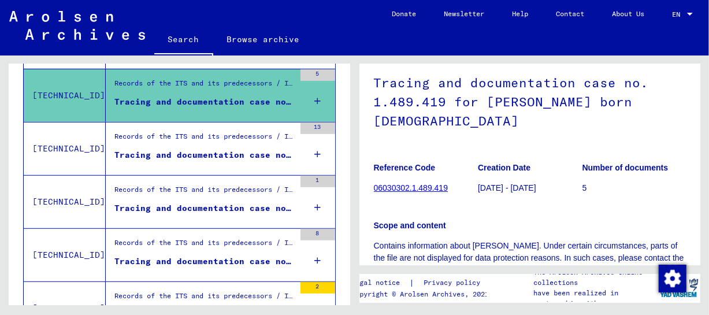
drag, startPoint x: 223, startPoint y: 146, endPoint x: 227, endPoint y: 160, distance: 14.4
click at [224, 146] on figure "Records of the ITS and its predecessors / Inquiry processing / ITS case files a…" at bounding box center [204, 139] width 180 height 17
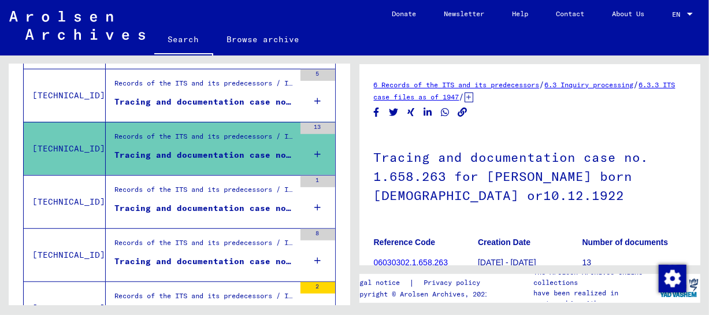
scroll to position [88, 0]
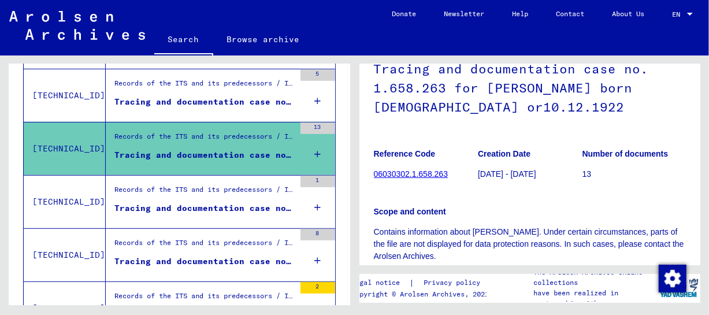
click at [150, 195] on div "Records of the ITS and its predecessors / Inquiry processing / ITS case files a…" at bounding box center [204, 192] width 180 height 16
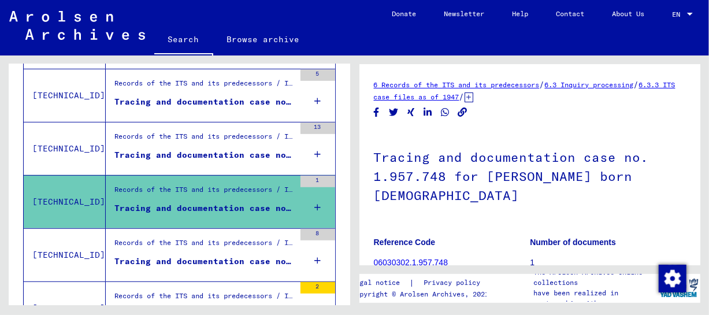
scroll to position [81, 0]
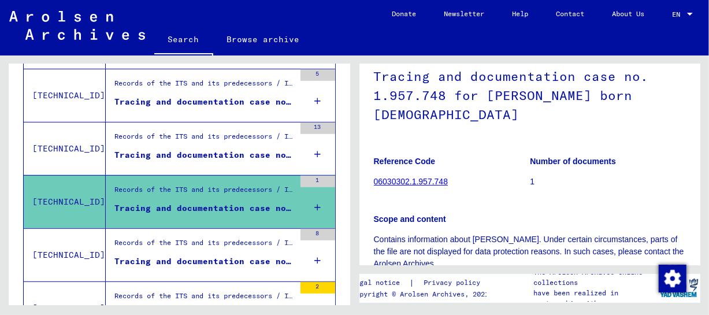
drag, startPoint x: 166, startPoint y: 250, endPoint x: 473, endPoint y: 202, distance: 310.4
click at [167, 250] on div "Records of the ITS and its predecessors / Inquiry processing / ITS case files a…" at bounding box center [204, 245] width 180 height 16
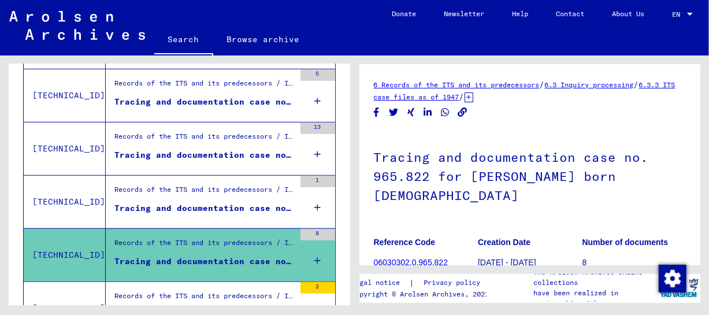
scroll to position [157, 0]
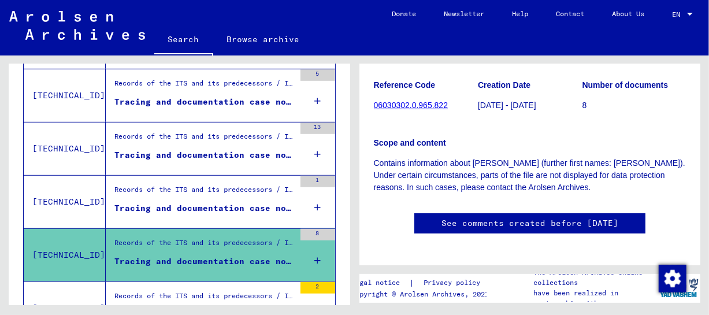
click at [213, 284] on mat-cell at bounding box center [197, 277] width 50 height 28
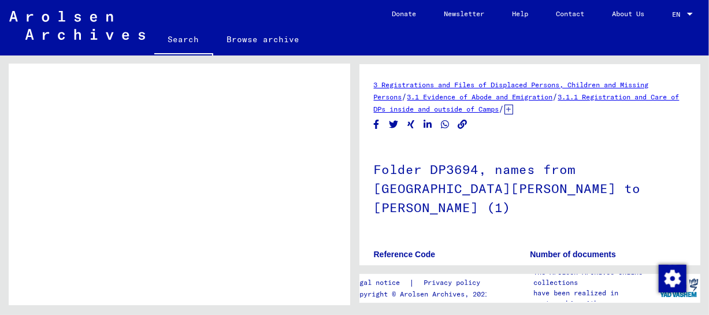
scroll to position [130, 0]
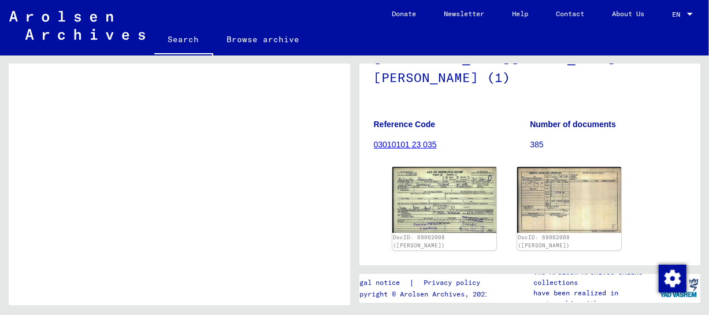
click at [388, 182] on div "DocID: 69062008 ([PERSON_NAME]) DocID: 69062008 ([PERSON_NAME])" at bounding box center [530, 208] width 285 height 92
click at [408, 191] on img at bounding box center [443, 199] width 109 height 69
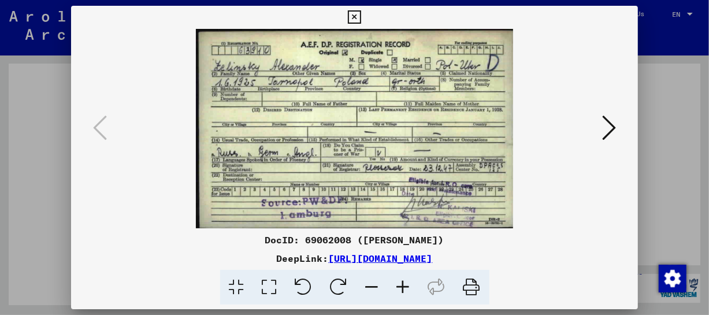
click at [408, 283] on icon at bounding box center [403, 287] width 31 height 35
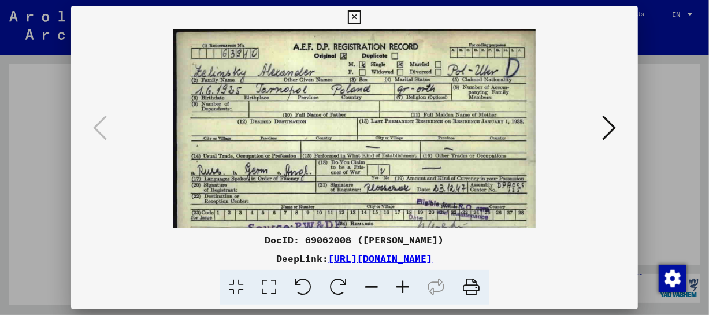
click at [408, 283] on icon at bounding box center [403, 287] width 31 height 35
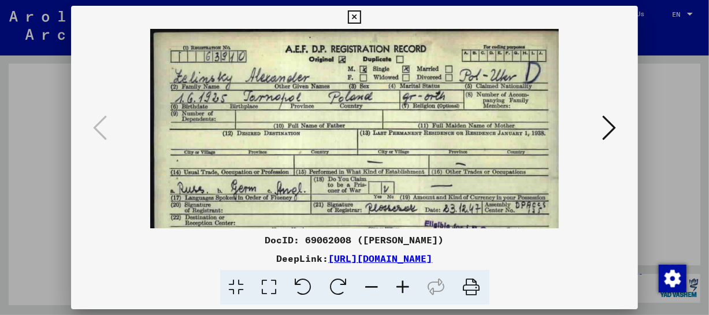
click at [408, 283] on icon at bounding box center [403, 287] width 31 height 35
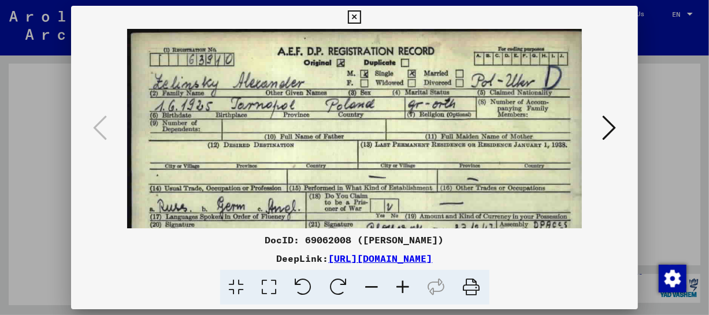
click at [408, 283] on icon at bounding box center [403, 287] width 31 height 35
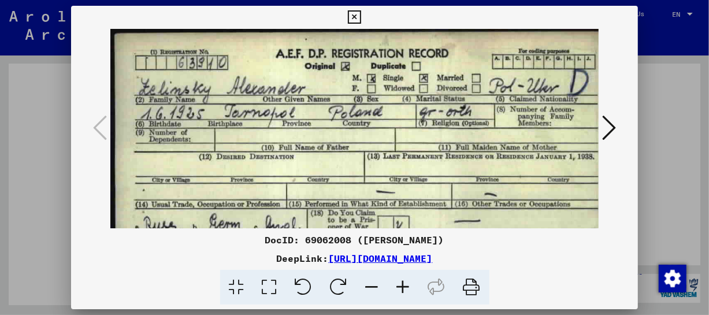
click at [408, 283] on icon at bounding box center [403, 287] width 31 height 35
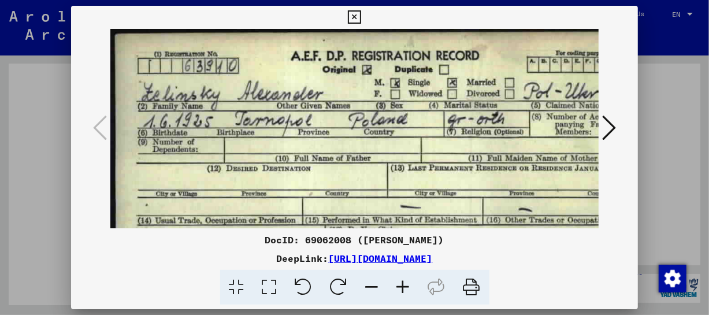
click at [408, 283] on icon at bounding box center [403, 287] width 31 height 35
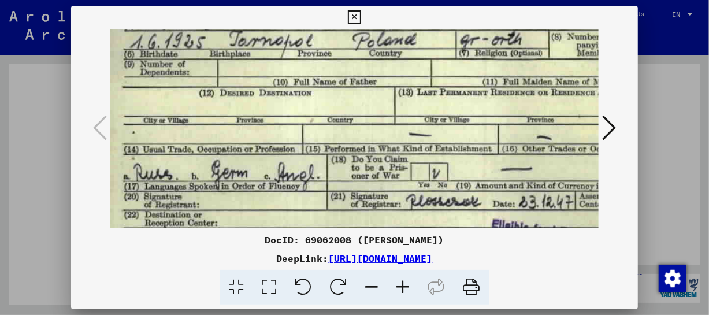
drag, startPoint x: 550, startPoint y: 177, endPoint x: 533, endPoint y: 89, distance: 89.4
click at [533, 89] on img at bounding box center [390, 128] width 592 height 373
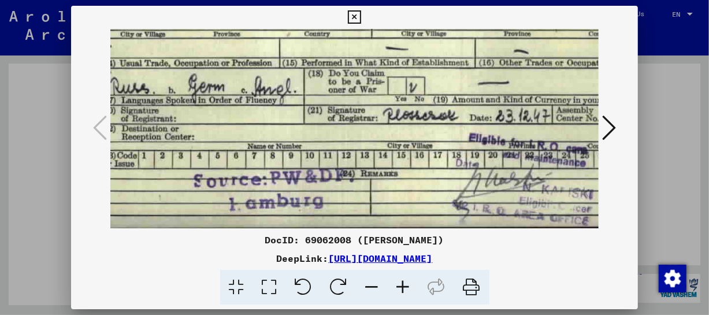
drag, startPoint x: 505, startPoint y: 177, endPoint x: 489, endPoint y: 87, distance: 91.5
click at [489, 87] on img at bounding box center [367, 42] width 592 height 373
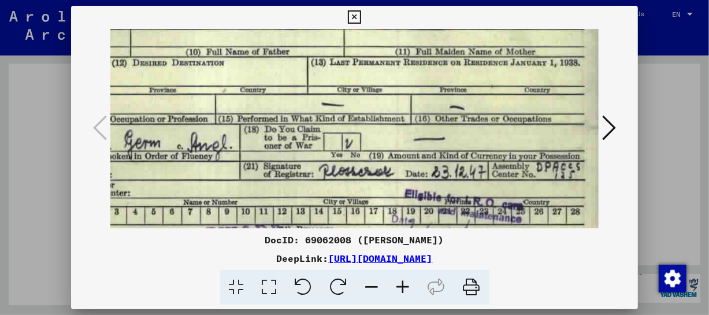
drag, startPoint x: 496, startPoint y: 161, endPoint x: 302, endPoint y: 144, distance: 194.8
click at [302, 144] on img at bounding box center [303, 98] width 592 height 373
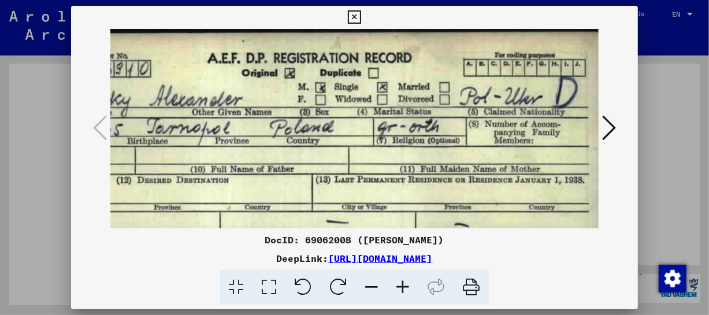
scroll to position [0, 98]
drag, startPoint x: 484, startPoint y: 75, endPoint x: 487, endPoint y: 184, distance: 109.2
click at [487, 184] on img at bounding box center [308, 215] width 592 height 373
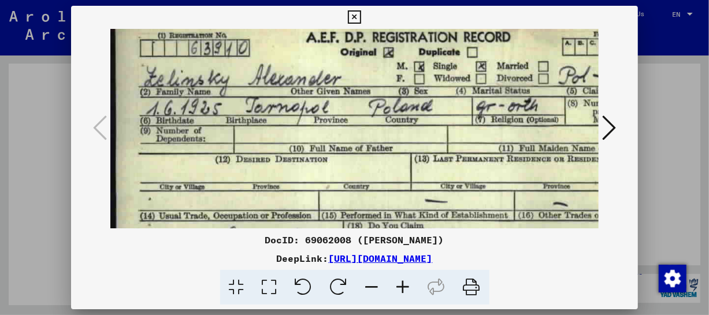
scroll to position [28, 0]
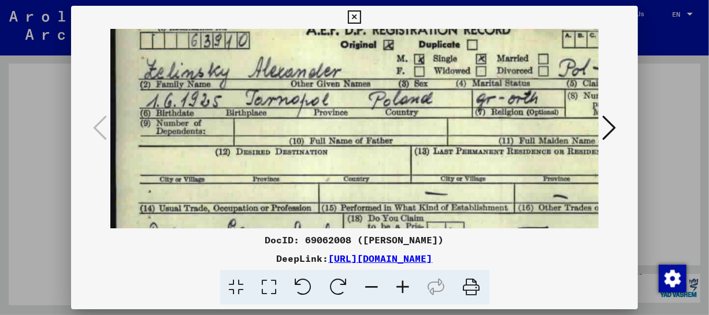
drag, startPoint x: 251, startPoint y: 158, endPoint x: 579, endPoint y: 132, distance: 329.6
click at [579, 132] on img at bounding box center [406, 187] width 592 height 373
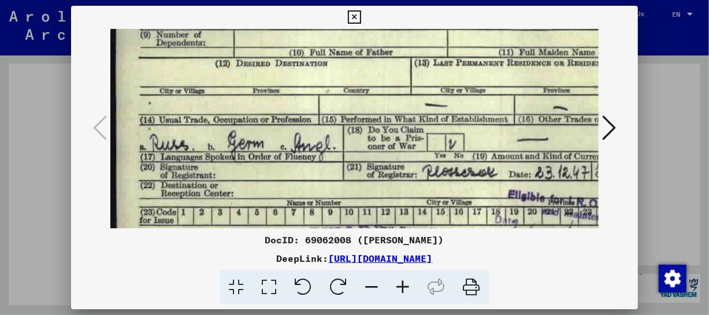
scroll to position [132, 0]
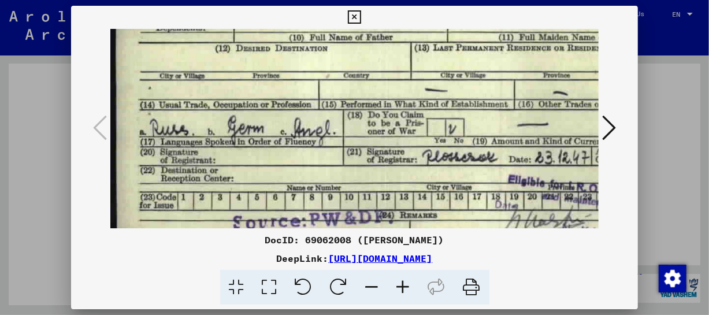
drag, startPoint x: 441, startPoint y: 172, endPoint x: 452, endPoint y: 67, distance: 105.1
click at [452, 67] on img at bounding box center [406, 83] width 592 height 373
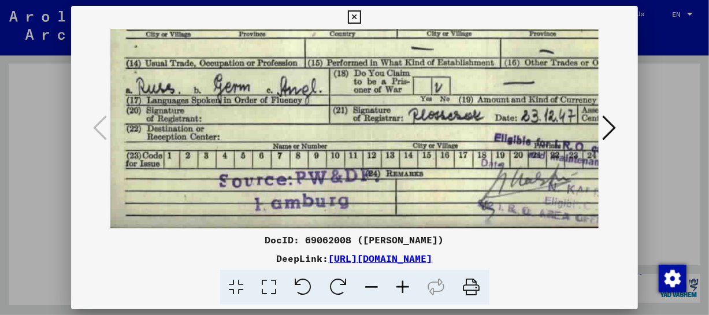
drag, startPoint x: 436, startPoint y: 162, endPoint x: 381, endPoint y: 61, distance: 114.7
click at [418, 79] on img at bounding box center [392, 42] width 592 height 373
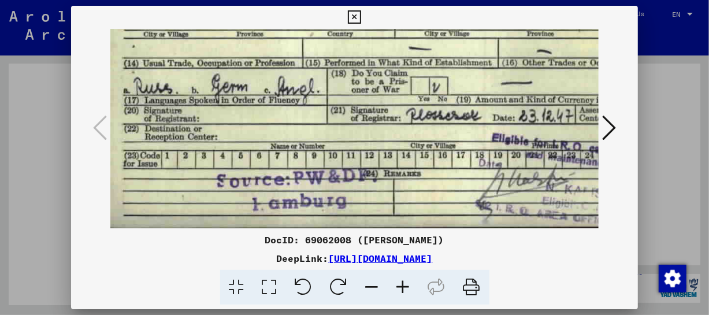
click at [609, 120] on icon at bounding box center [609, 128] width 14 height 28
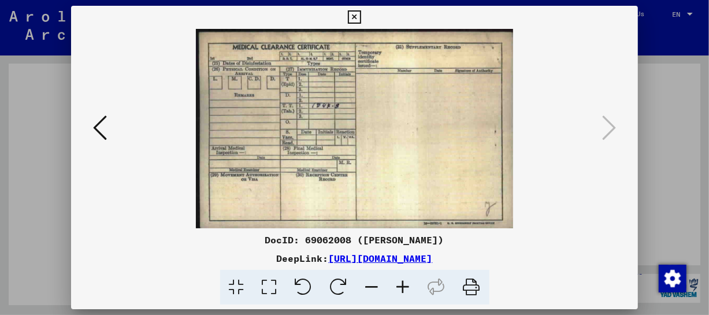
scroll to position [0, 0]
click at [349, 16] on icon at bounding box center [354, 17] width 13 height 14
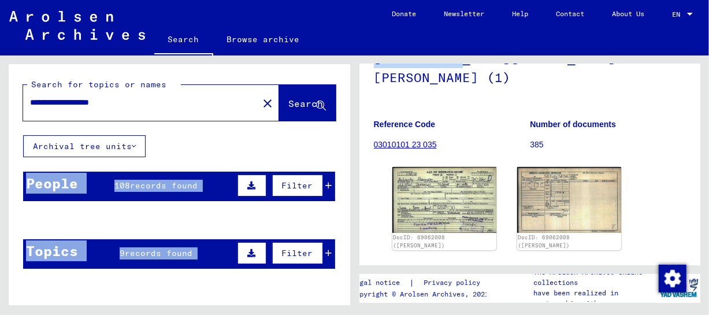
drag, startPoint x: 353, startPoint y: 92, endPoint x: 355, endPoint y: 69, distance: 23.2
click at [355, 55] on div "**********" at bounding box center [354, 55] width 709 height 0
click at [129, 252] on mat-cell at bounding box center [148, 248] width 50 height 28
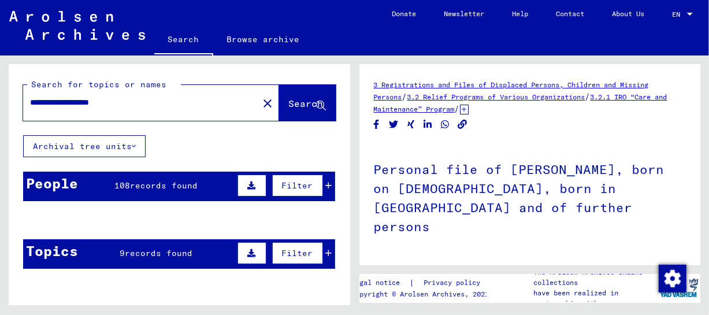
scroll to position [168, 0]
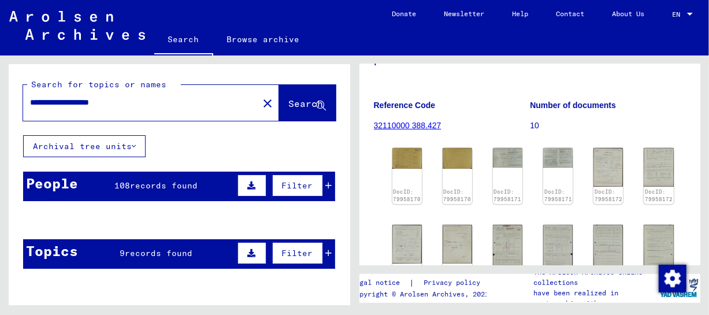
click at [517, 143] on div "DocID: 79958170 DocID: 79958170 DocID: 79958171 DocID: 79958171 DocID: 79958172…" at bounding box center [530, 301] width 285 height 317
click at [504, 147] on img at bounding box center [507, 157] width 31 height 20
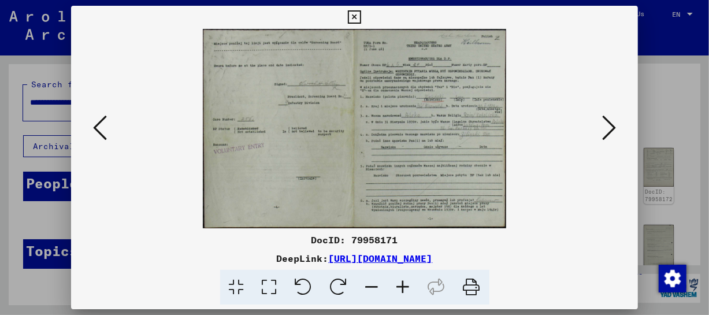
click at [404, 284] on icon at bounding box center [403, 287] width 31 height 35
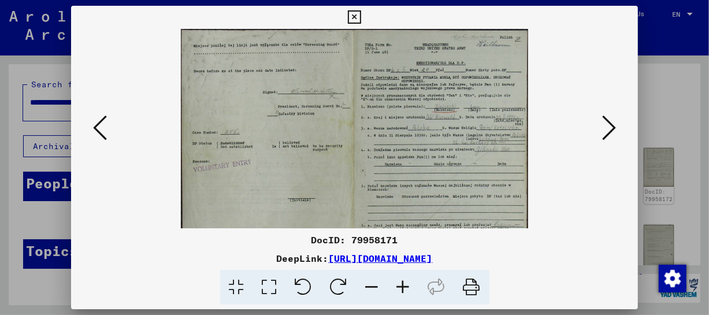
click at [404, 284] on icon at bounding box center [403, 287] width 31 height 35
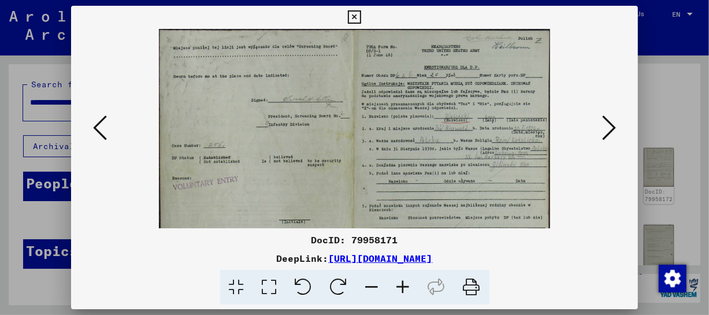
click at [404, 284] on icon at bounding box center [403, 287] width 31 height 35
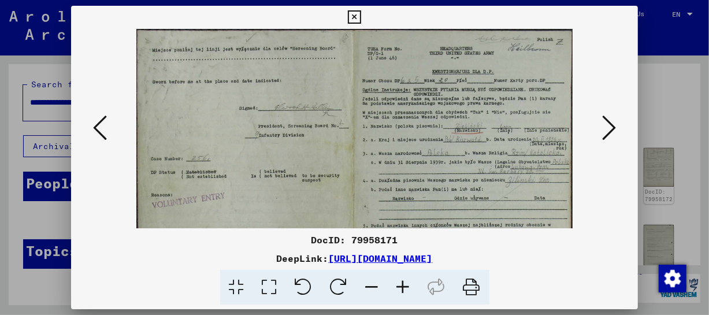
click at [404, 284] on icon at bounding box center [403, 287] width 31 height 35
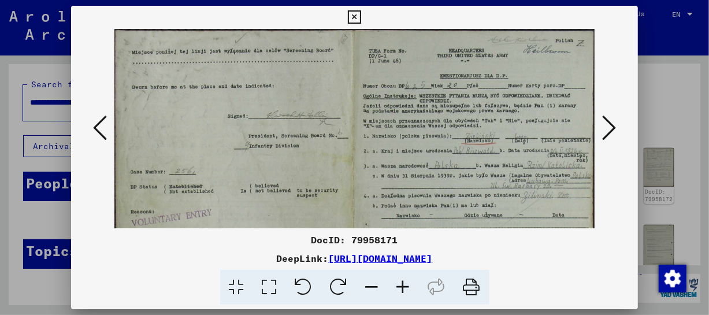
click at [404, 284] on icon at bounding box center [403, 287] width 31 height 35
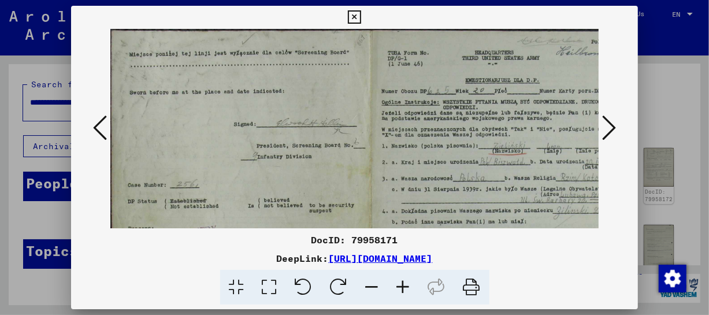
click at [404, 284] on icon at bounding box center [403, 287] width 31 height 35
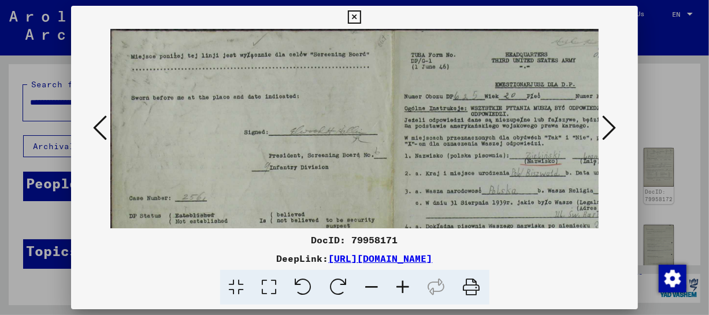
click at [404, 284] on icon at bounding box center [403, 287] width 31 height 35
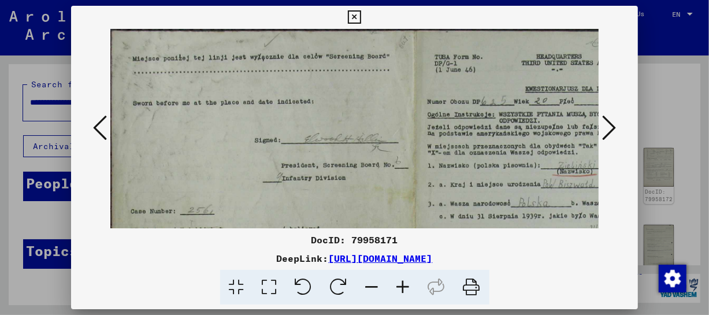
click at [404, 284] on icon at bounding box center [403, 287] width 31 height 35
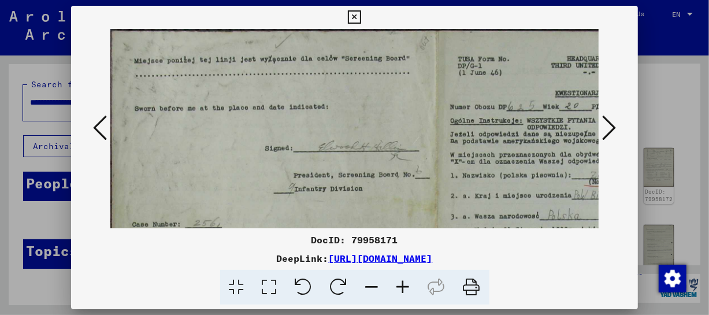
click at [404, 284] on icon at bounding box center [403, 287] width 31 height 35
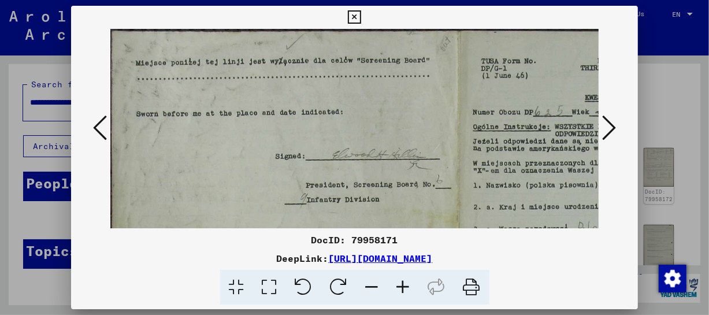
click at [352, 19] on icon at bounding box center [354, 17] width 13 height 14
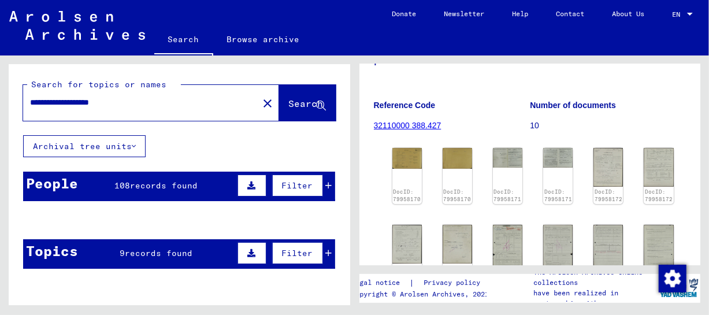
drag, startPoint x: 146, startPoint y: 97, endPoint x: 17, endPoint y: 114, distance: 130.0
click at [17, 114] on div "**********" at bounding box center [179, 99] width 341 height 71
click at [316, 105] on icon at bounding box center [321, 106] width 10 height 10
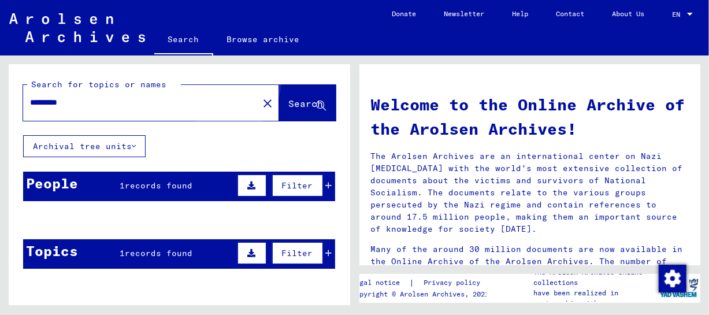
click at [279, 95] on button "Search" at bounding box center [307, 103] width 57 height 36
click at [157, 181] on span "records found" at bounding box center [159, 185] width 68 height 10
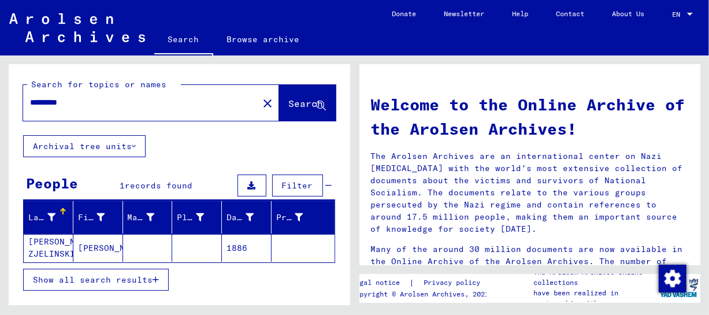
click at [98, 248] on mat-cell "[PERSON_NAME]" at bounding box center [98, 248] width 50 height 28
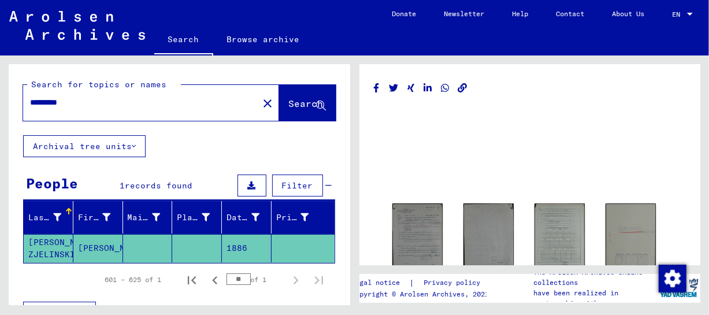
scroll to position [87, 0]
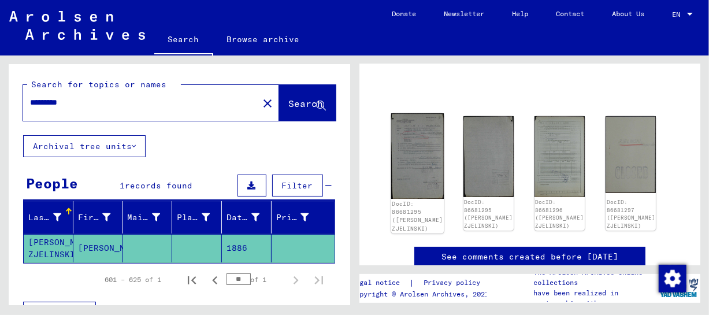
click at [408, 160] on img at bounding box center [416, 155] width 53 height 85
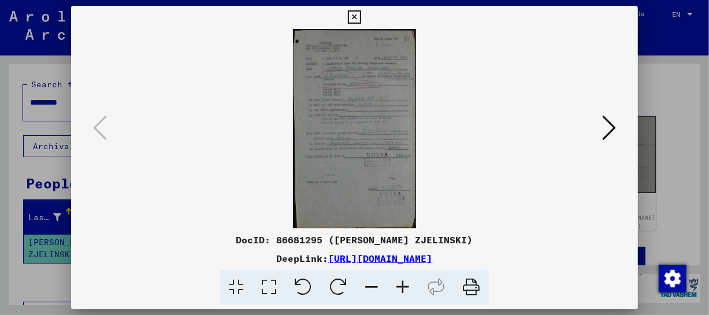
click at [407, 285] on icon at bounding box center [403, 287] width 31 height 35
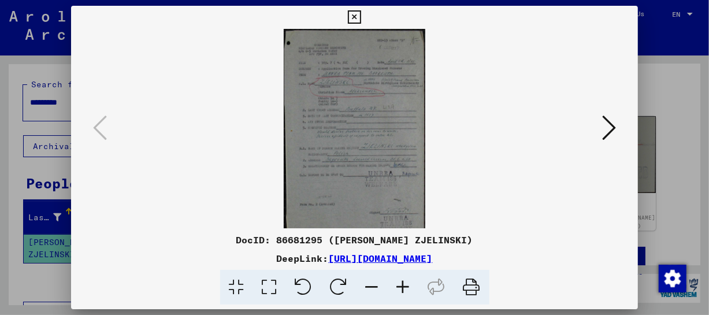
click at [407, 285] on icon at bounding box center [403, 287] width 31 height 35
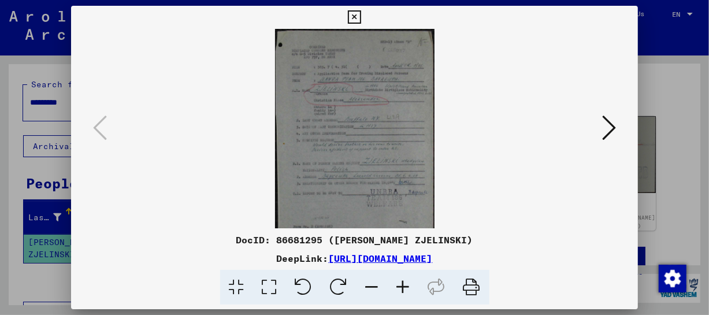
click at [407, 285] on icon at bounding box center [403, 287] width 31 height 35
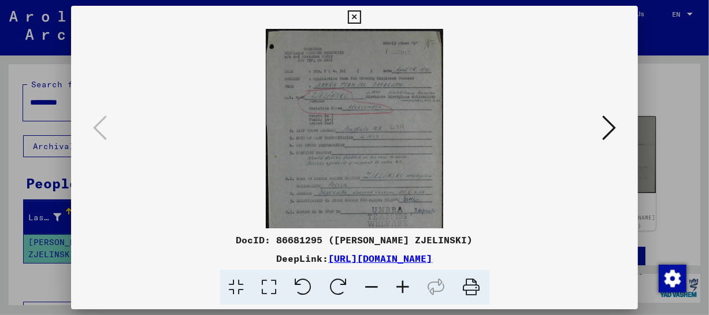
click at [407, 285] on icon at bounding box center [403, 287] width 31 height 35
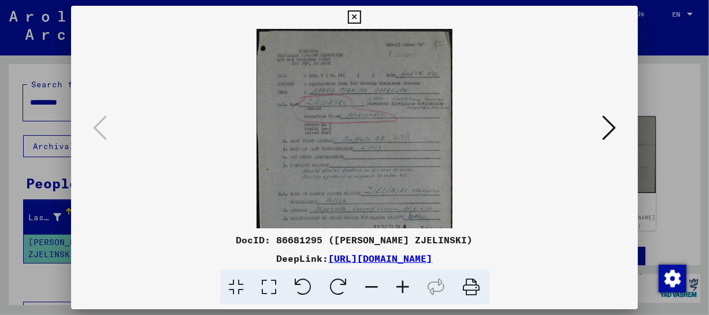
click at [605, 120] on icon at bounding box center [609, 128] width 14 height 28
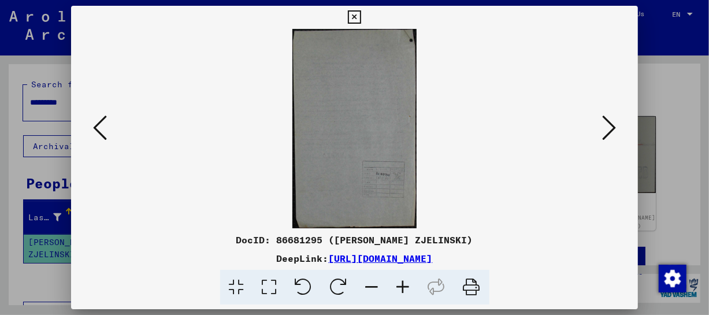
click at [605, 120] on icon at bounding box center [609, 128] width 14 height 28
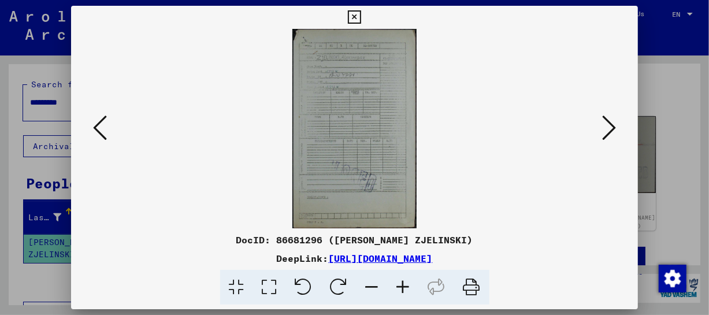
click at [605, 120] on icon at bounding box center [609, 128] width 14 height 28
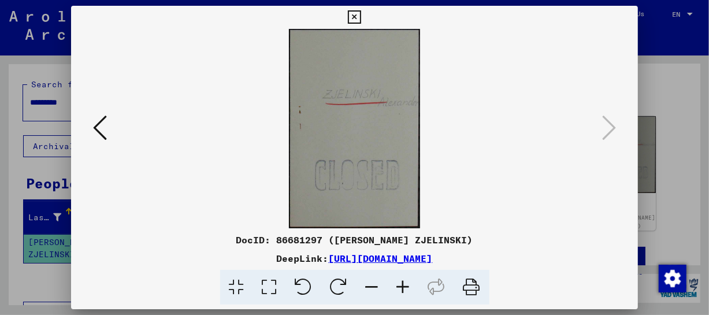
drag, startPoint x: 355, startPoint y: 16, endPoint x: 364, endPoint y: 19, distance: 10.2
click at [358, 16] on icon at bounding box center [354, 17] width 13 height 14
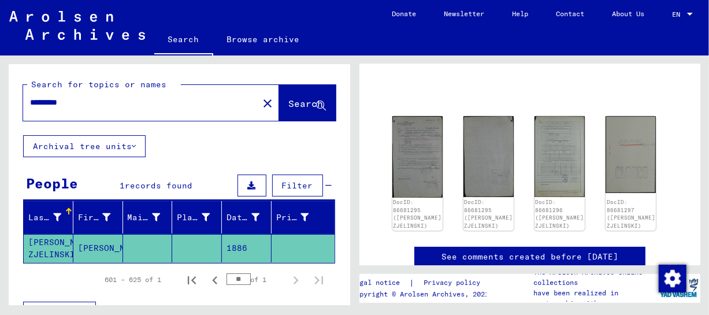
drag, startPoint x: 83, startPoint y: 105, endPoint x: 12, endPoint y: 113, distance: 72.1
click at [12, 113] on div "Search for topics or names ********* close Search" at bounding box center [179, 99] width 341 height 71
type input "****"
click at [289, 106] on span "Search" at bounding box center [306, 104] width 35 height 12
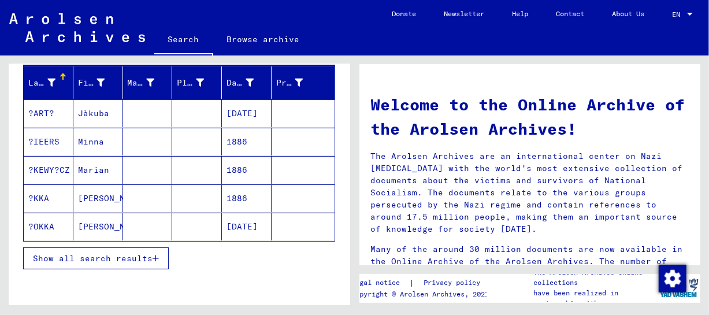
scroll to position [172, 0]
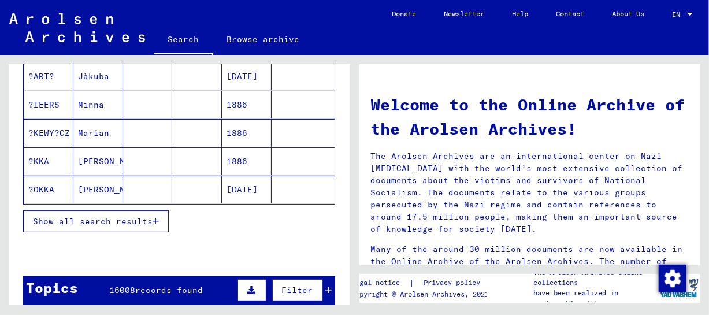
click at [151, 222] on span "Show all search results" at bounding box center [93, 221] width 120 height 10
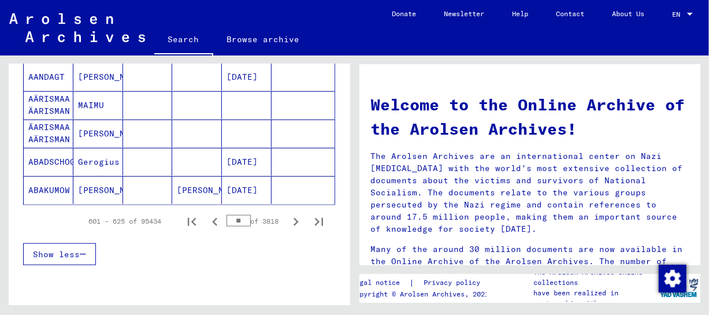
scroll to position [773, 0]
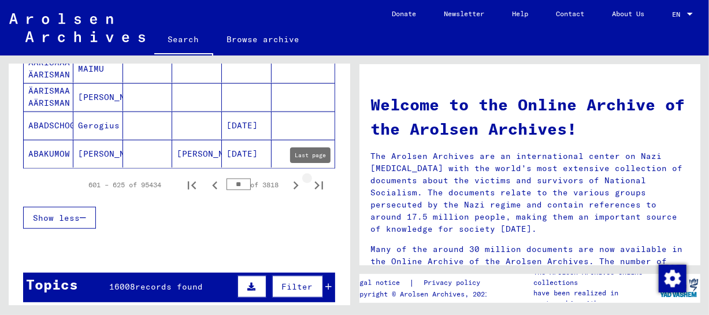
click at [314, 183] on icon "Last page" at bounding box center [318, 185] width 8 height 8
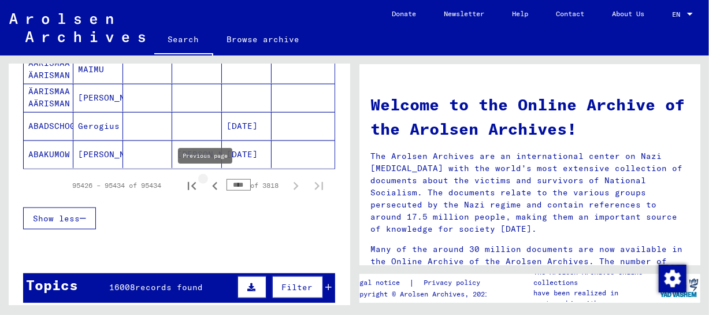
click at [209, 180] on icon "Previous page" at bounding box center [215, 186] width 16 height 16
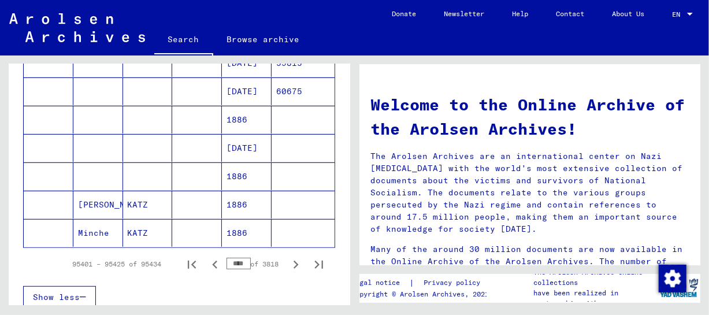
scroll to position [266, 0]
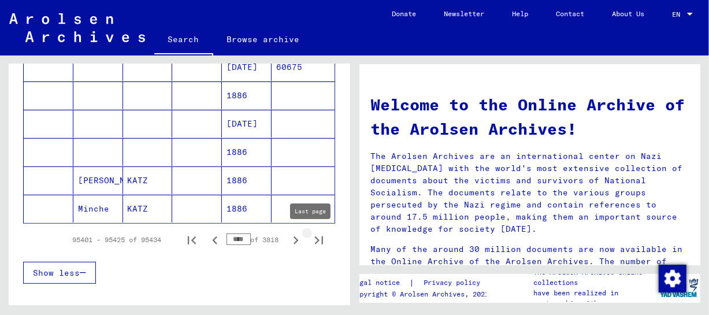
click at [311, 240] on icon "Last page" at bounding box center [319, 240] width 16 height 16
click at [207, 240] on icon "Previous page" at bounding box center [215, 240] width 16 height 16
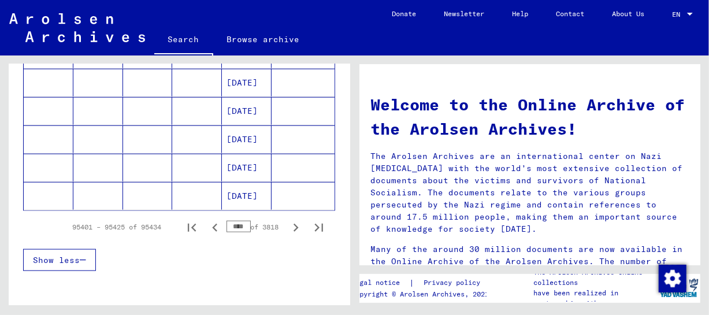
scroll to position [740, 0]
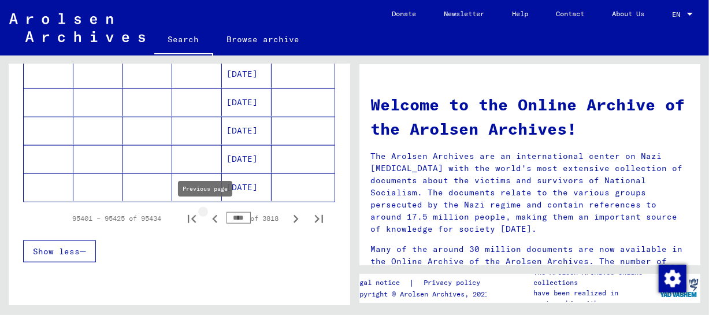
click at [207, 217] on icon "Previous page" at bounding box center [215, 219] width 16 height 16
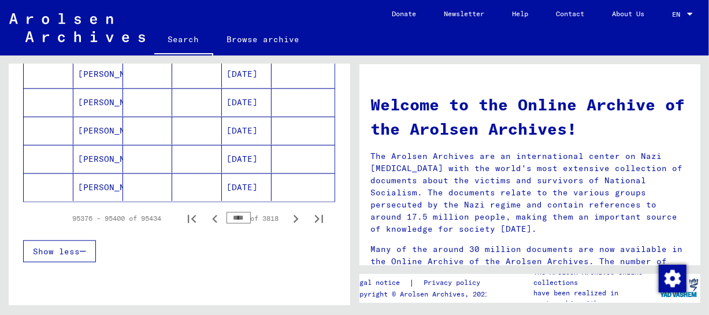
click at [207, 217] on icon "Previous page" at bounding box center [215, 219] width 16 height 16
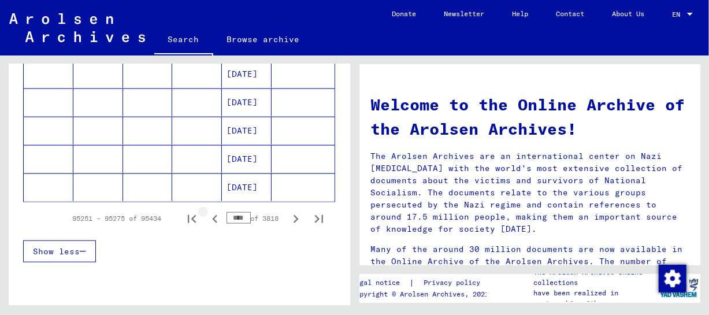
click at [207, 217] on icon "Previous page" at bounding box center [215, 219] width 16 height 16
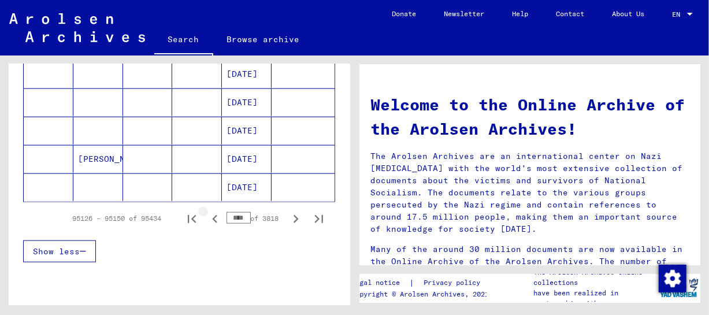
click at [207, 217] on icon "Previous page" at bounding box center [215, 219] width 16 height 16
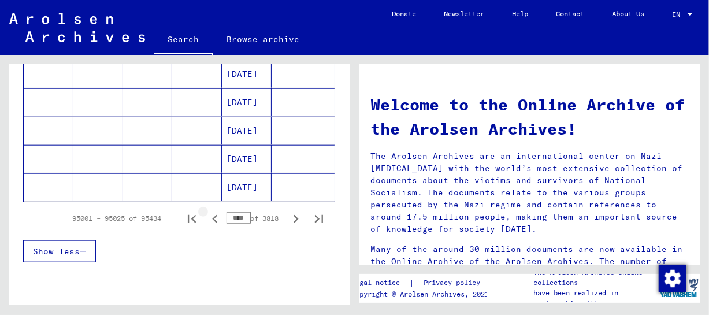
click at [207, 217] on icon "Previous page" at bounding box center [215, 219] width 16 height 16
click at [207, 217] on icon "Previous page" at bounding box center [215, 218] width 16 height 16
type input "****"
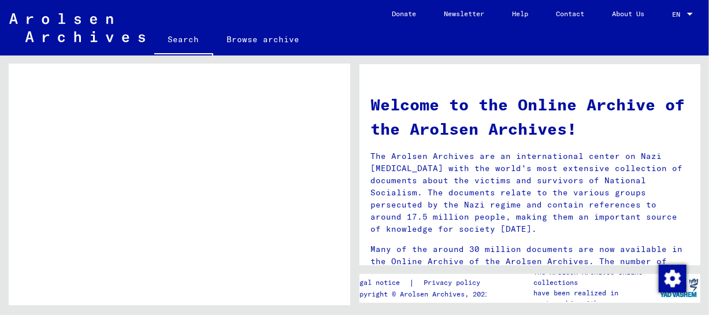
click at [206, 217] on figure "Personal file of [PERSON_NAME], born on [DEMOGRAPHIC_DATA]" at bounding box center [204, 210] width 180 height 17
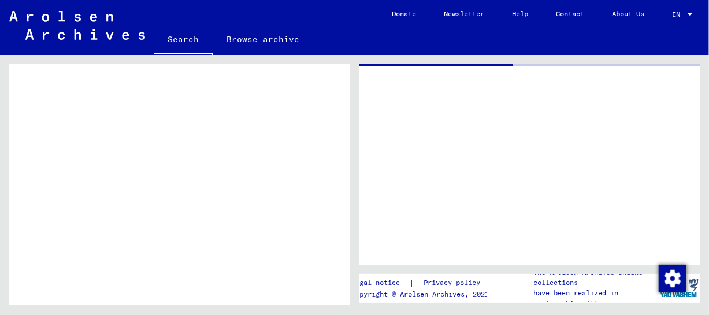
click at [206, 173] on figure "Personal file of [PERSON_NAME], born on [DEMOGRAPHIC_DATA]" at bounding box center [204, 163] width 180 height 17
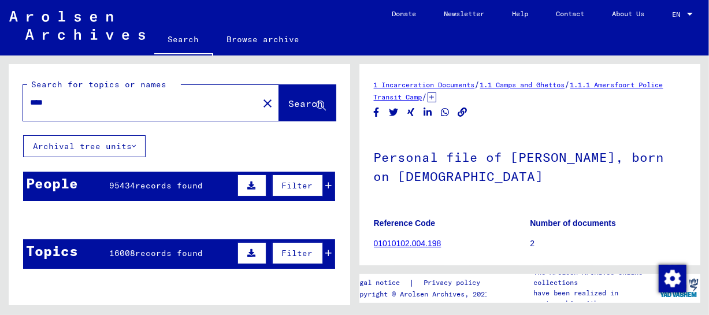
click at [88, 110] on div "****" at bounding box center [137, 103] width 228 height 26
click at [88, 106] on input "****" at bounding box center [140, 102] width 221 height 12
type input "*"
drag, startPoint x: 64, startPoint y: 102, endPoint x: 69, endPoint y: 104, distance: 6.2
click at [68, 102] on input "**********" at bounding box center [140, 102] width 221 height 12
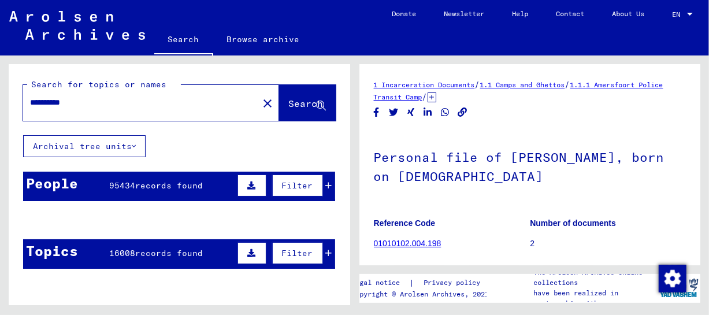
click at [65, 103] on input "**********" at bounding box center [140, 102] width 221 height 12
click at [113, 100] on input "**********" at bounding box center [140, 102] width 221 height 12
type input "**********"
click at [279, 87] on button "Search" at bounding box center [307, 103] width 57 height 36
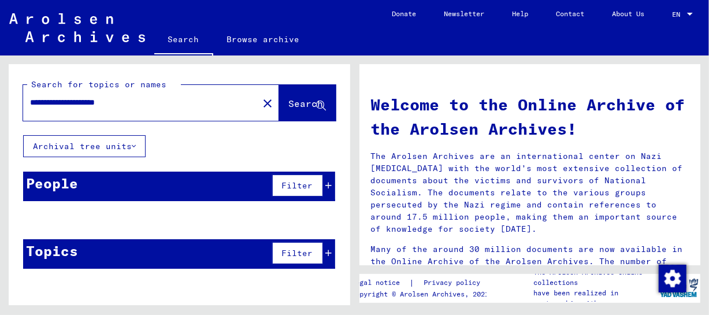
click at [289, 104] on span "Search" at bounding box center [306, 104] width 35 height 12
click at [177, 36] on link "Search" at bounding box center [183, 40] width 59 height 30
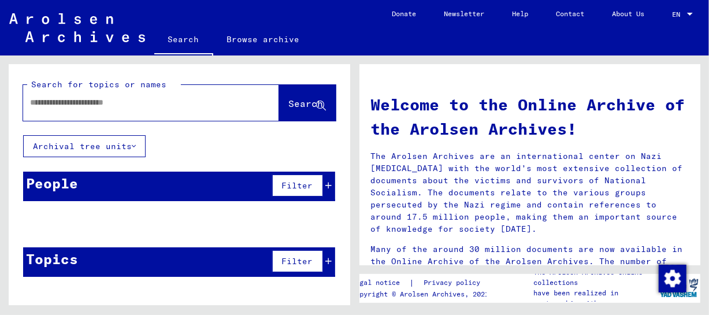
click at [55, 107] on input "text" at bounding box center [137, 102] width 214 height 12
